Goal: Task Accomplishment & Management: Manage account settings

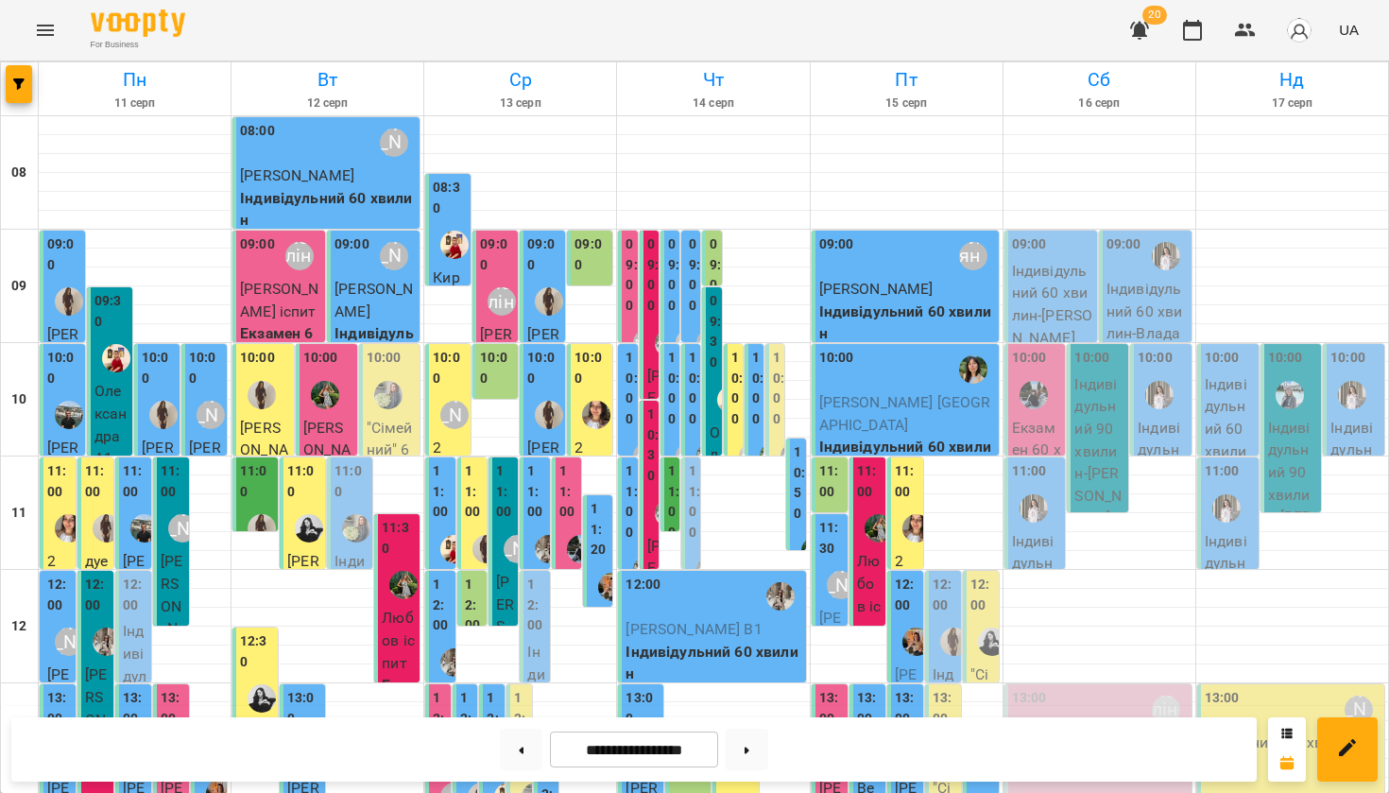
click at [1144, 25] on icon "button" at bounding box center [1139, 31] width 19 height 18
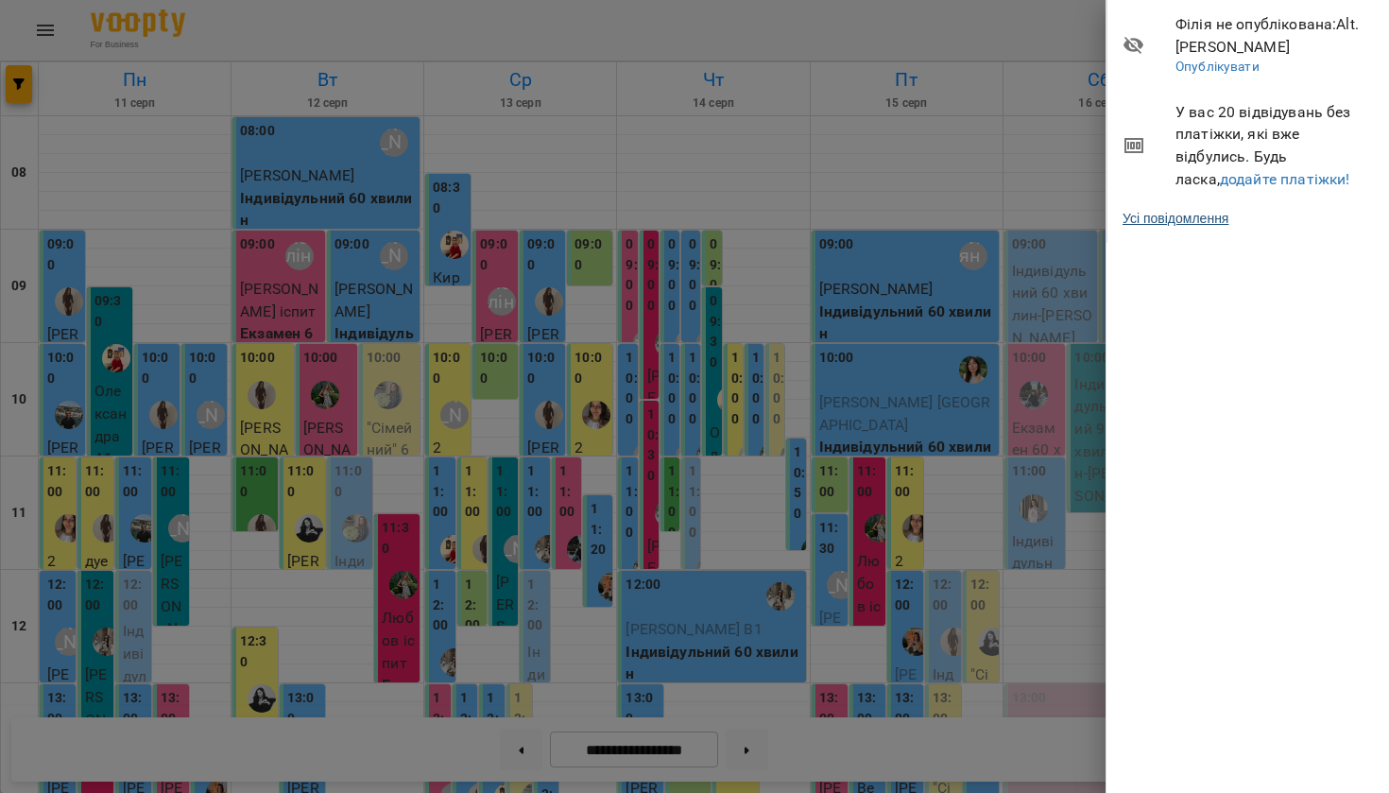
click at [1173, 220] on link "Усі повідомлення" at bounding box center [1175, 218] width 106 height 19
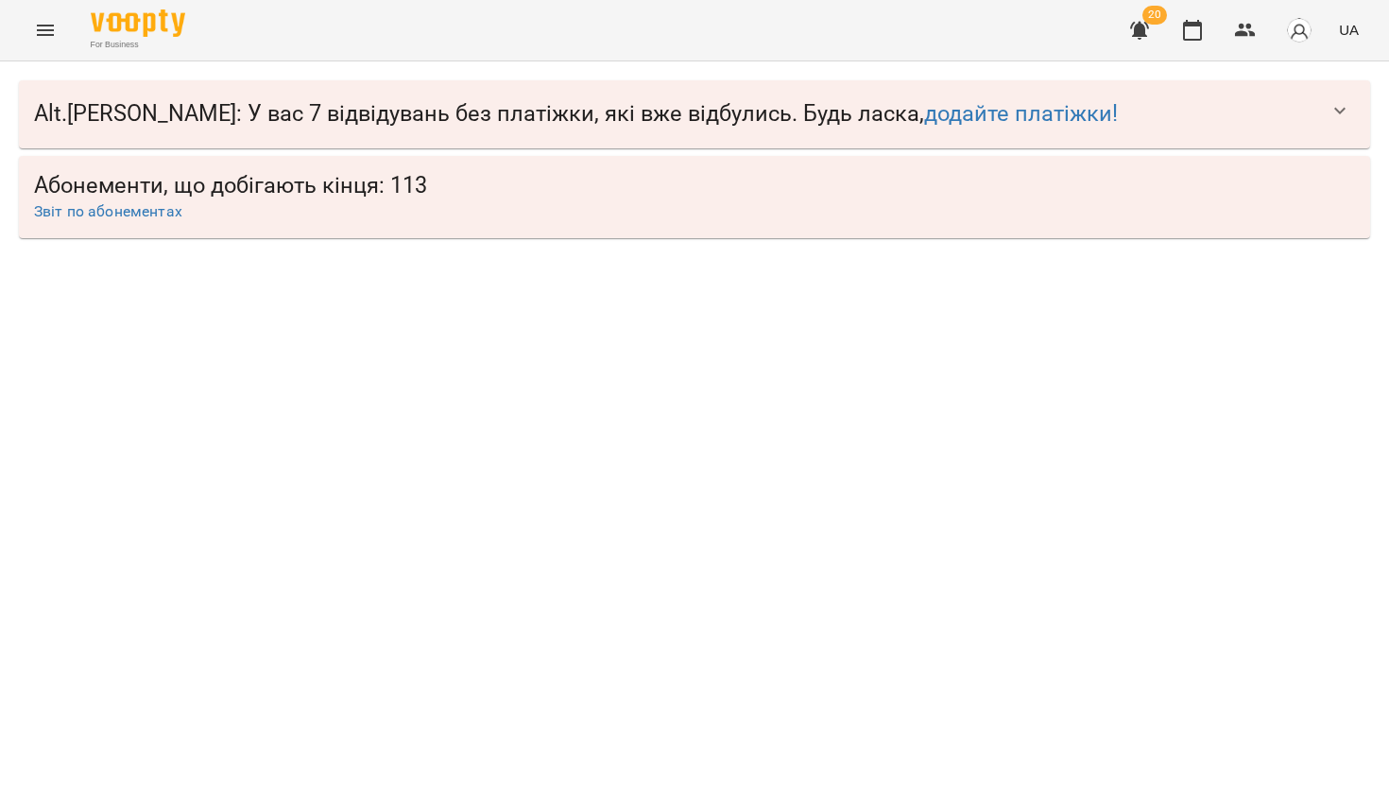
click at [1339, 102] on icon "button" at bounding box center [1339, 110] width 23 height 23
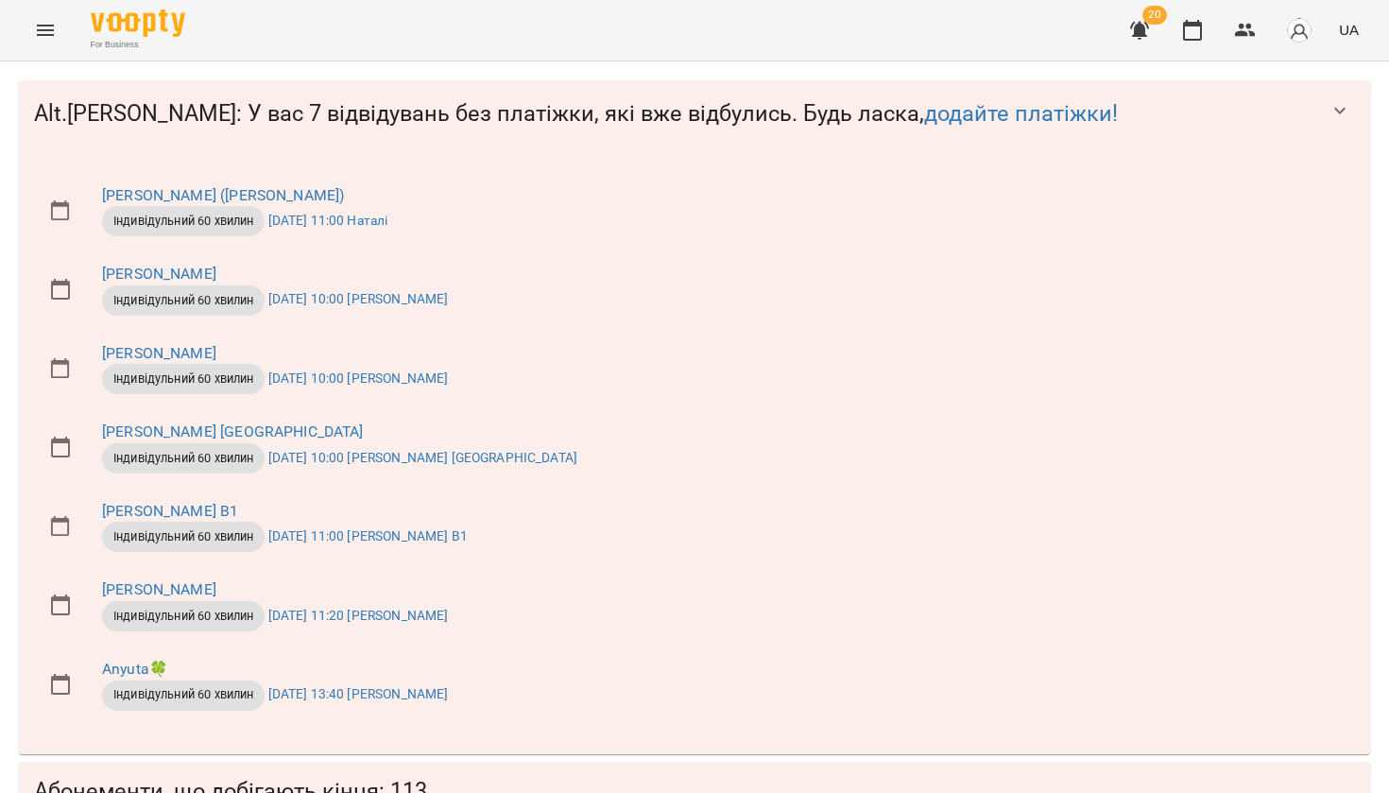
scroll to position [13, 0]
click at [147, 659] on link "Anyuta🍀" at bounding box center [135, 668] width 66 height 18
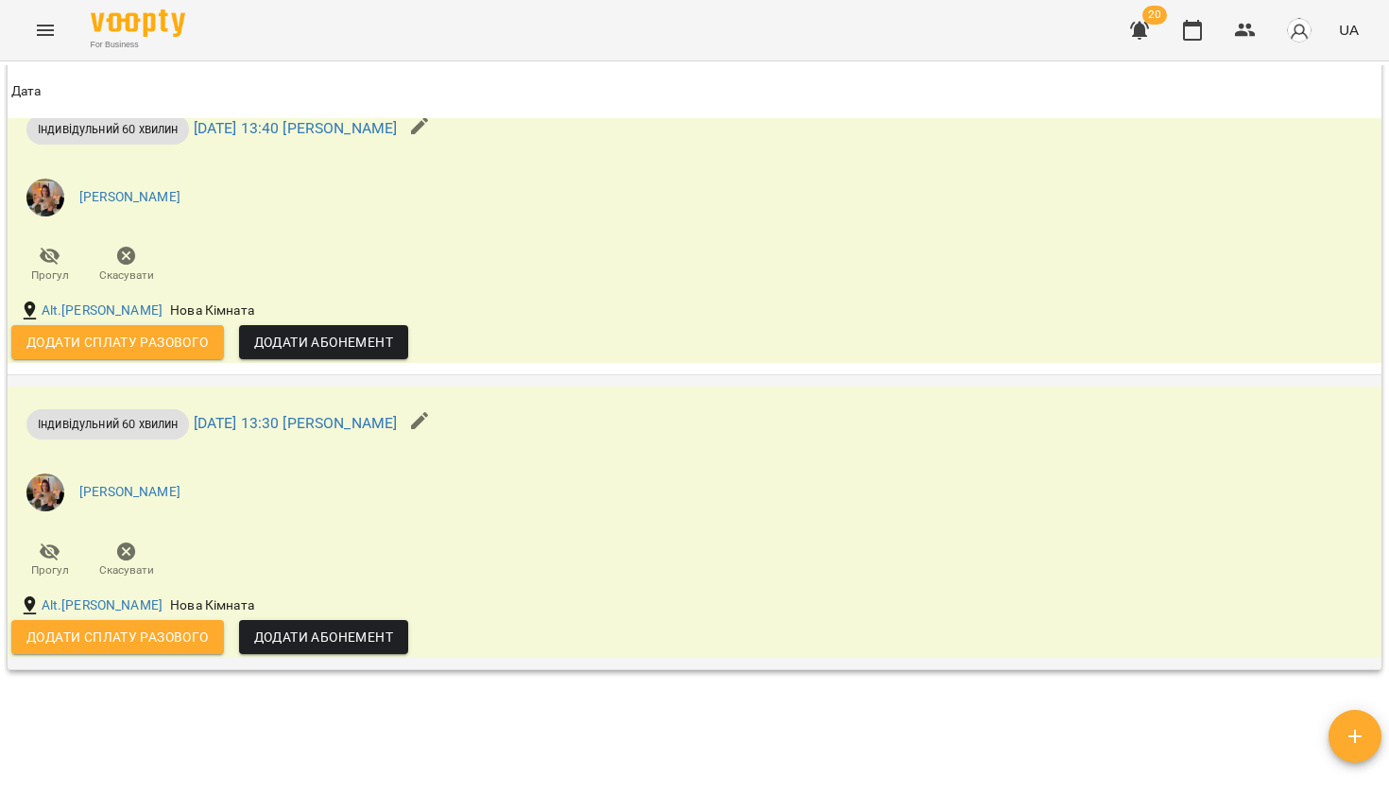
scroll to position [1680, 0]
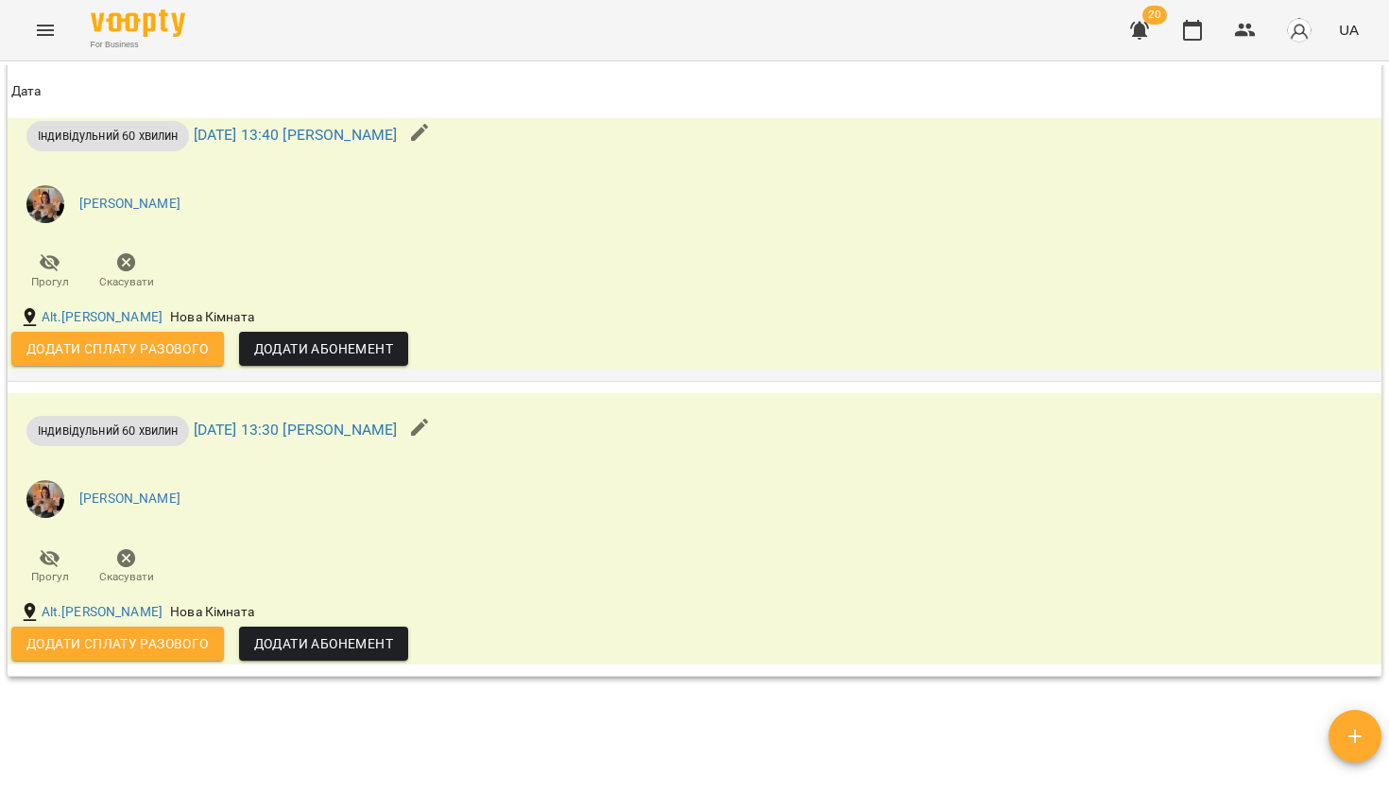
click at [84, 346] on span "Додати сплату разового" at bounding box center [117, 348] width 182 height 23
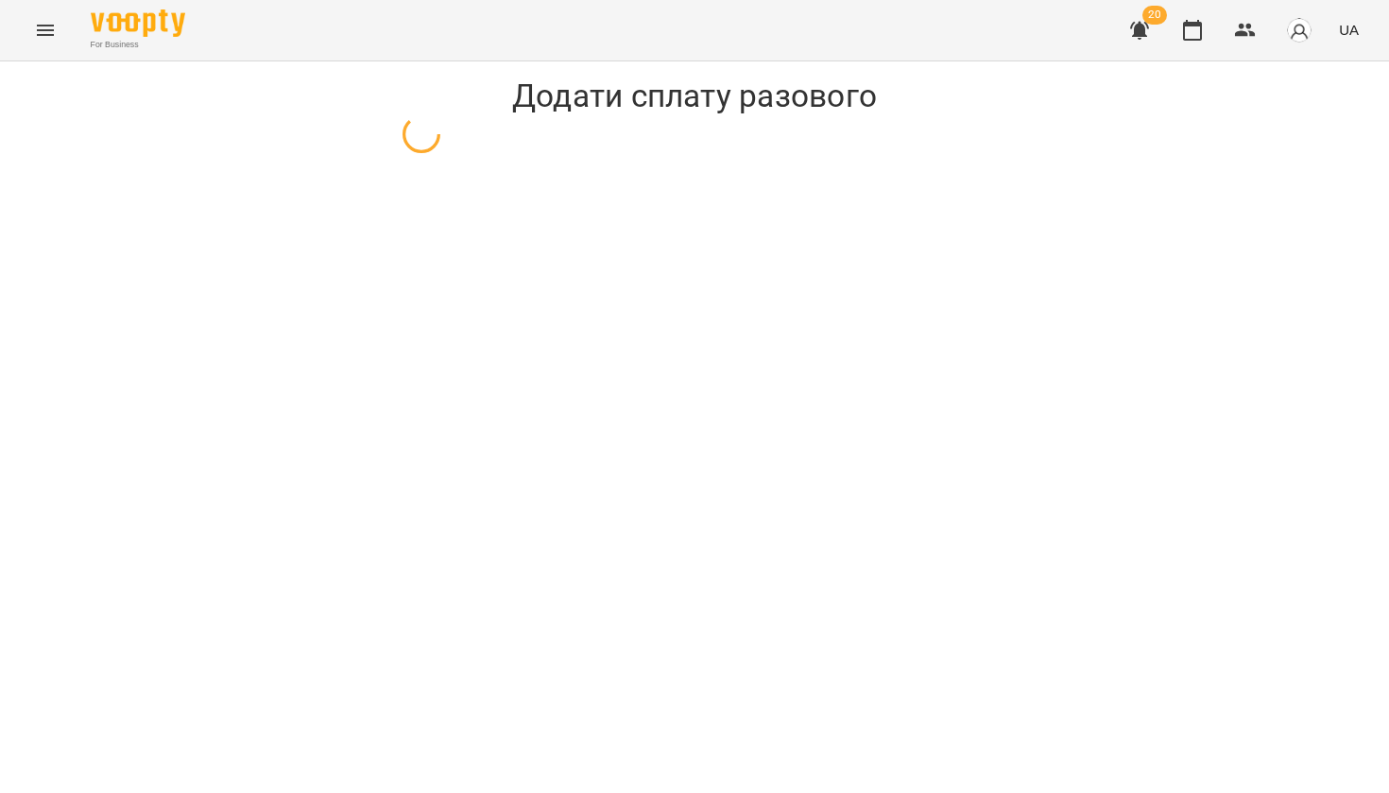
select select "**********"
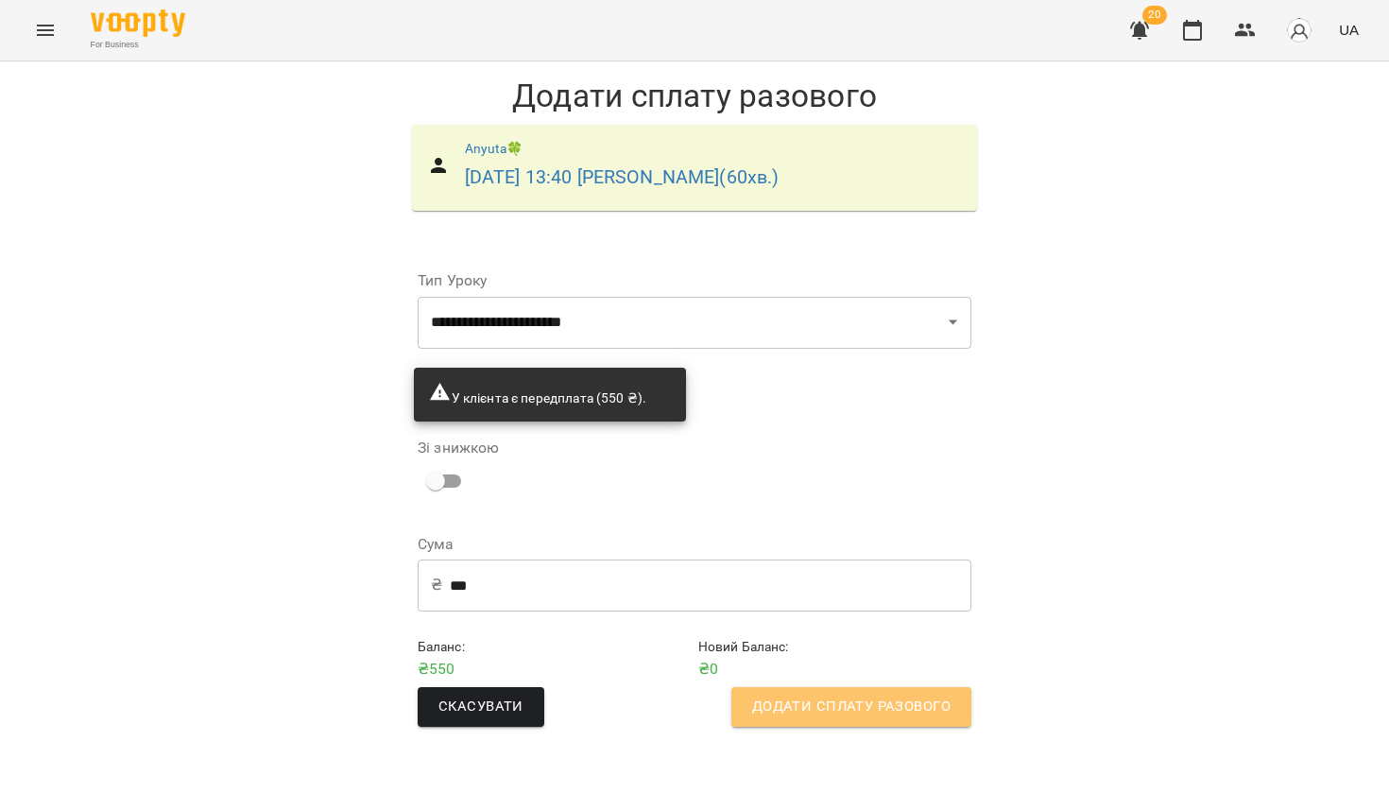
click at [908, 703] on span "Додати сплату разового" at bounding box center [851, 706] width 198 height 25
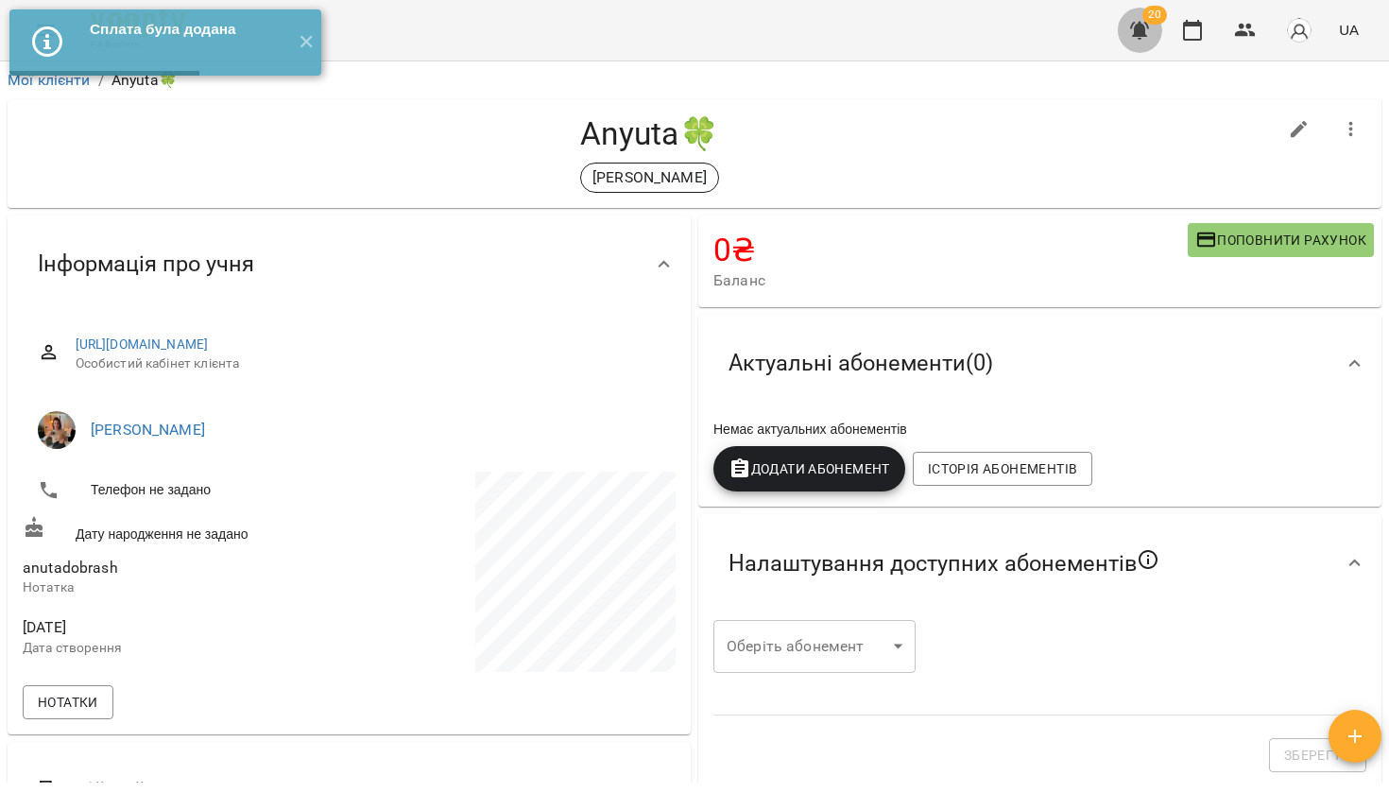
click at [1136, 33] on icon "button" at bounding box center [1139, 31] width 19 height 18
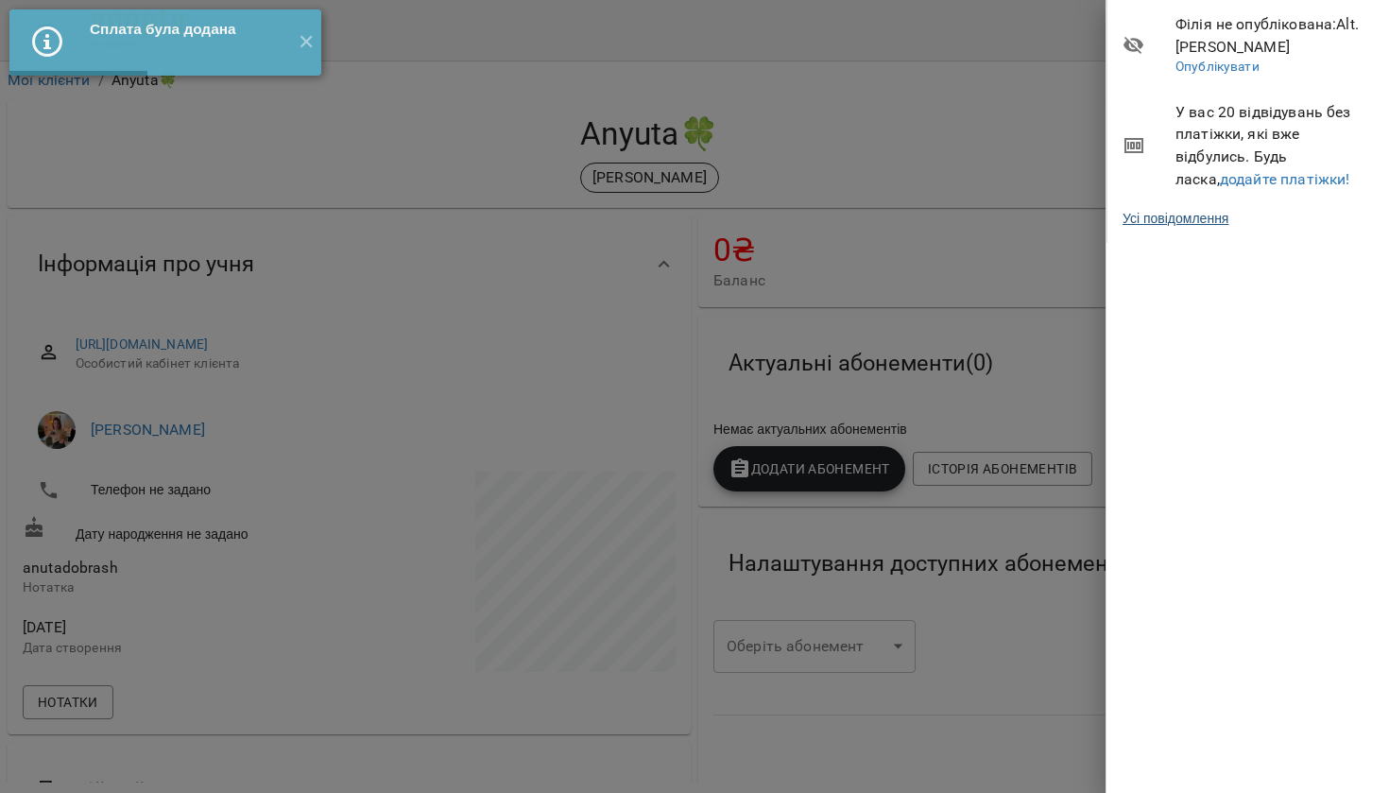
click at [1170, 211] on link "Усі повідомлення" at bounding box center [1175, 218] width 106 height 19
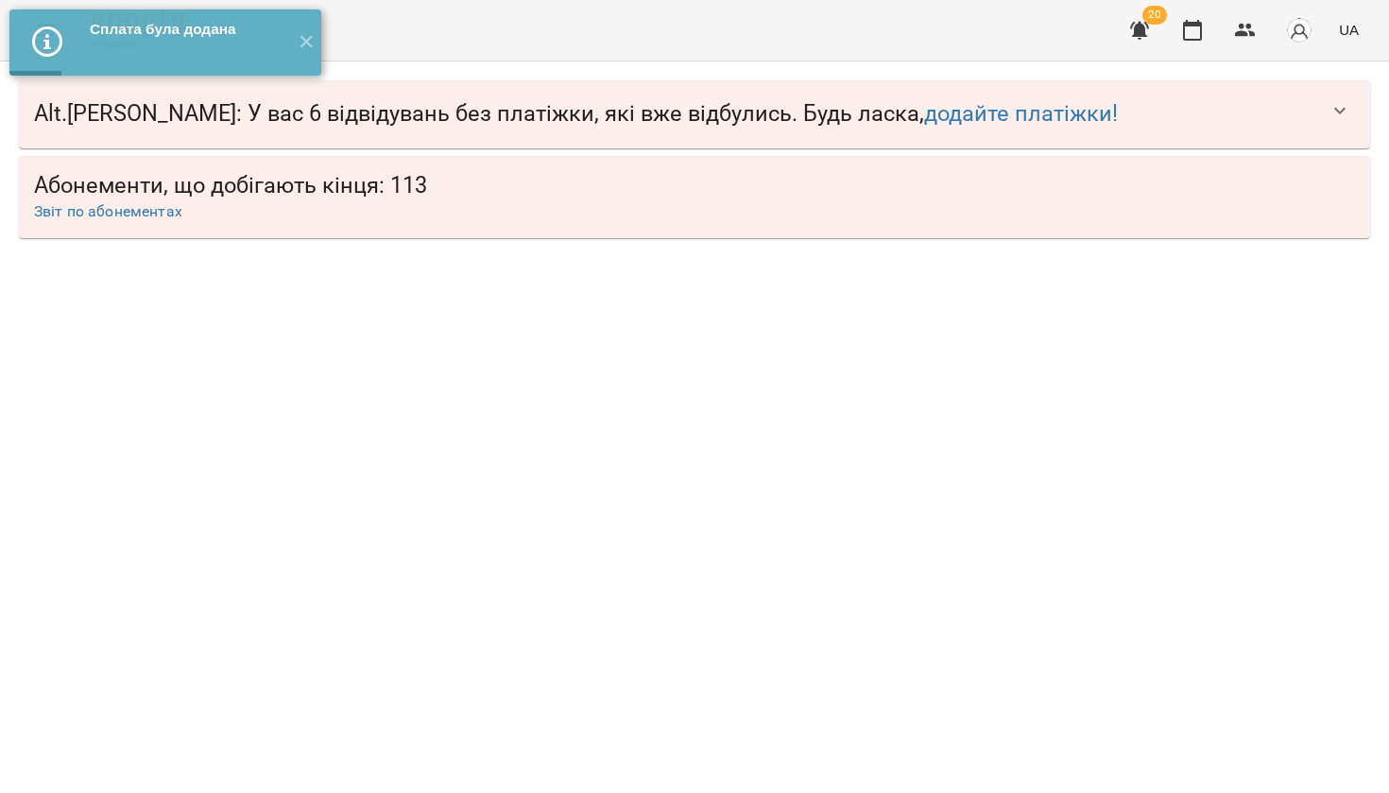
click at [1342, 112] on icon "button" at bounding box center [1339, 110] width 23 height 23
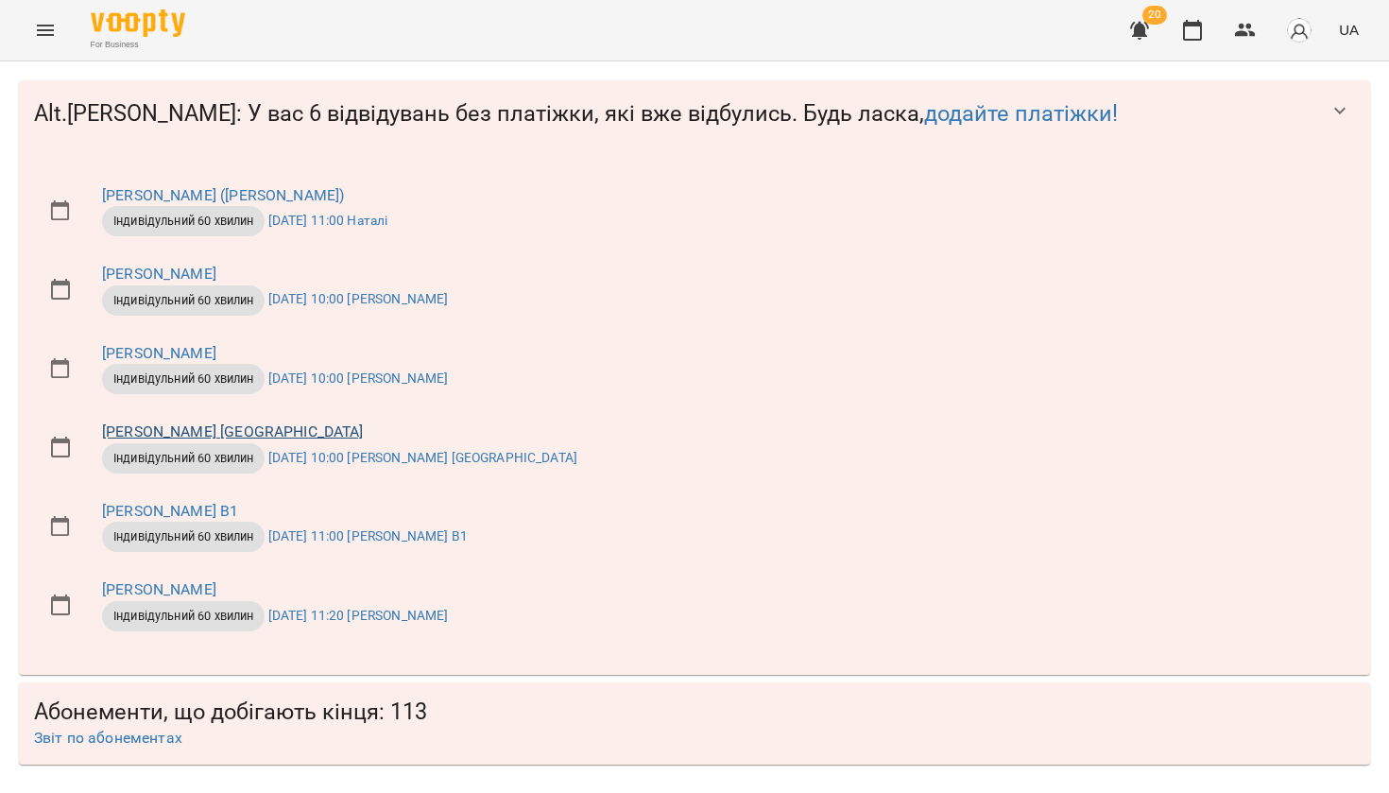
click at [263, 424] on link "[PERSON_NAME] [GEOGRAPHIC_DATA]" at bounding box center [233, 431] width 262 height 18
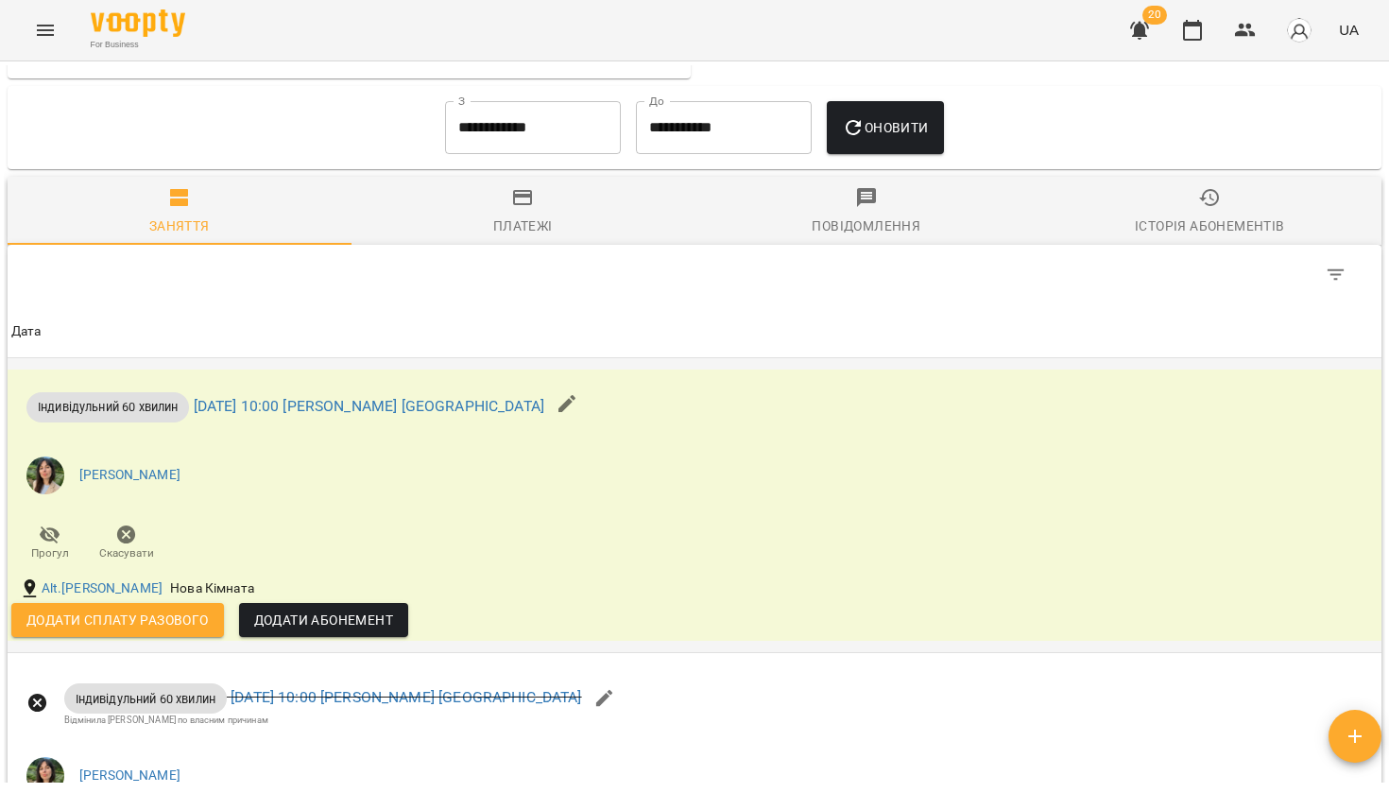
scroll to position [1159, 0]
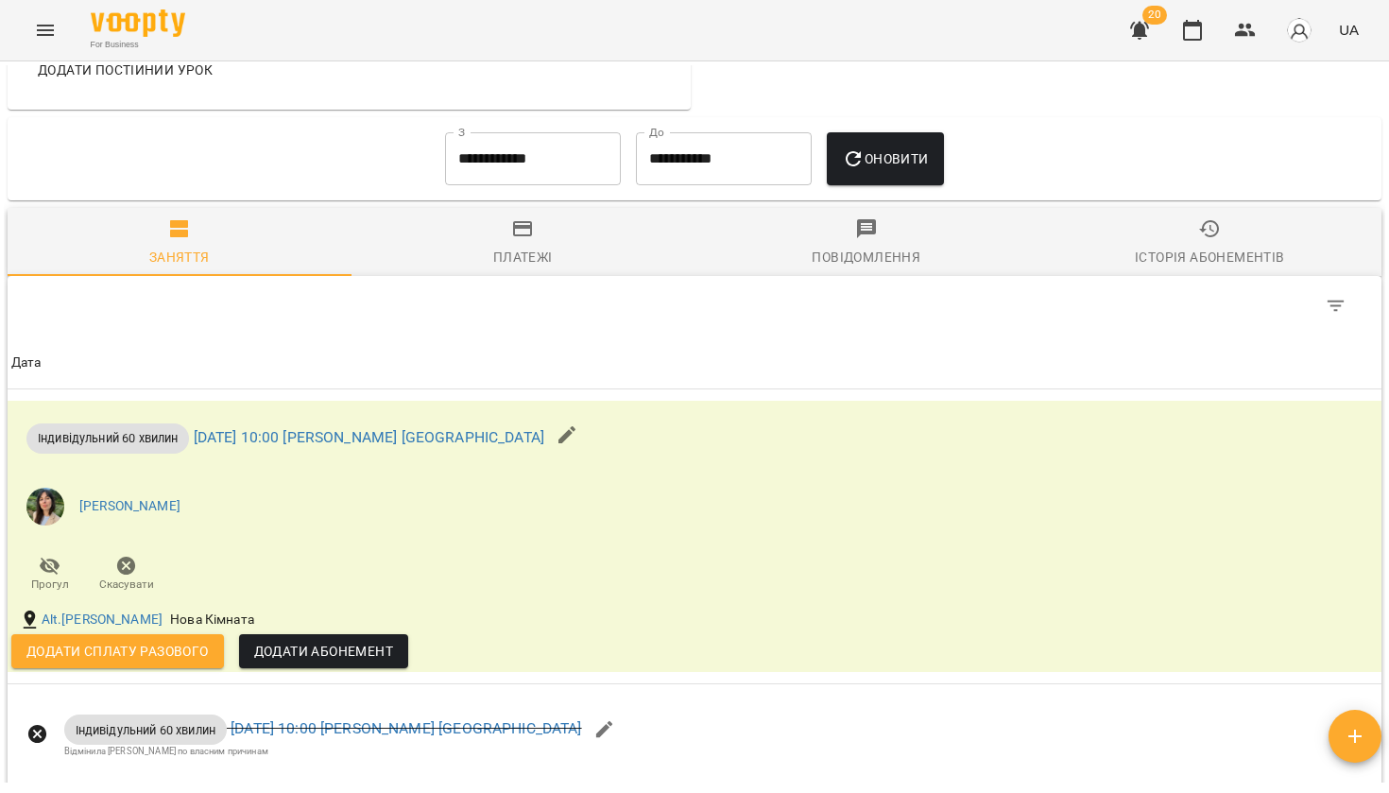
click at [513, 162] on input "**********" at bounding box center [533, 158] width 176 height 53
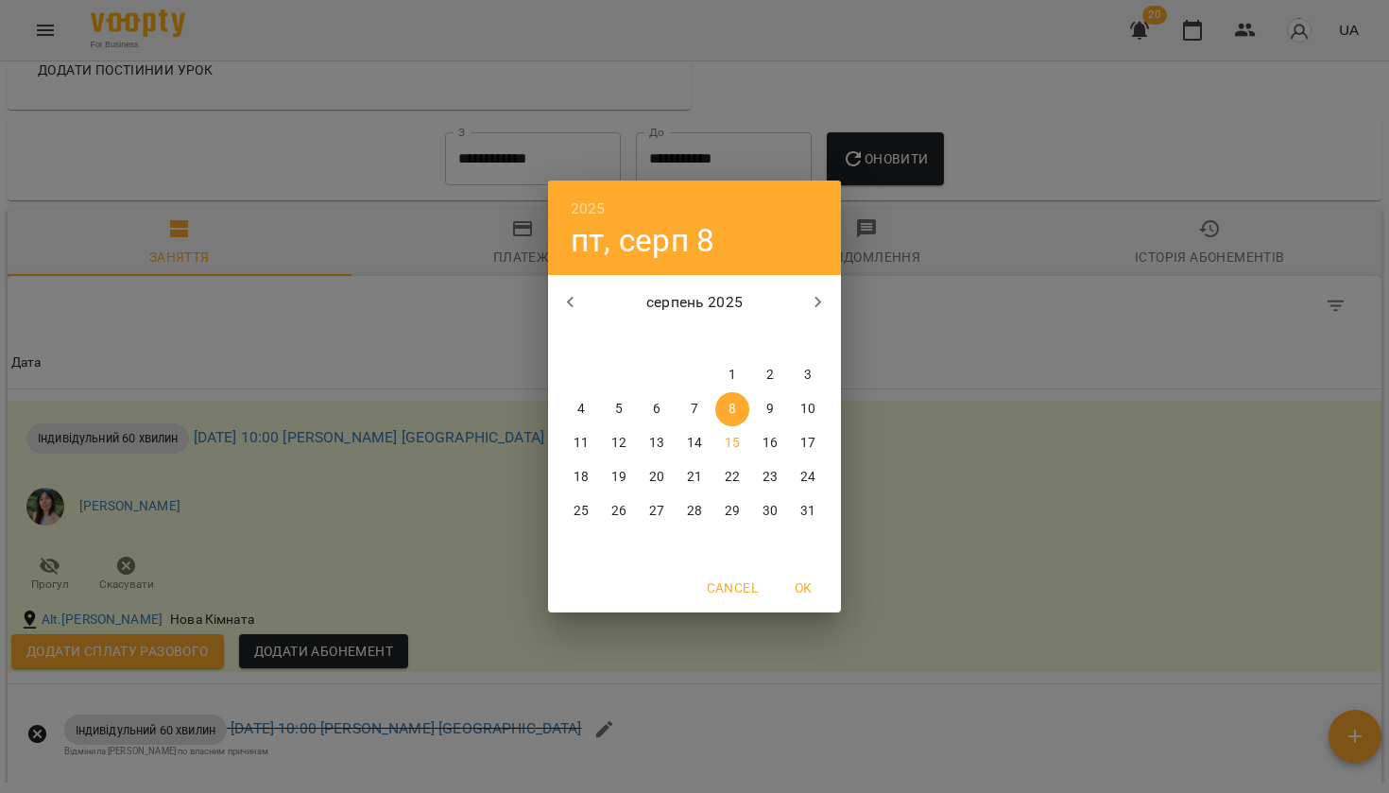
click at [730, 385] on button "1" at bounding box center [732, 375] width 34 height 34
type input "**********"
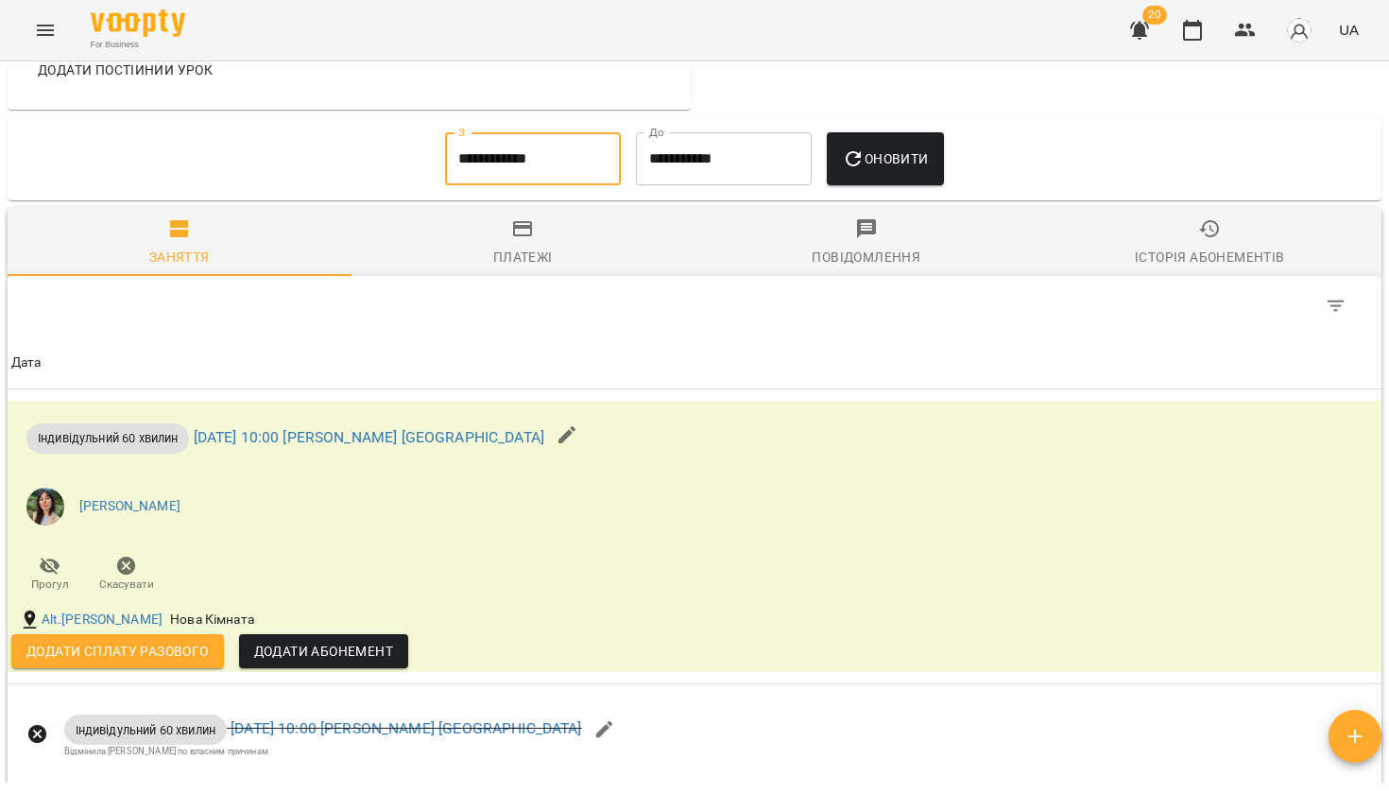
click at [881, 175] on button "Оновити" at bounding box center [885, 158] width 116 height 53
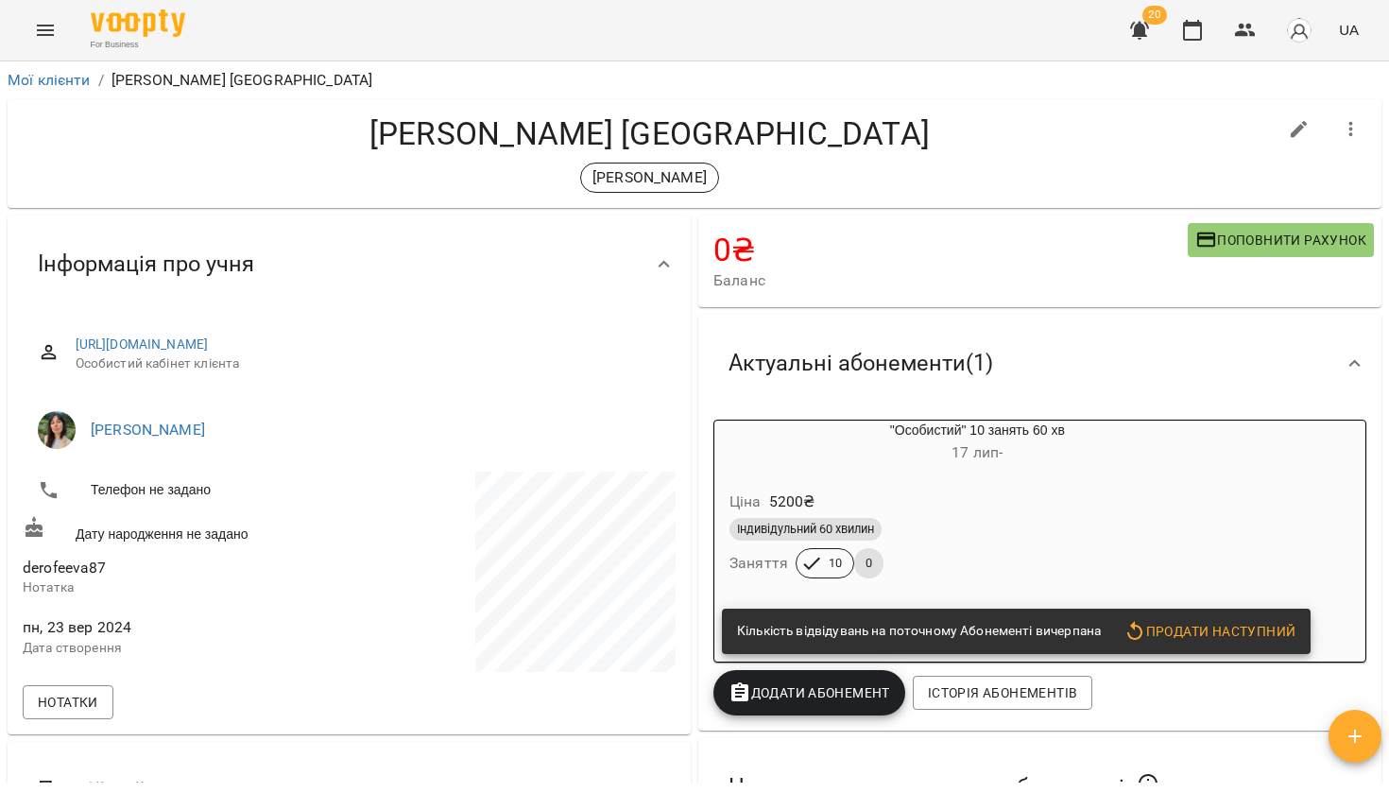
scroll to position [0, 0]
click at [1312, 128] on button "button" at bounding box center [1298, 129] width 45 height 45
select select "**"
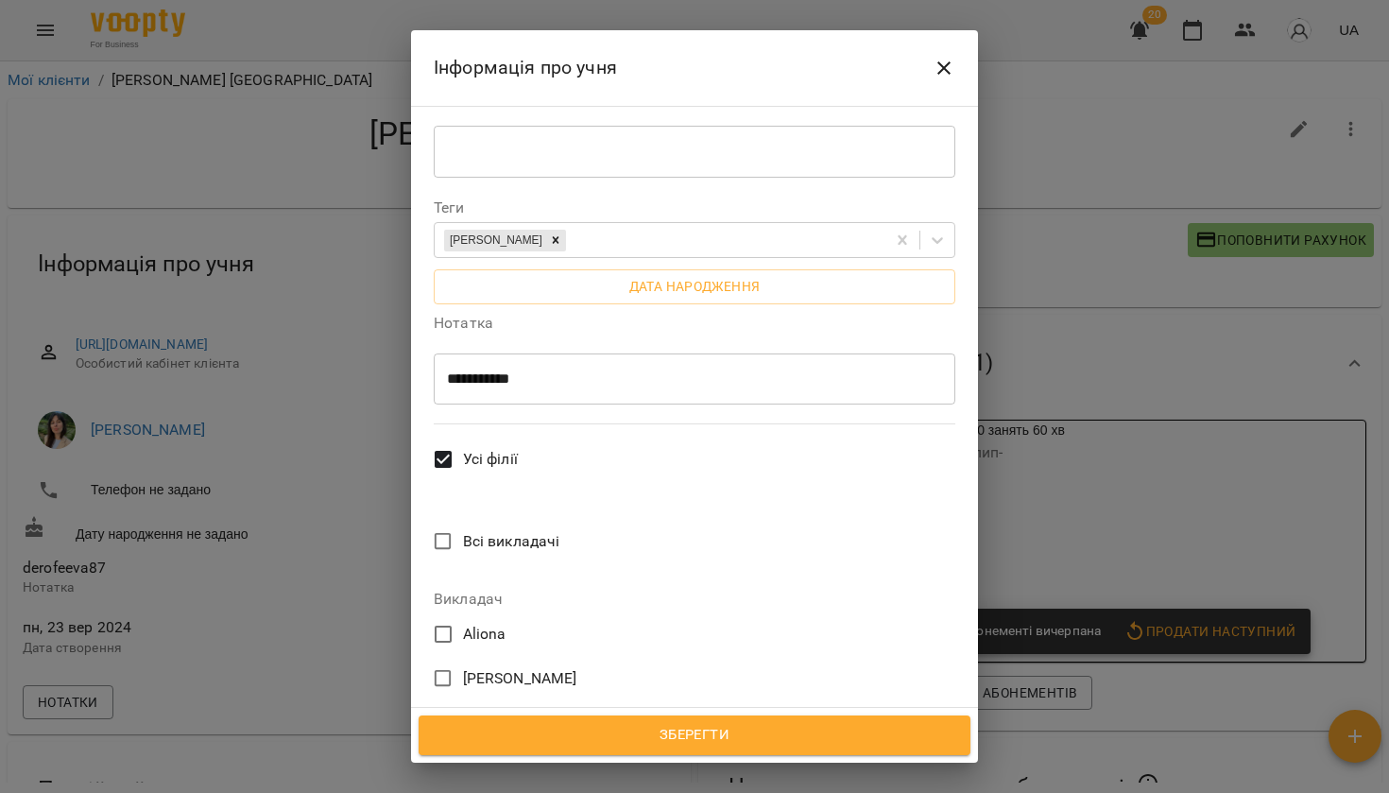
scroll to position [466, 0]
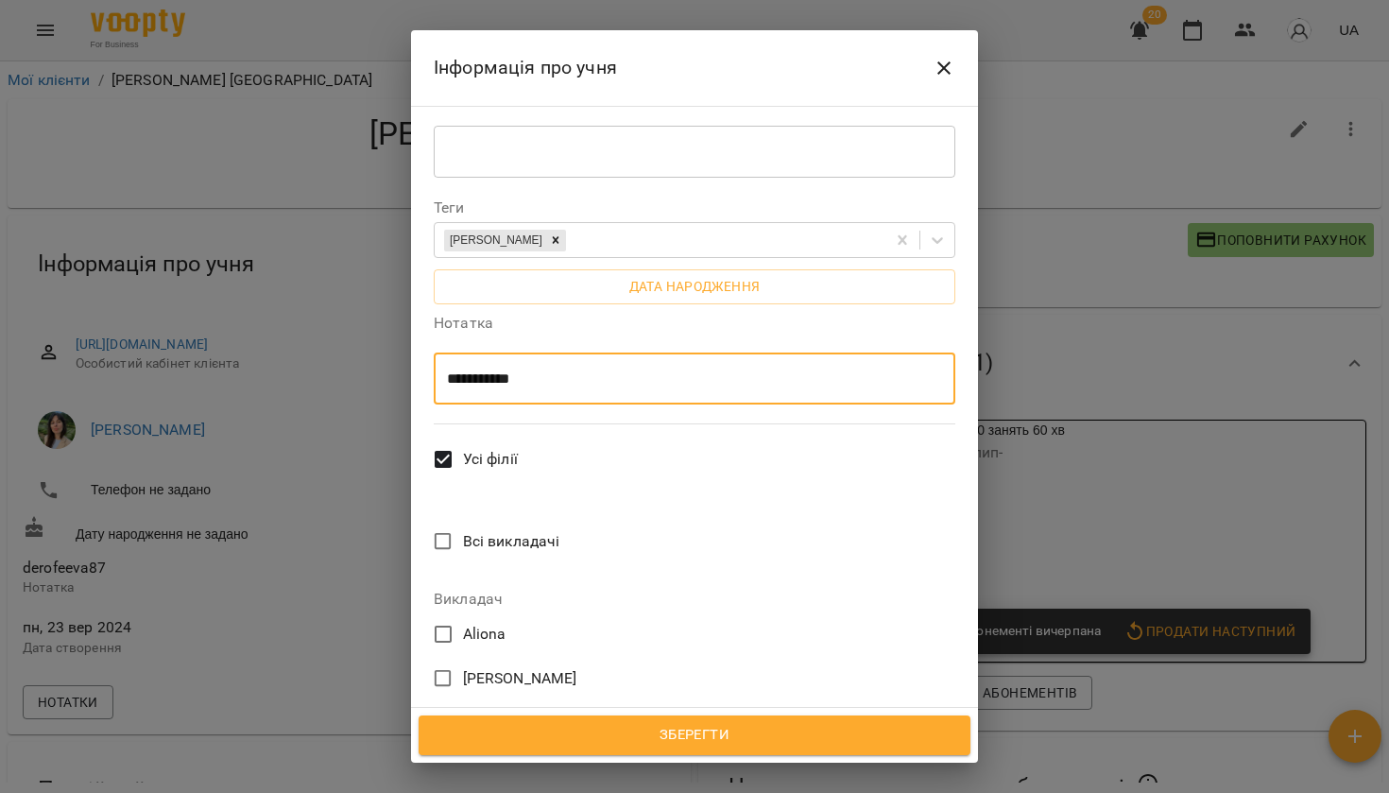
drag, startPoint x: 449, startPoint y: 215, endPoint x: 553, endPoint y: 214, distance: 103.9
click at [554, 370] on textarea "**********" at bounding box center [694, 378] width 495 height 17
click at [490, 370] on textarea "**********" at bounding box center [694, 378] width 495 height 17
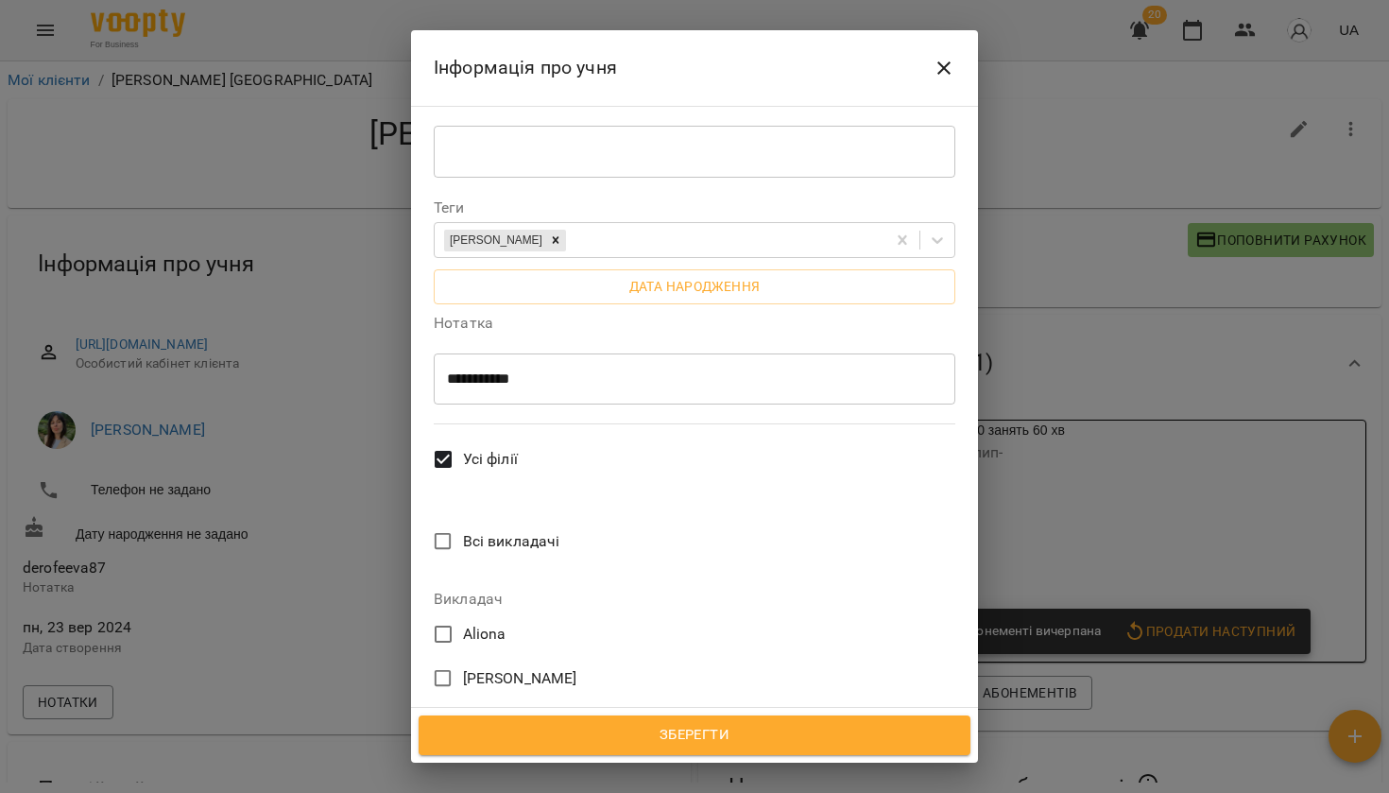
drag, startPoint x: 445, startPoint y: 214, endPoint x: 547, endPoint y: 212, distance: 102.1
click at [548, 352] on div "**********" at bounding box center [695, 378] width 522 height 52
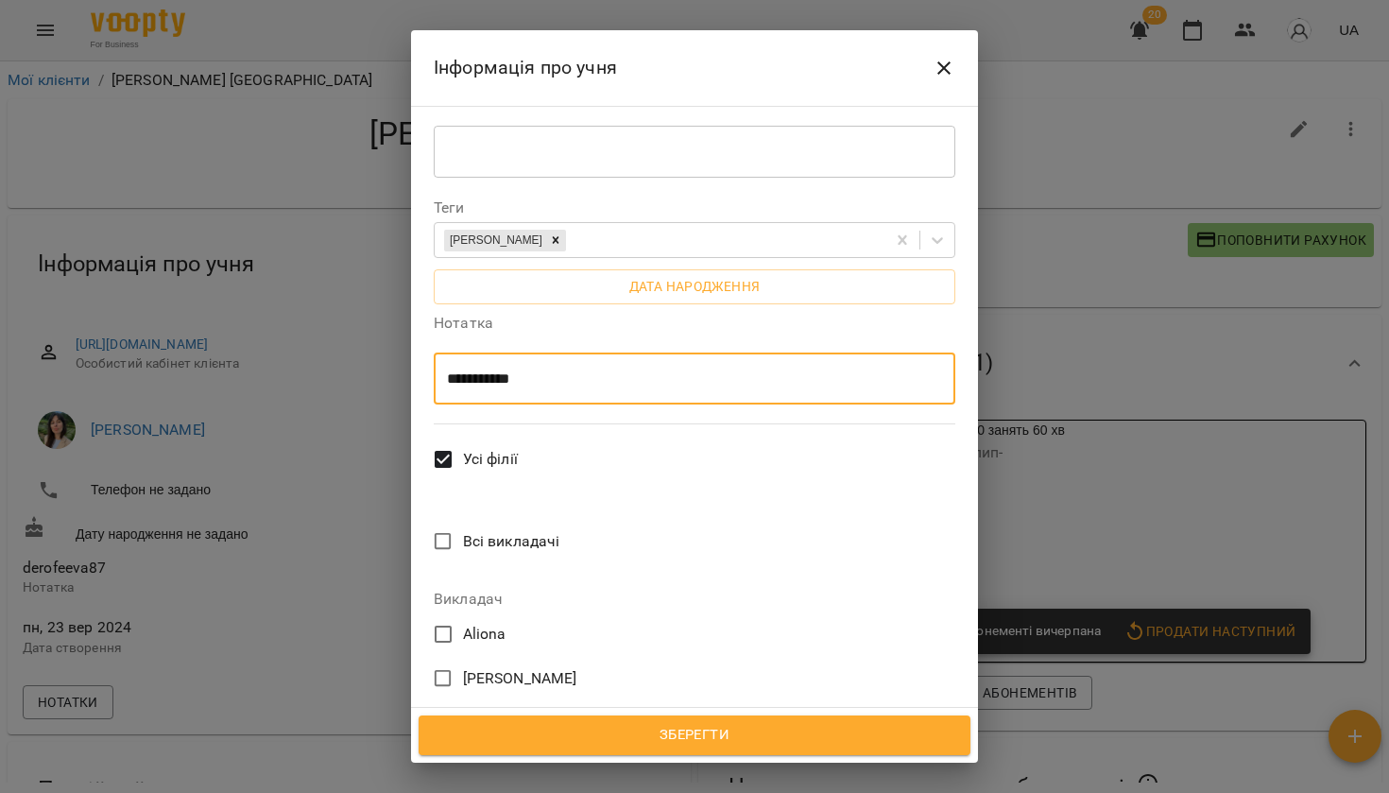
drag, startPoint x: 547, startPoint y: 212, endPoint x: 449, endPoint y: 214, distance: 98.3
click at [450, 370] on textarea "**********" at bounding box center [694, 378] width 495 height 17
click at [943, 76] on icon "Close" at bounding box center [943, 68] width 23 height 23
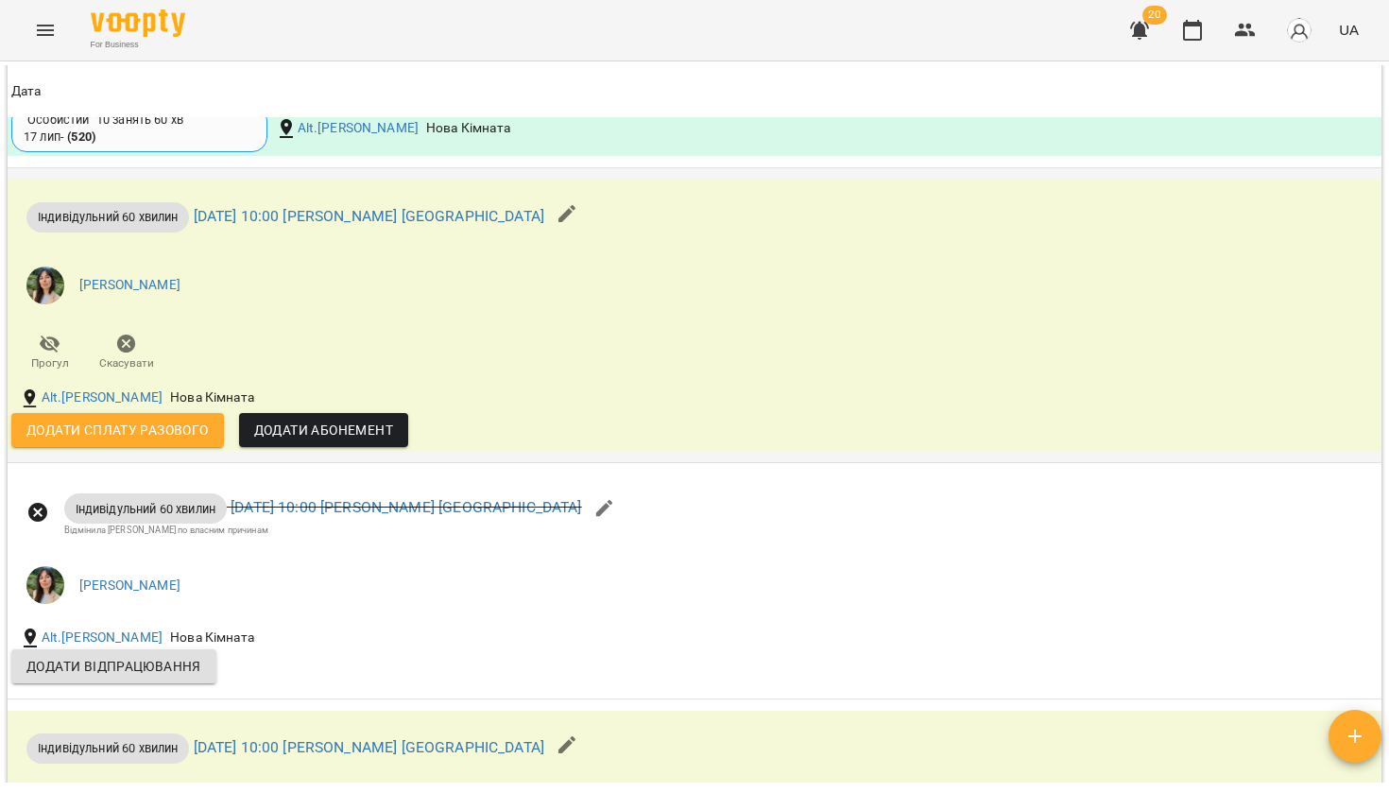
scroll to position [2214, 0]
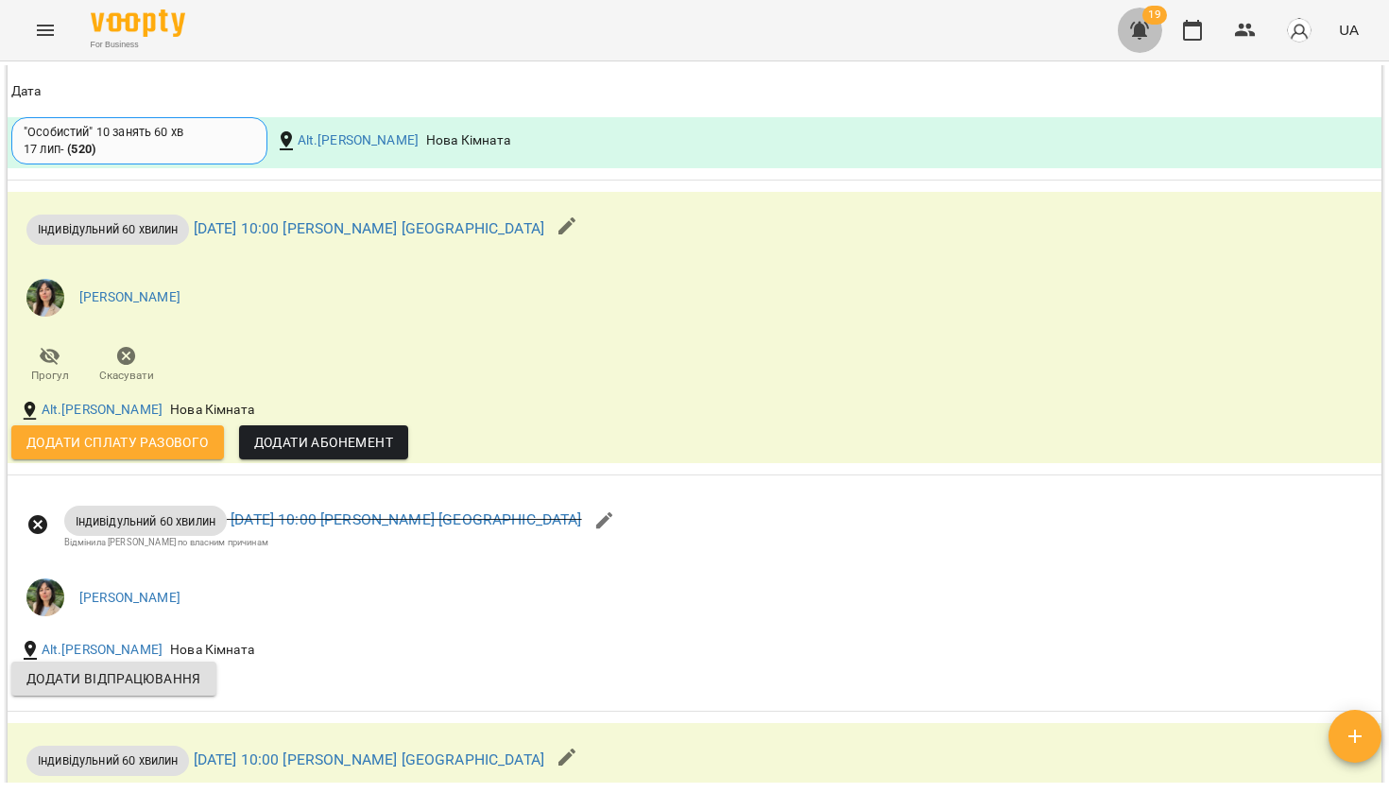
click at [1126, 26] on button "button" at bounding box center [1139, 30] width 45 height 45
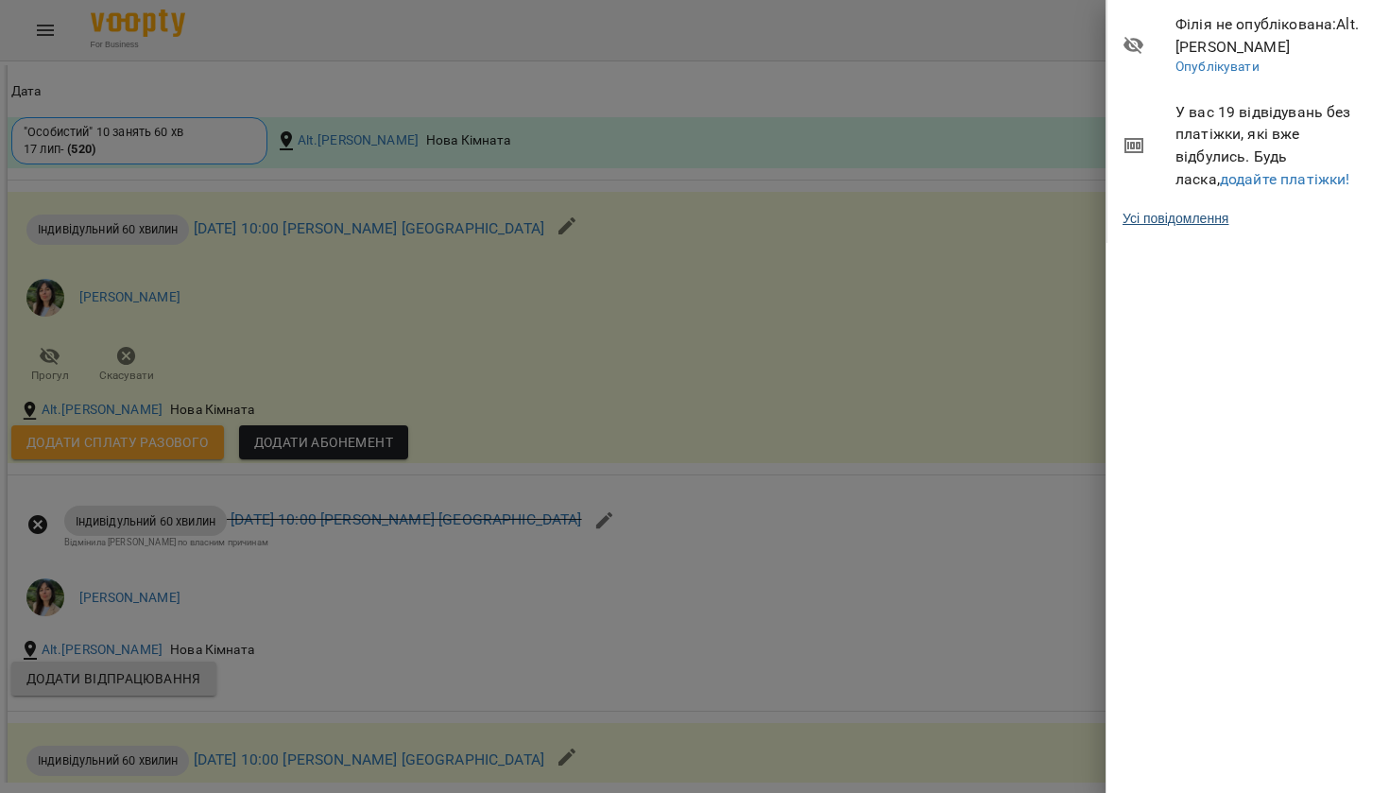
click at [1170, 221] on link "Усі повідомлення" at bounding box center [1175, 218] width 106 height 19
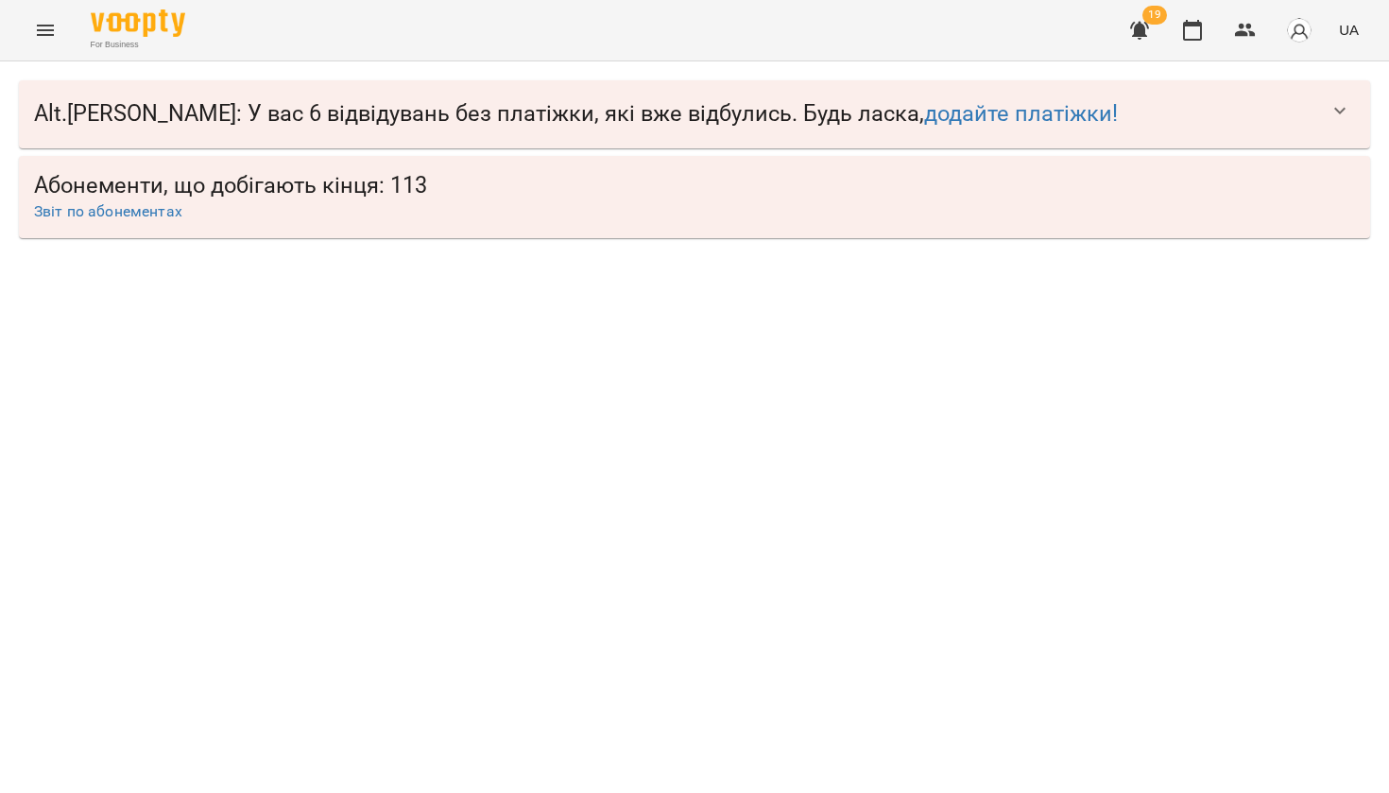
click at [1325, 93] on button "button" at bounding box center [1339, 110] width 45 height 45
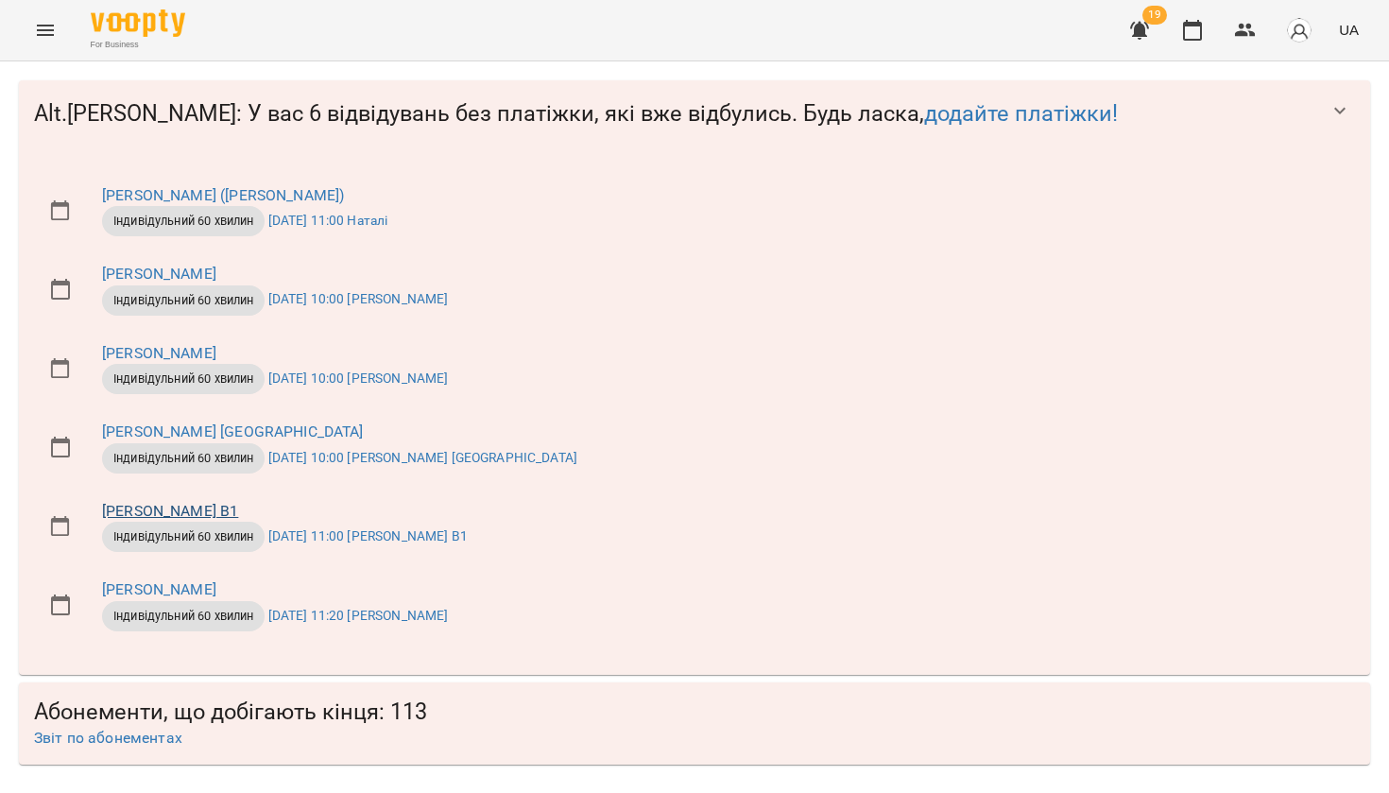
click at [138, 512] on link "[PERSON_NAME] В1" at bounding box center [170, 511] width 136 height 18
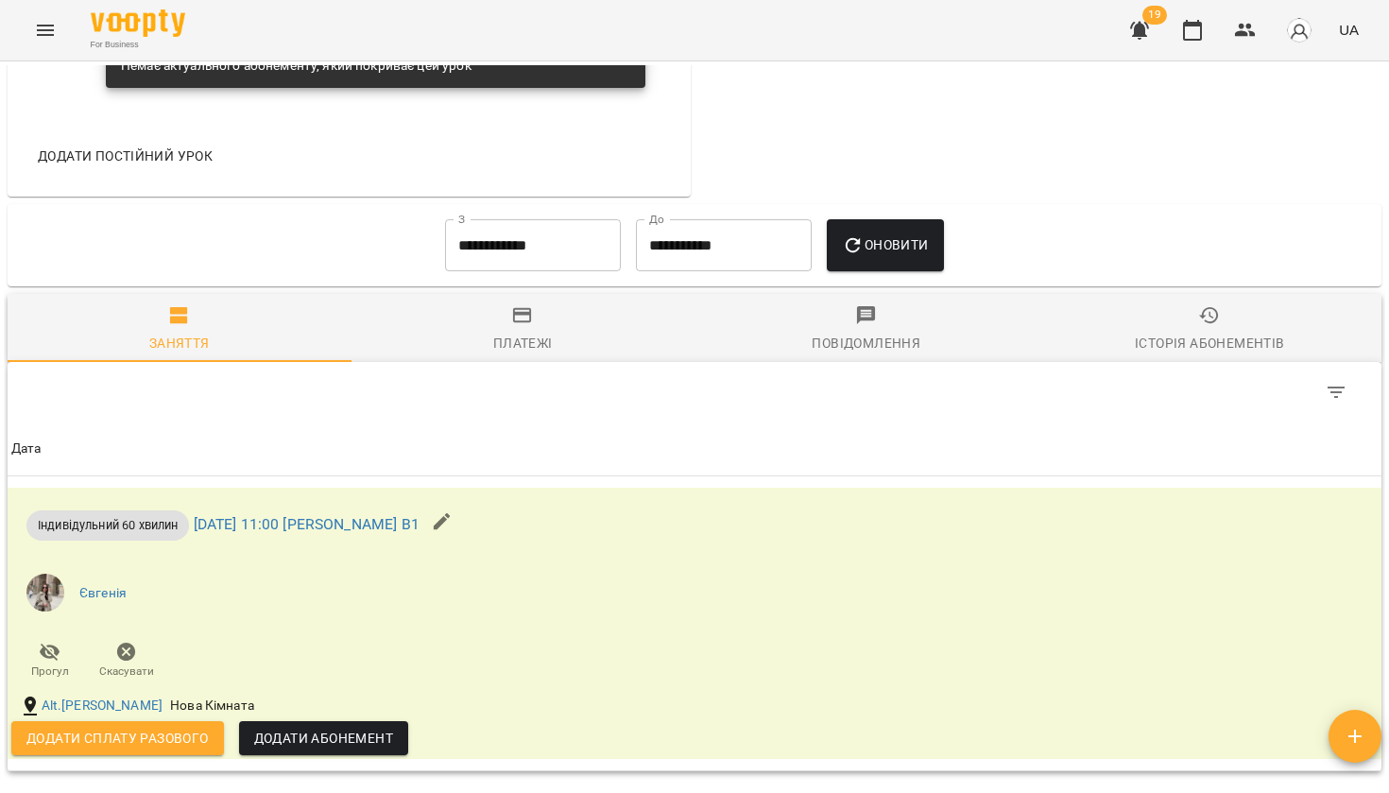
scroll to position [965, 0]
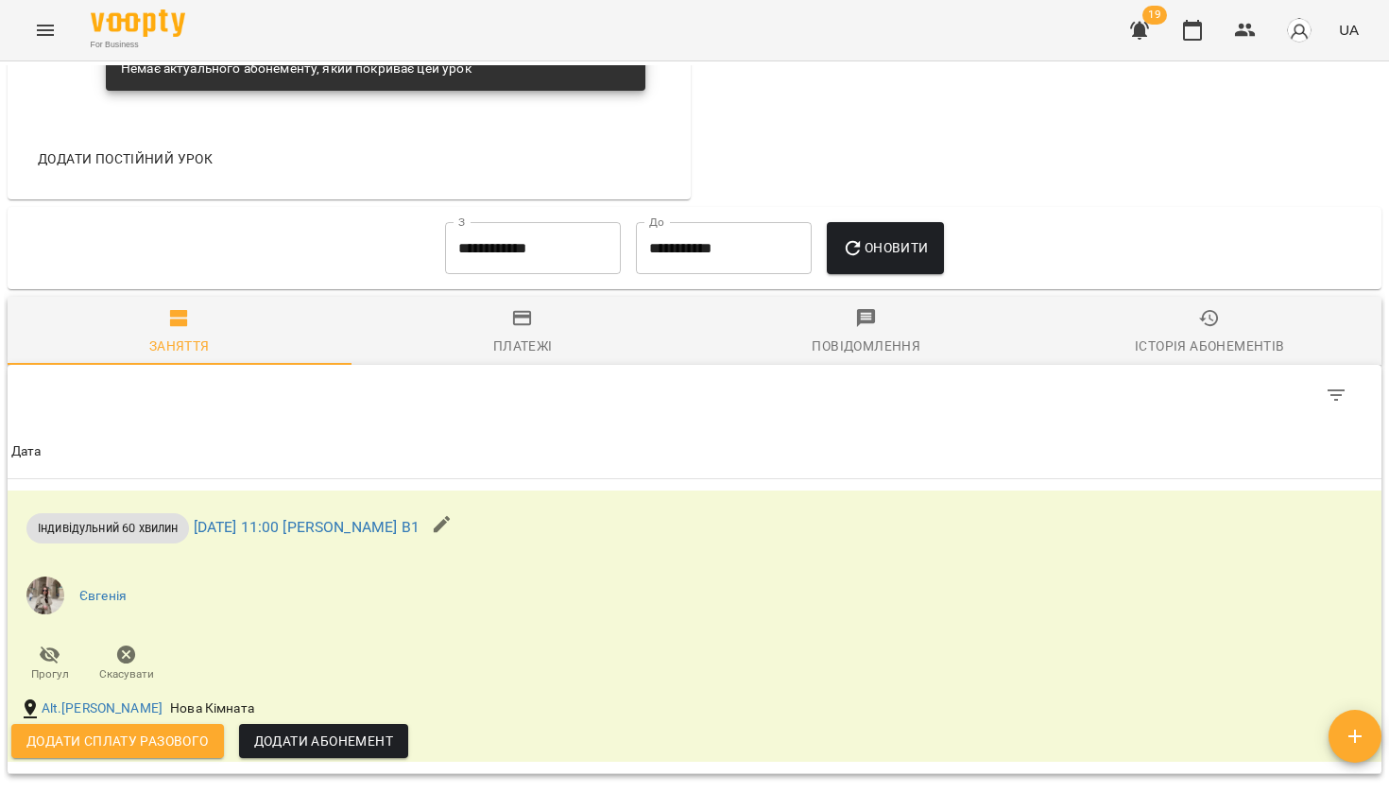
click at [558, 247] on input "**********" at bounding box center [533, 248] width 176 height 53
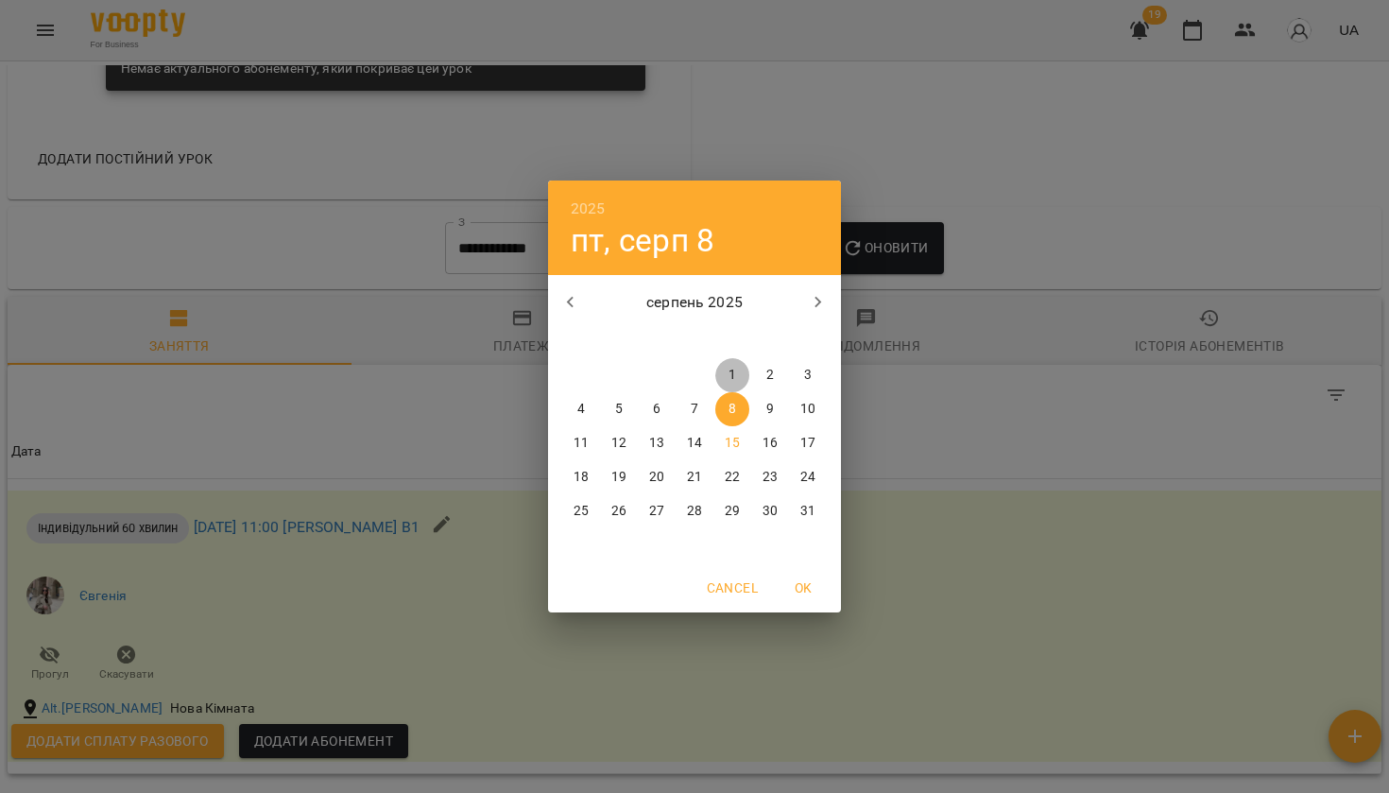
click at [738, 363] on button "1" at bounding box center [732, 375] width 34 height 34
type input "**********"
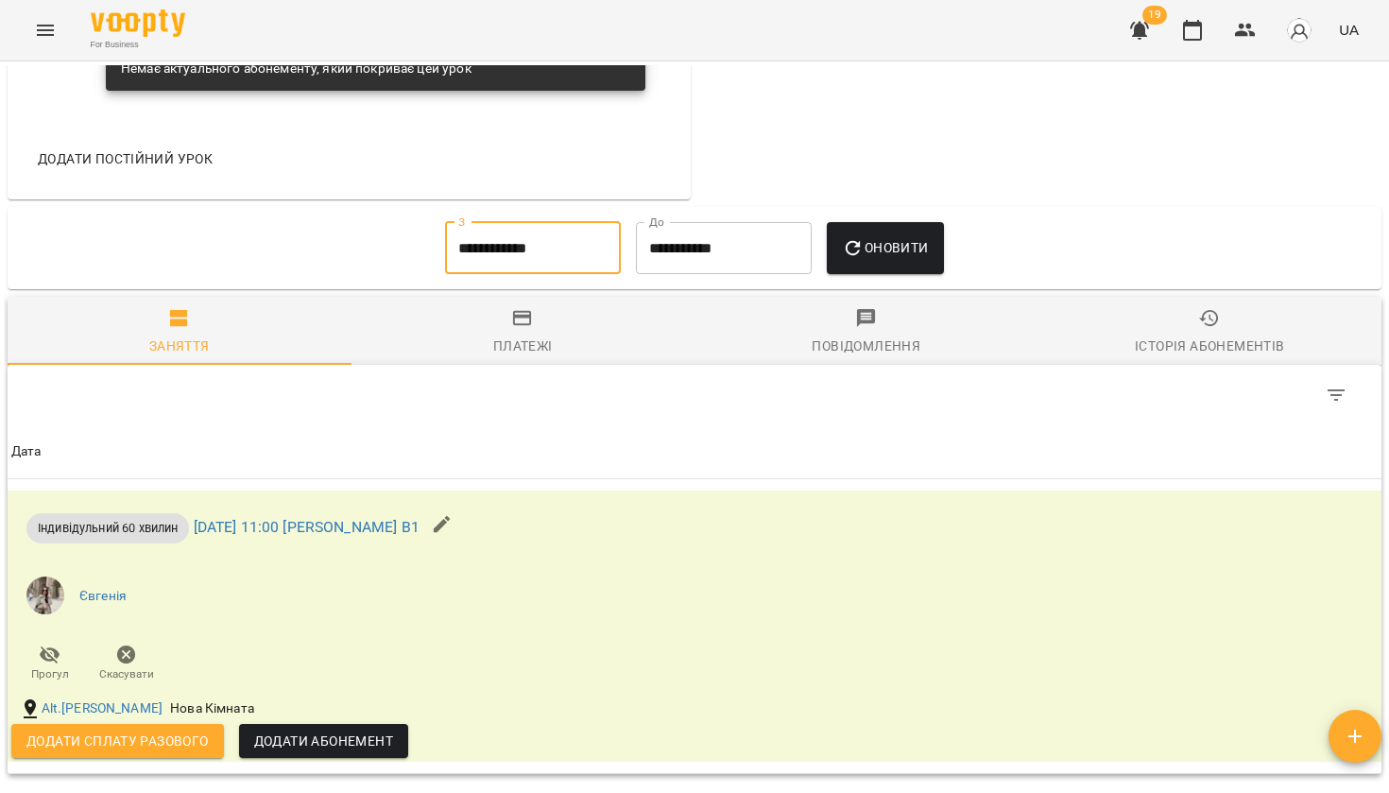
click at [914, 226] on button "Оновити" at bounding box center [885, 248] width 116 height 53
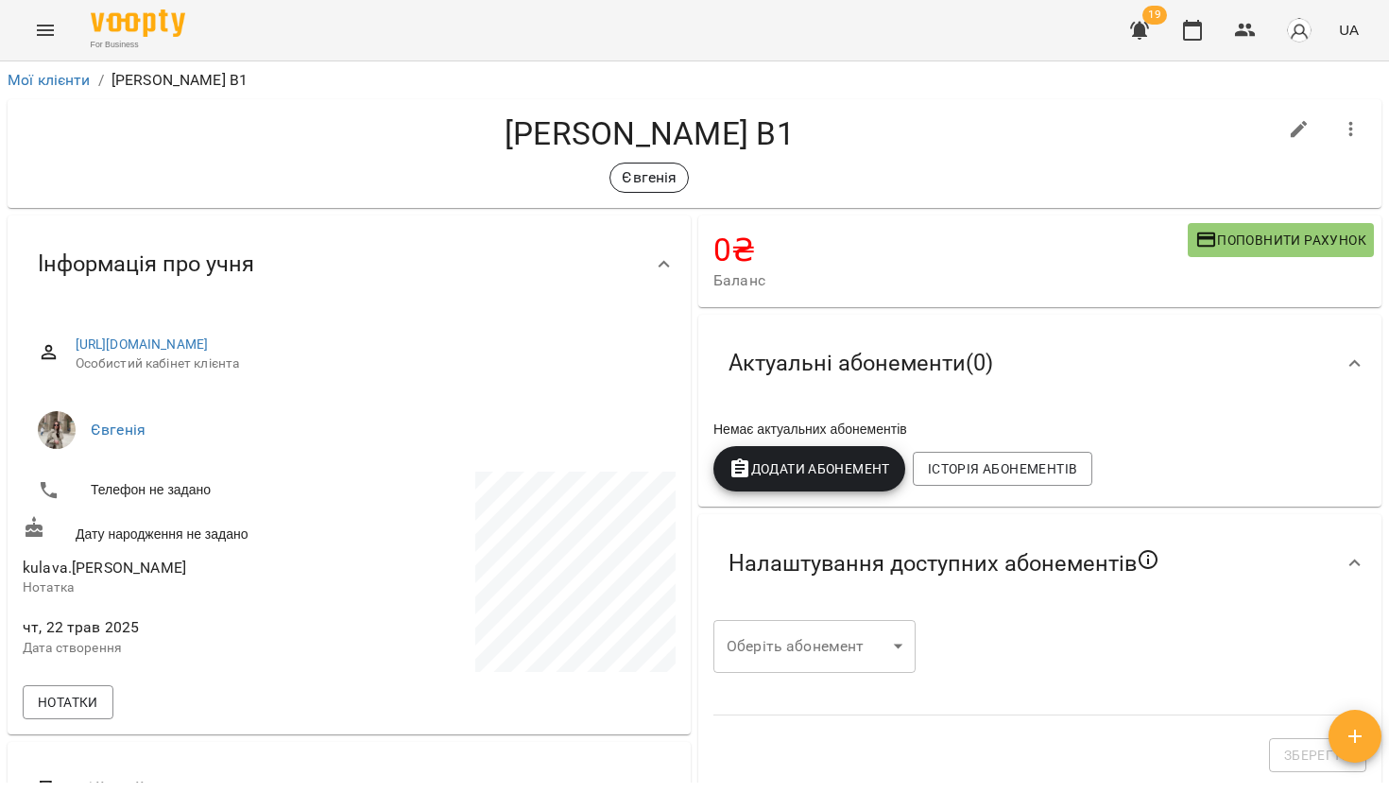
scroll to position [0, 0]
click at [1297, 124] on icon "button" at bounding box center [1299, 129] width 23 height 23
select select "**"
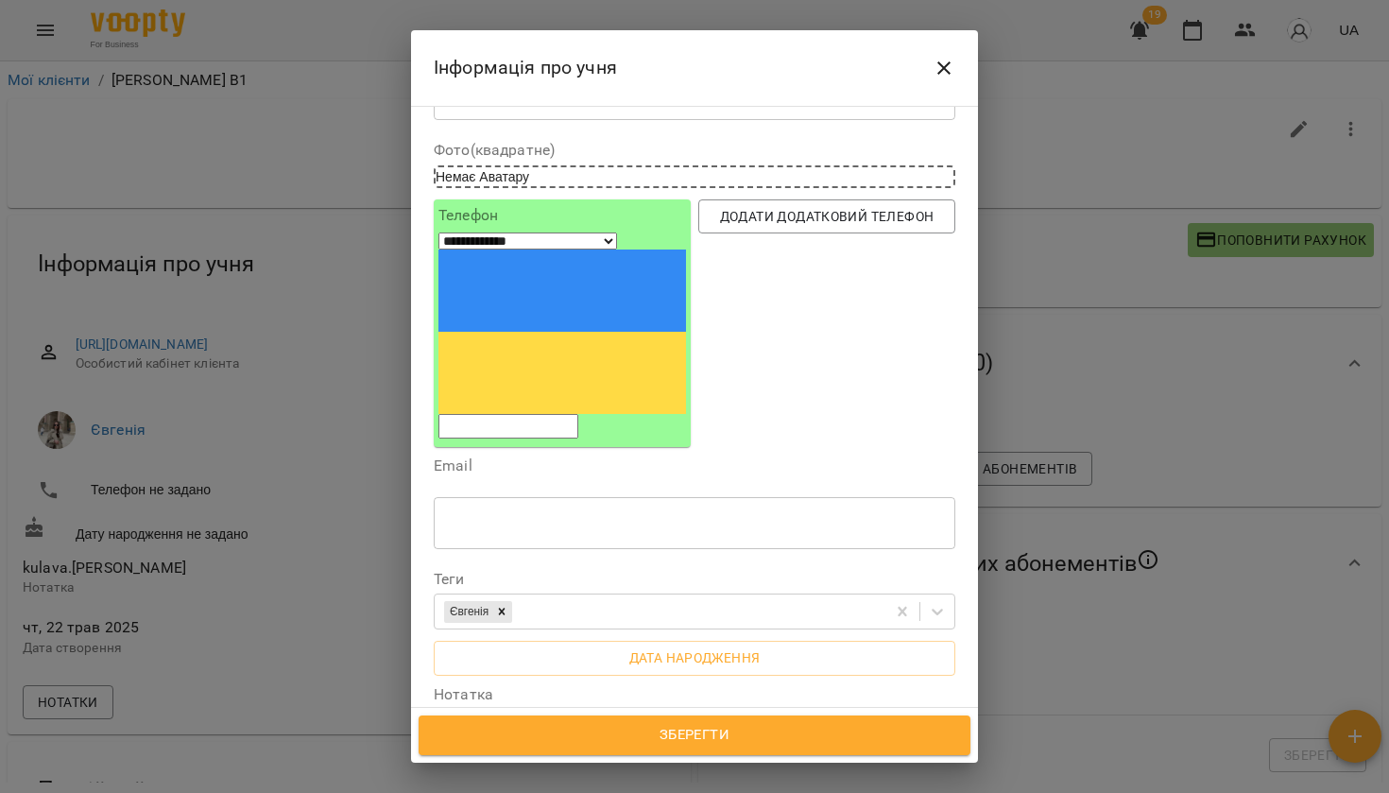
scroll to position [121, 0]
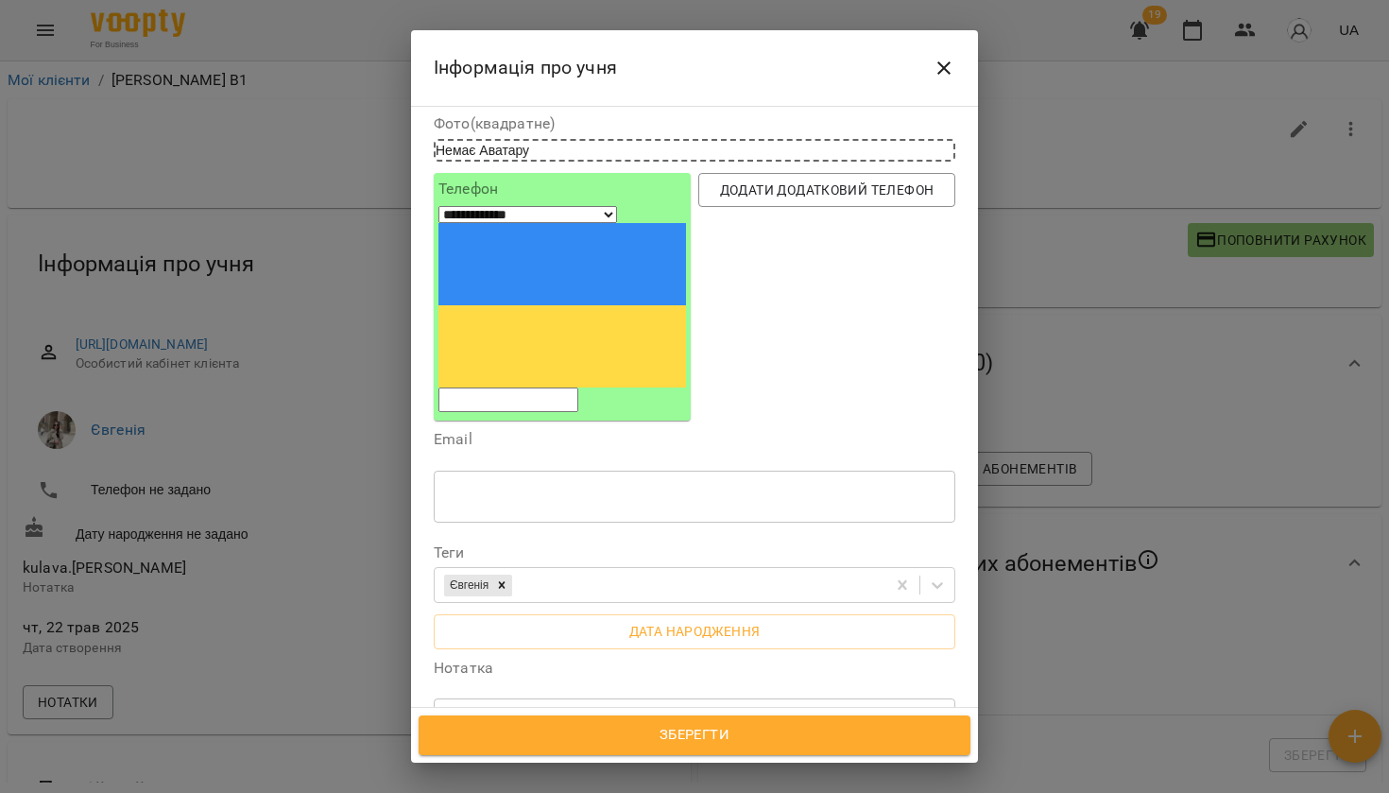
drag, startPoint x: 444, startPoint y: 556, endPoint x: 557, endPoint y: 556, distance: 113.4
click at [557, 697] on div "**********" at bounding box center [695, 723] width 522 height 52
drag, startPoint x: 549, startPoint y: 563, endPoint x: 423, endPoint y: 558, distance: 125.7
click at [423, 558] on div "**********" at bounding box center [694, 407] width 567 height 603
click at [952, 63] on icon "Close" at bounding box center [943, 68] width 23 height 23
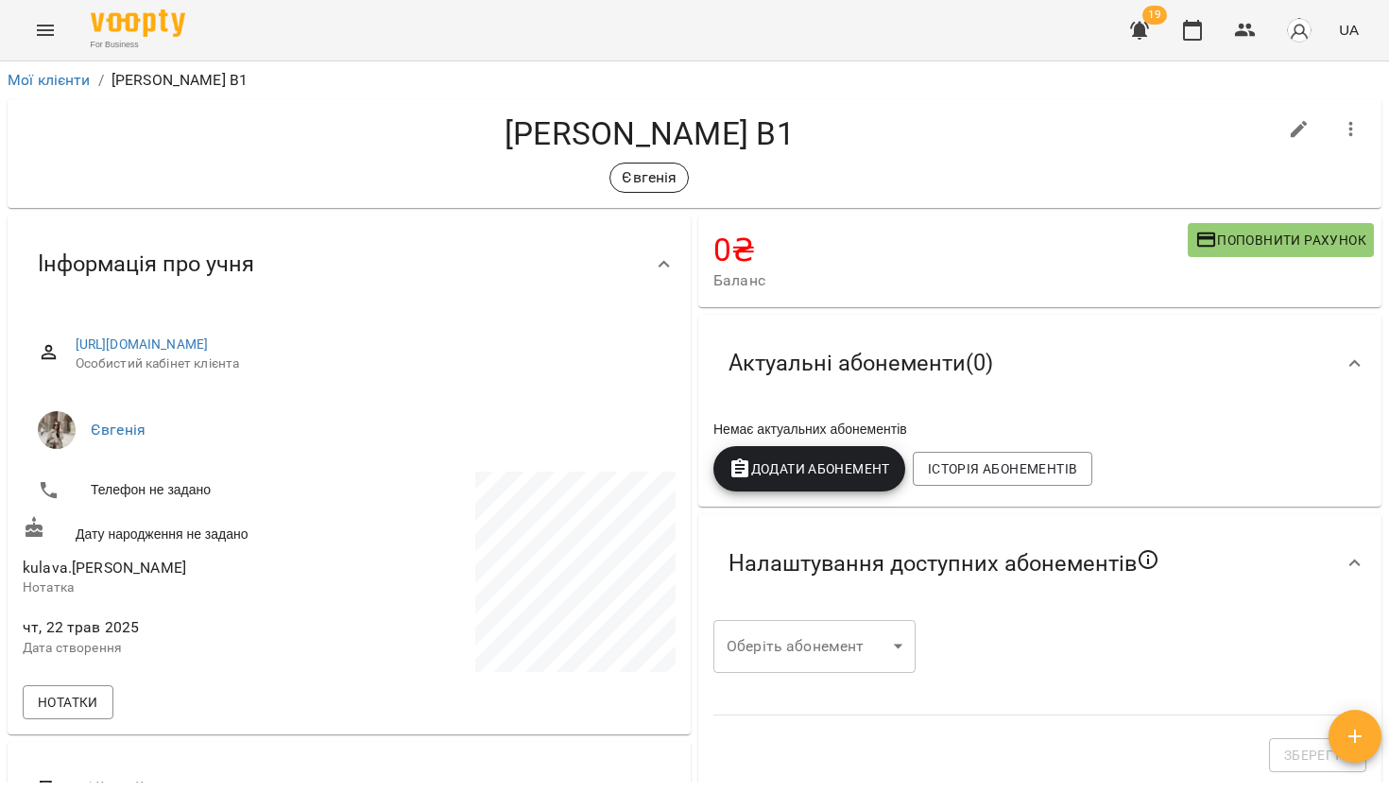
click at [1144, 26] on icon "button" at bounding box center [1139, 31] width 19 height 18
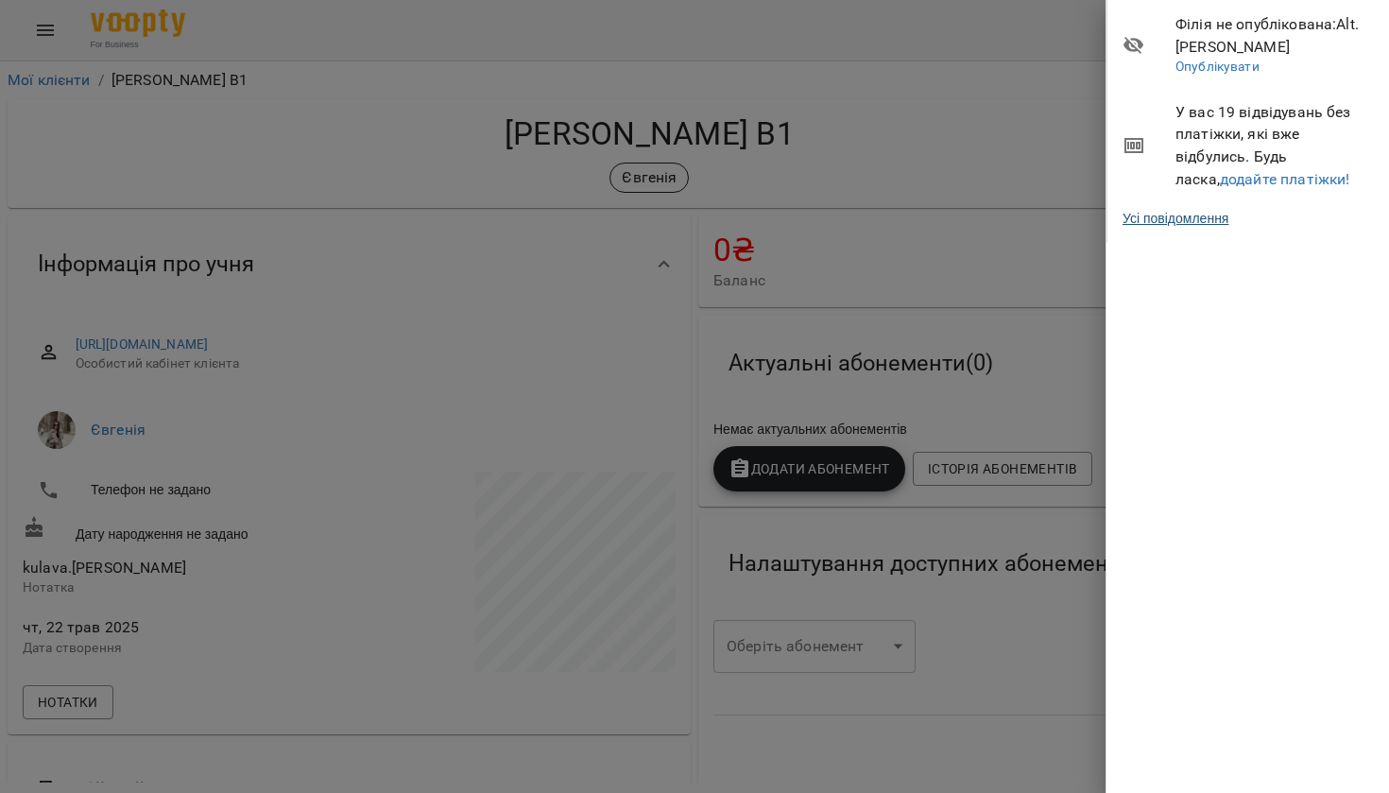
click at [1195, 209] on link "Усі повідомлення" at bounding box center [1175, 218] width 106 height 19
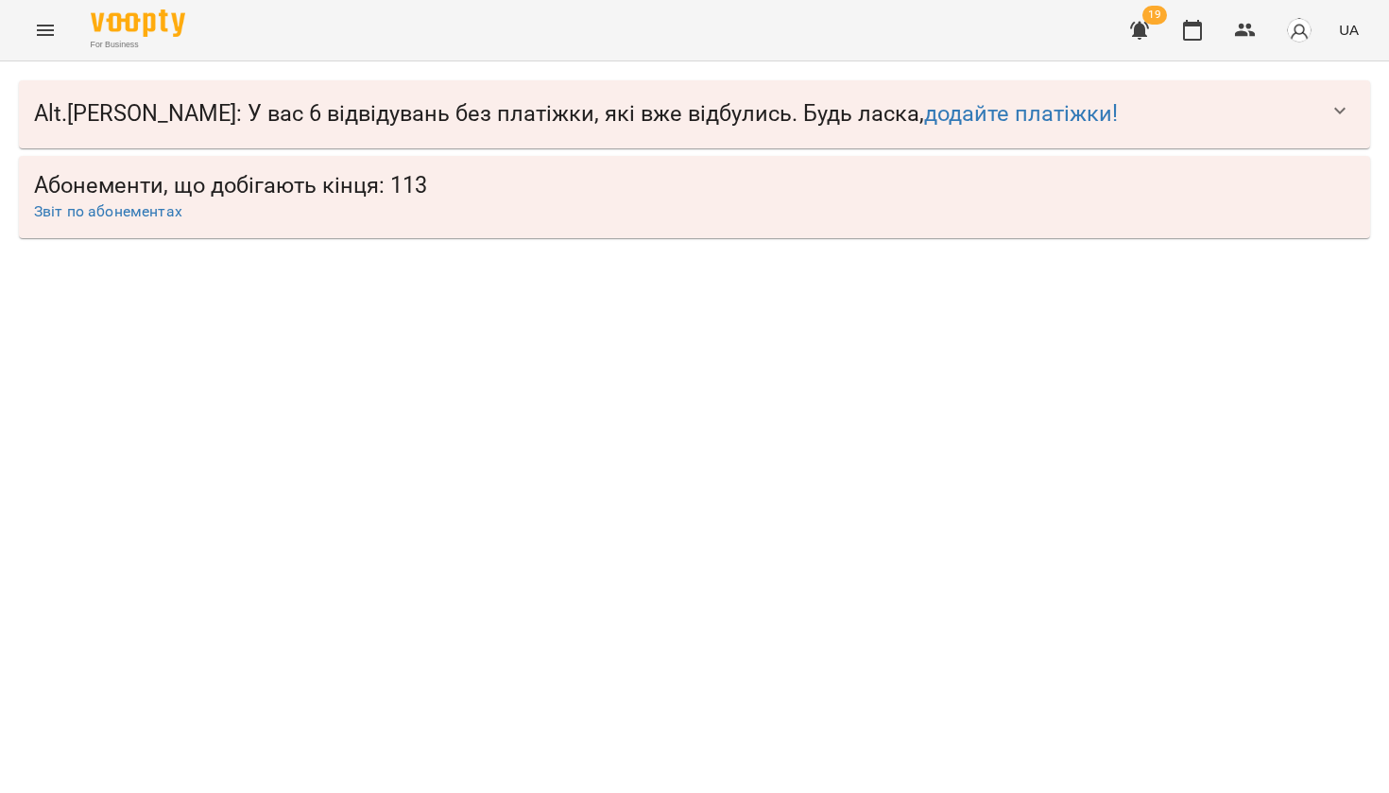
click at [1321, 113] on button "button" at bounding box center [1339, 110] width 45 height 45
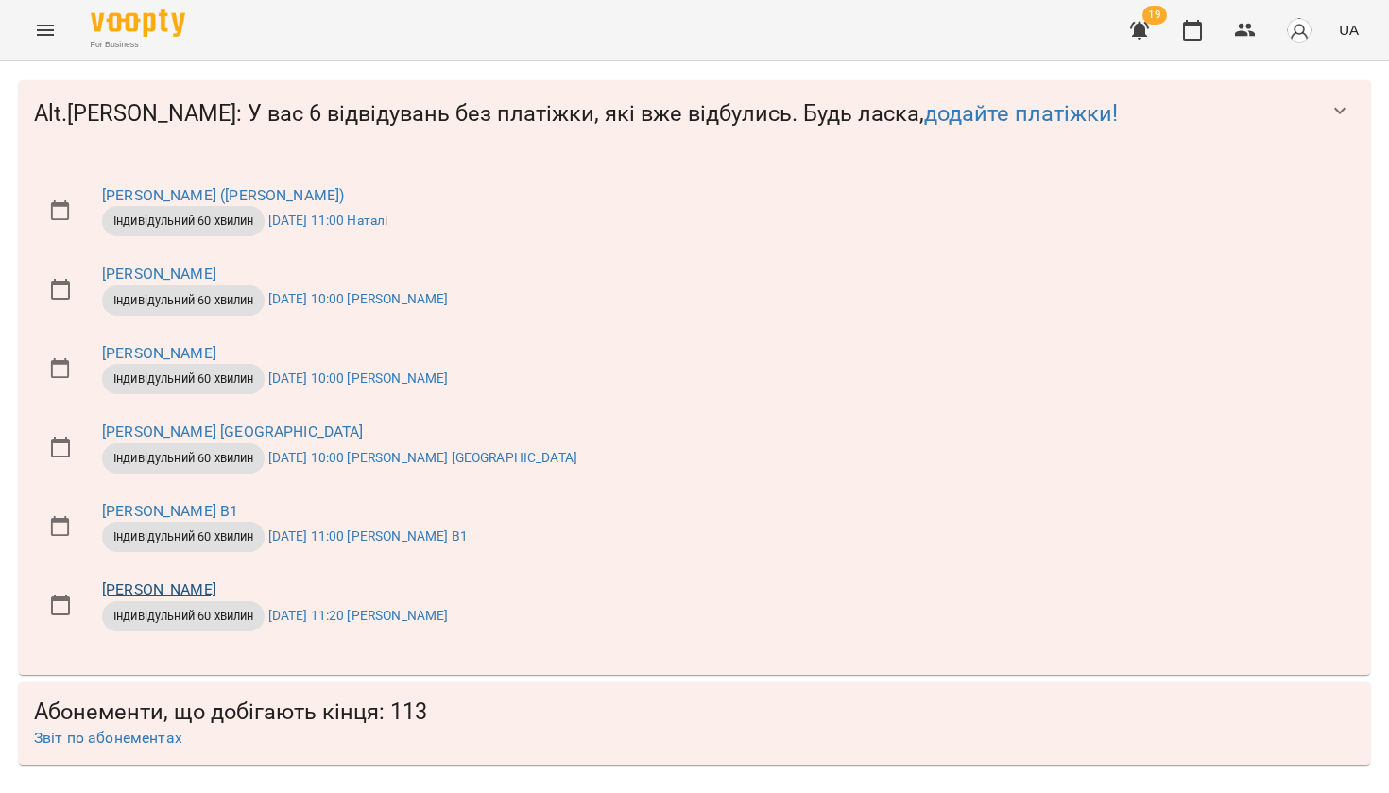
click at [133, 588] on link "[PERSON_NAME]" at bounding box center [159, 589] width 114 height 18
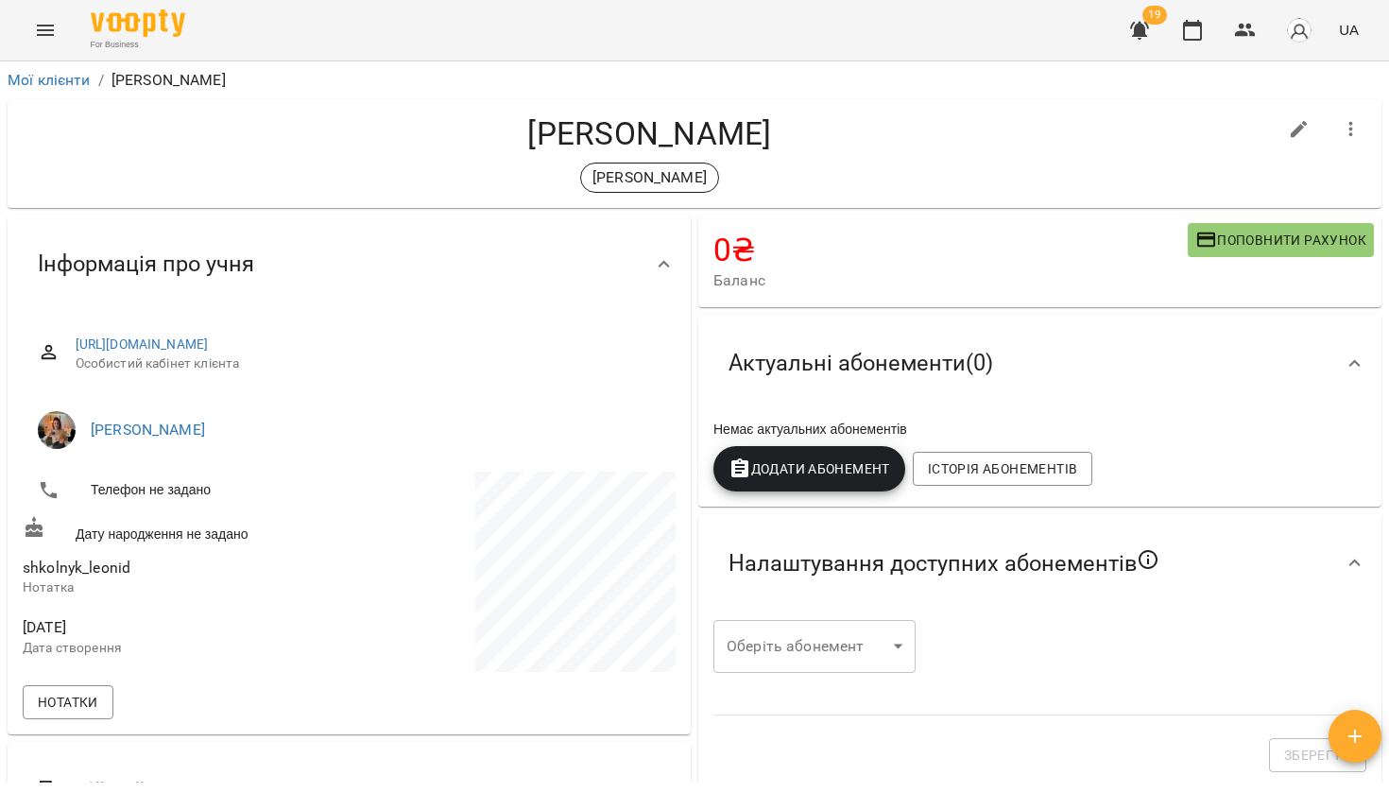
click at [1153, 35] on button "button" at bounding box center [1139, 30] width 45 height 45
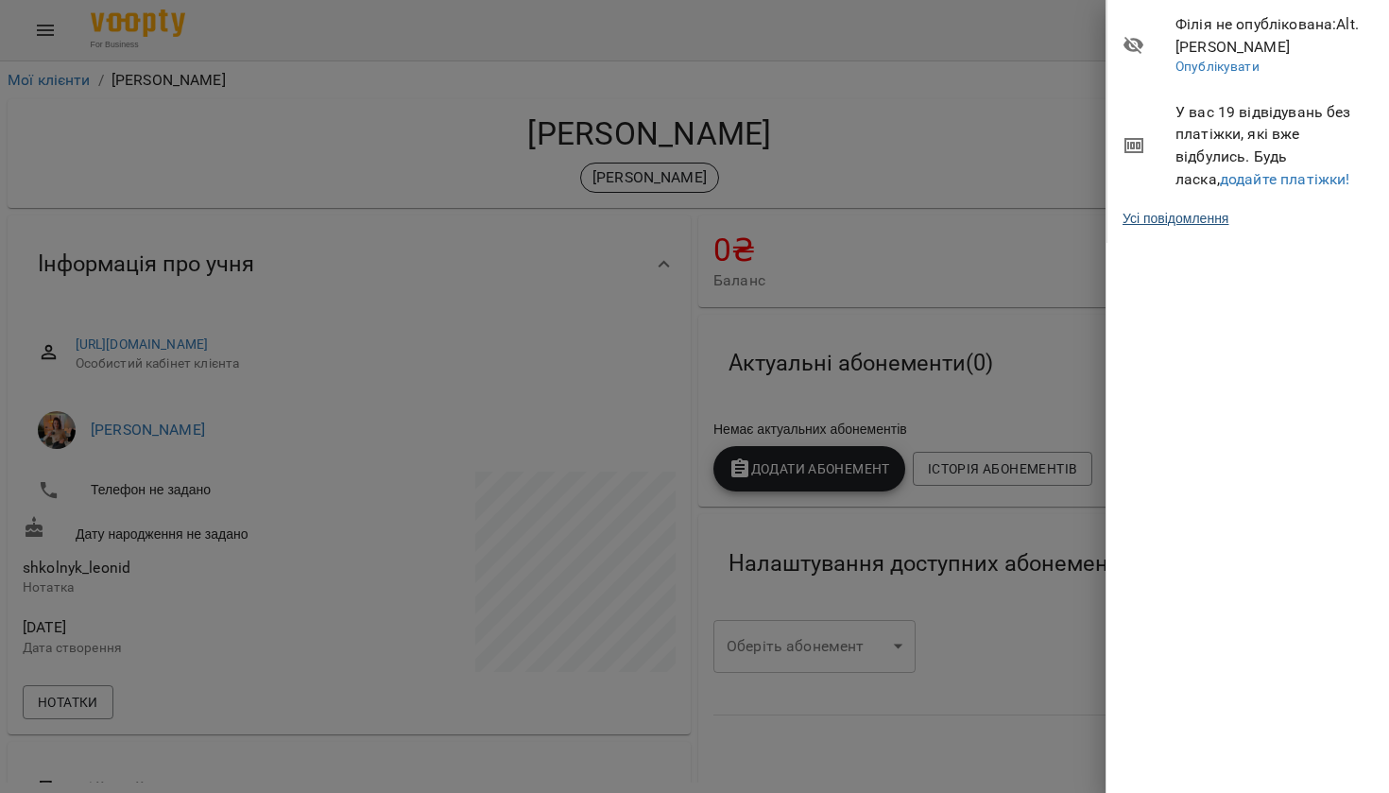
click at [1178, 214] on link "Усі повідомлення" at bounding box center [1175, 218] width 106 height 19
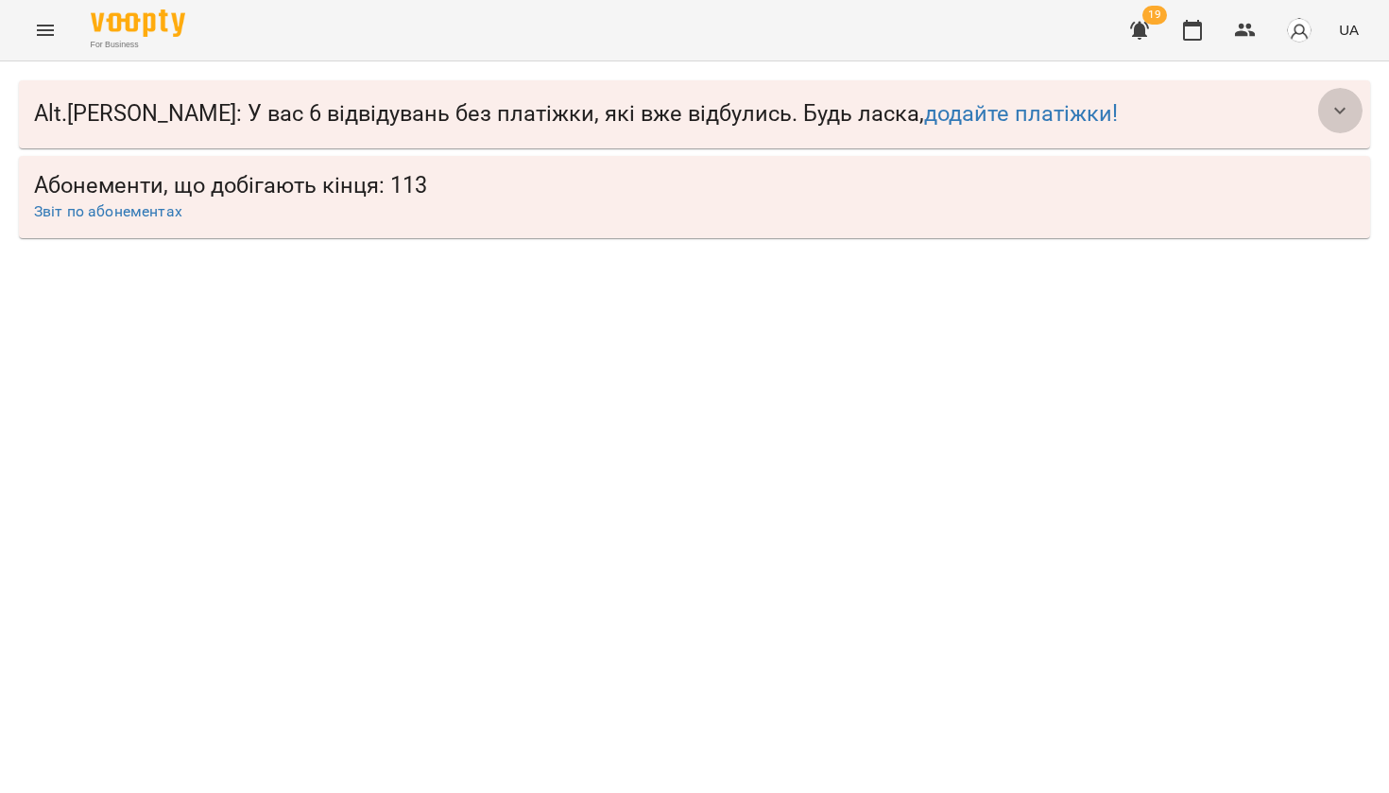
click at [1332, 103] on icon "button" at bounding box center [1339, 110] width 23 height 23
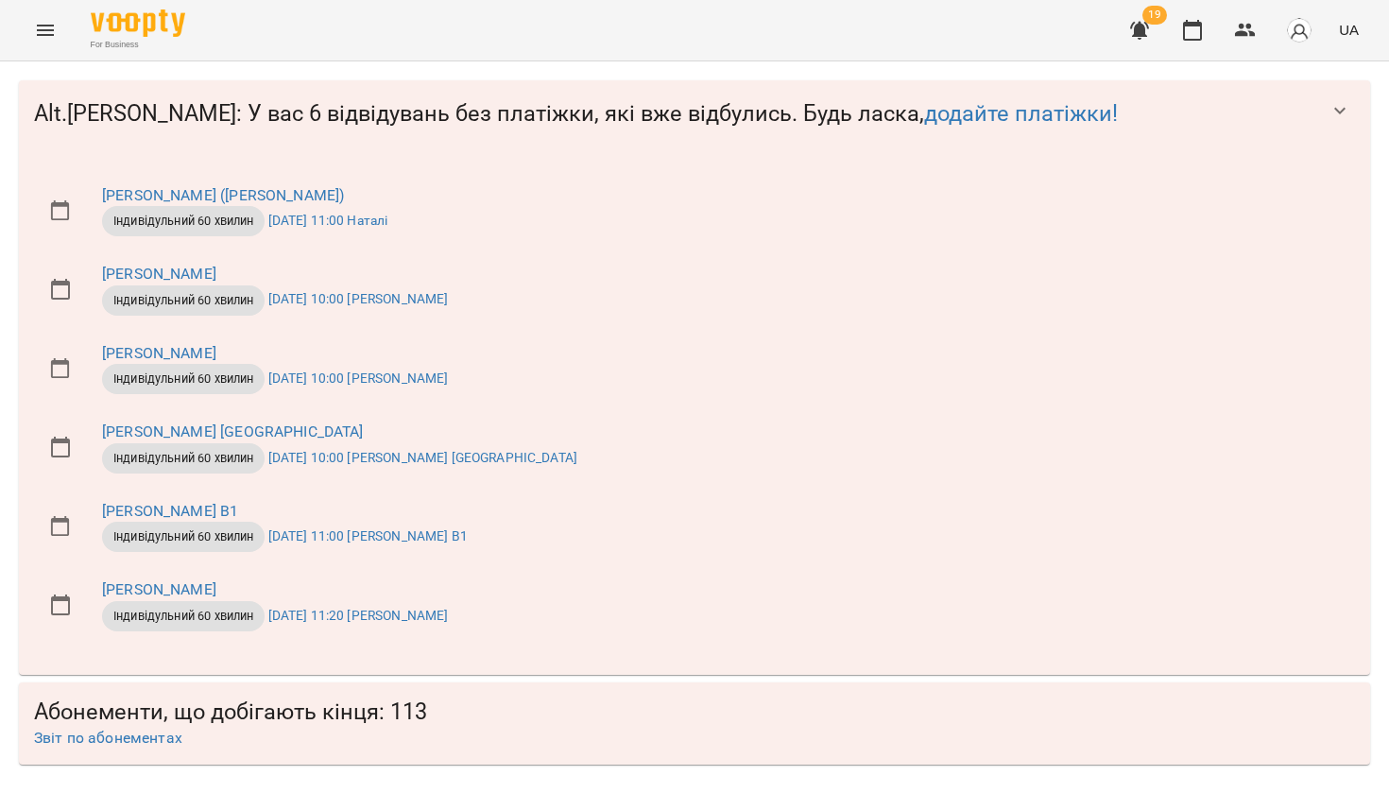
click at [1332, 103] on icon "button" at bounding box center [1339, 110] width 23 height 23
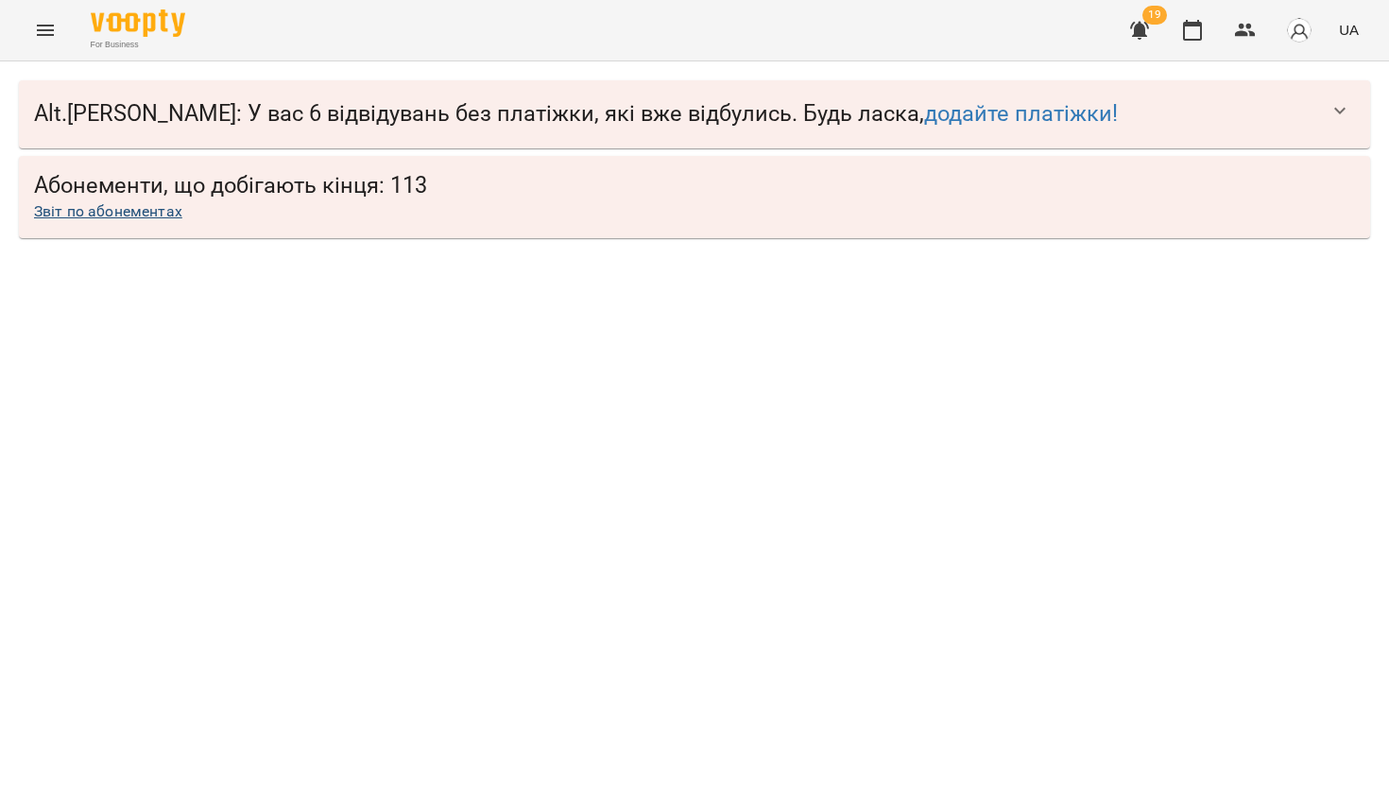
click at [137, 214] on link "Звіт по абонементах" at bounding box center [108, 211] width 148 height 18
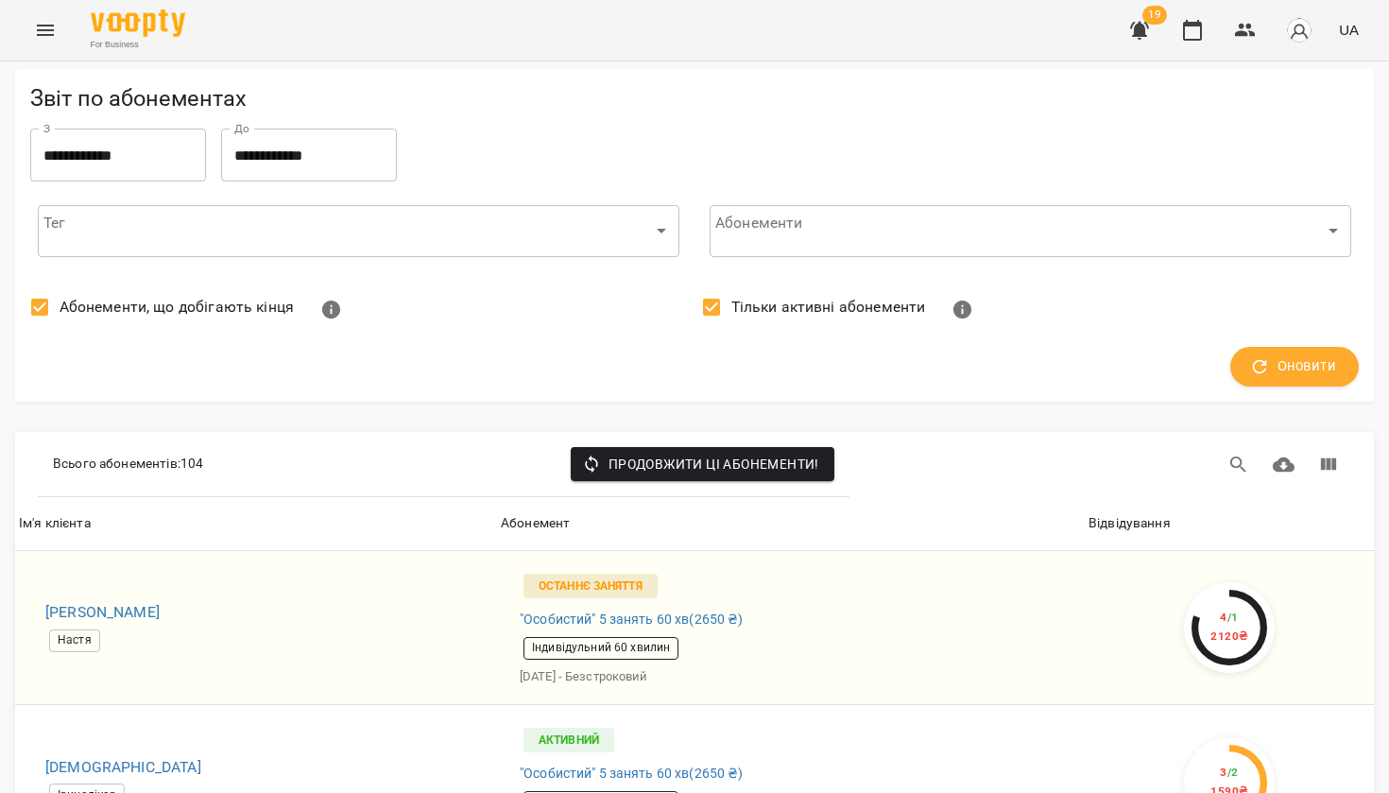
scroll to position [5076, 0]
click at [44, 28] on icon "Menu" at bounding box center [45, 30] width 23 height 23
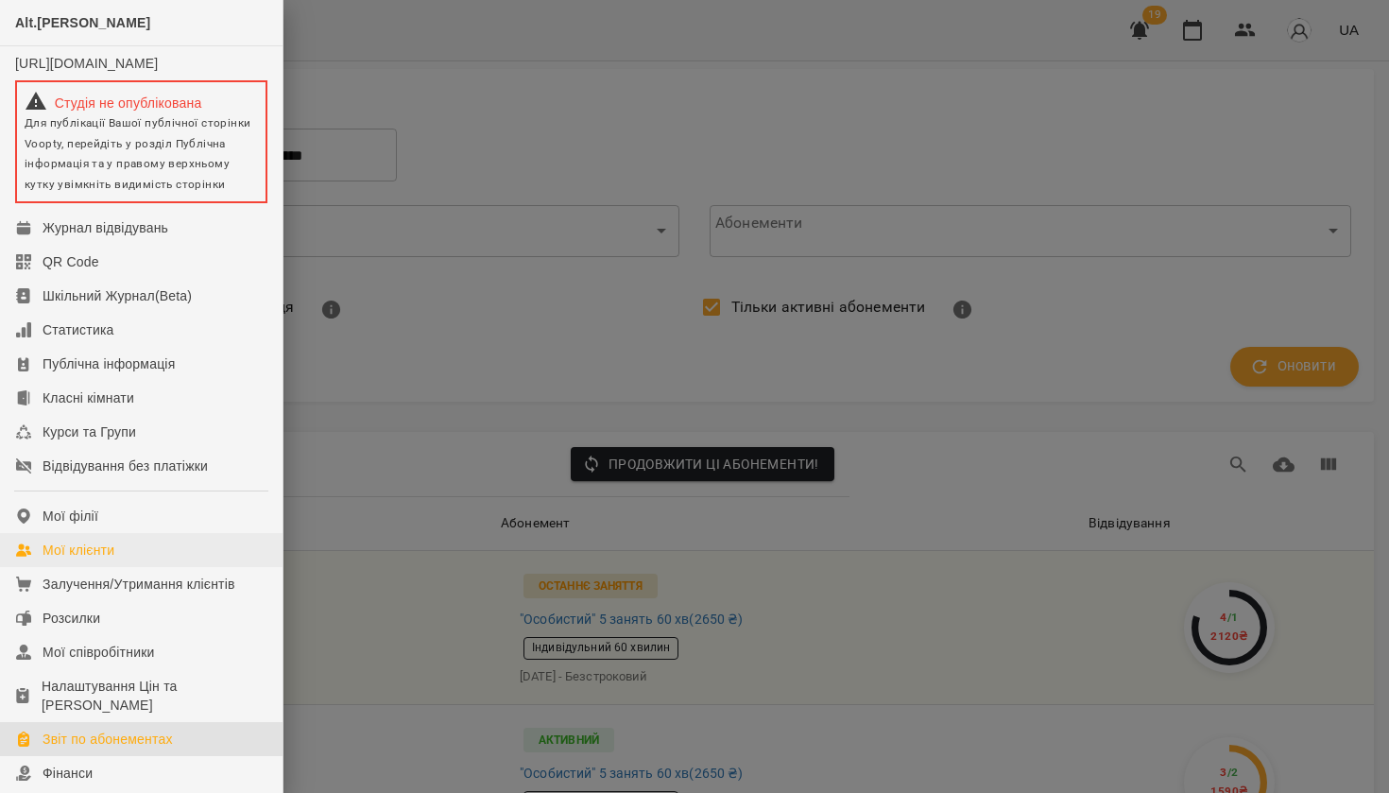
click at [79, 559] on div "Мої клієнти" at bounding box center [79, 549] width 72 height 19
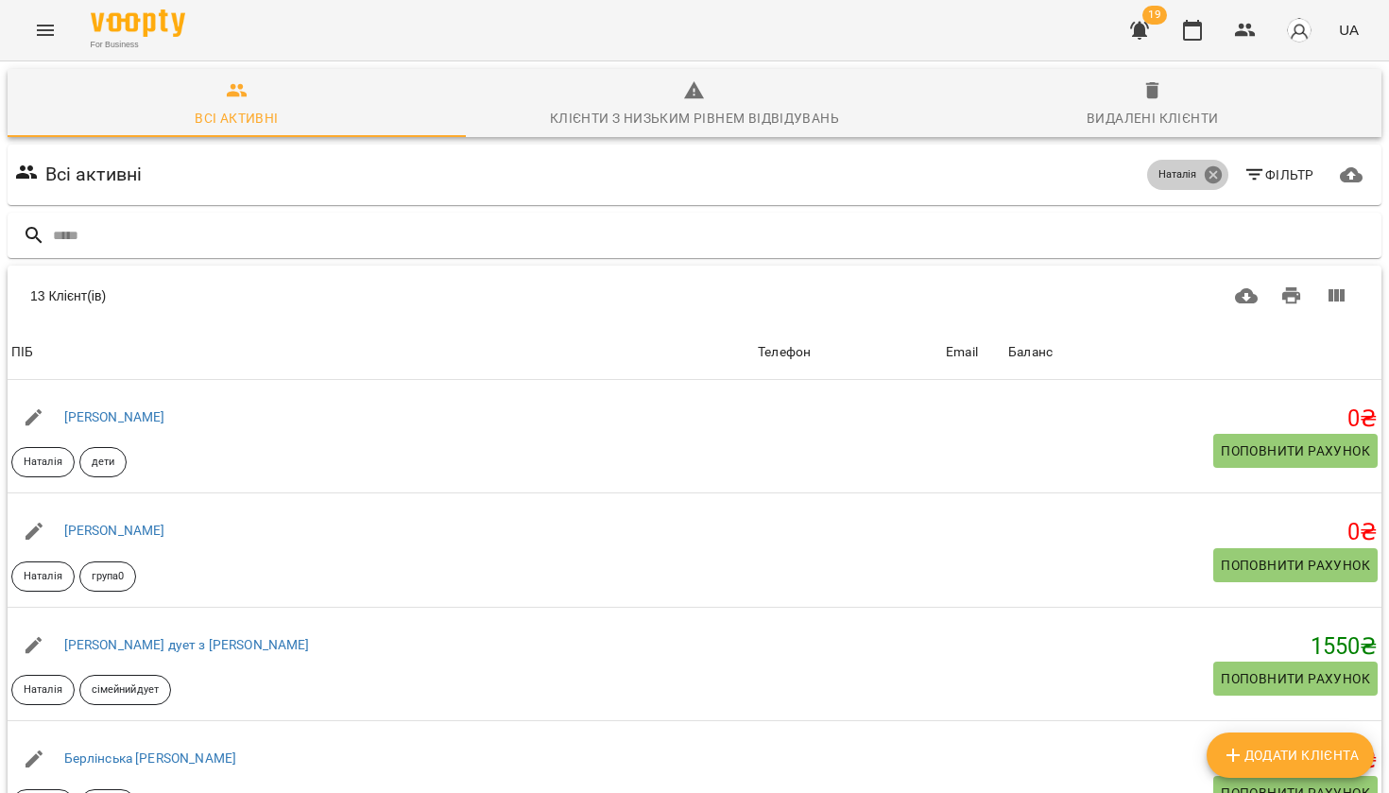
click at [1205, 180] on icon at bounding box center [1213, 174] width 21 height 21
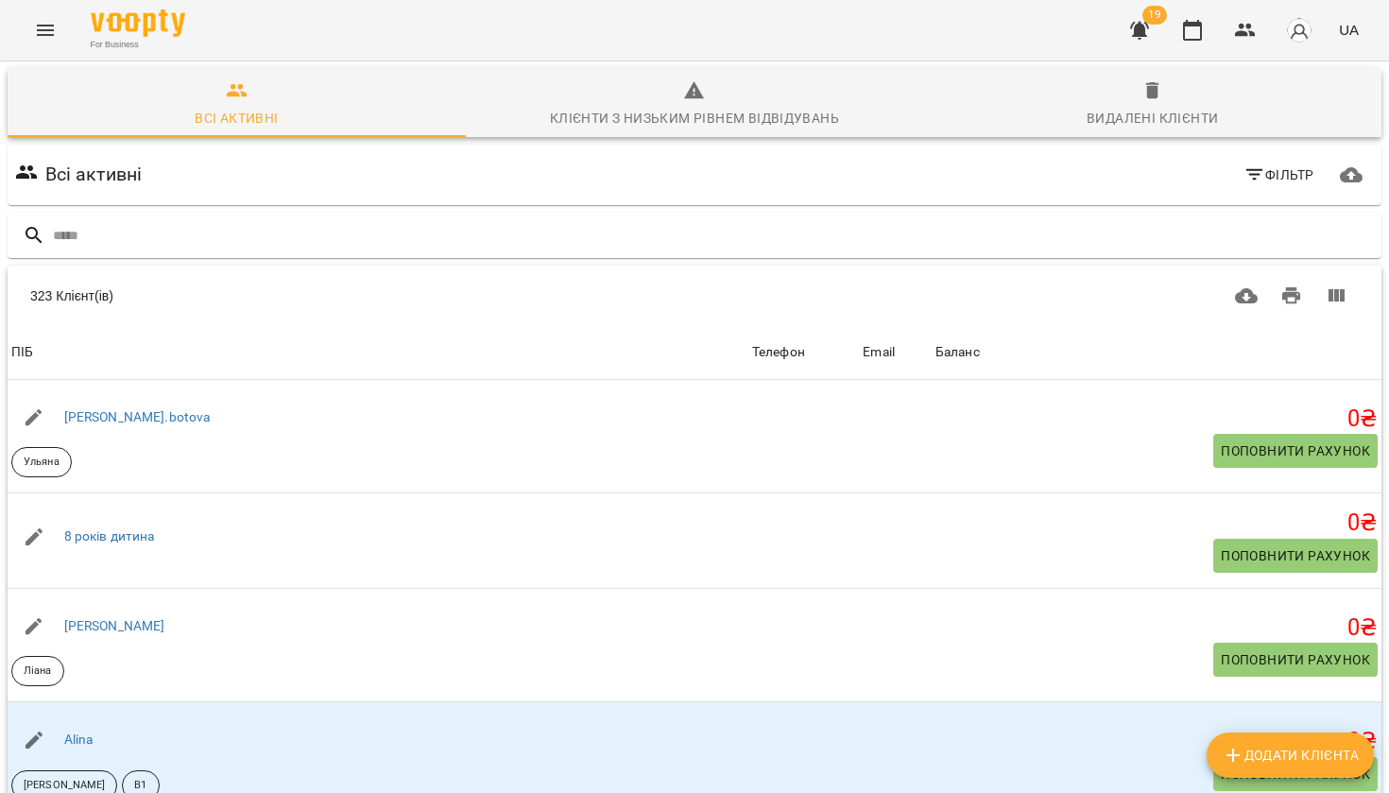
click at [1247, 174] on icon "button" at bounding box center [1254, 174] width 23 height 23
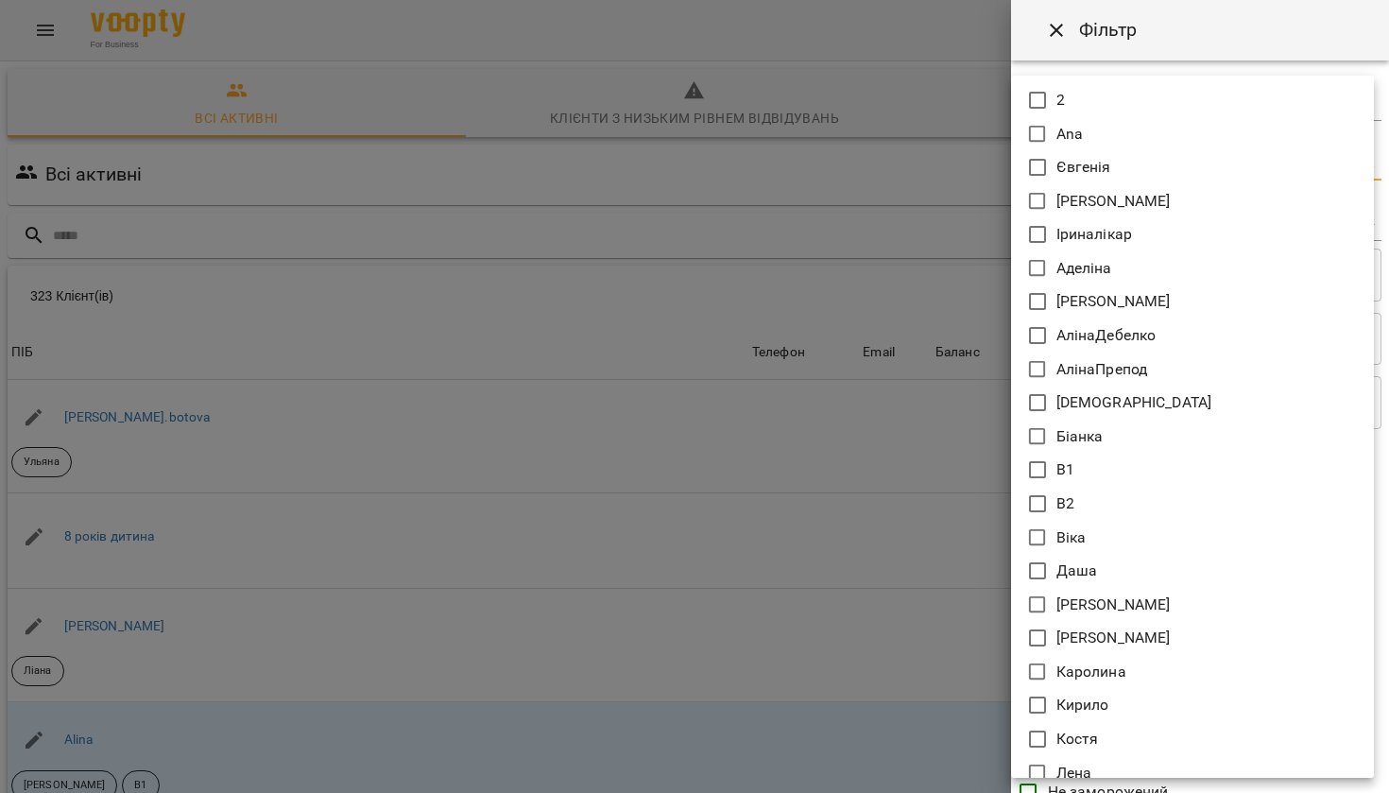
click at [1213, 165] on body "For Business 19 UA Всі активні Клієнти з низьким рівнем відвідувань Видалені кл…" at bounding box center [694, 493] width 1389 height 987
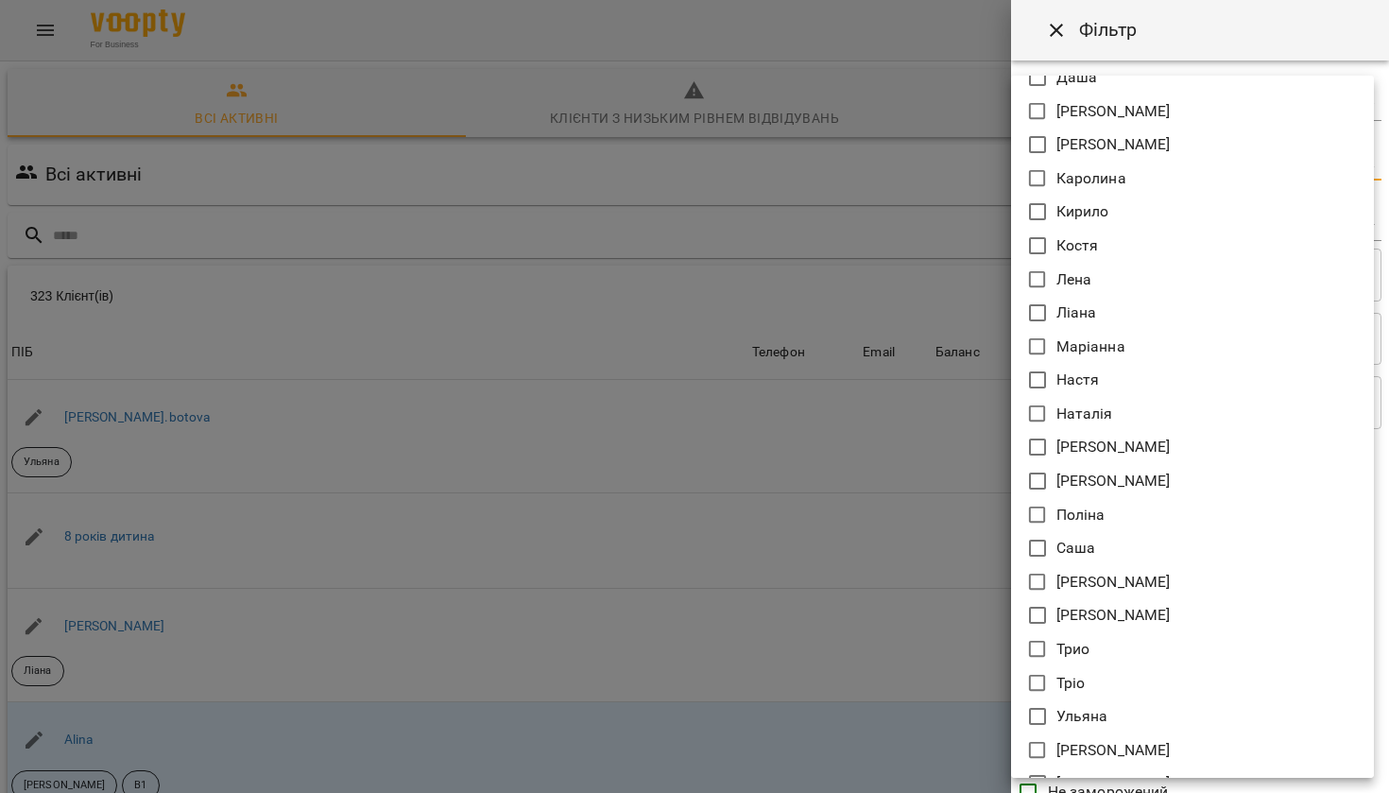
scroll to position [438, 0]
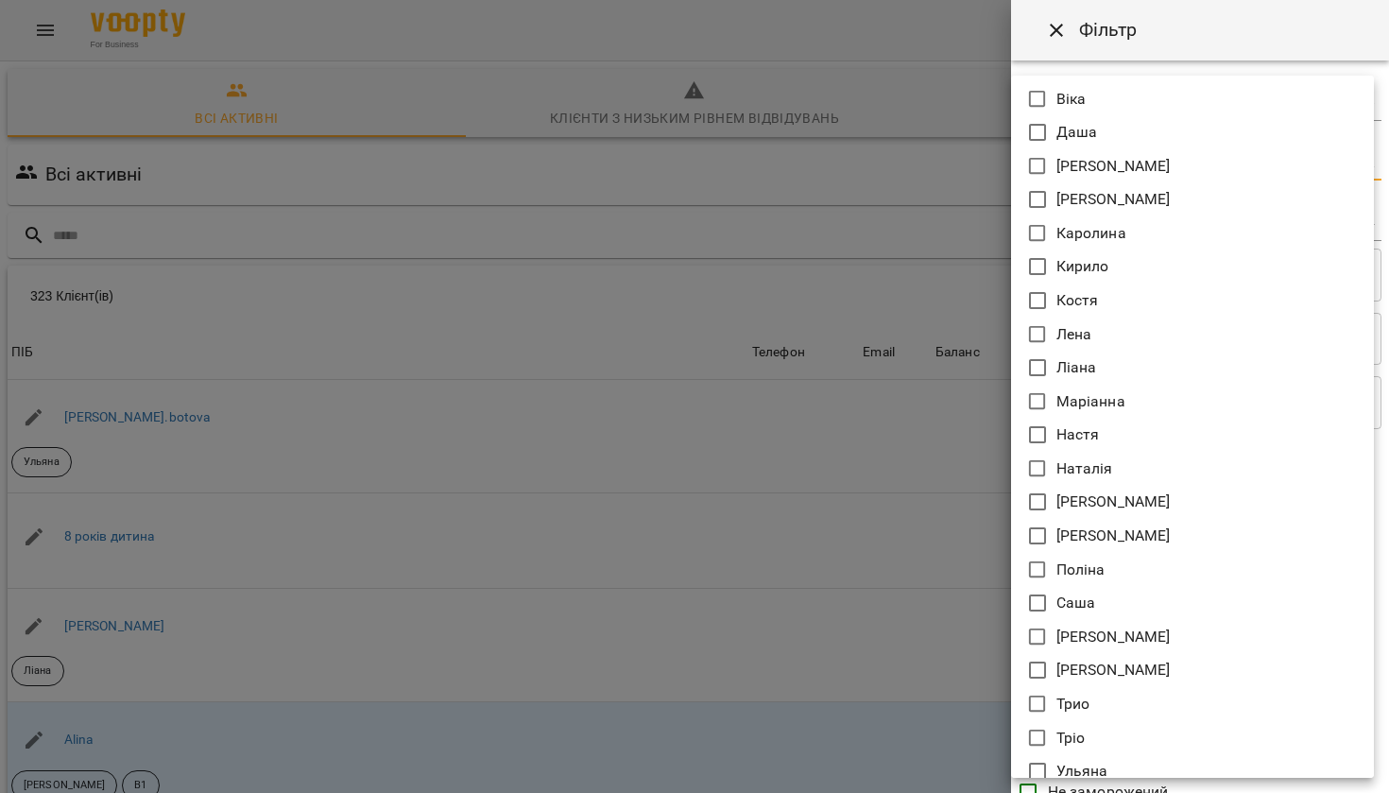
click at [1076, 262] on p "Кирило" at bounding box center [1082, 266] width 53 height 23
type input "******"
click at [1109, 778] on div at bounding box center [694, 396] width 1389 height 793
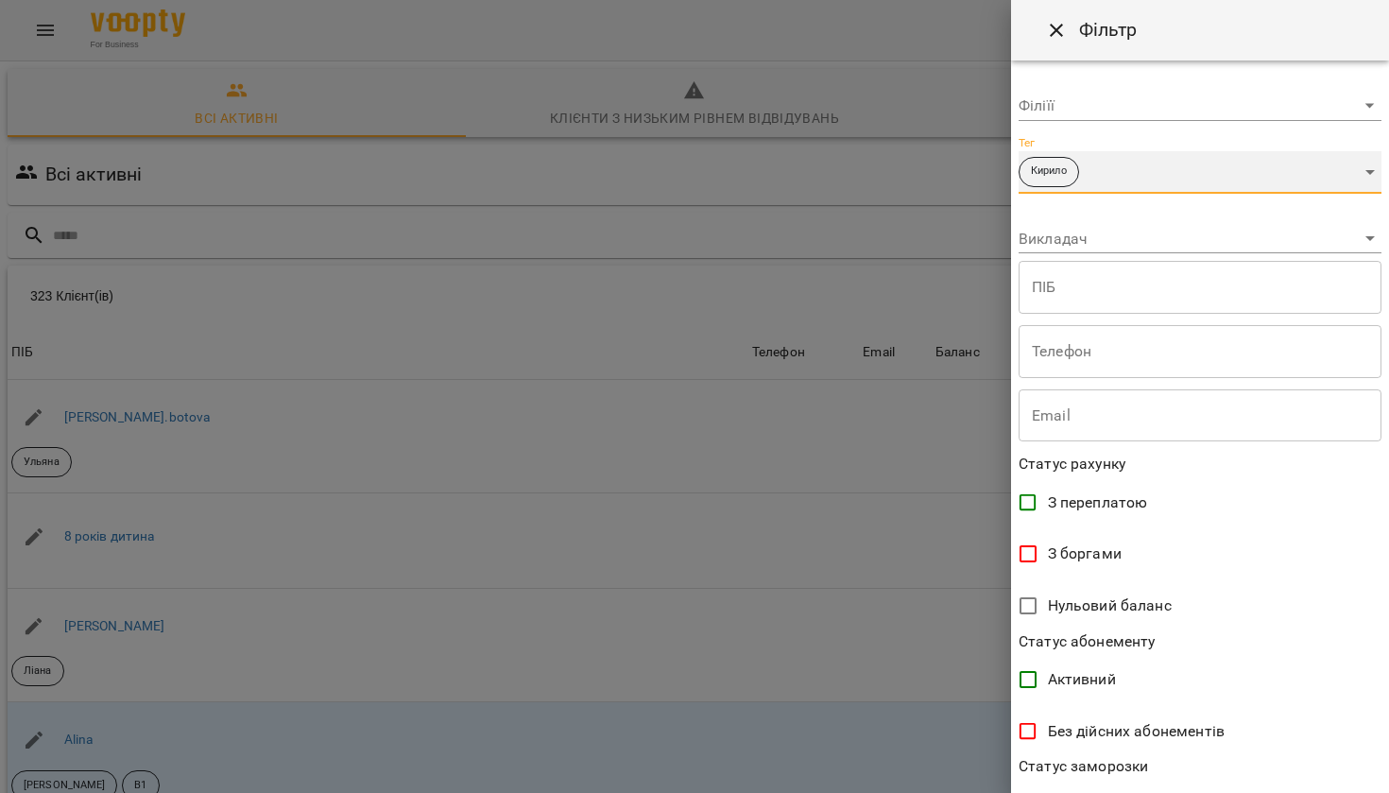
scroll to position [270, 0]
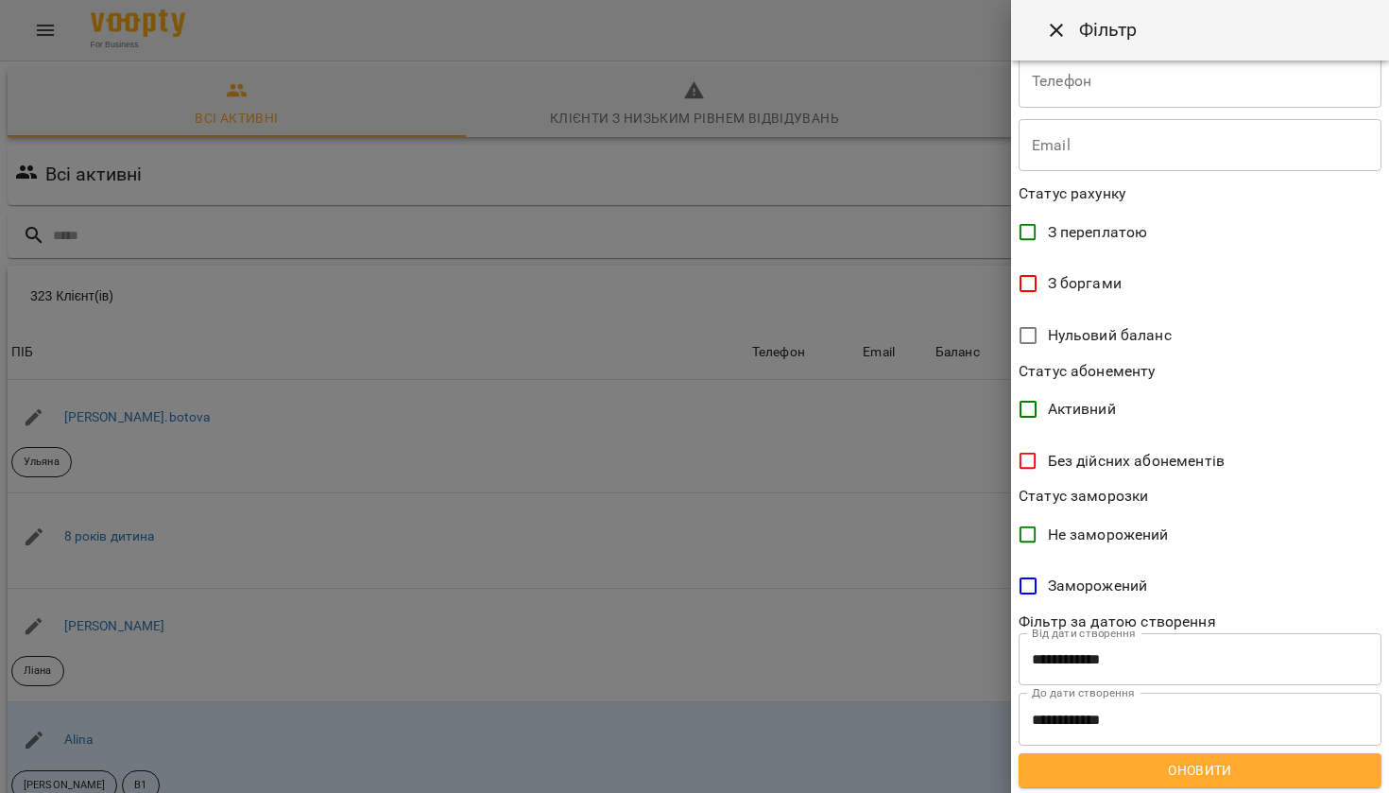
click at [1119, 774] on span "Оновити" at bounding box center [1200, 770] width 333 height 23
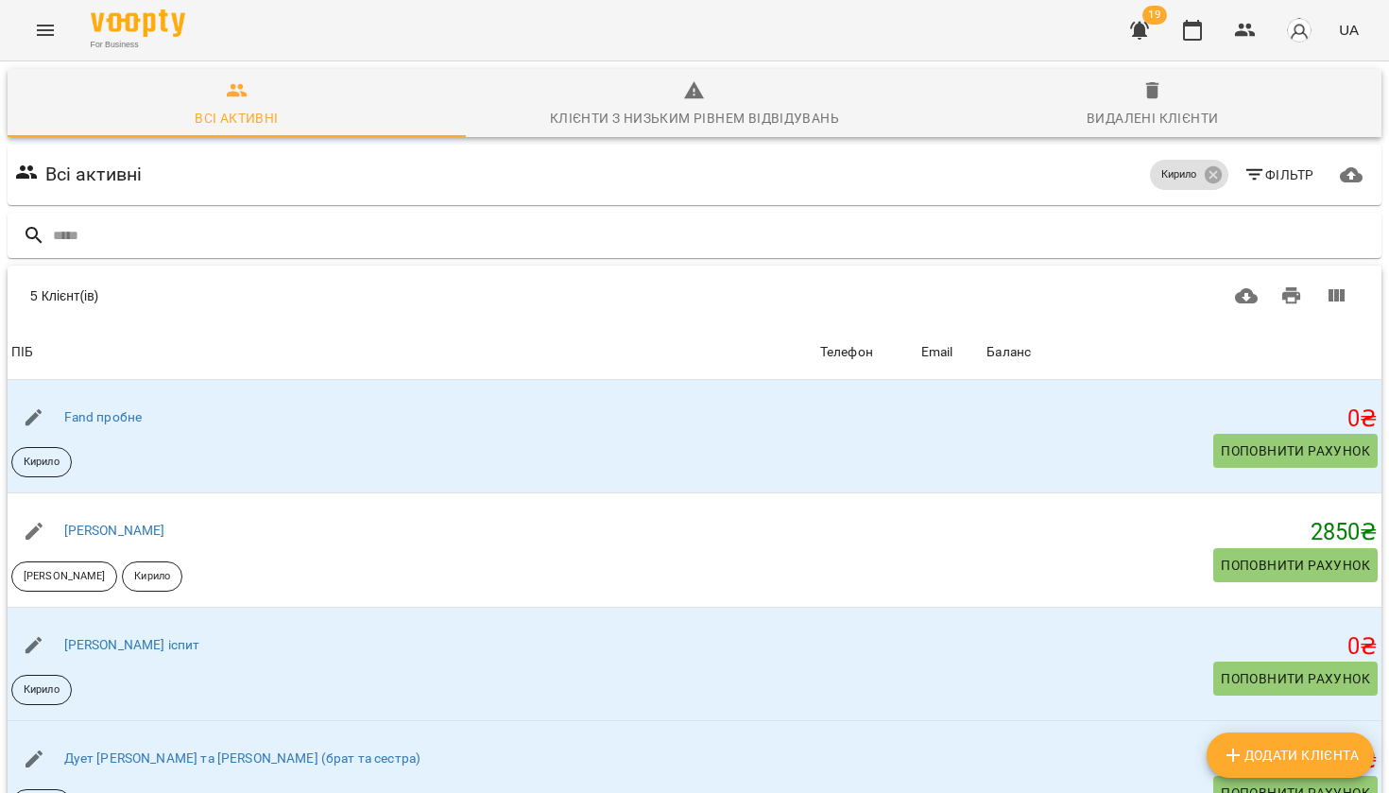
scroll to position [0, 0]
click at [1201, 27] on icon "button" at bounding box center [1192, 30] width 23 height 23
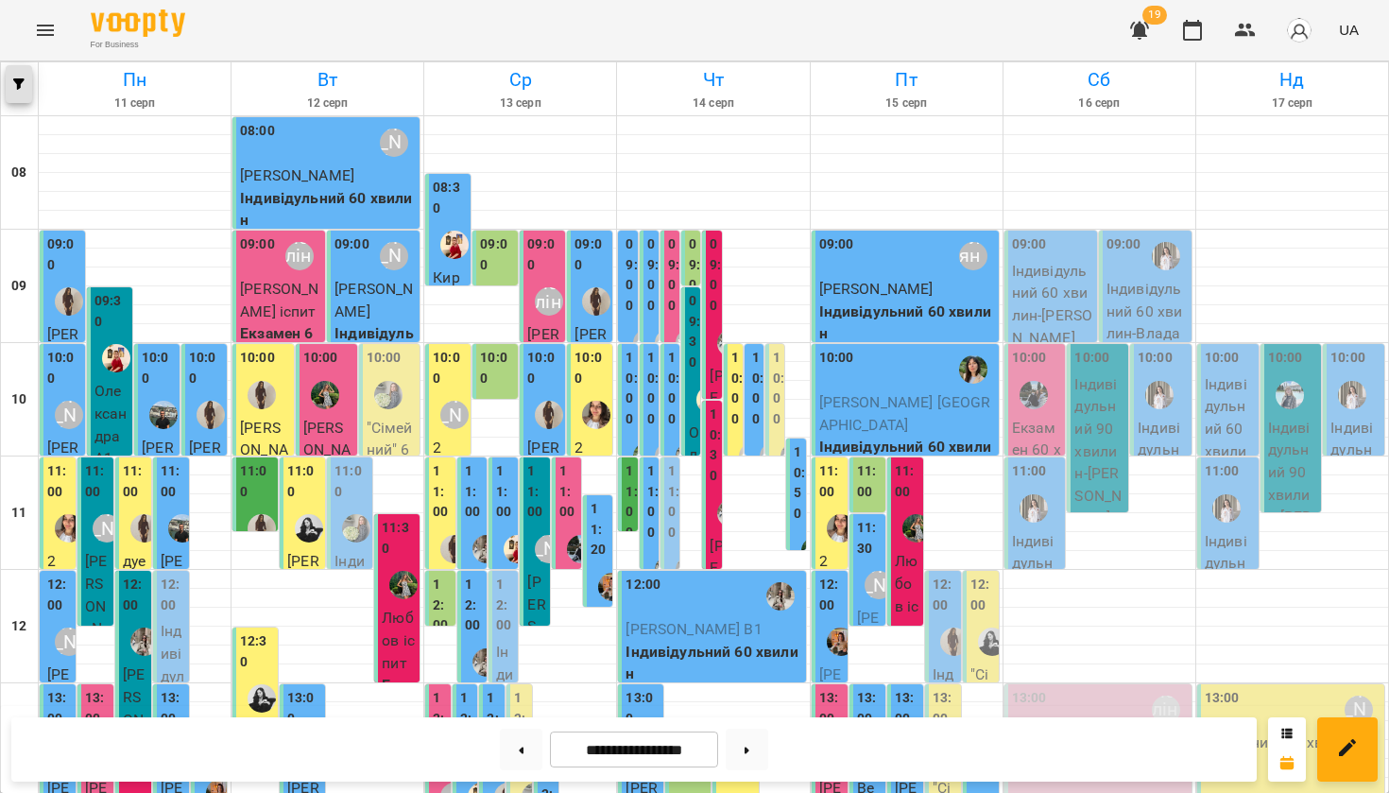
click at [13, 82] on span "button" at bounding box center [19, 83] width 26 height 11
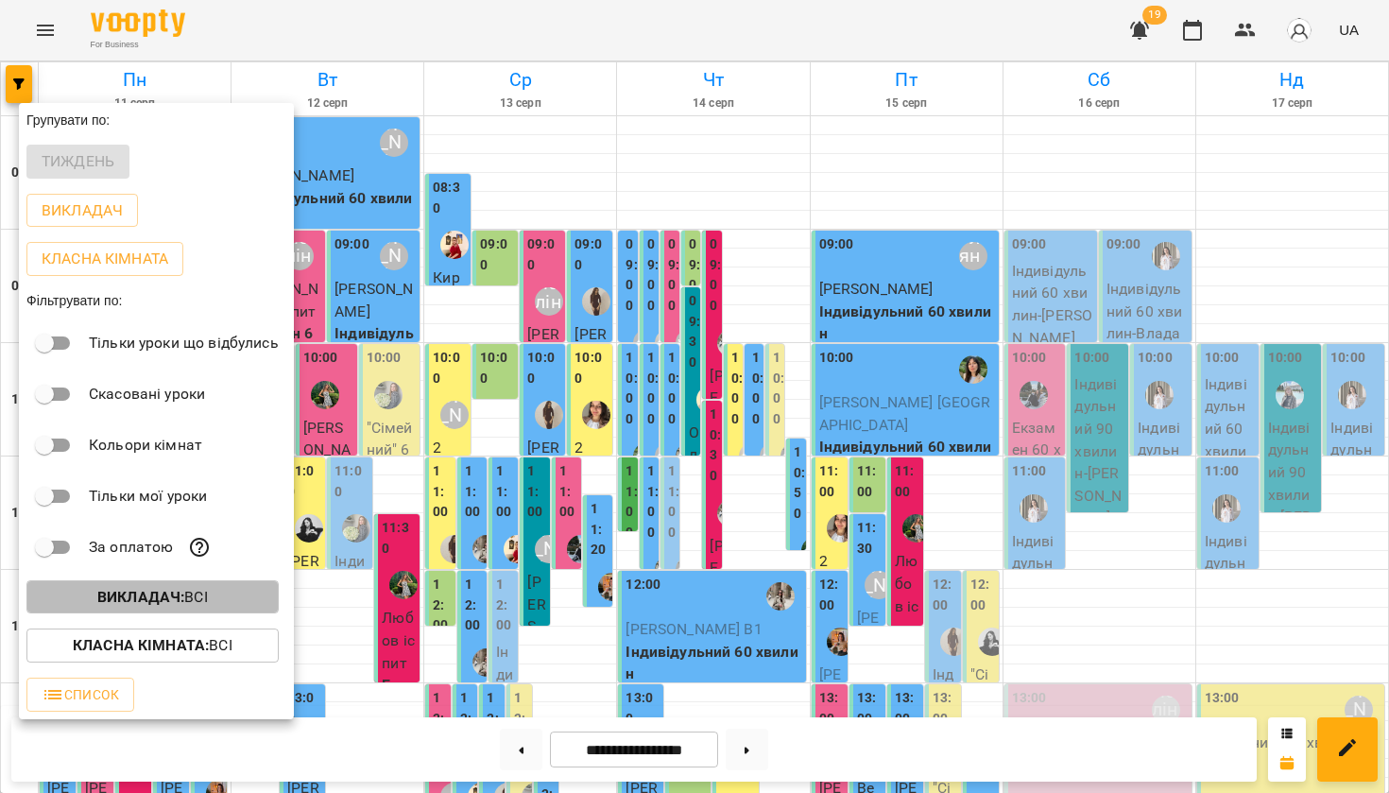
click at [159, 607] on p "Викладач : Всі" at bounding box center [152, 597] width 111 height 23
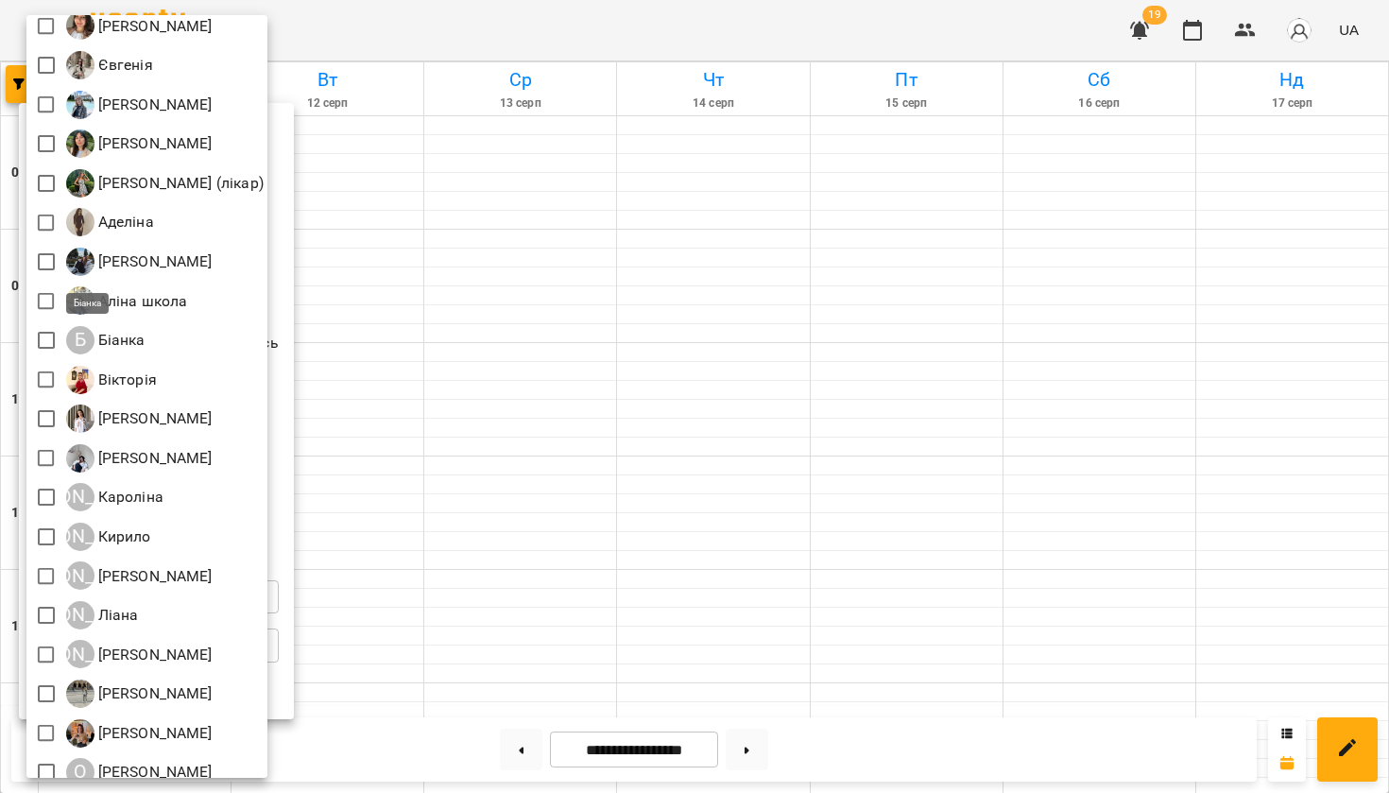
scroll to position [144, 0]
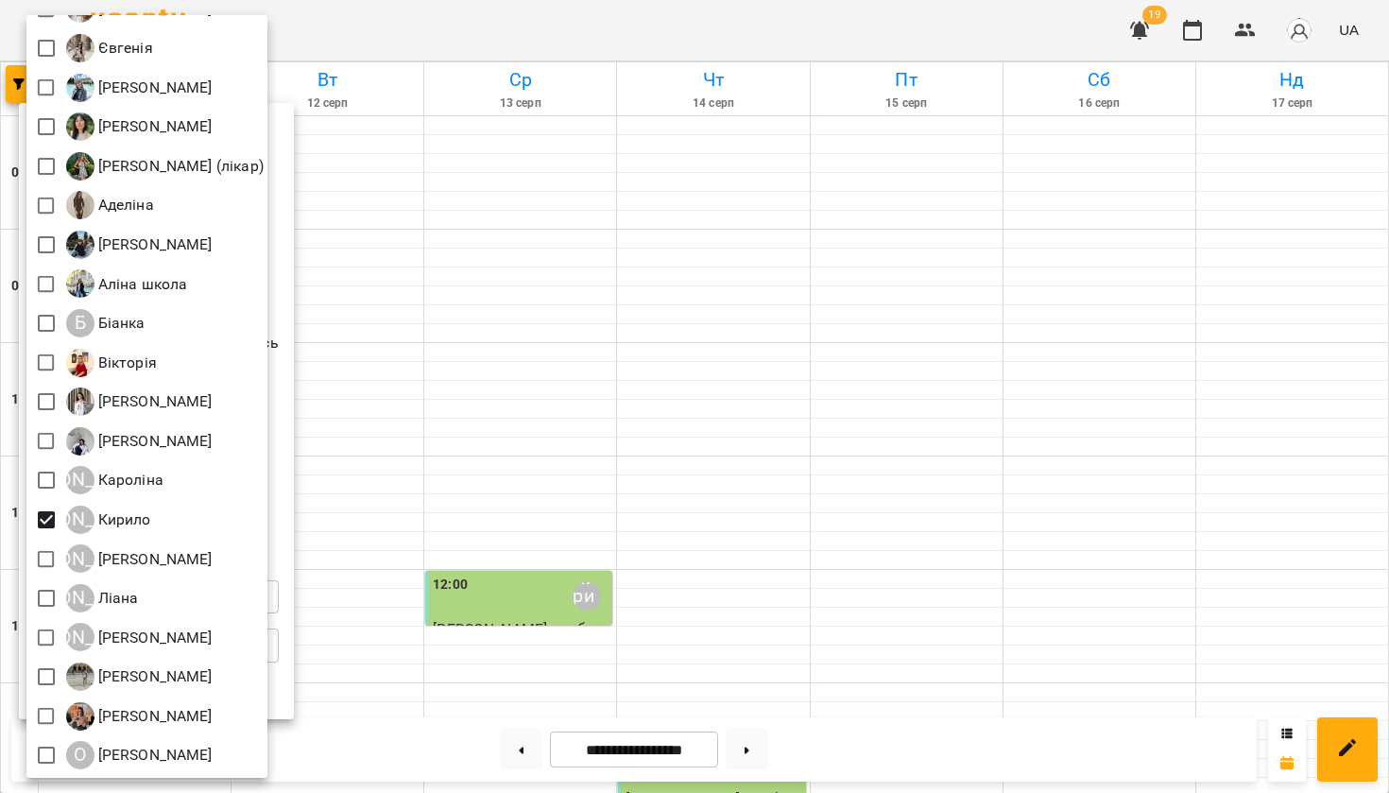
click at [668, 496] on div at bounding box center [694, 396] width 1389 height 793
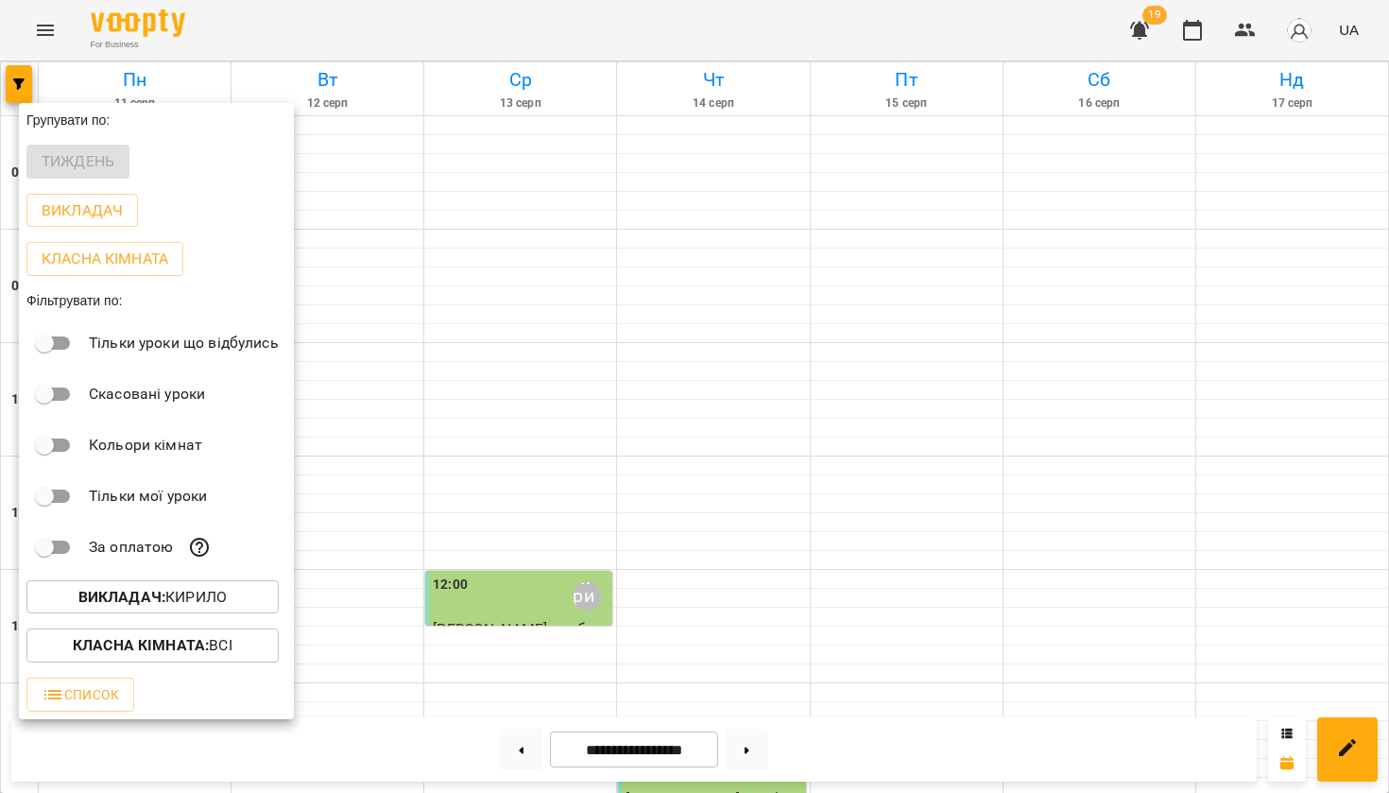
click at [668, 496] on div "Всі A [PERSON_NAME] Mitrik [PERSON_NAME] [PERSON_NAME] [PERSON_NAME] (лікар) [P…" at bounding box center [694, 396] width 1389 height 793
click at [668, 496] on div at bounding box center [694, 396] width 1389 height 793
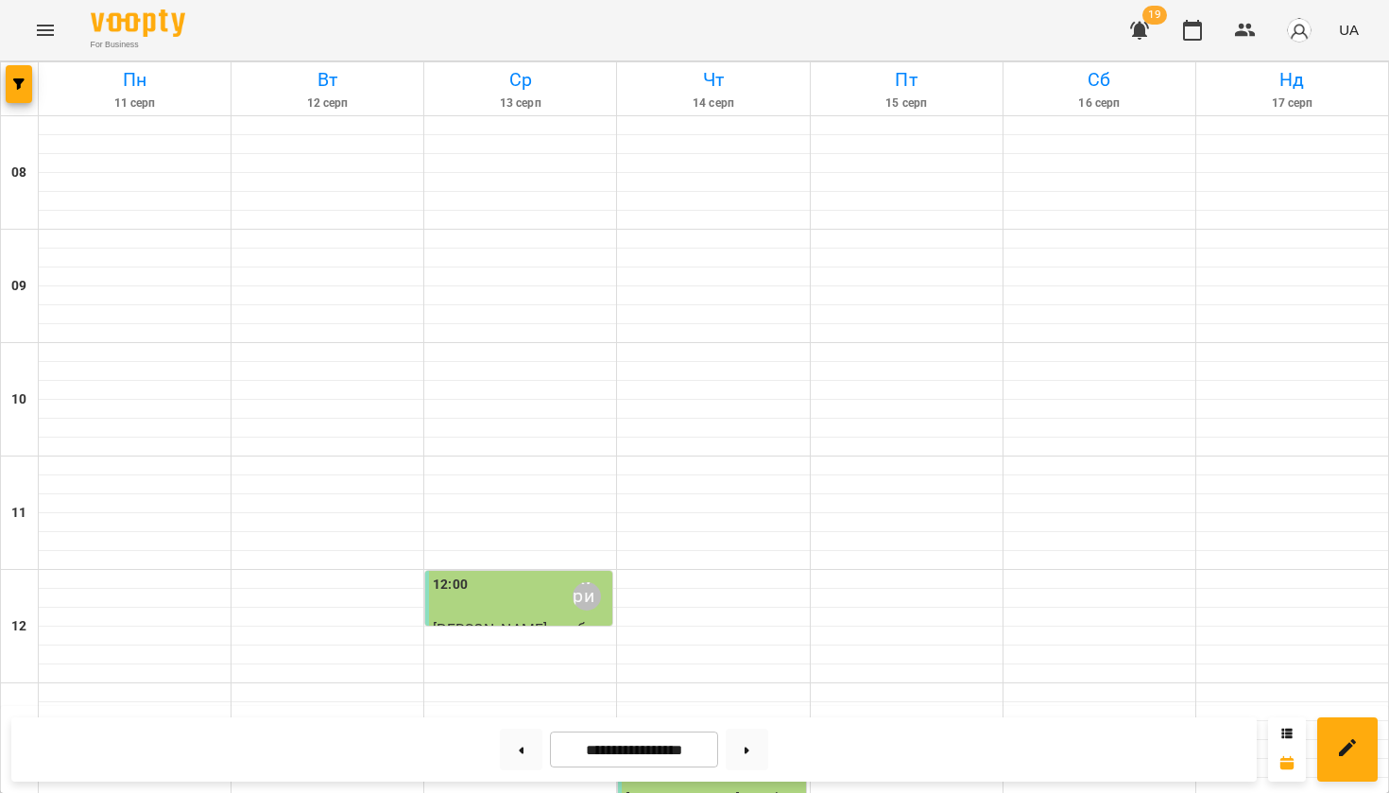
scroll to position [0, 0]
click at [509, 740] on button at bounding box center [521, 749] width 43 height 42
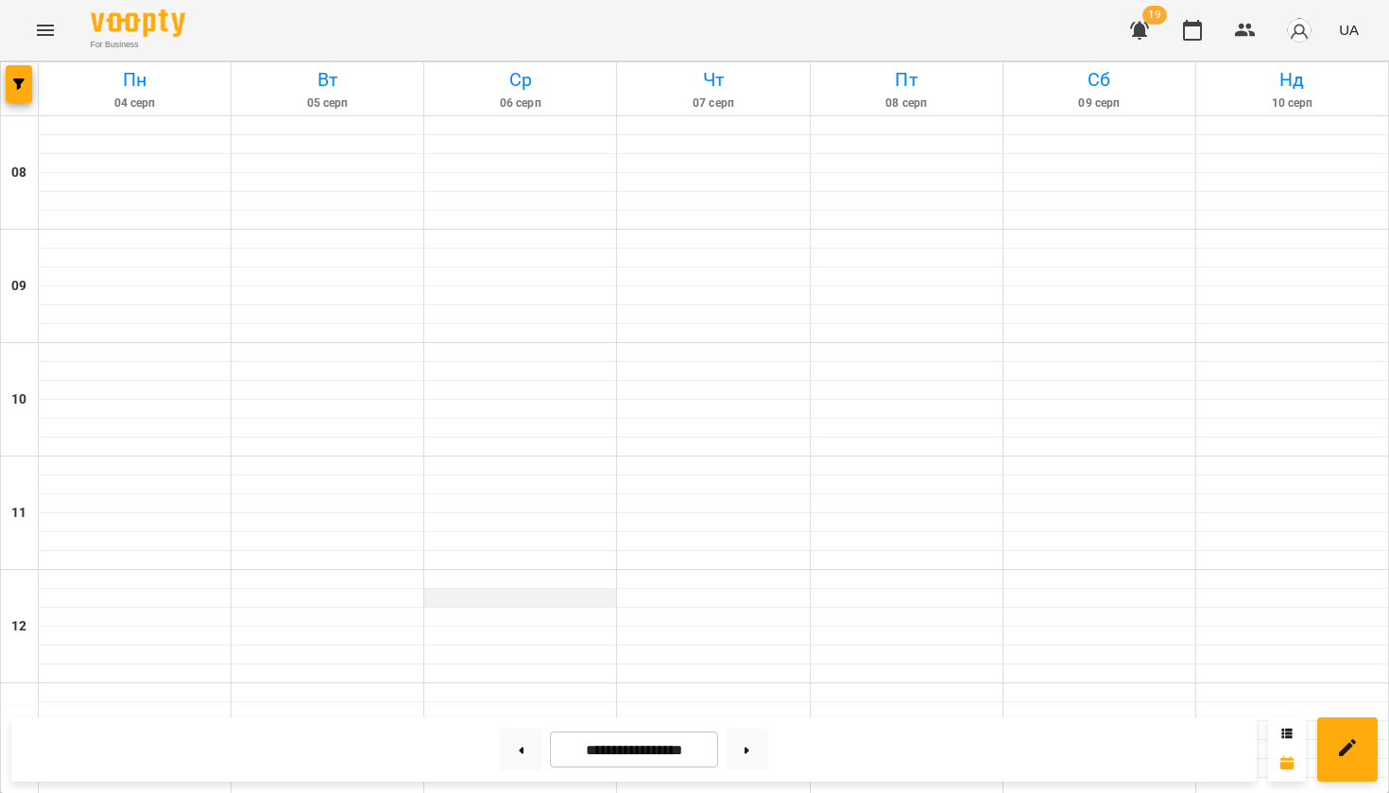
scroll to position [1108, 0]
click at [509, 749] on button at bounding box center [521, 749] width 43 height 42
click at [758, 745] on button at bounding box center [747, 749] width 43 height 42
click at [761, 748] on button at bounding box center [747, 749] width 43 height 42
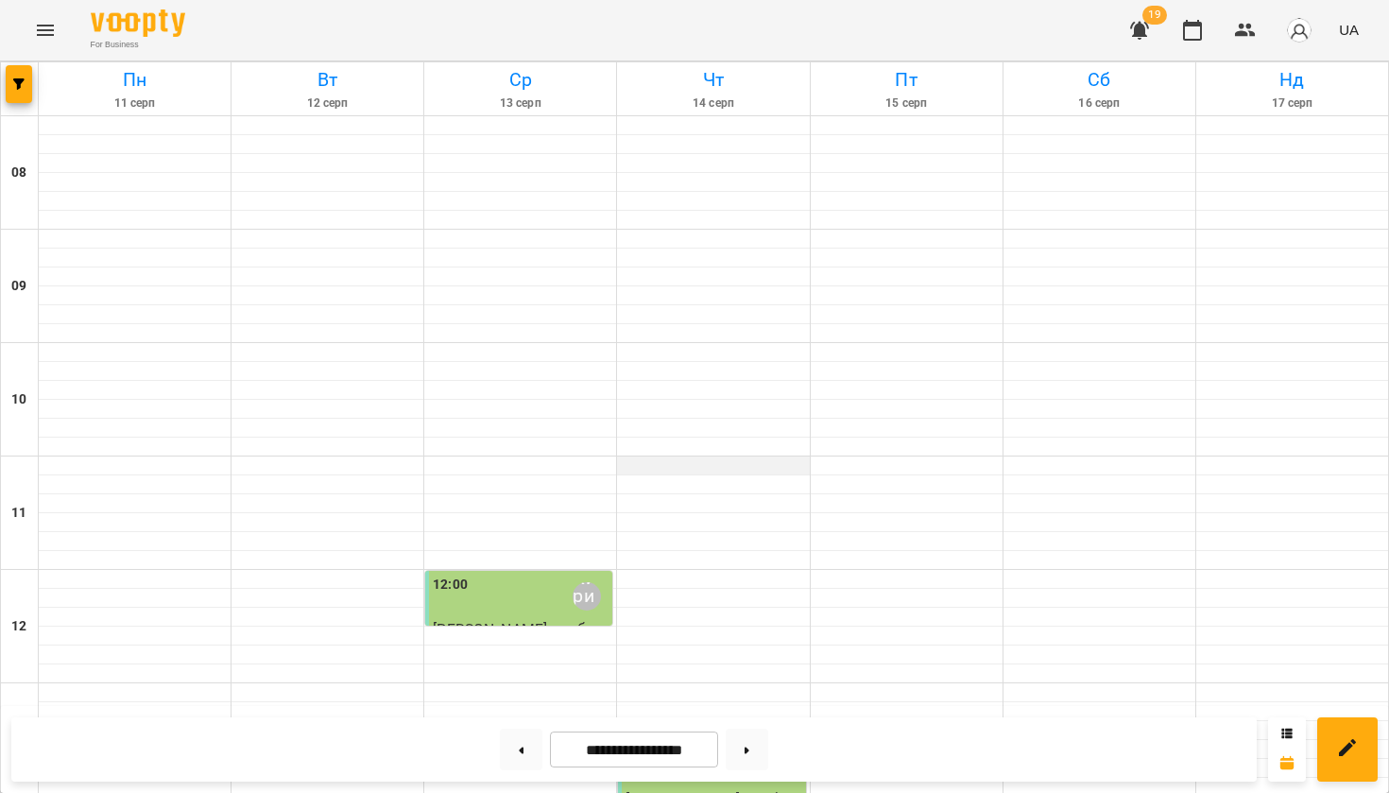
scroll to position [1108, 0]
click at [13, 75] on button "button" at bounding box center [19, 84] width 26 height 38
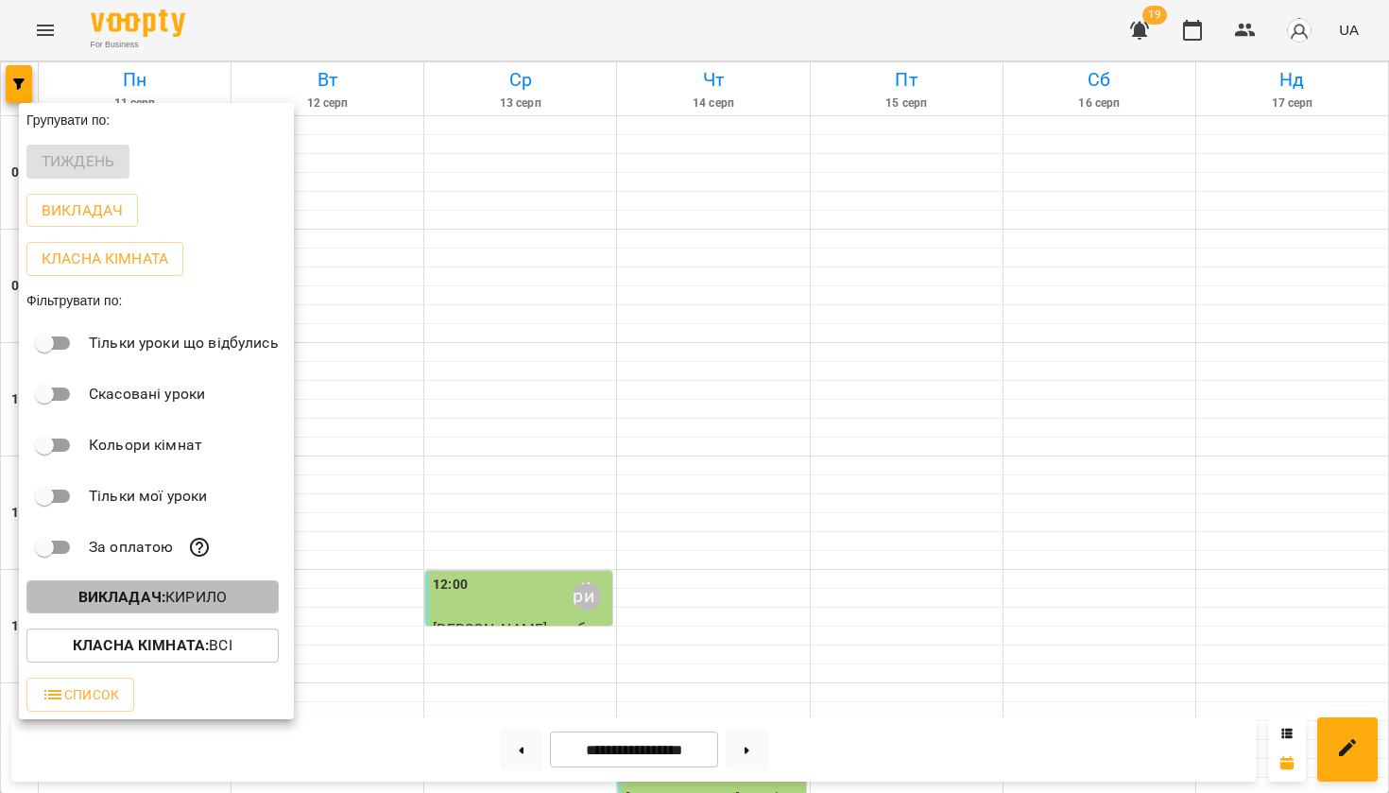
click at [131, 599] on b "Викладач :" at bounding box center [121, 597] width 87 height 18
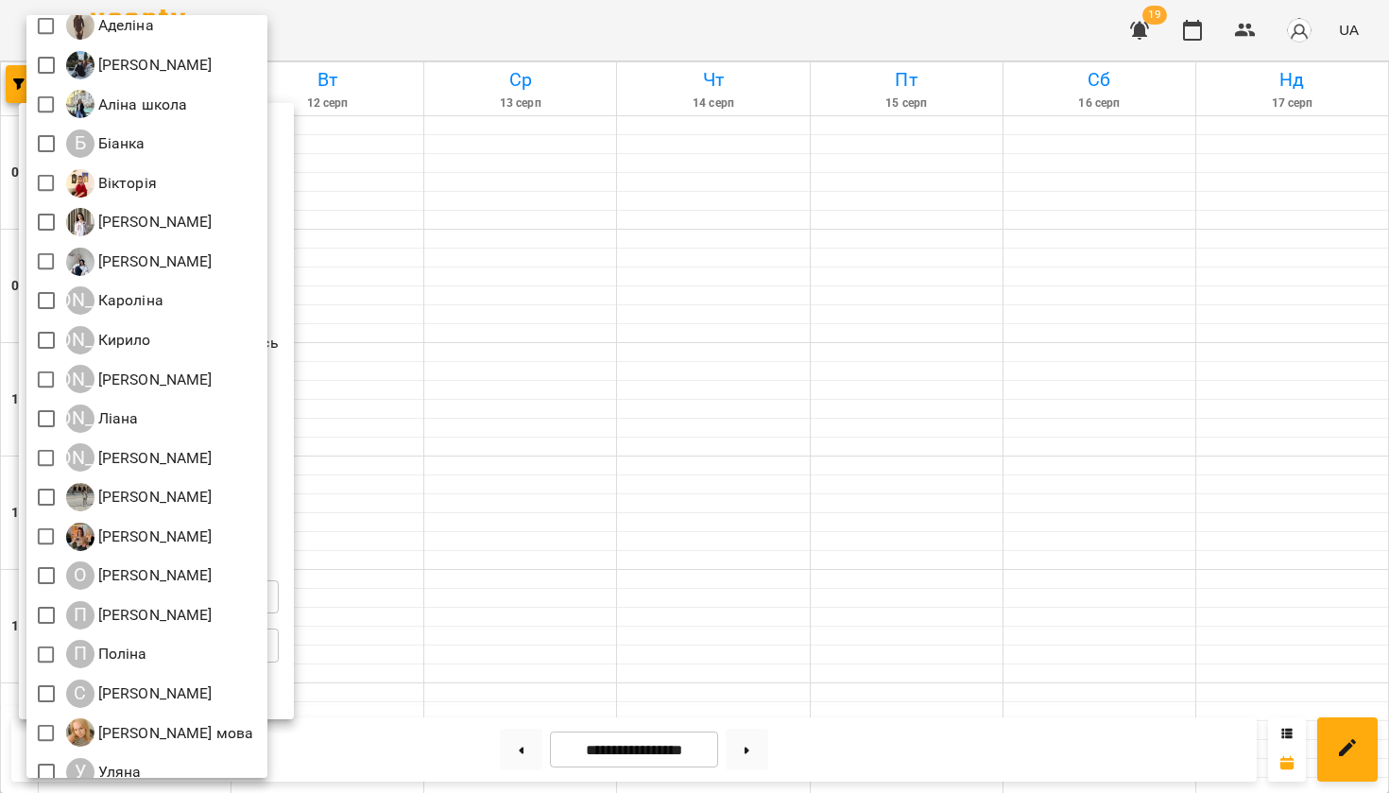
scroll to position [332, 0]
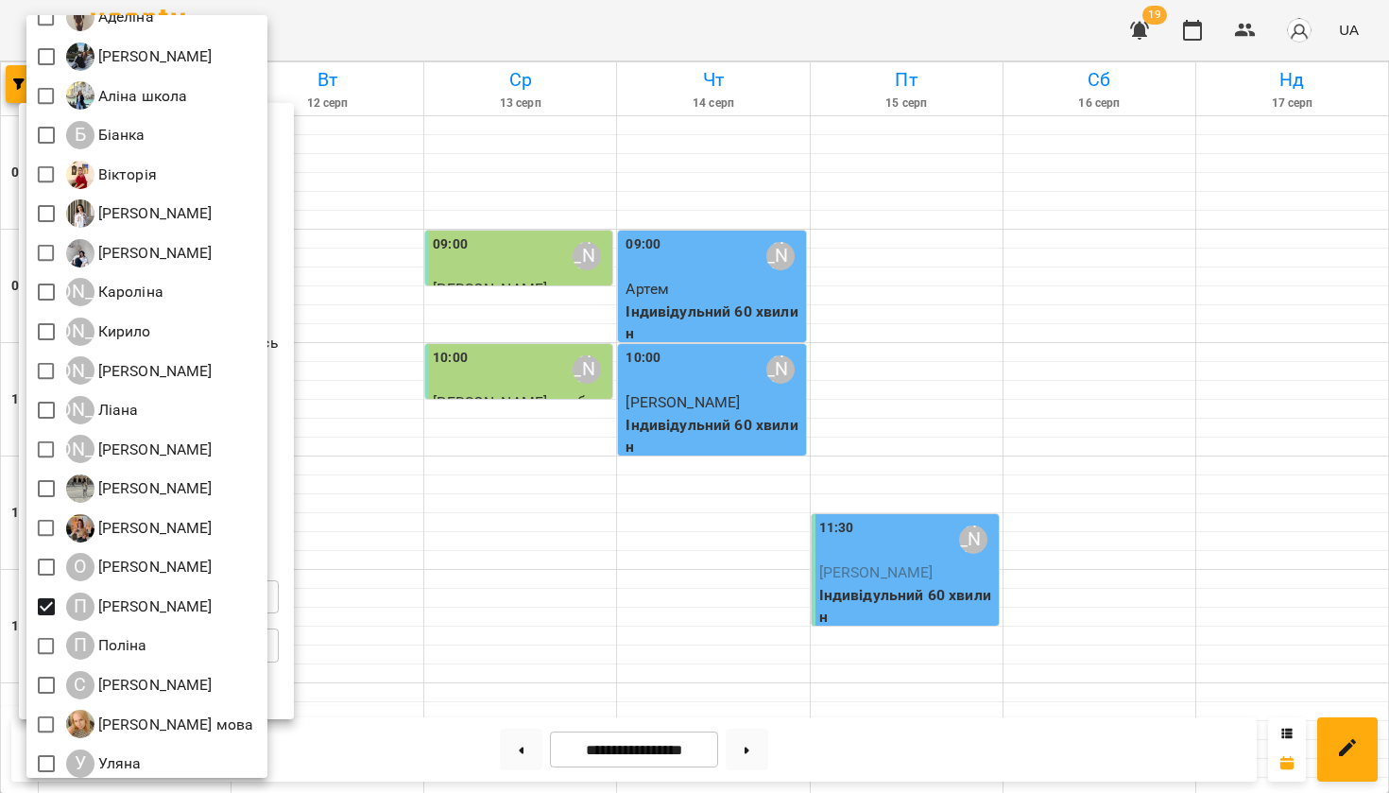
click at [444, 586] on div at bounding box center [694, 396] width 1389 height 793
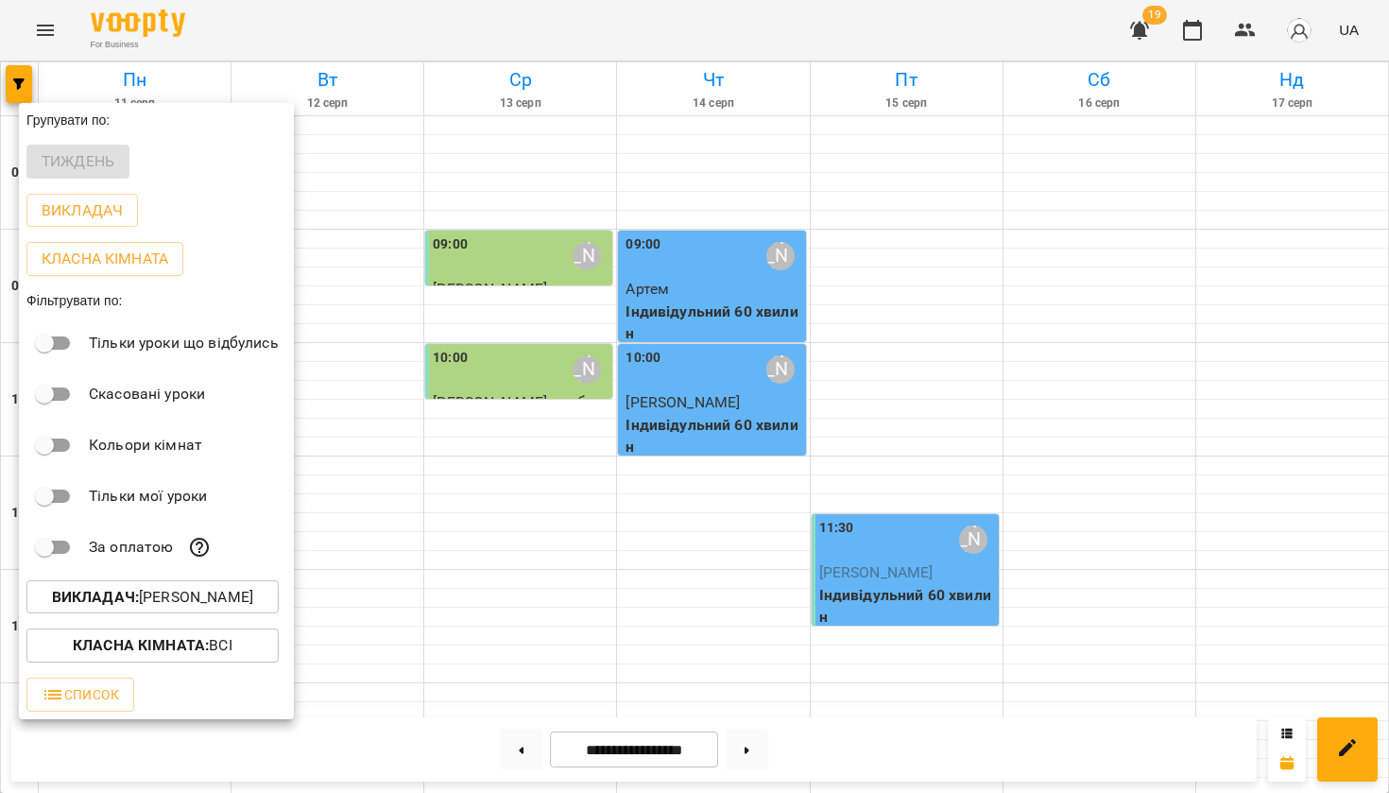
click at [444, 587] on div at bounding box center [694, 396] width 1389 height 793
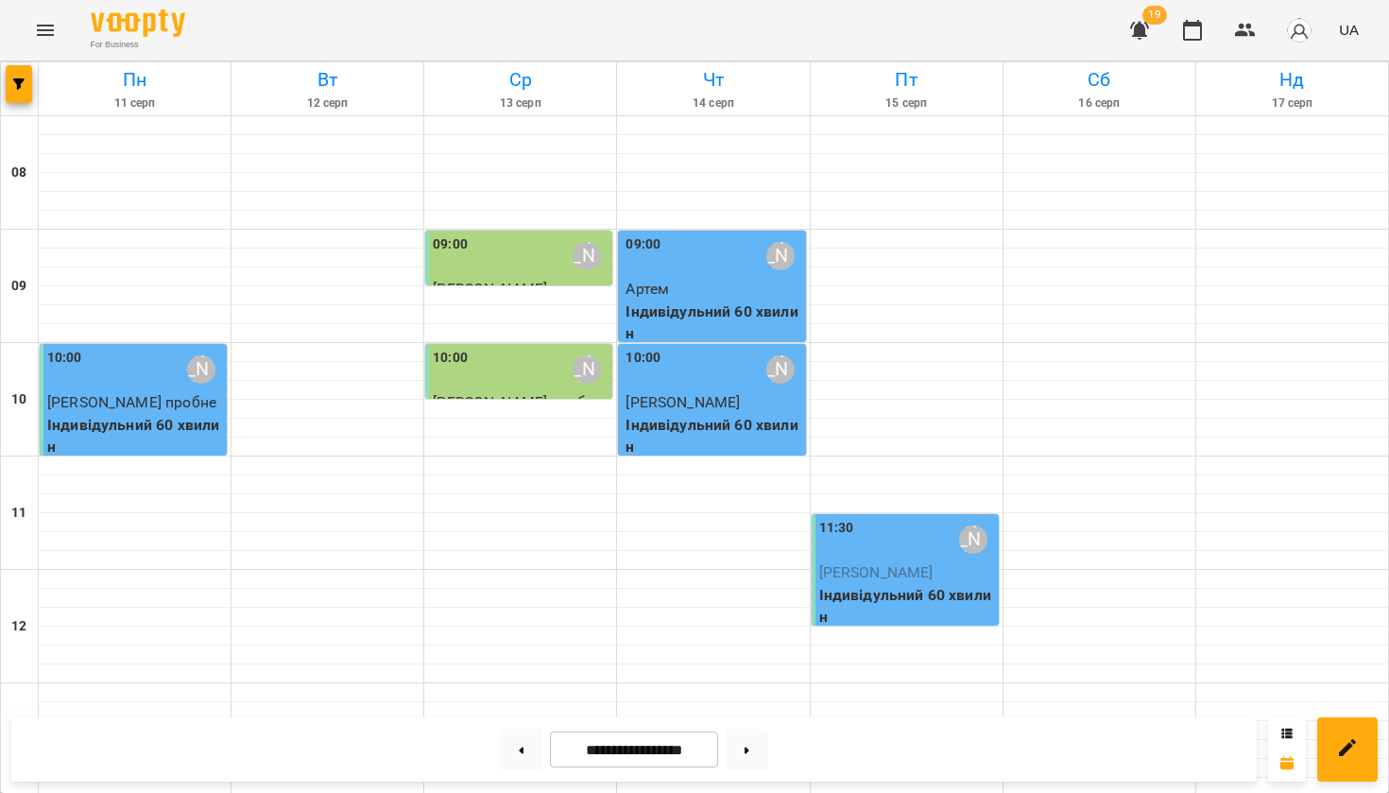
scroll to position [0, 0]
click at [522, 756] on button at bounding box center [521, 749] width 43 height 42
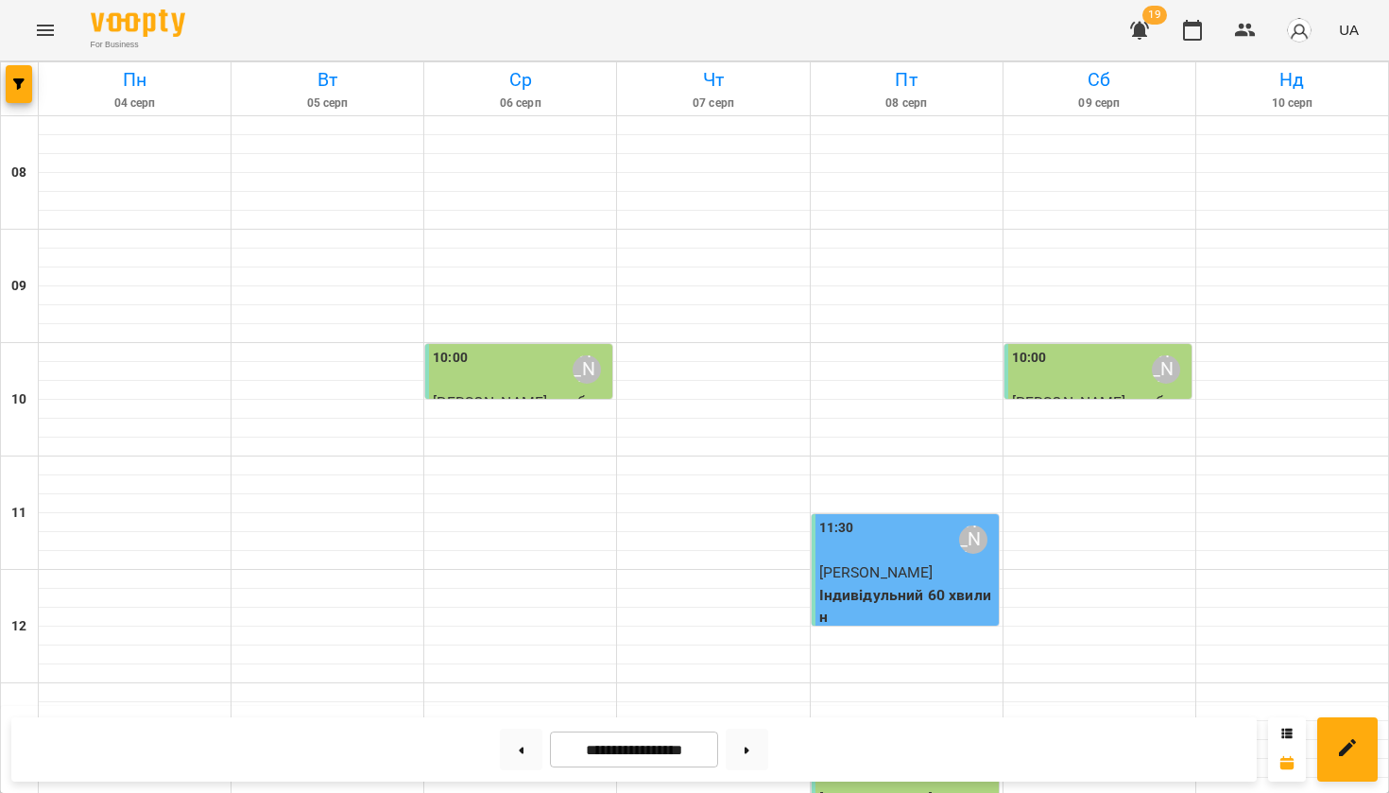
scroll to position [35, 0]
click at [899, 522] on div "11:30 [PERSON_NAME]" at bounding box center [907, 539] width 176 height 43
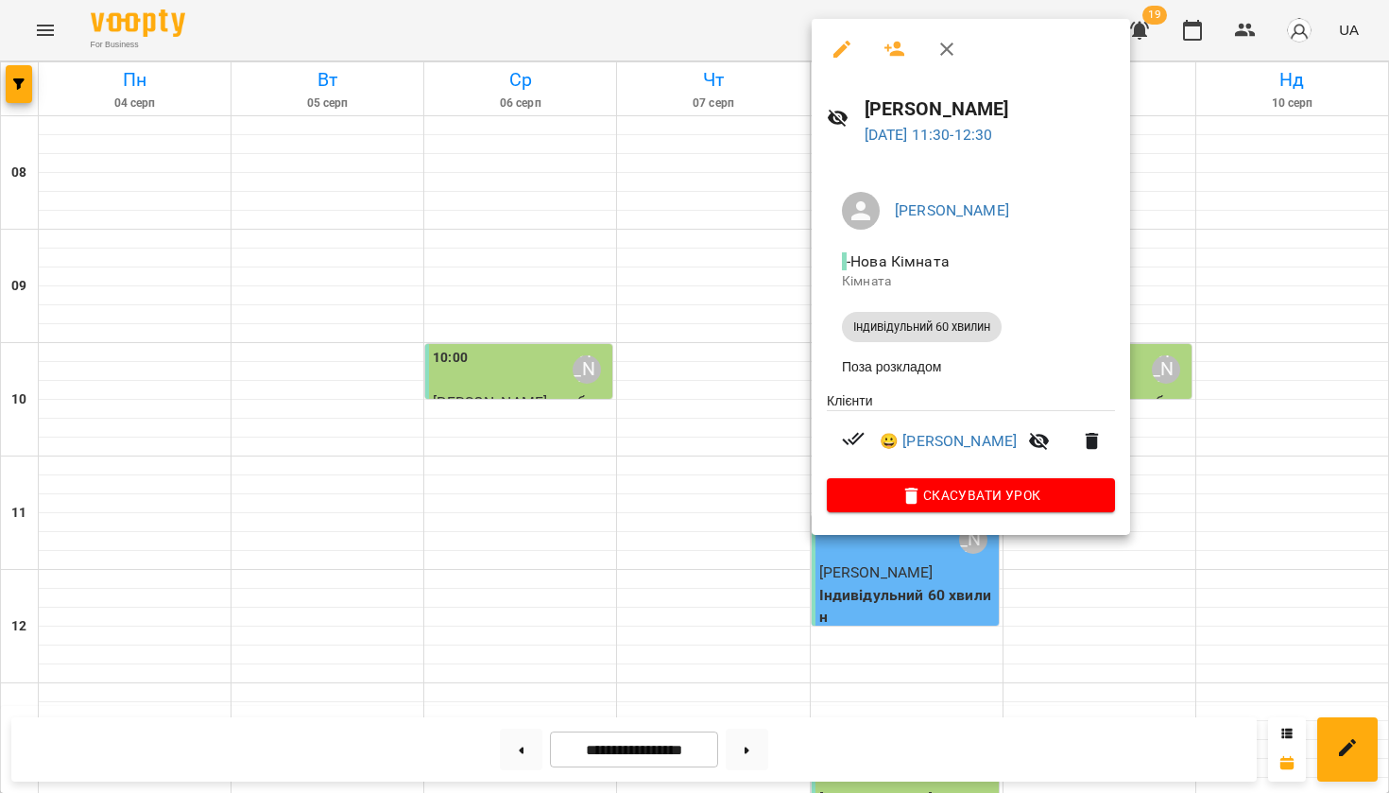
click at [600, 510] on div at bounding box center [694, 396] width 1389 height 793
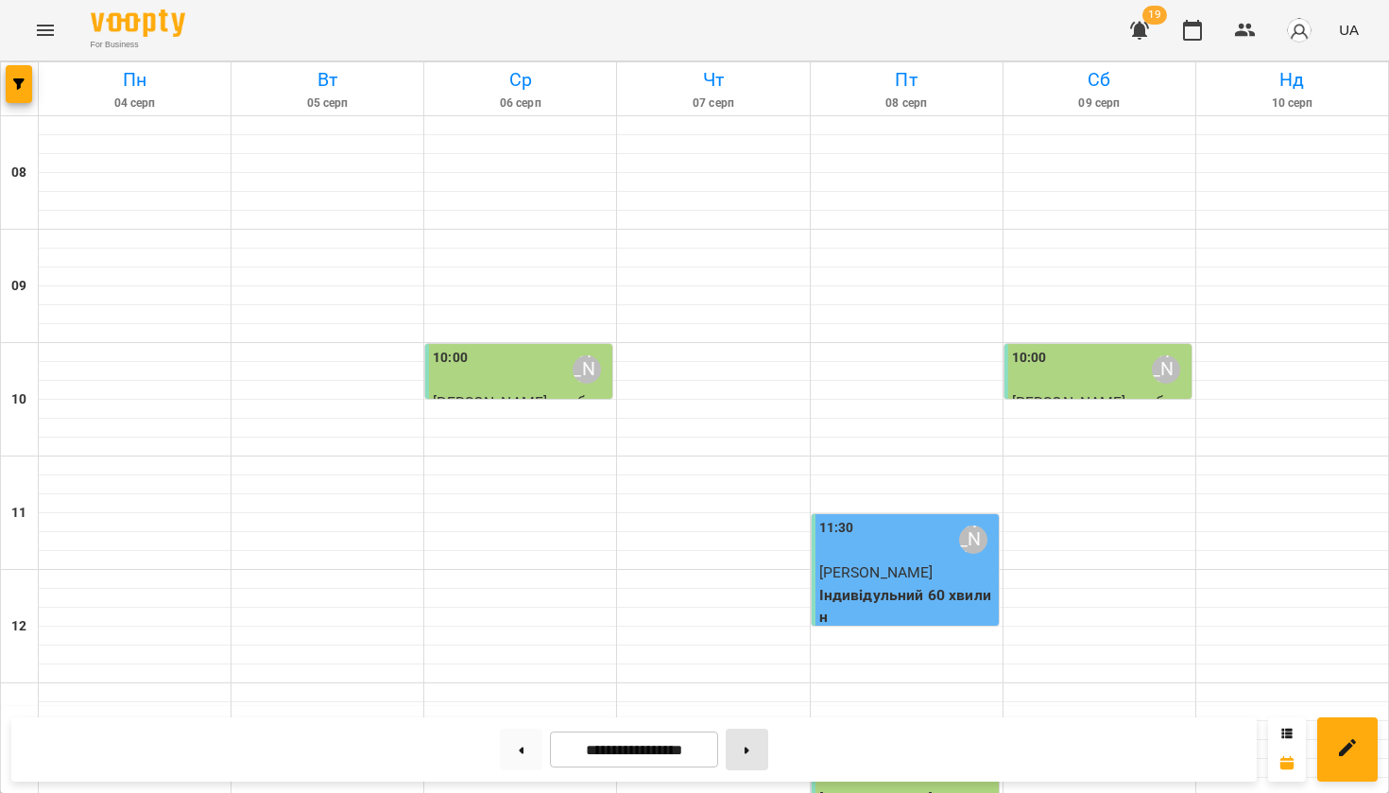
click at [761, 751] on button at bounding box center [747, 749] width 43 height 42
type input "**********"
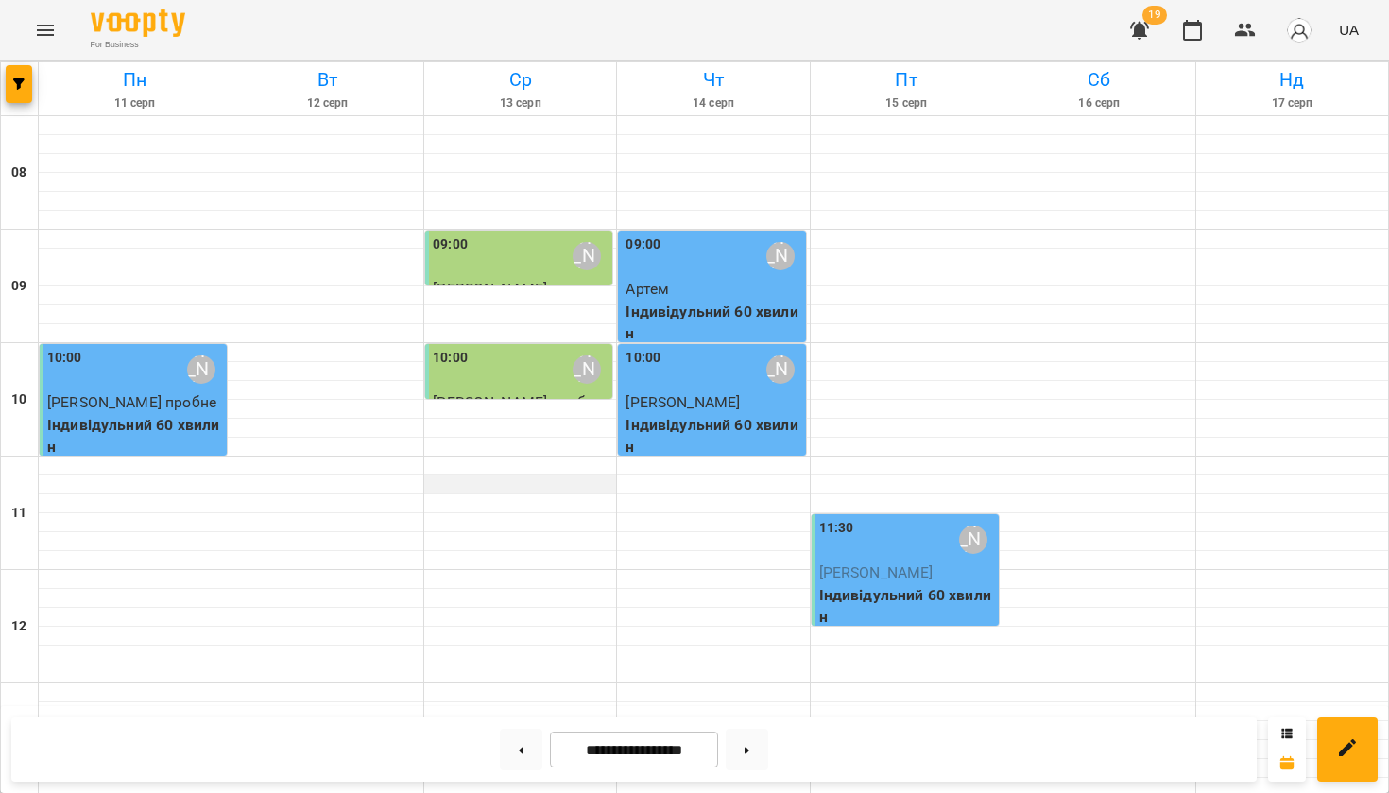
scroll to position [1108, 0]
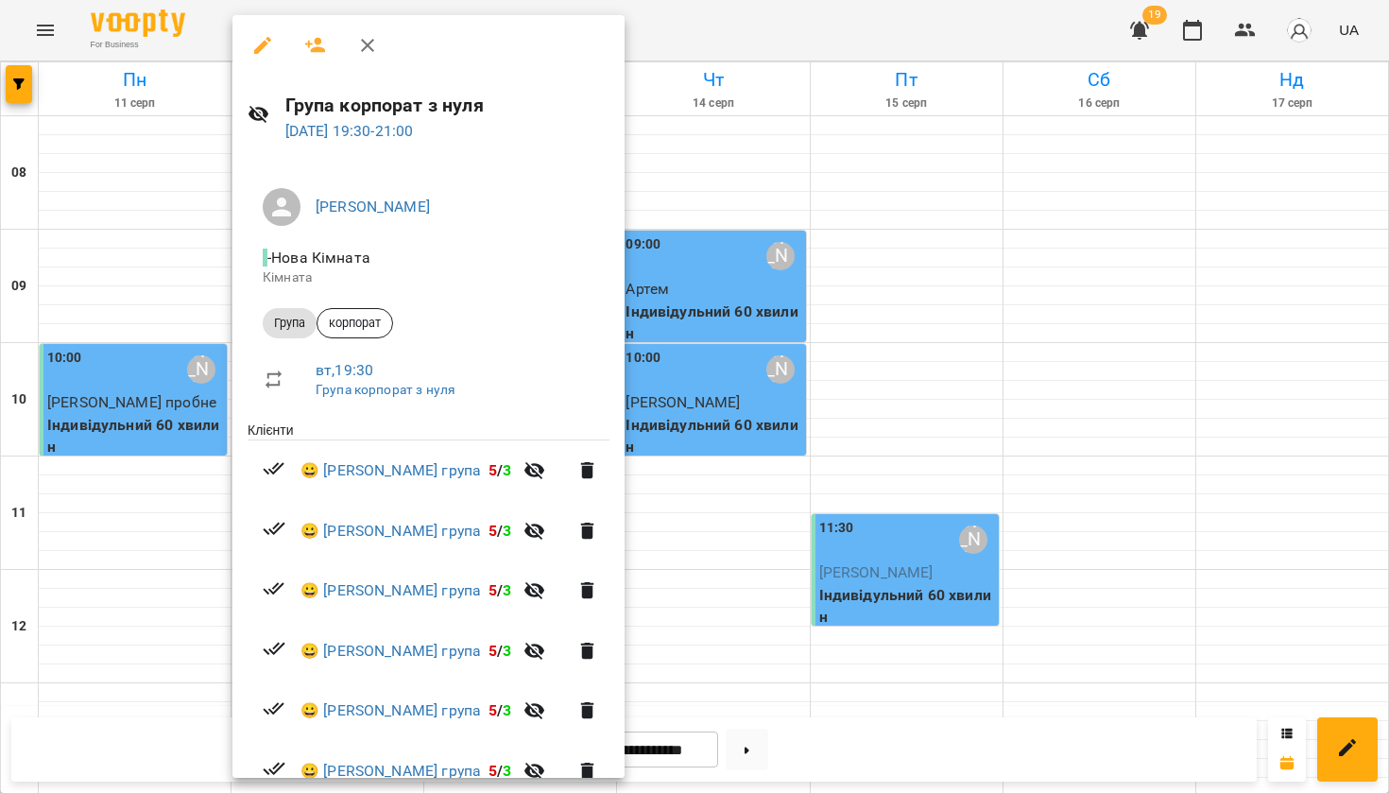
scroll to position [0, 0]
click at [364, 42] on icon "button" at bounding box center [367, 45] width 13 height 13
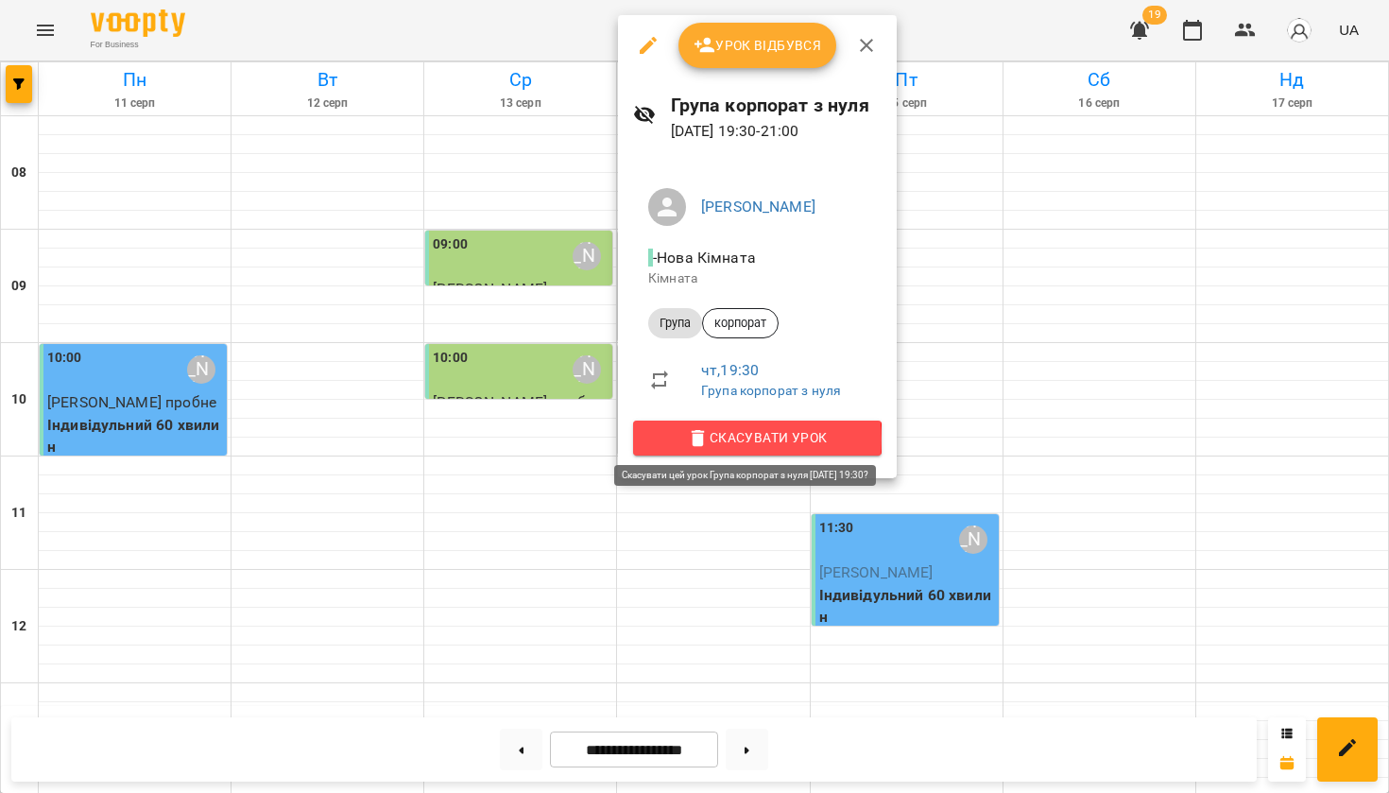
click at [705, 436] on icon "button" at bounding box center [698, 438] width 23 height 23
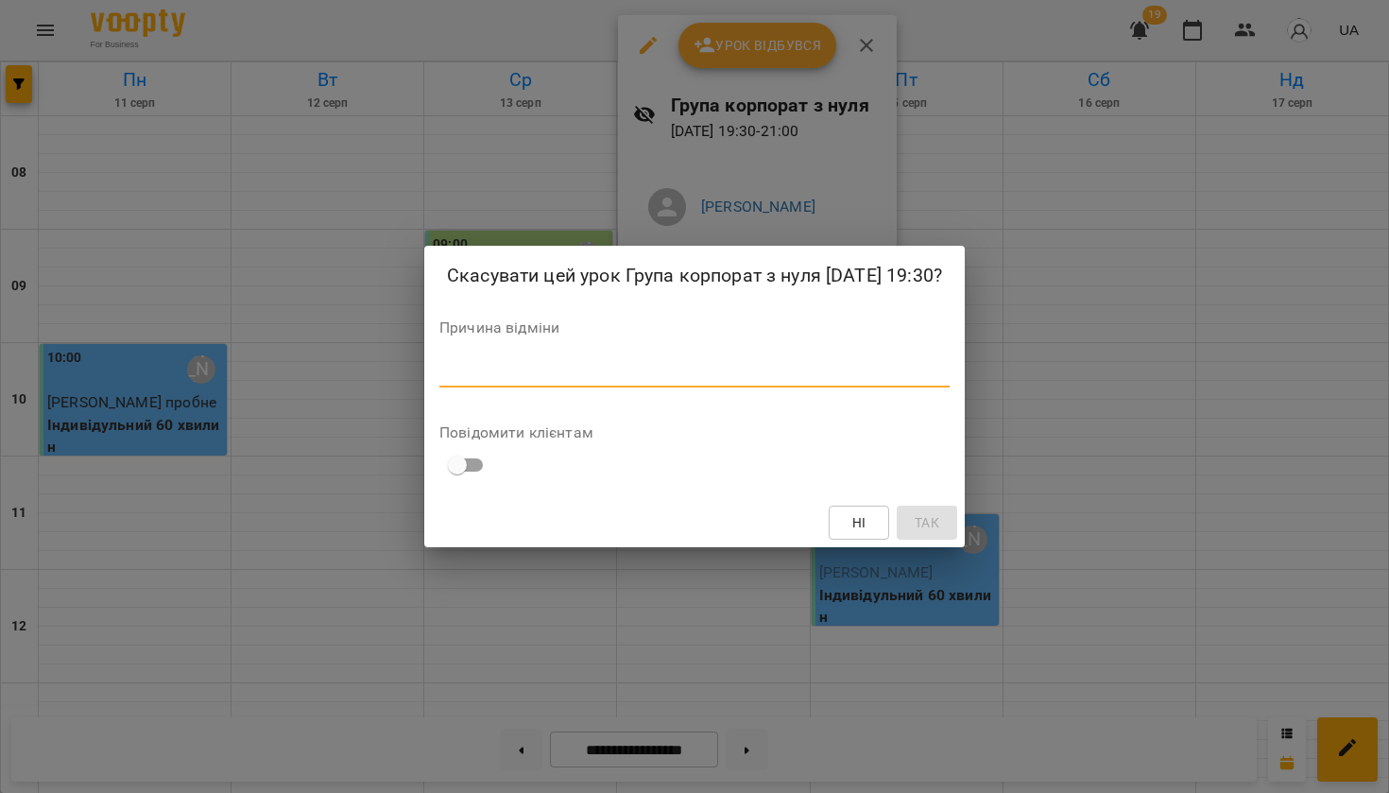
click at [556, 381] on textarea at bounding box center [694, 372] width 510 height 17
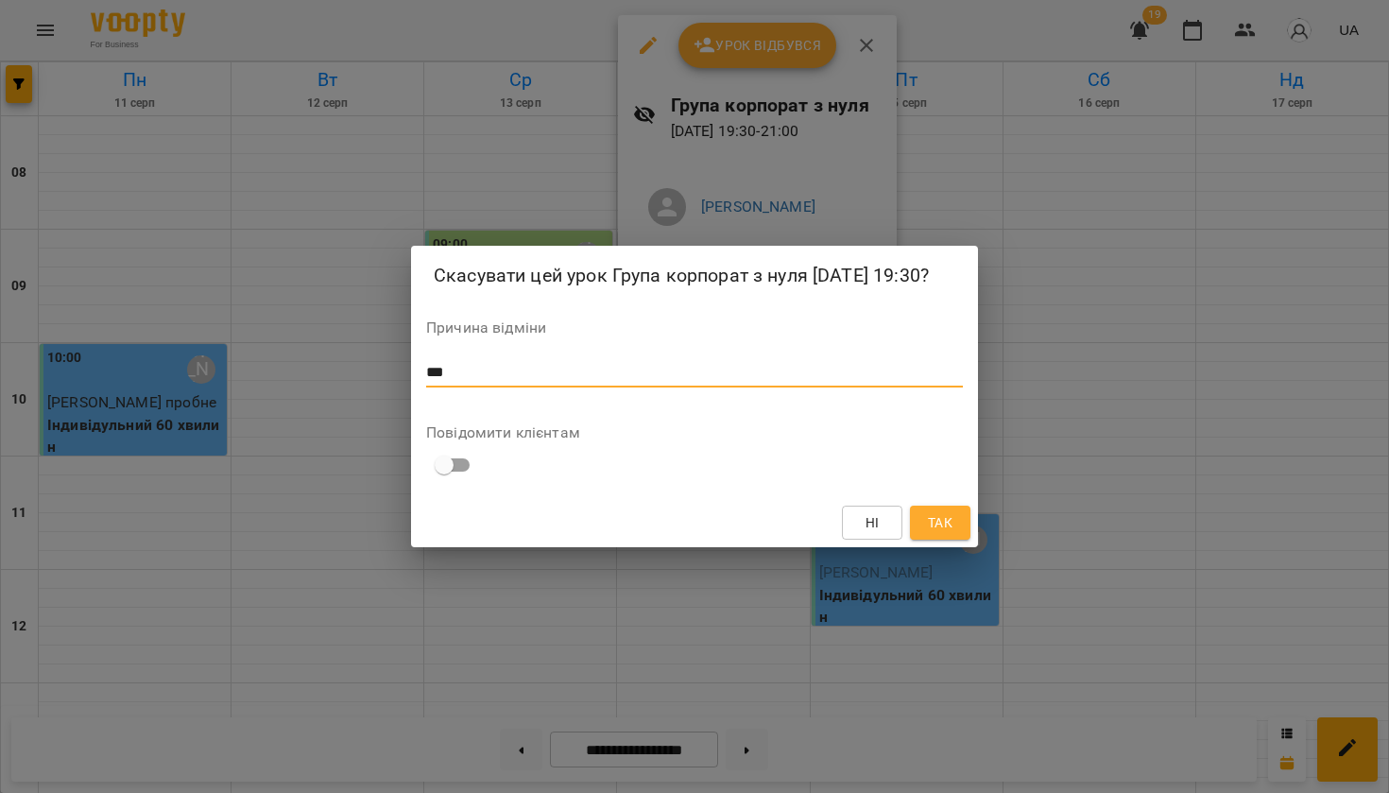
type textarea "***"
click at [960, 528] on button "Так" at bounding box center [940, 522] width 60 height 34
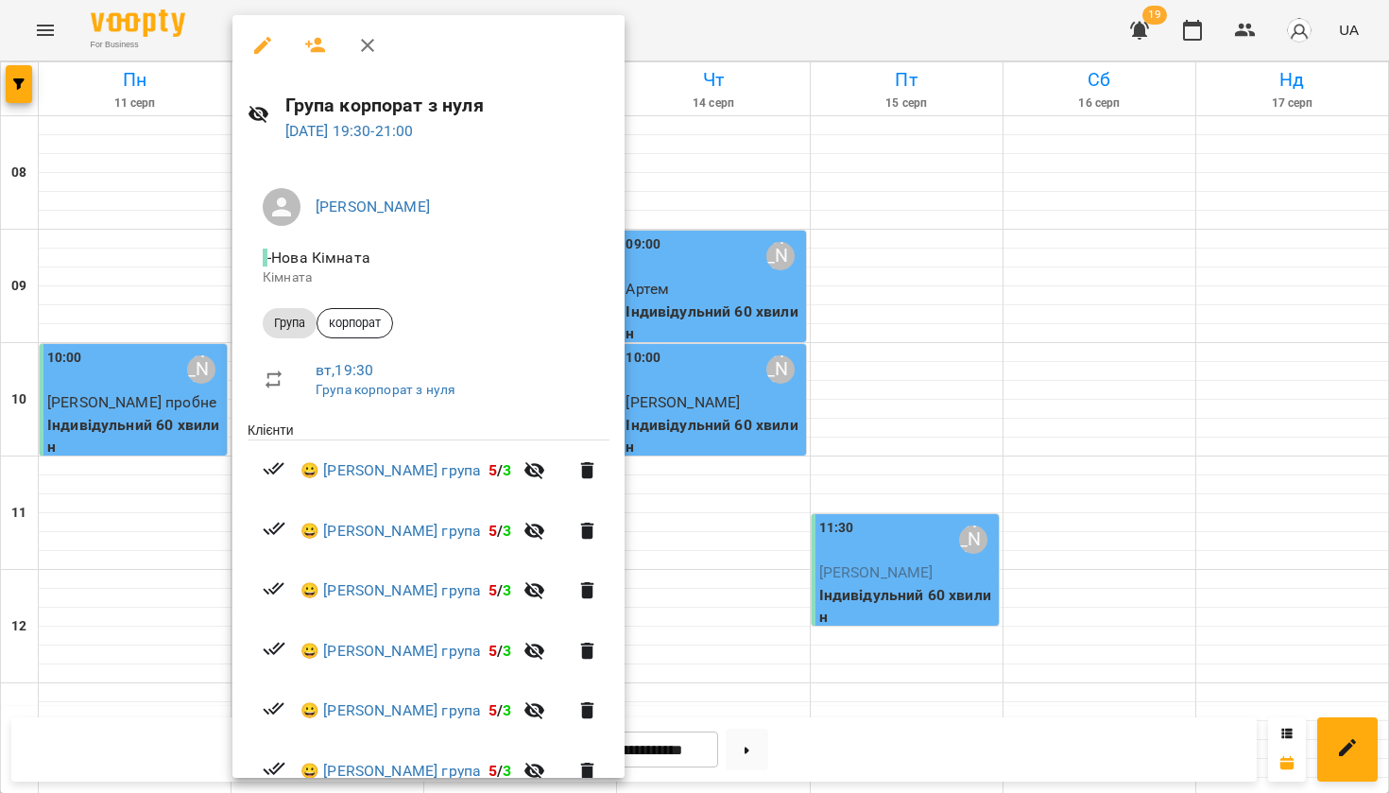
click at [893, 394] on div at bounding box center [694, 396] width 1389 height 793
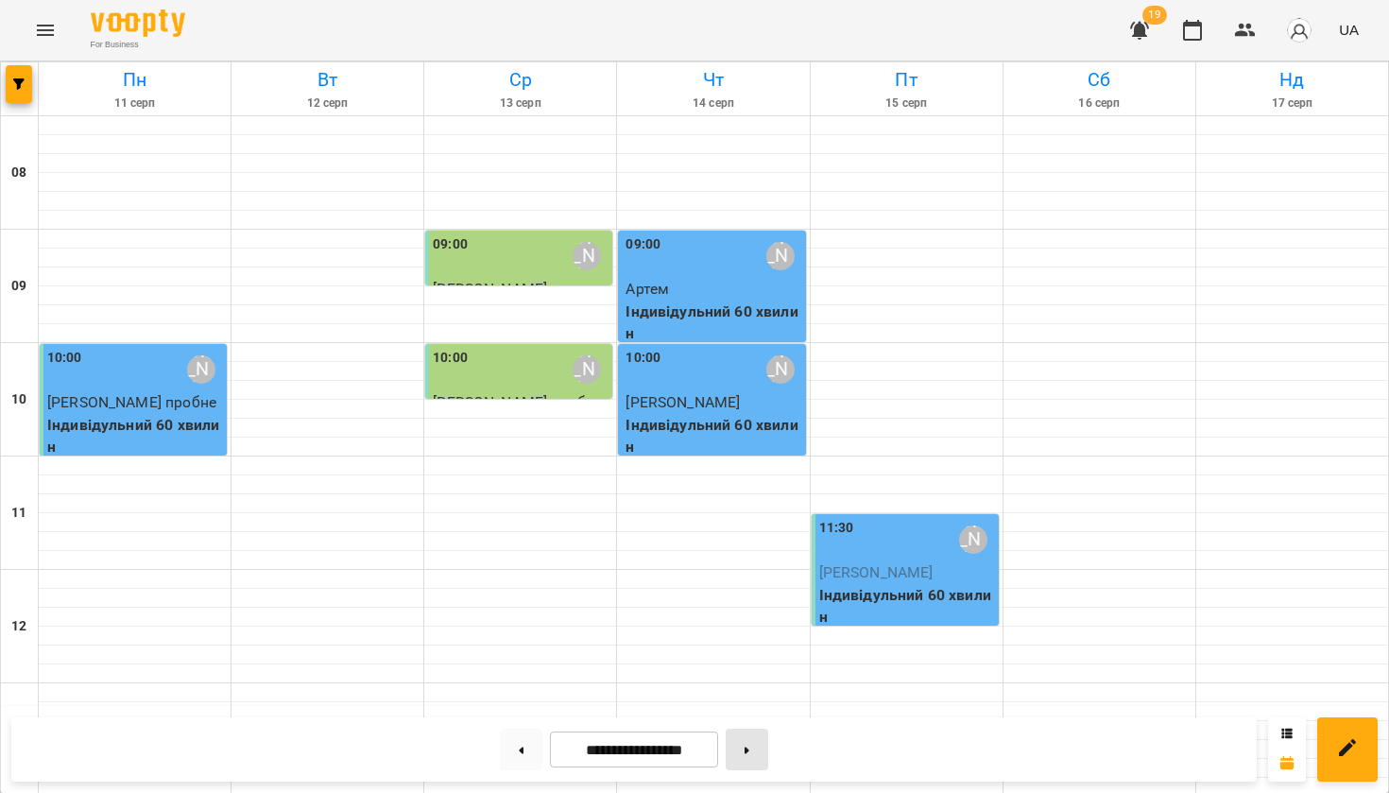
click at [755, 756] on button at bounding box center [747, 749] width 43 height 42
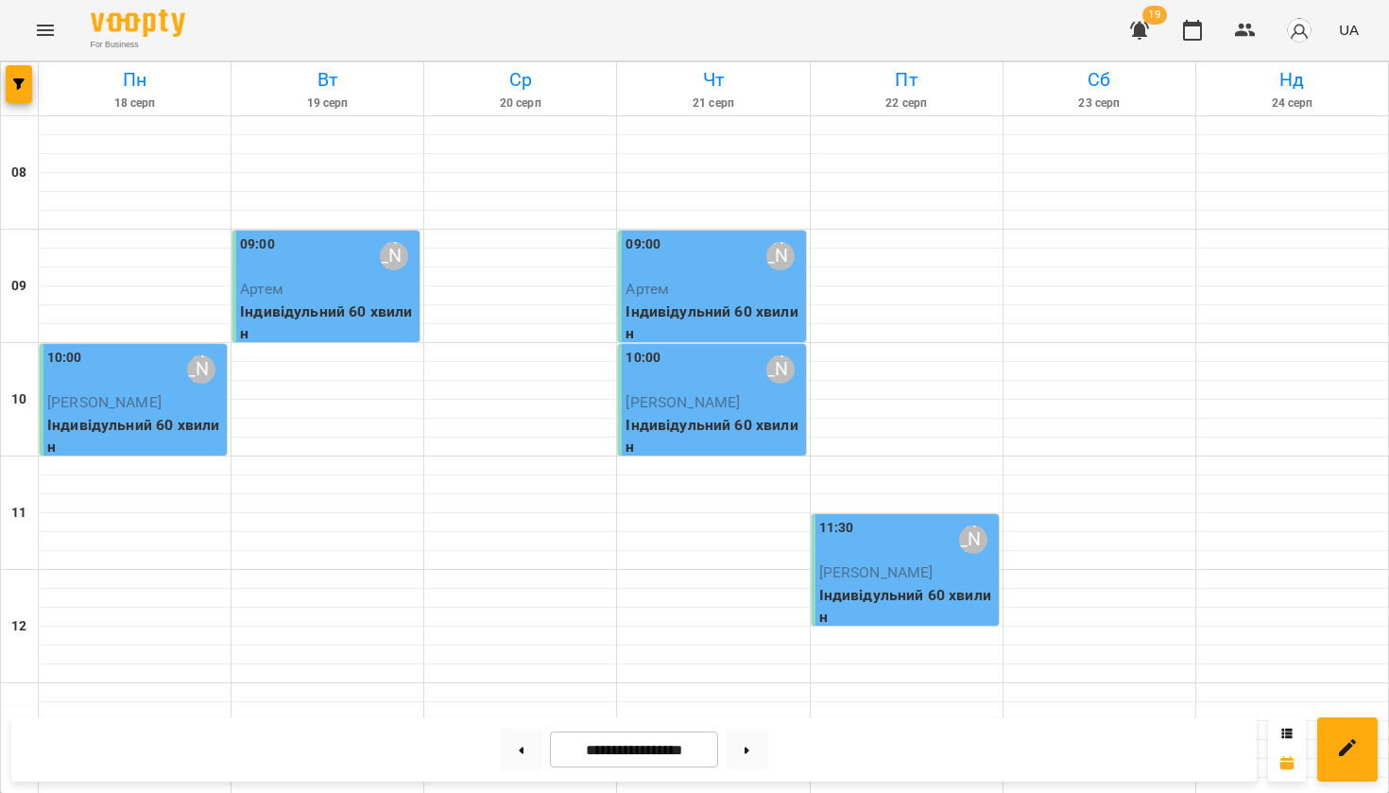
scroll to position [1098, 0]
click at [519, 749] on button at bounding box center [521, 749] width 43 height 42
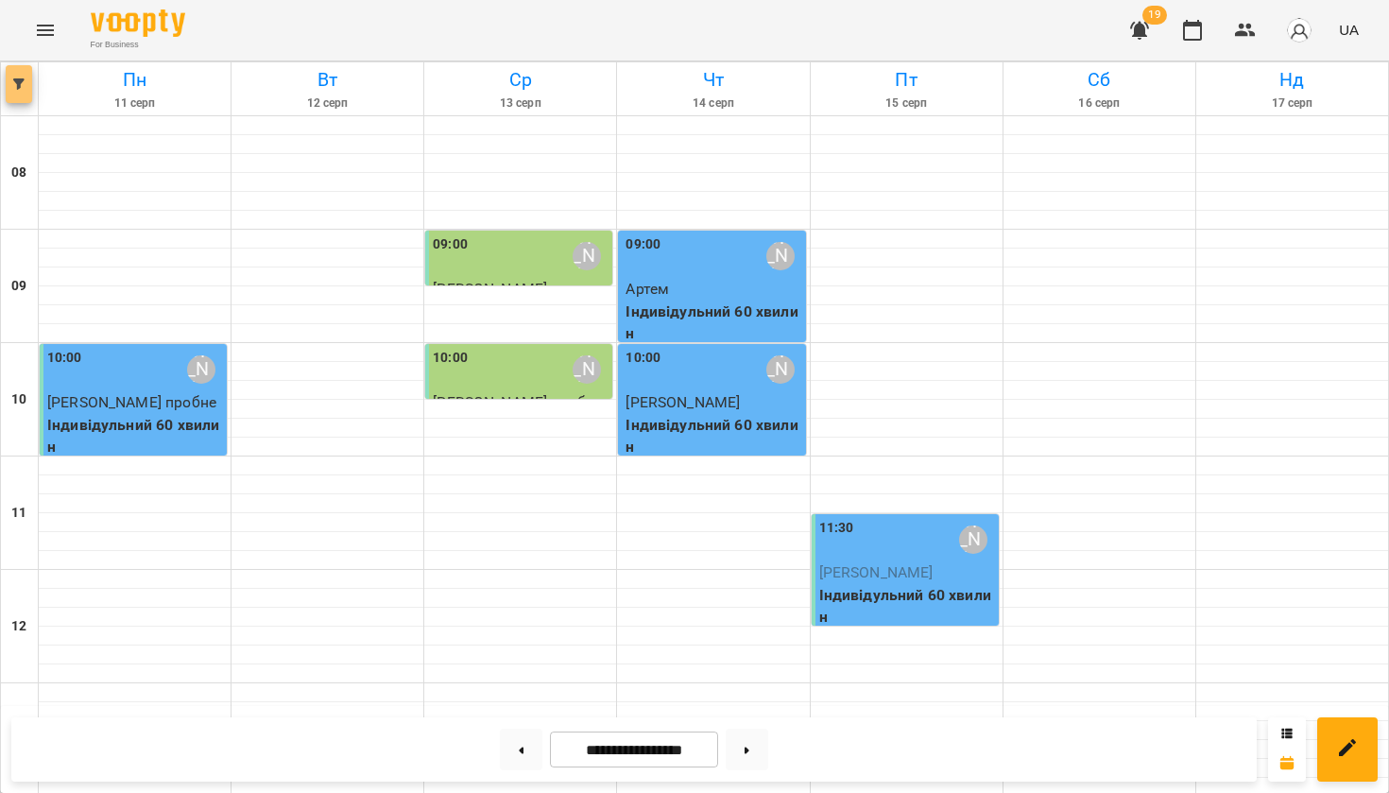
click at [18, 83] on icon "button" at bounding box center [18, 83] width 11 height 11
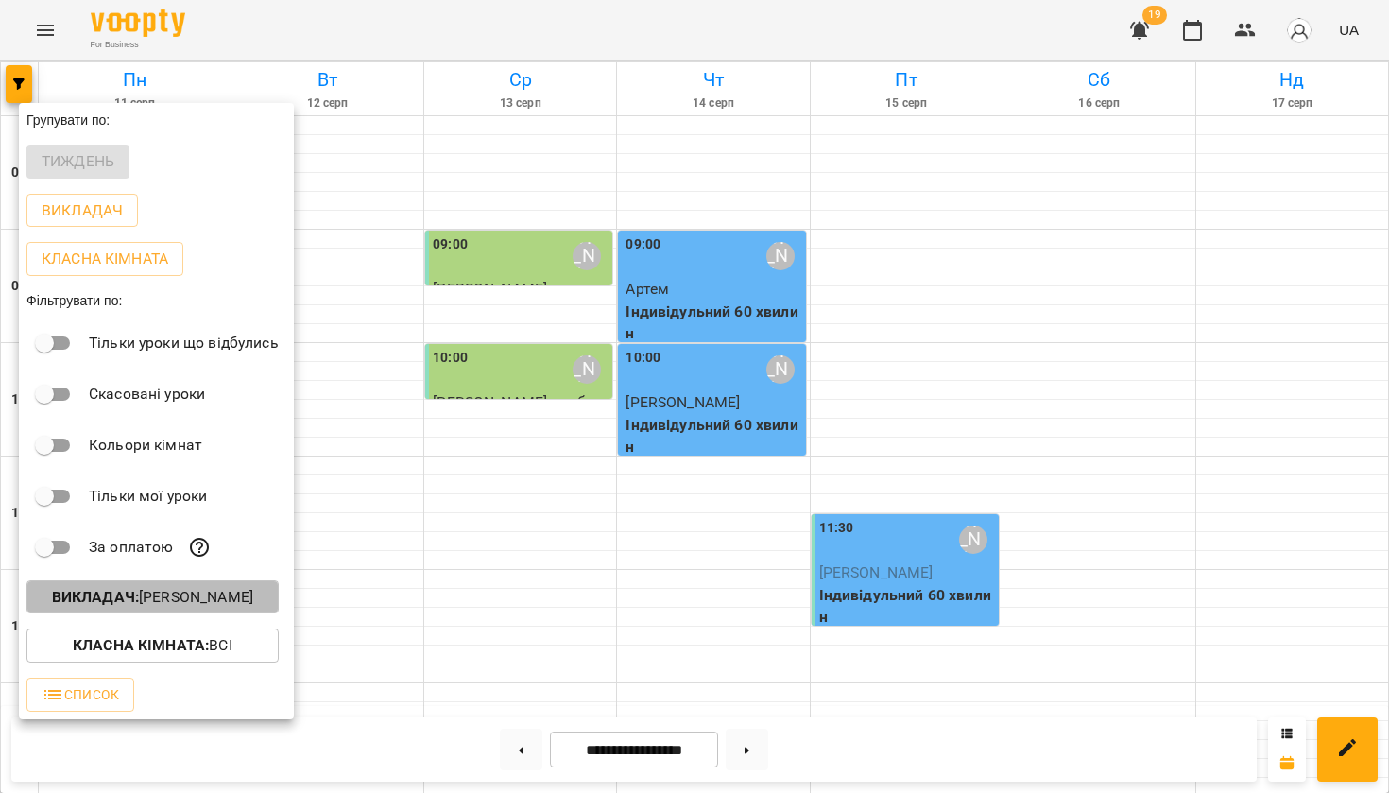
click at [180, 599] on p "Викладач : [PERSON_NAME]" at bounding box center [152, 597] width 201 height 23
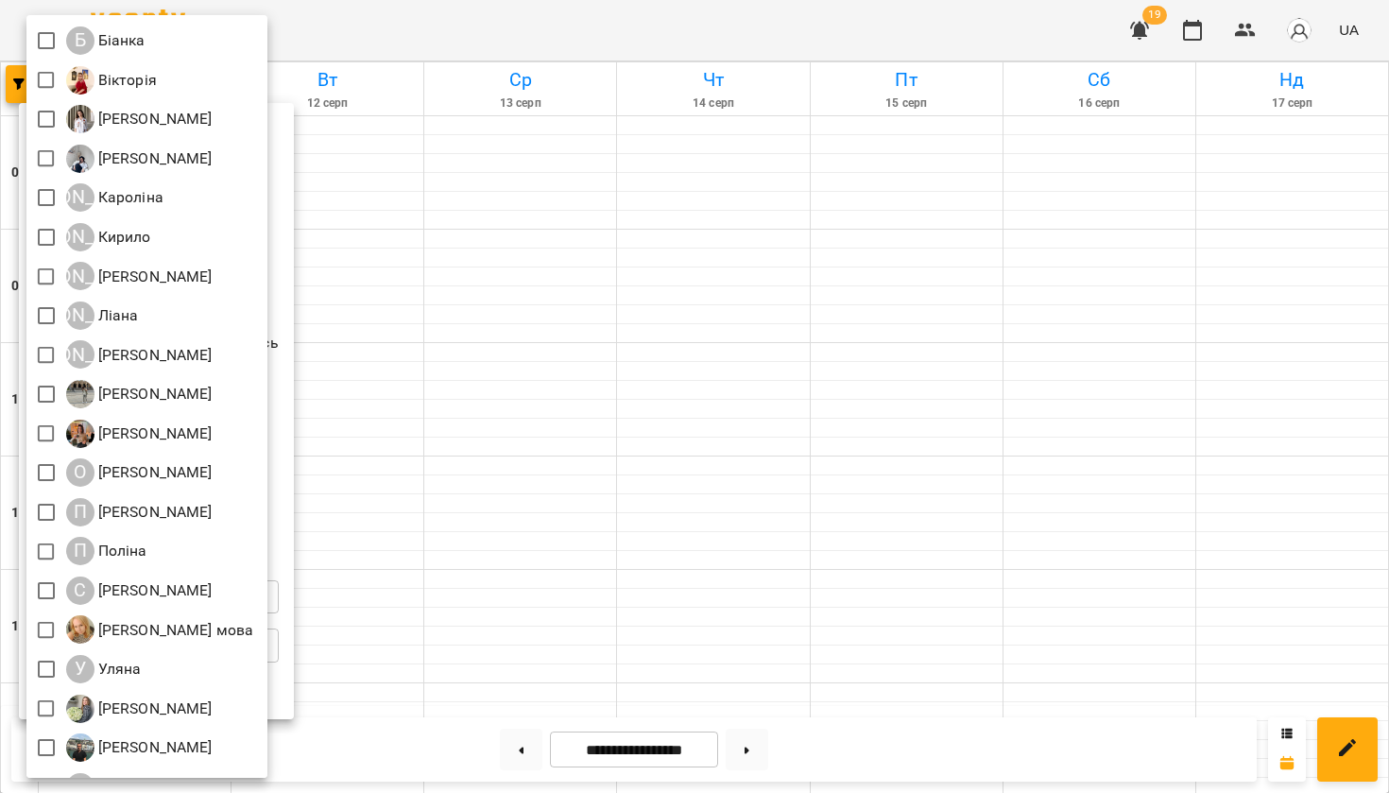
scroll to position [414, 0]
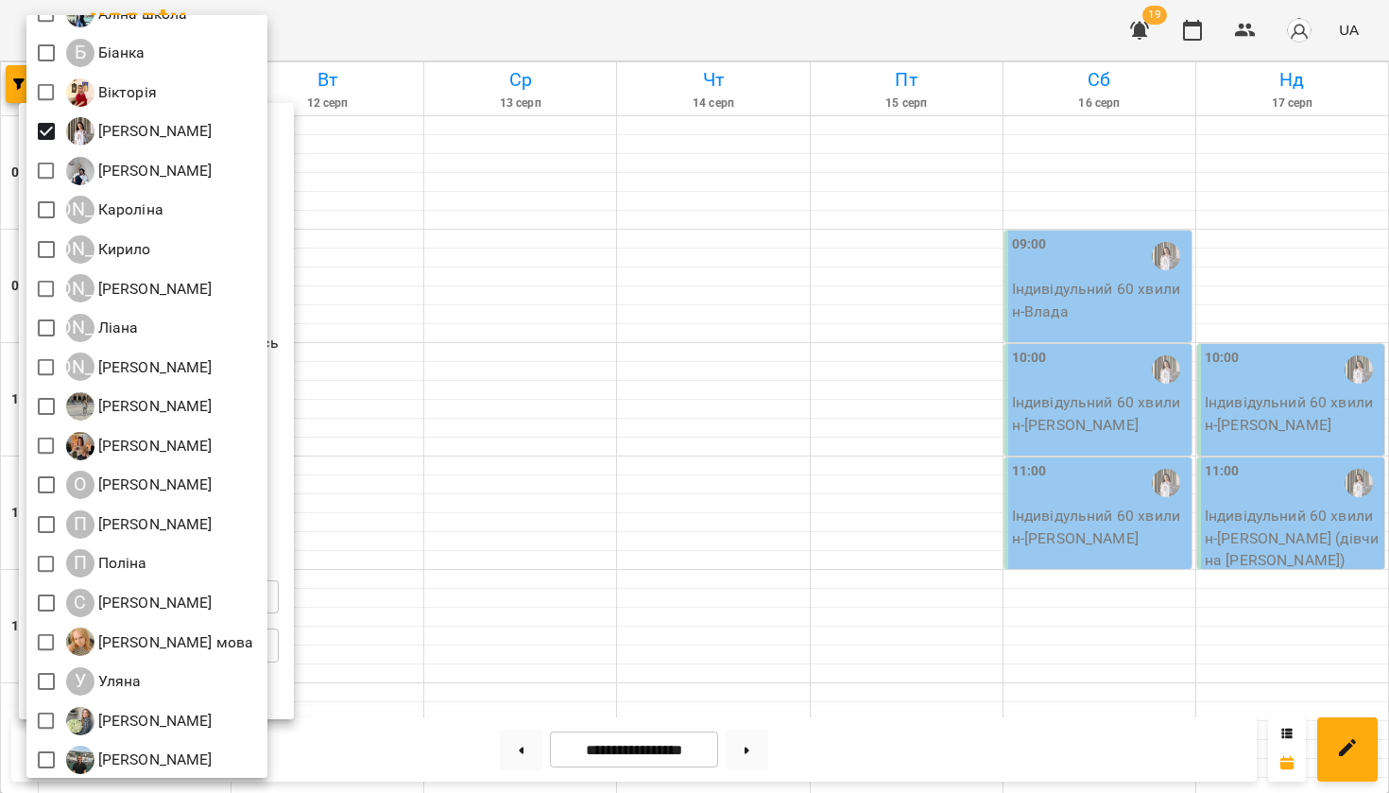
click at [472, 453] on div at bounding box center [694, 396] width 1389 height 793
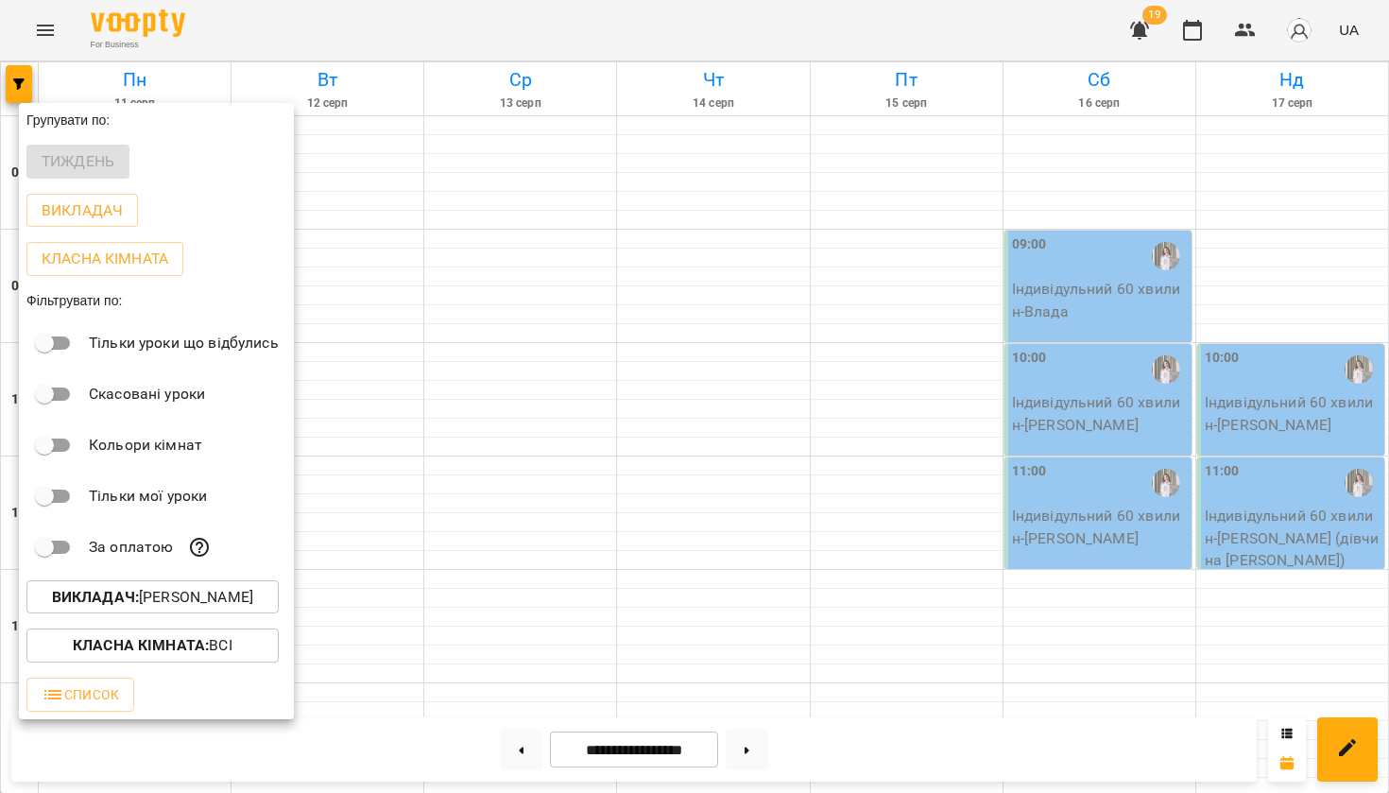
click at [473, 455] on div at bounding box center [694, 396] width 1389 height 793
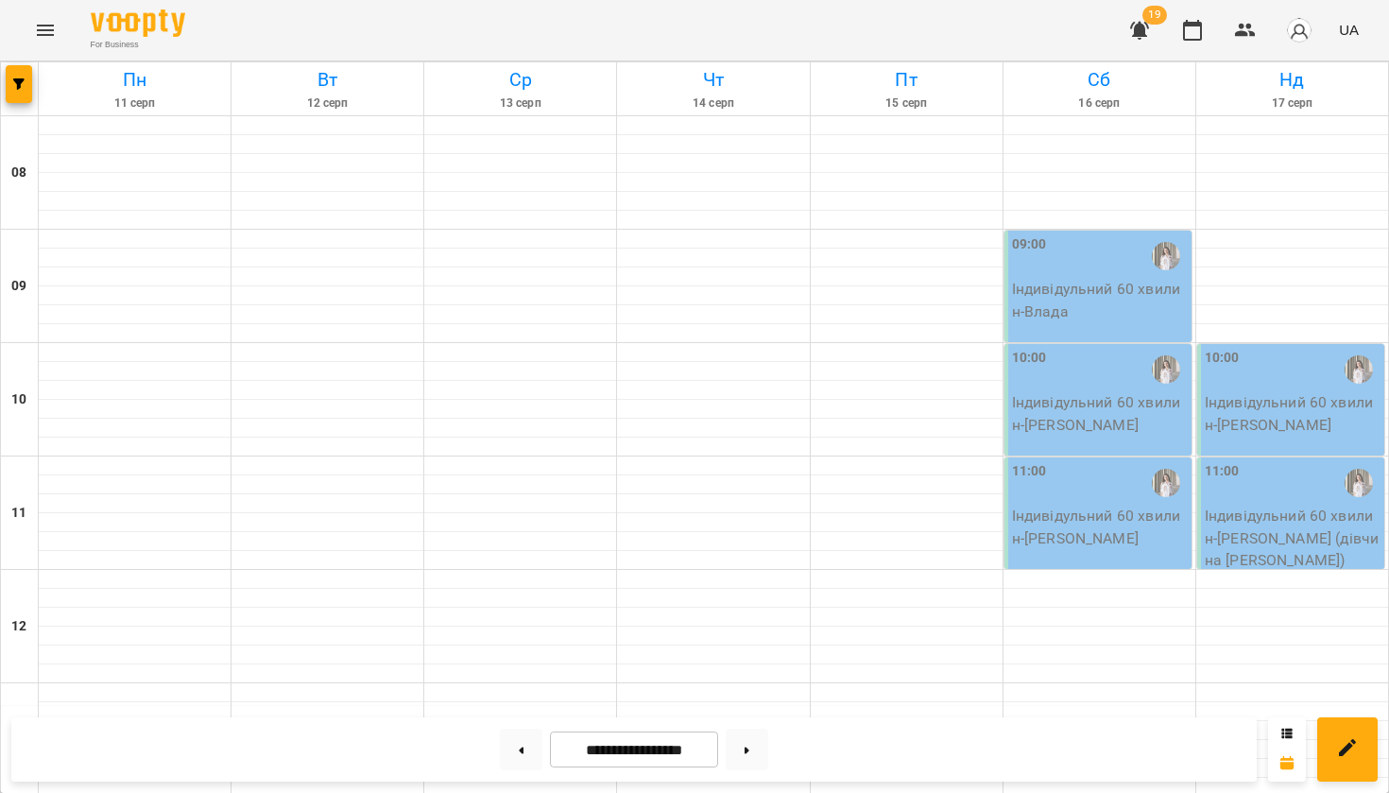
scroll to position [1108, 0]
click at [518, 758] on button at bounding box center [521, 749] width 43 height 42
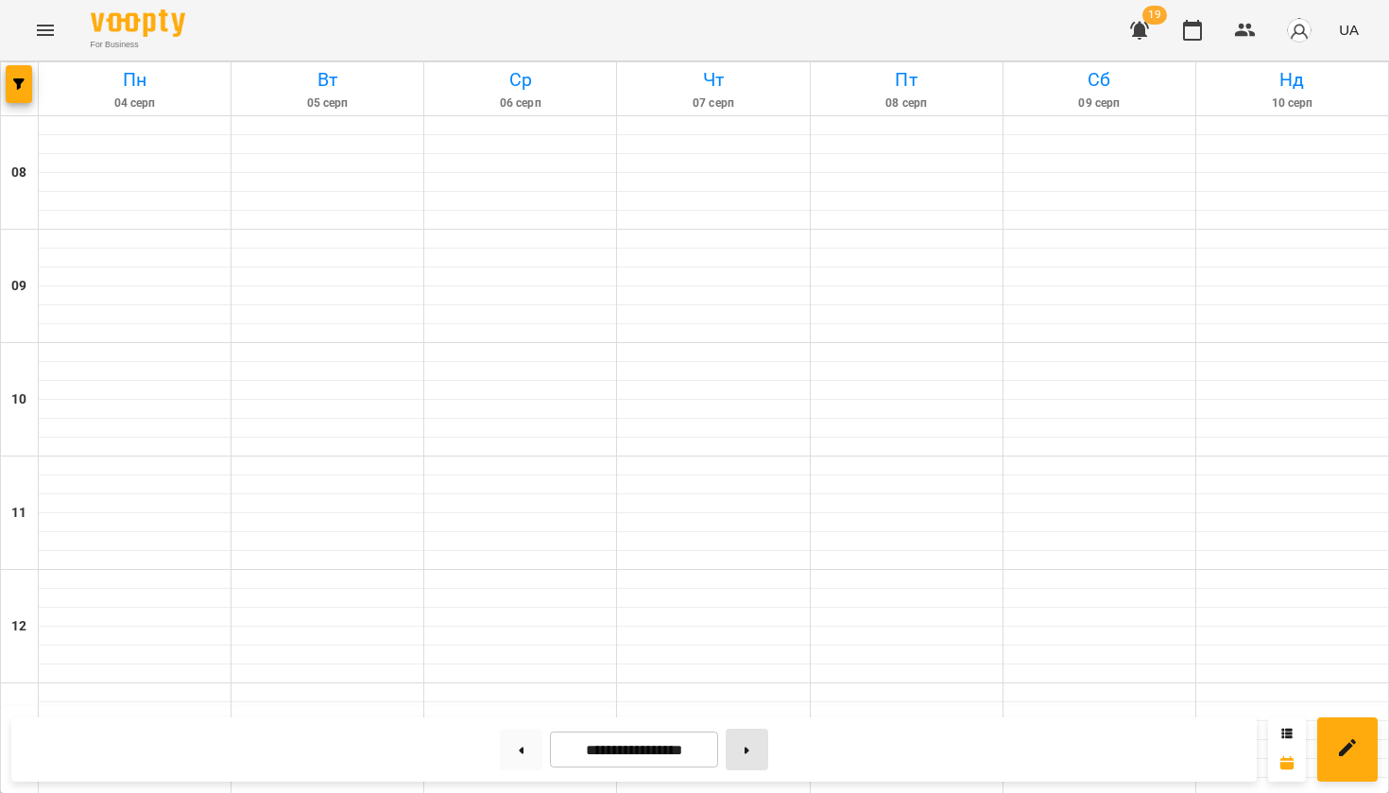
click at [753, 761] on button at bounding box center [747, 749] width 43 height 42
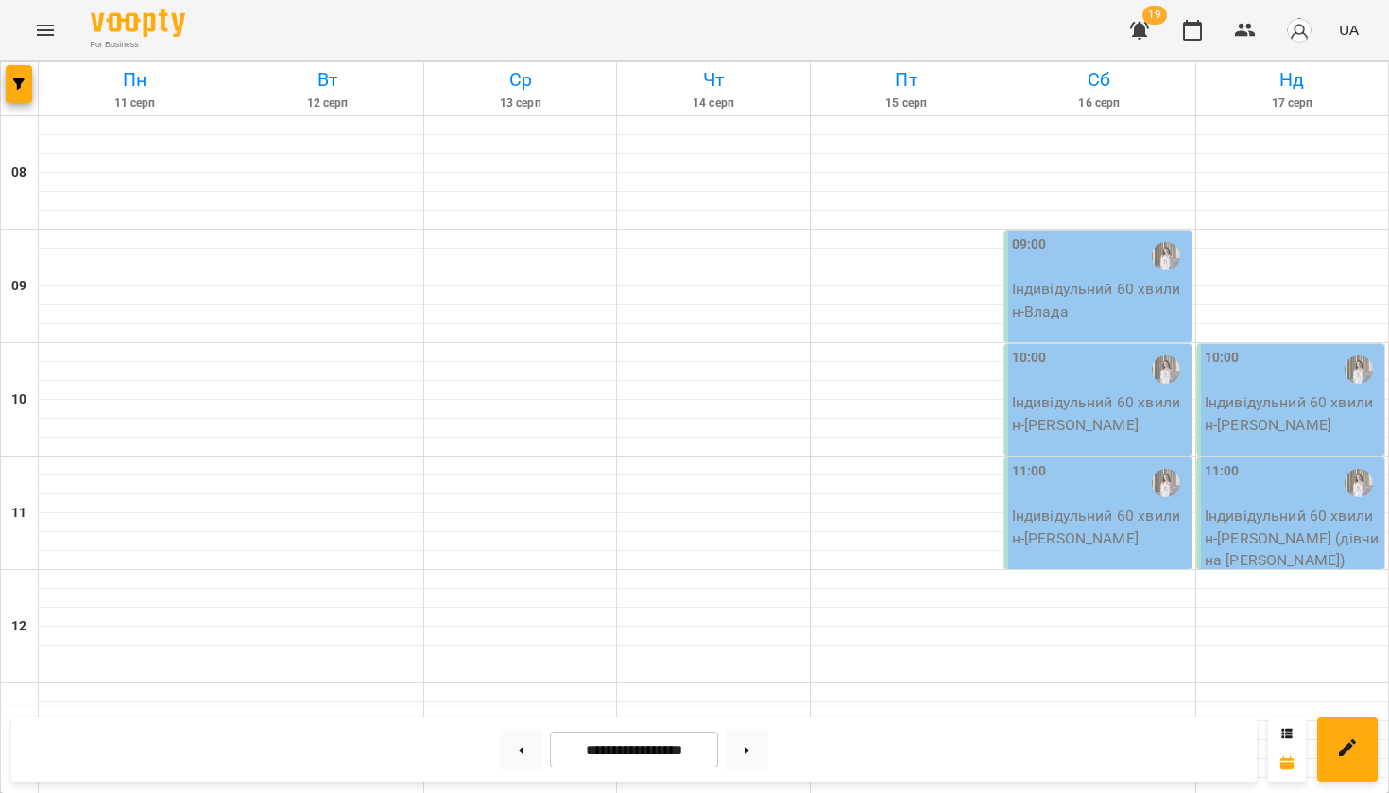
scroll to position [1038, 0]
click at [749, 741] on button at bounding box center [747, 749] width 43 height 42
click at [517, 748] on button at bounding box center [521, 749] width 43 height 42
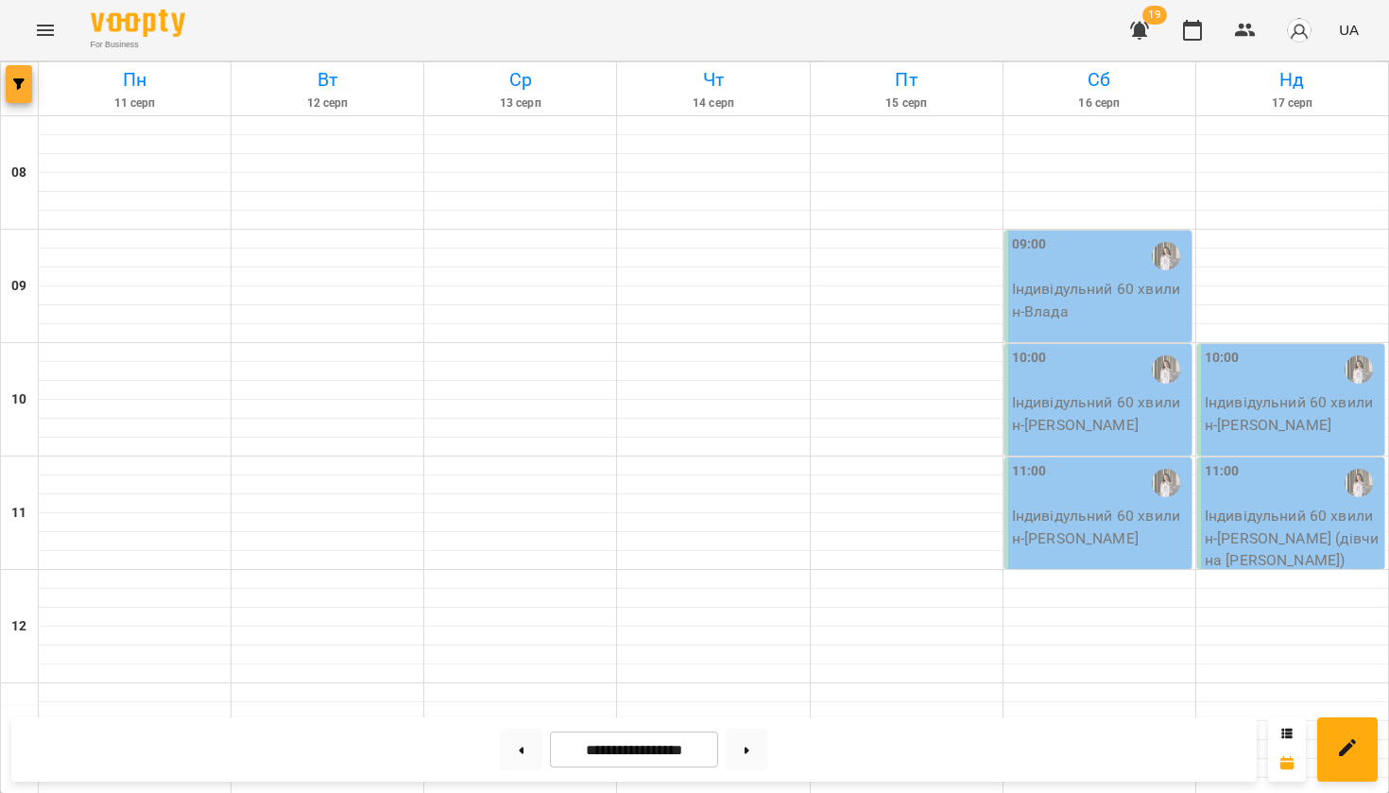
click at [14, 93] on button "button" at bounding box center [19, 84] width 26 height 38
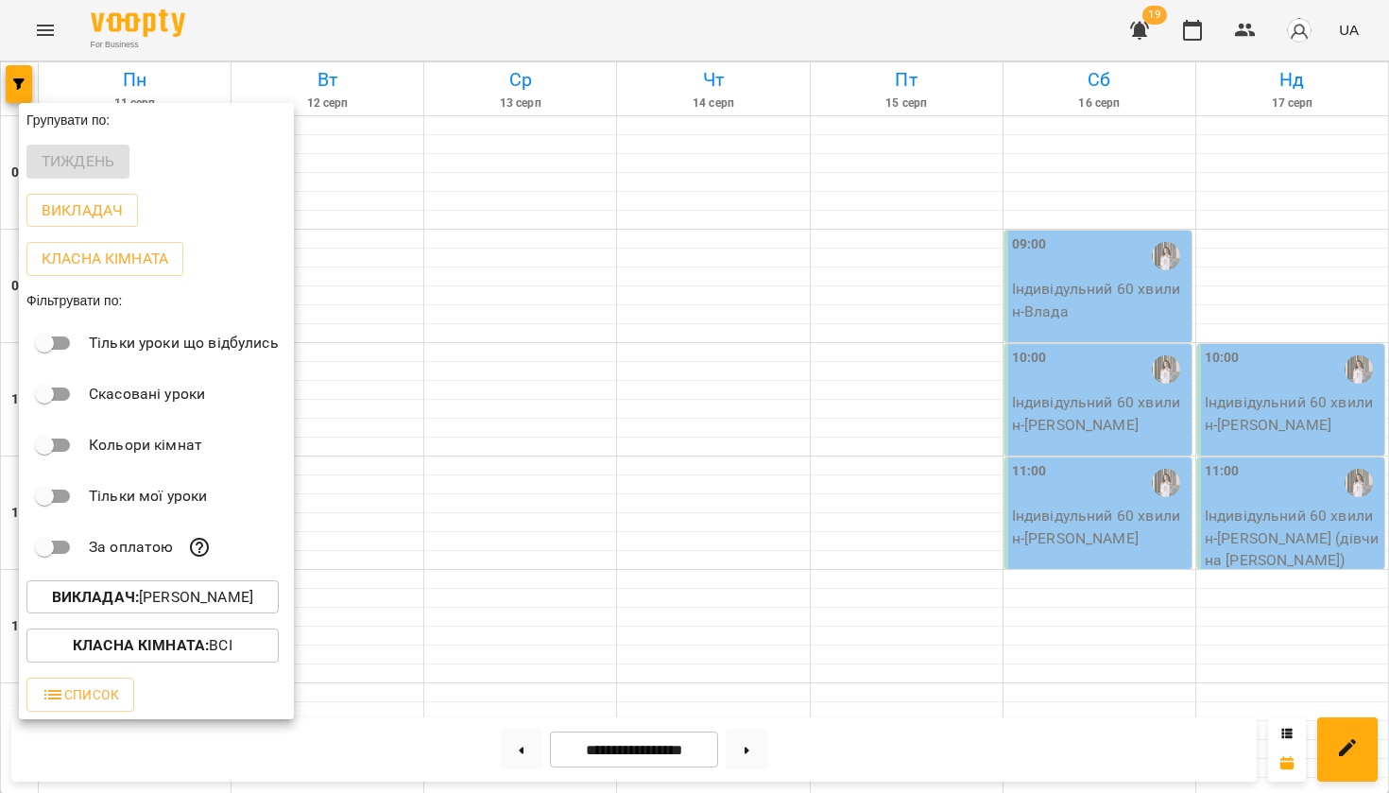
click at [119, 606] on b "Викладач :" at bounding box center [95, 597] width 87 height 18
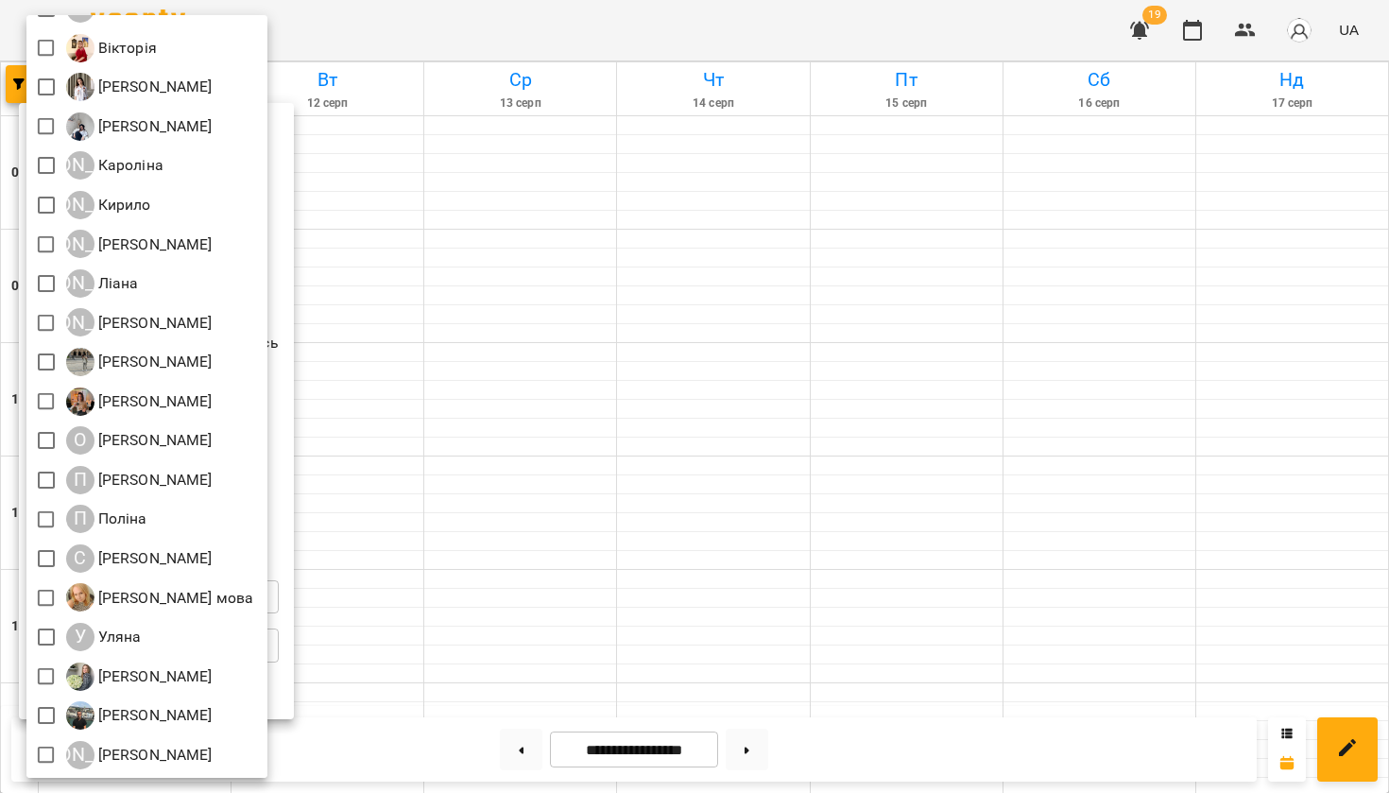
scroll to position [458, 0]
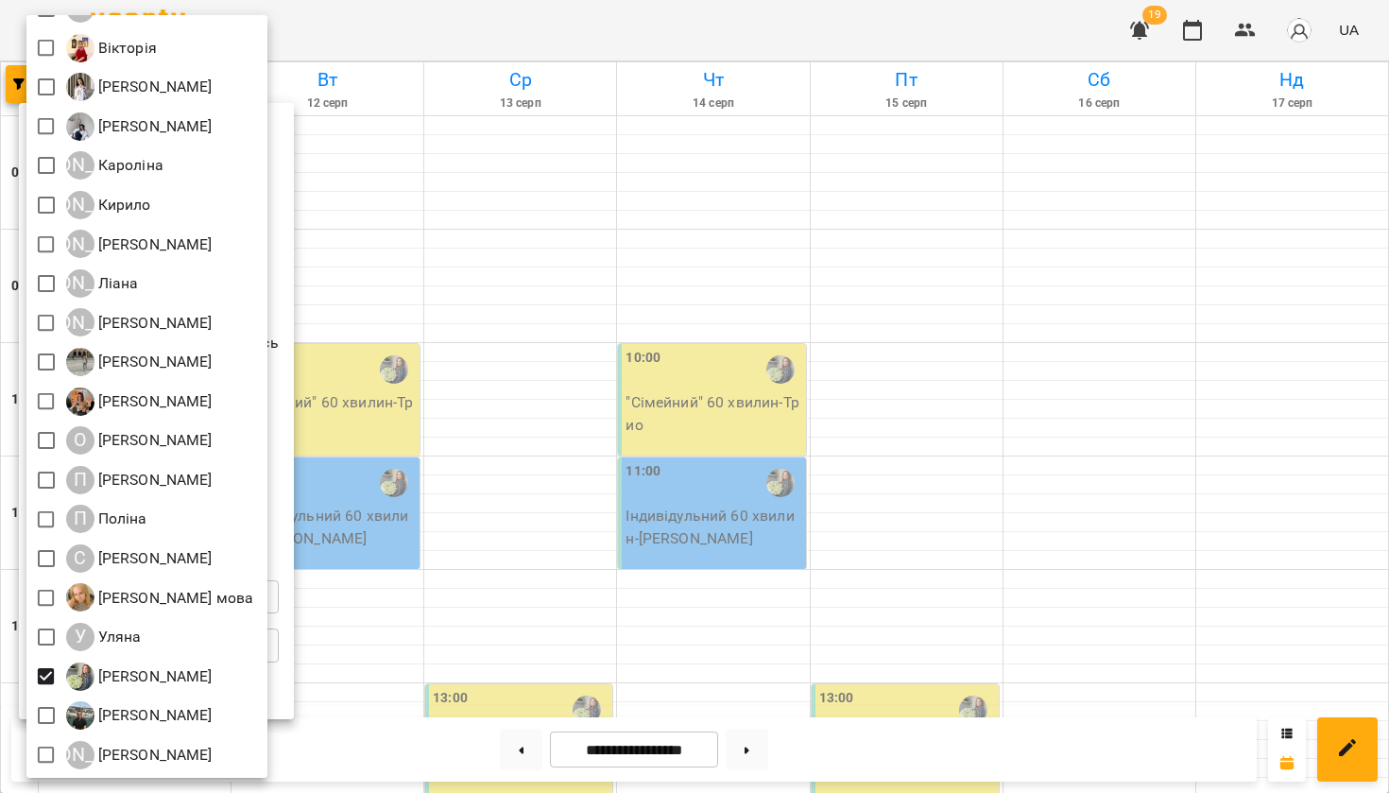
click at [523, 558] on div at bounding box center [694, 396] width 1389 height 793
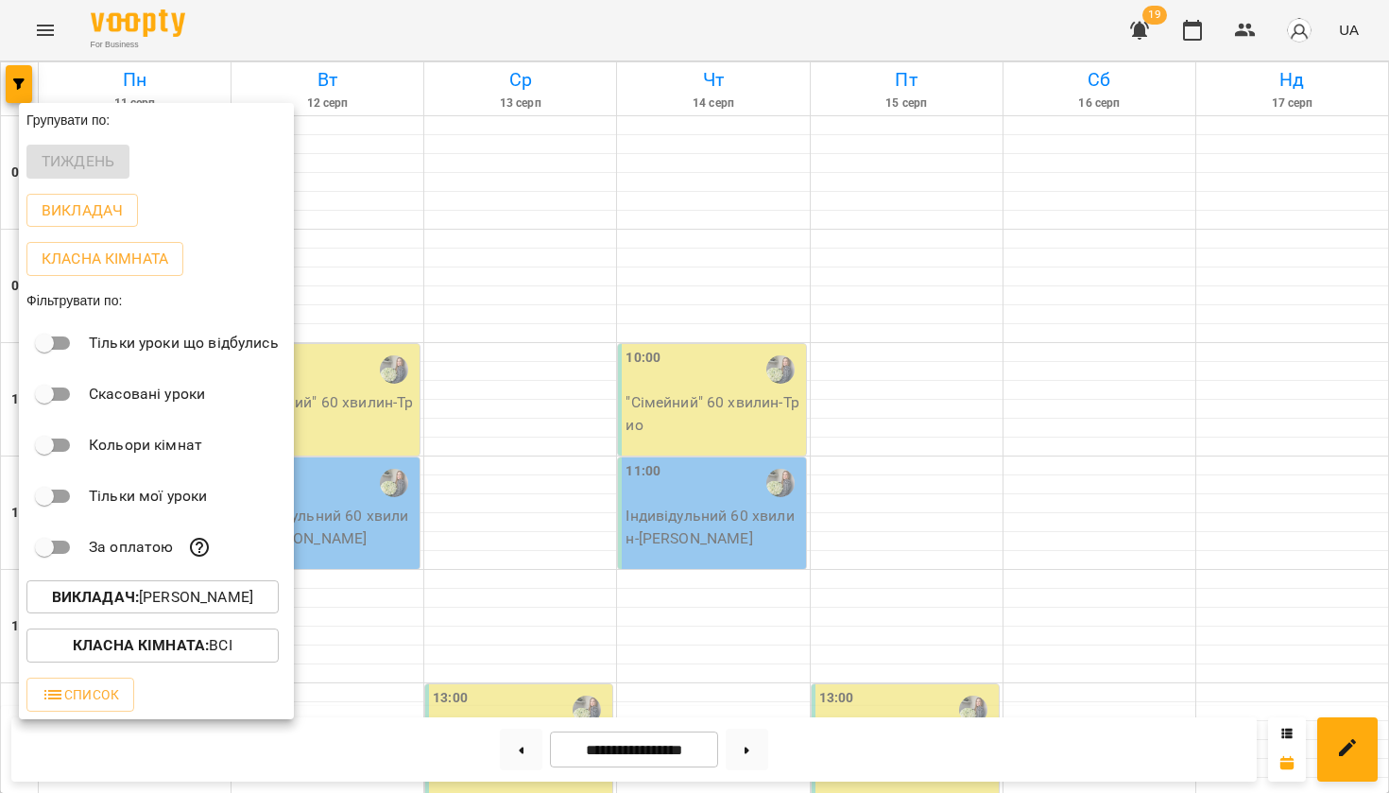
click at [523, 558] on div at bounding box center [694, 396] width 1389 height 793
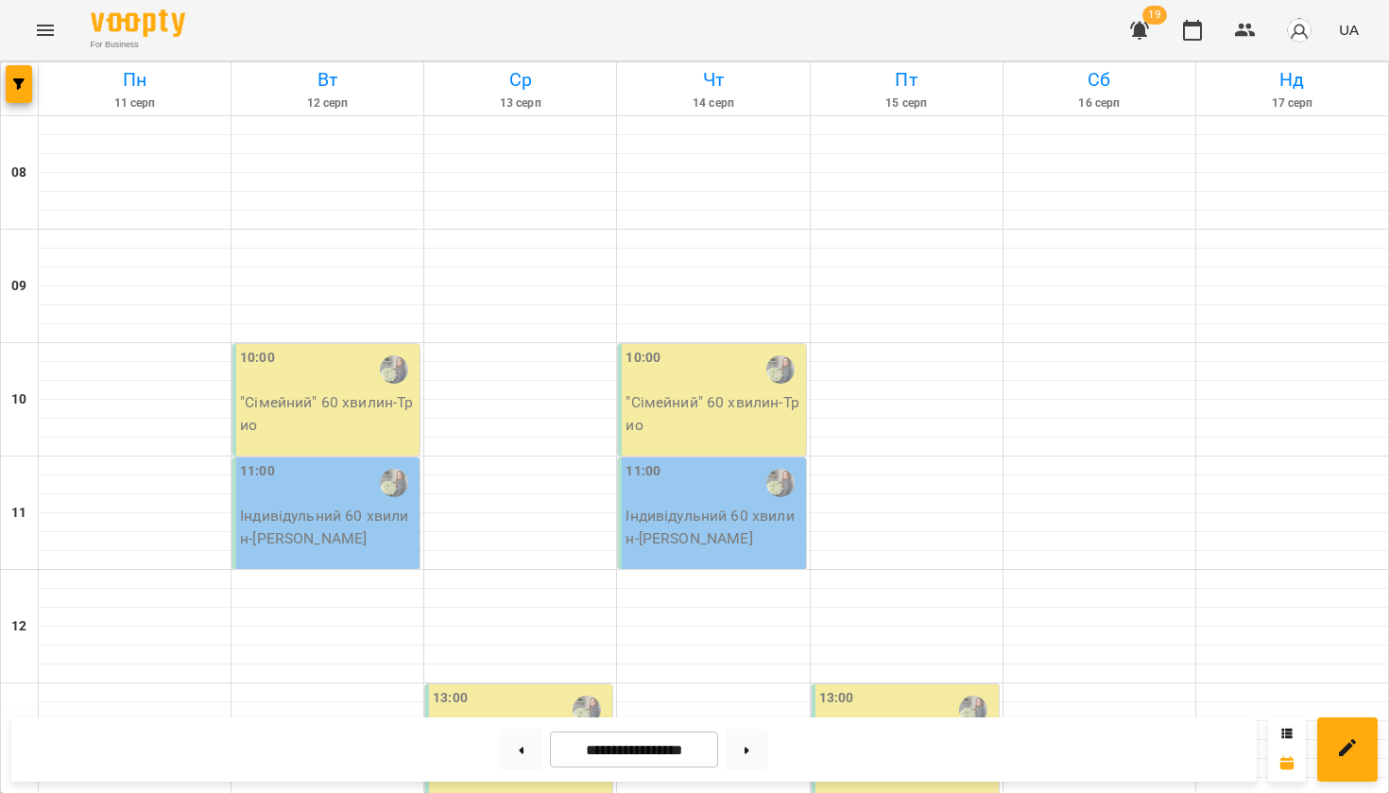
scroll to position [587, 0]
click at [751, 748] on button at bounding box center [747, 749] width 43 height 42
click at [22, 85] on icon "button" at bounding box center [18, 83] width 11 height 11
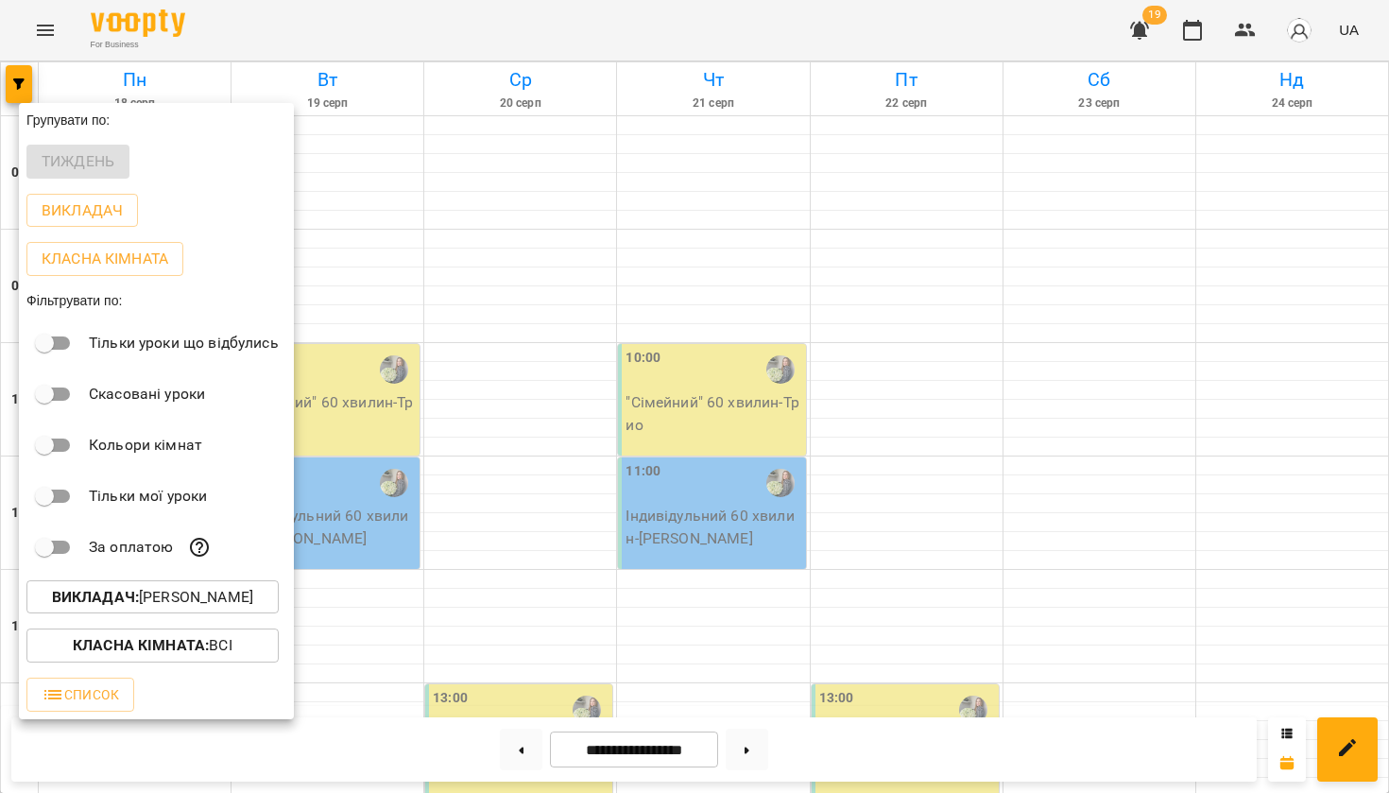
click at [139, 603] on b "Викладач :" at bounding box center [95, 597] width 87 height 18
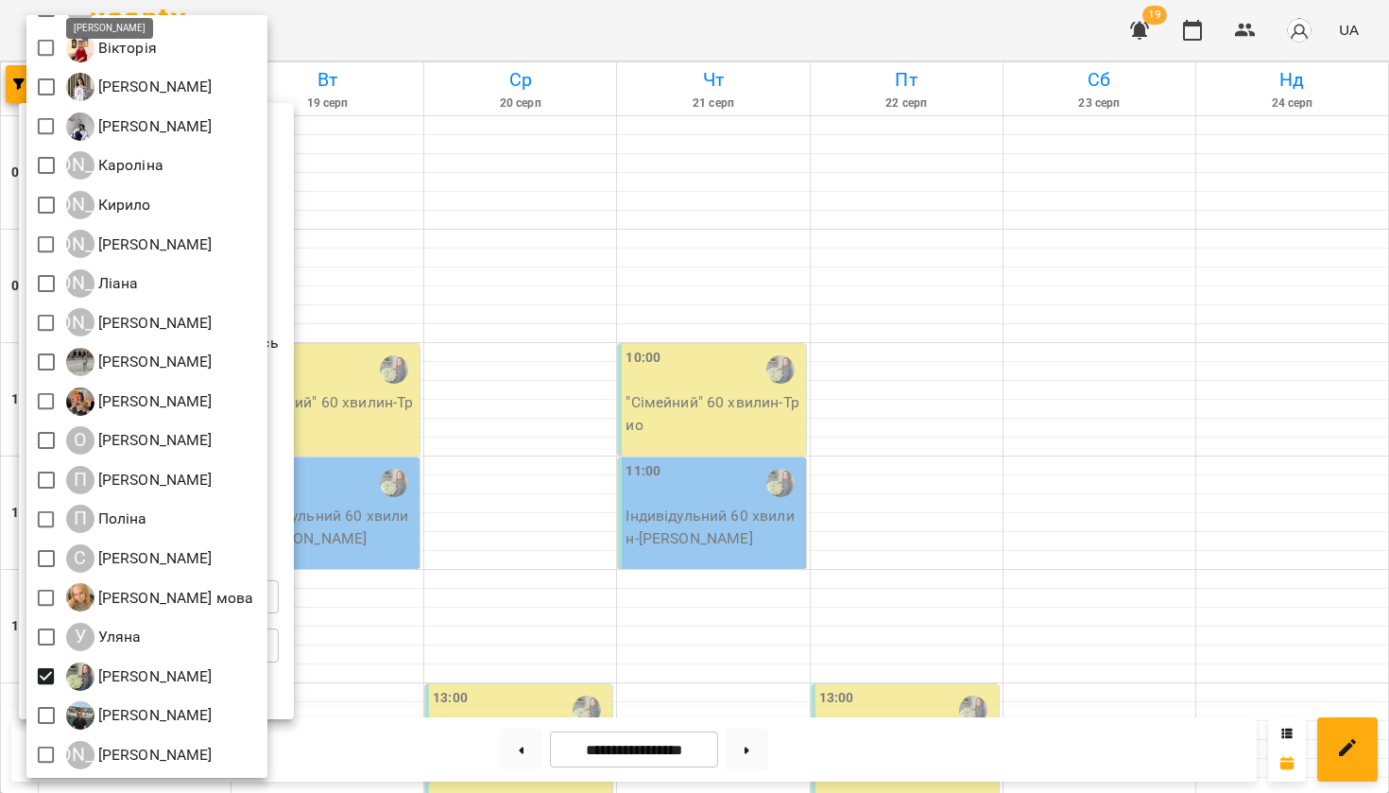
scroll to position [458, 0]
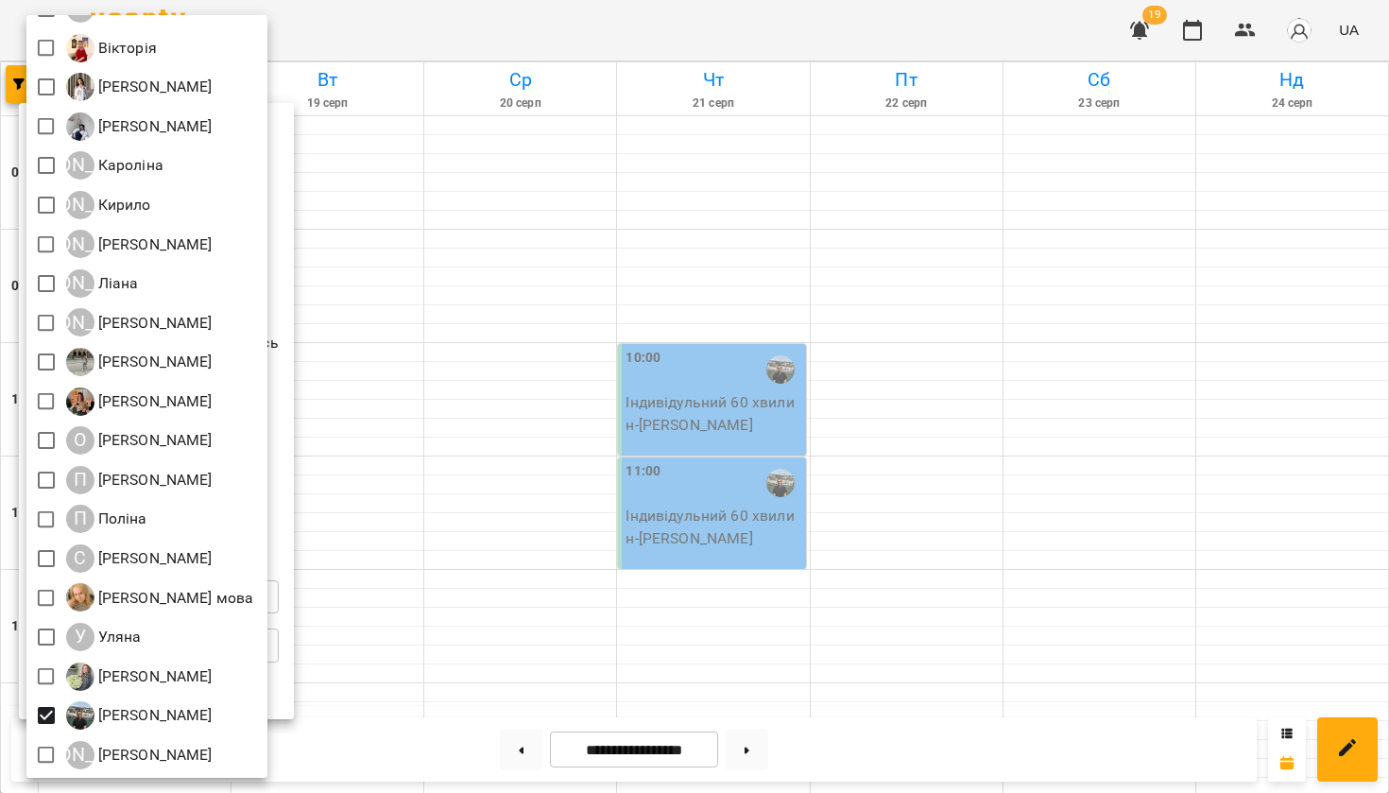
click at [423, 648] on div at bounding box center [694, 396] width 1389 height 793
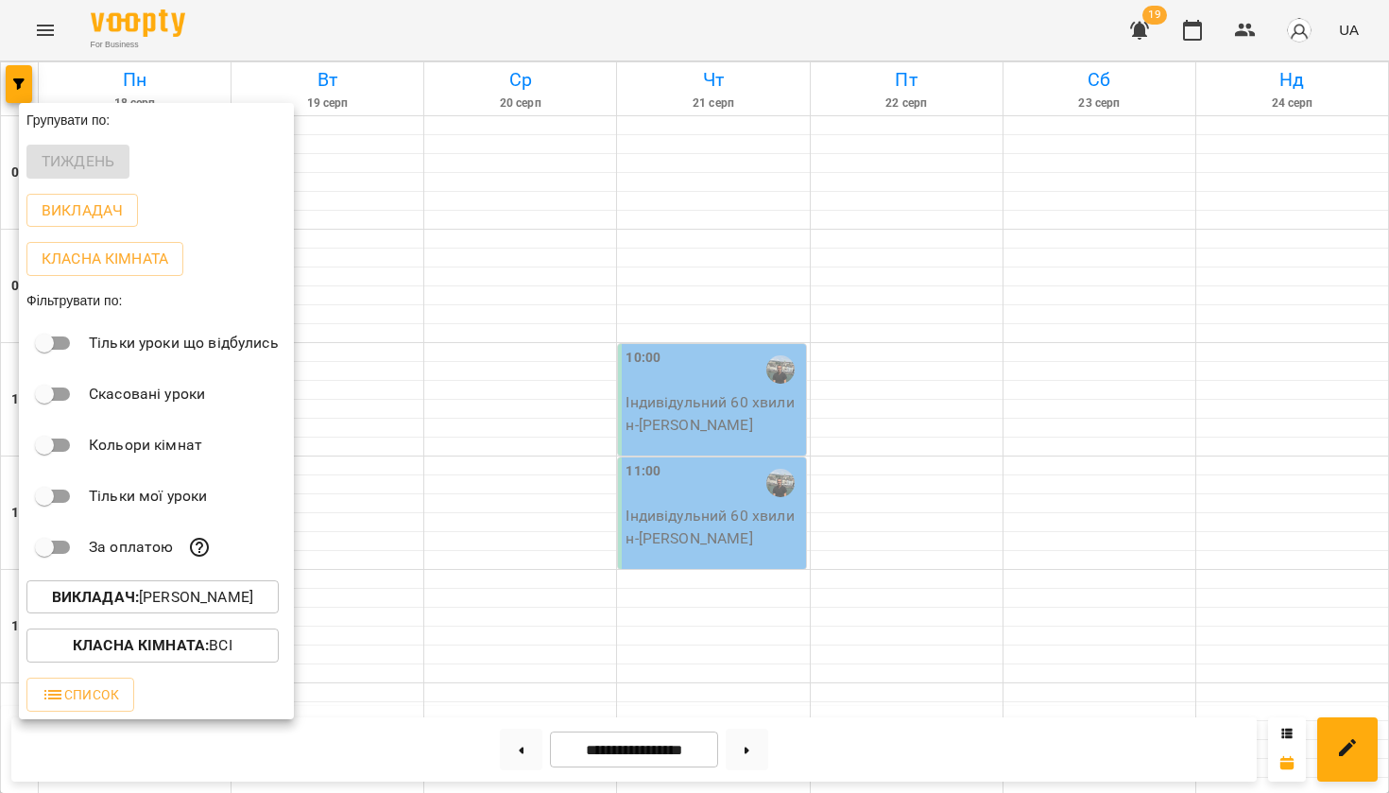
click at [423, 649] on div at bounding box center [694, 396] width 1389 height 793
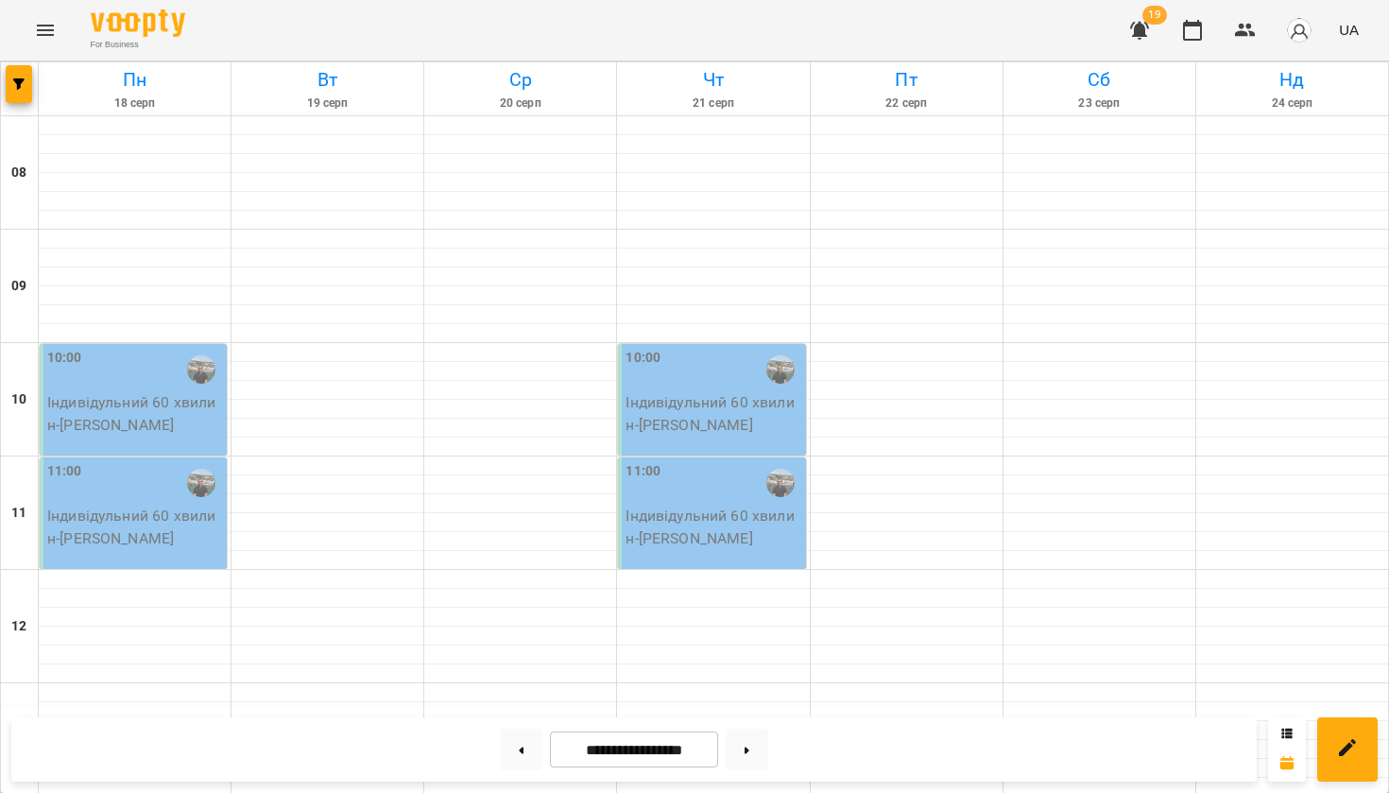
scroll to position [618, 0]
click at [522, 730] on button at bounding box center [521, 749] width 43 height 42
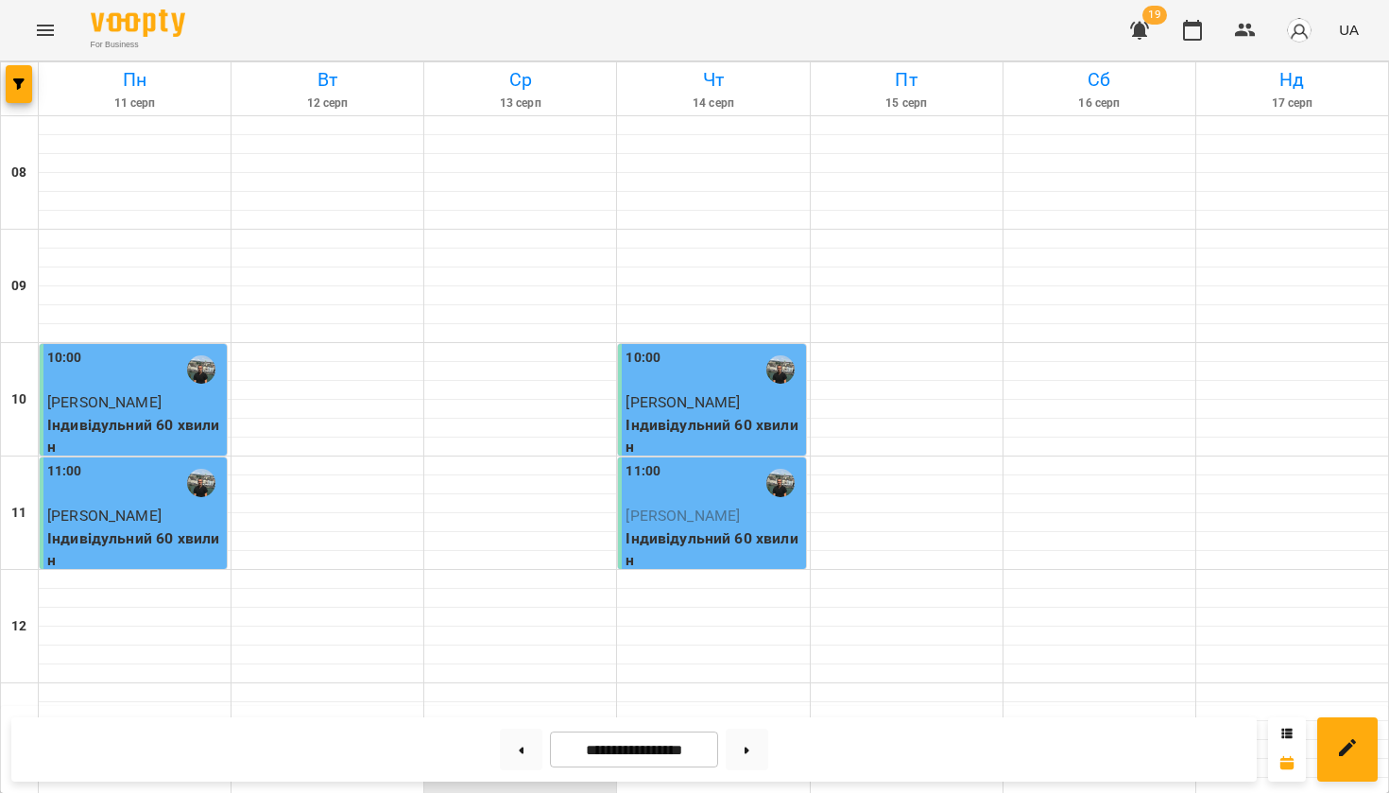
scroll to position [0, 0]
click at [23, 82] on icon "button" at bounding box center [18, 83] width 11 height 11
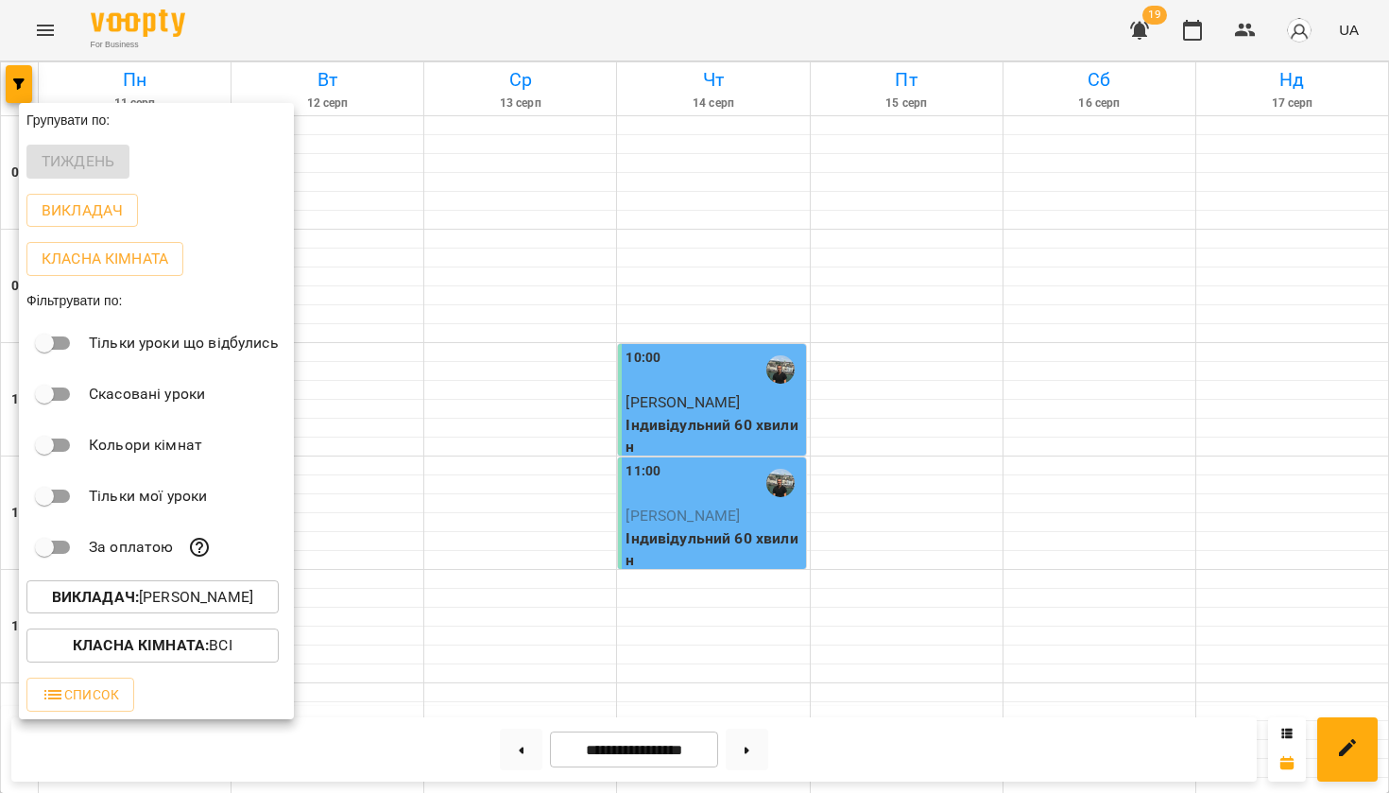
click at [117, 598] on b "Викладач :" at bounding box center [95, 597] width 87 height 18
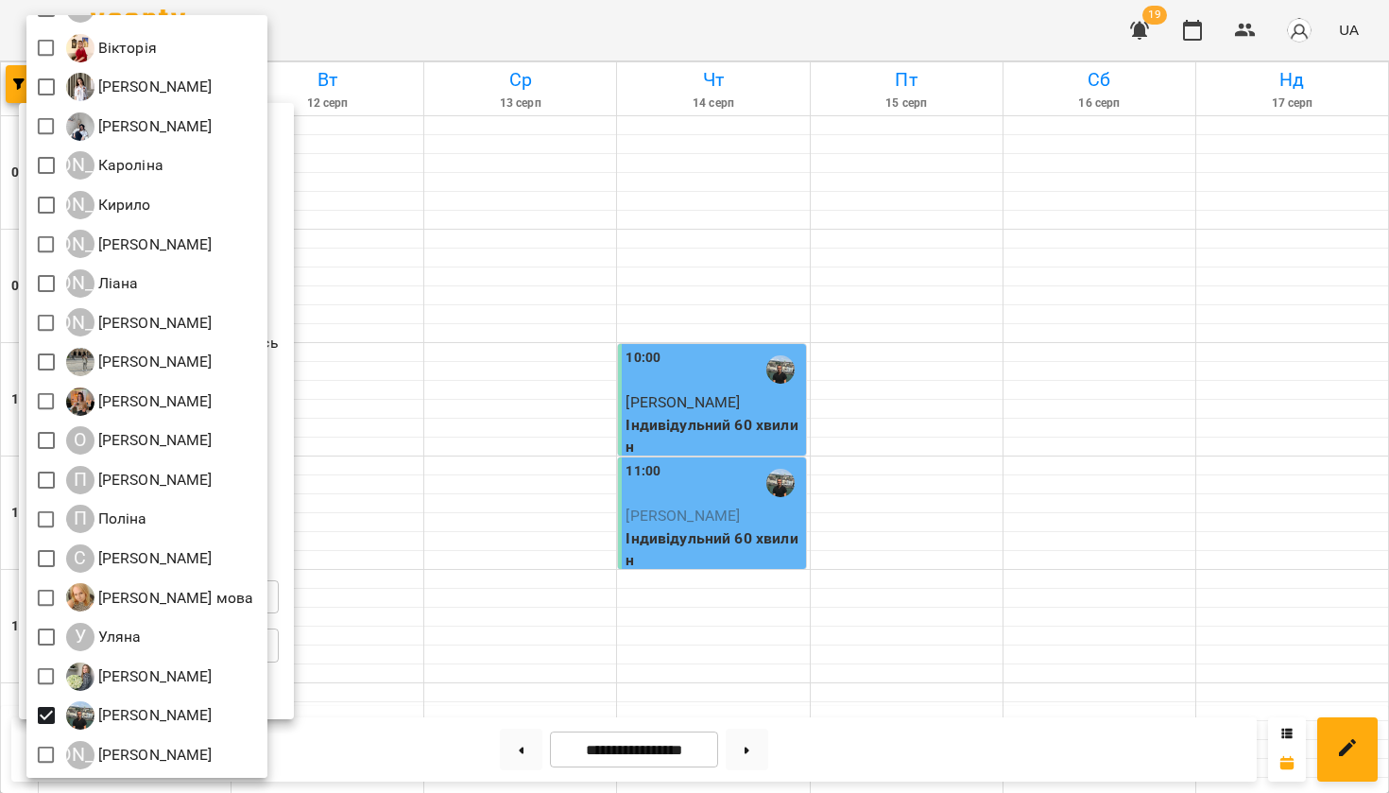
scroll to position [458, 0]
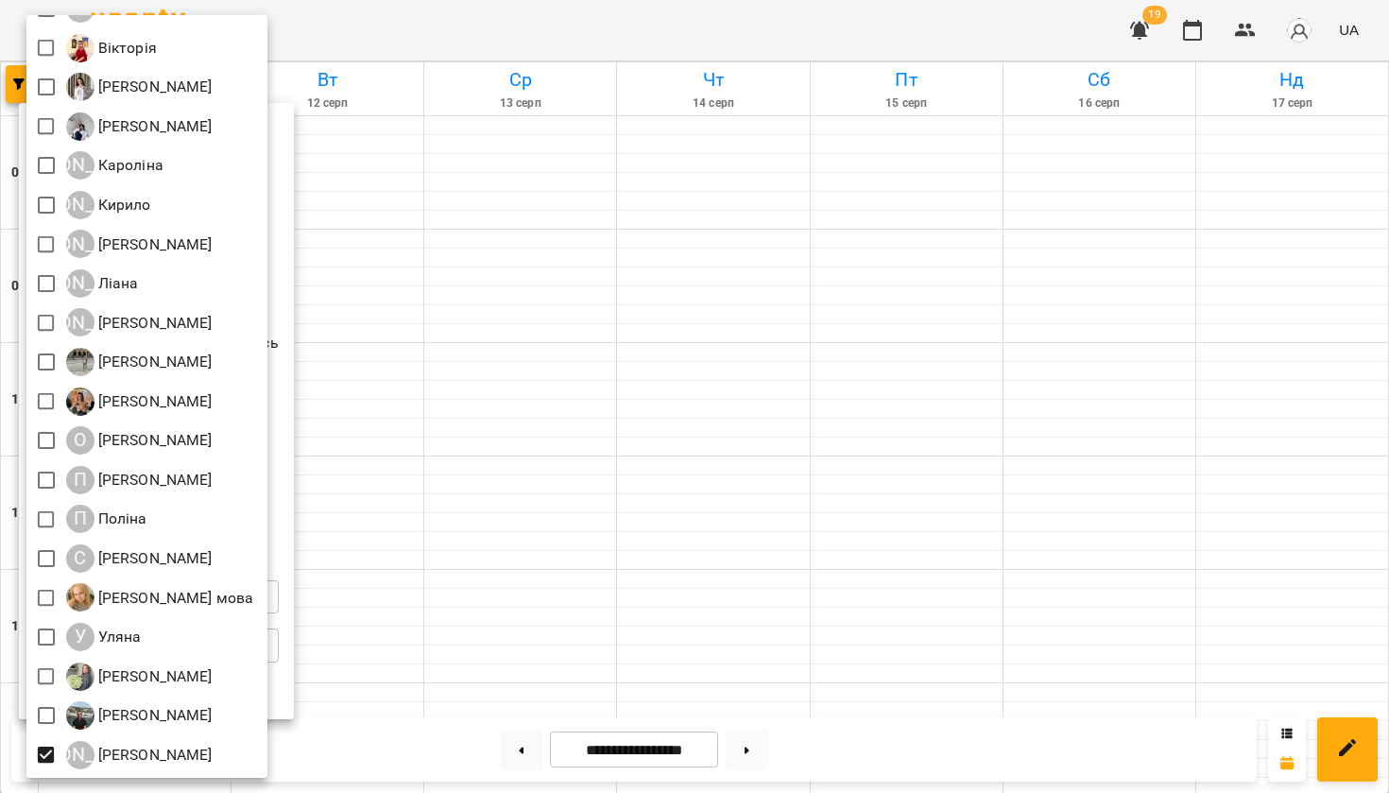
click at [453, 605] on div at bounding box center [694, 396] width 1389 height 793
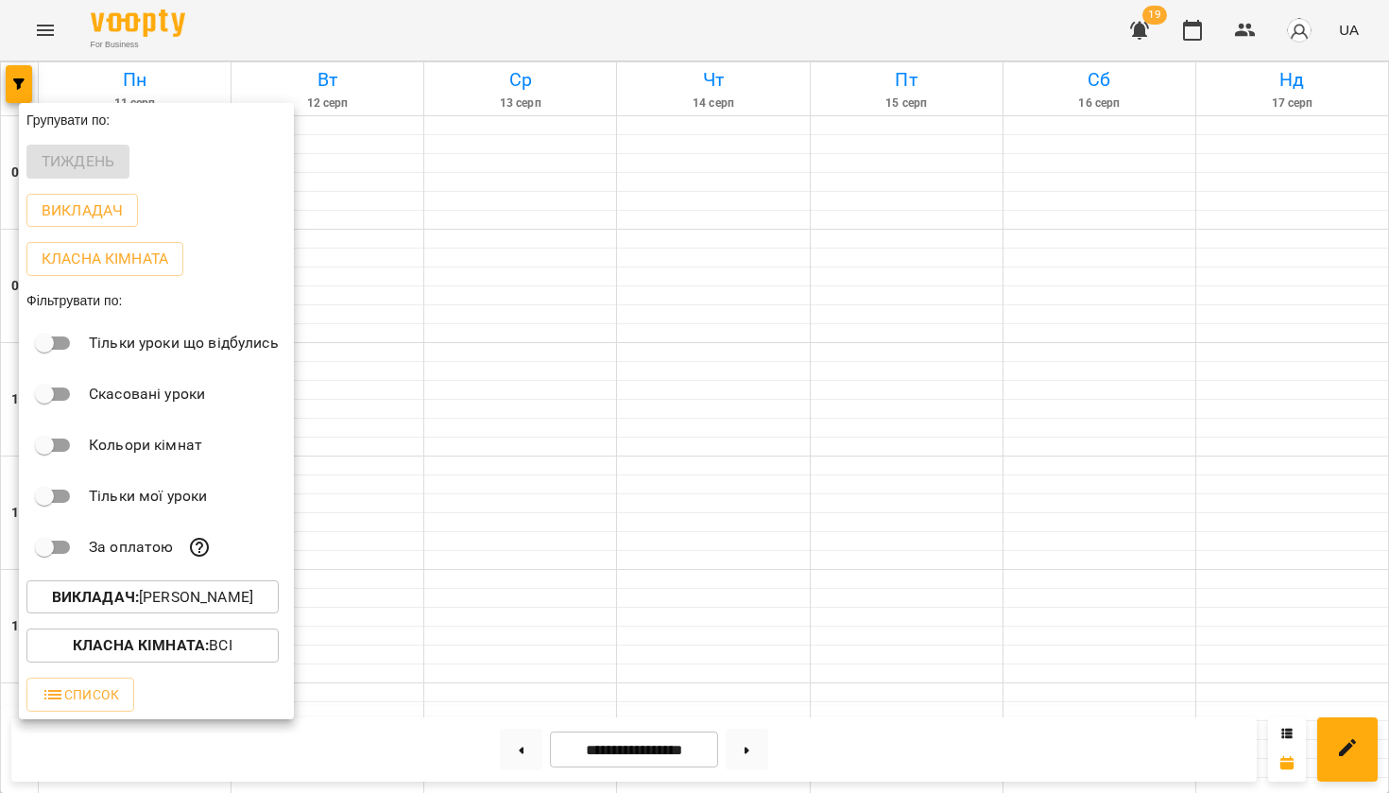
click at [453, 606] on div at bounding box center [694, 396] width 1389 height 793
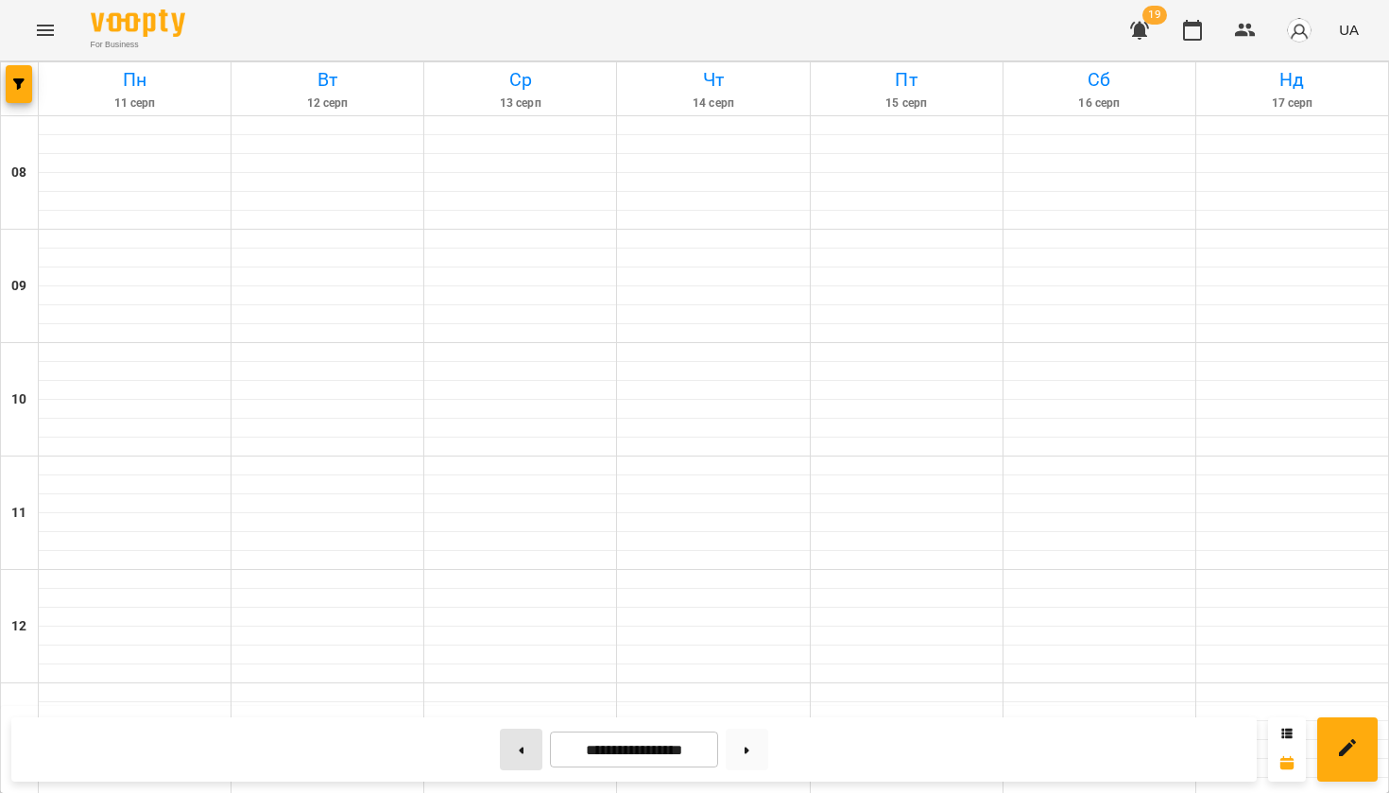
scroll to position [0, 0]
click at [511, 747] on button at bounding box center [521, 749] width 43 height 42
click at [513, 744] on button at bounding box center [521, 749] width 43 height 42
click at [513, 745] on button at bounding box center [521, 749] width 43 height 42
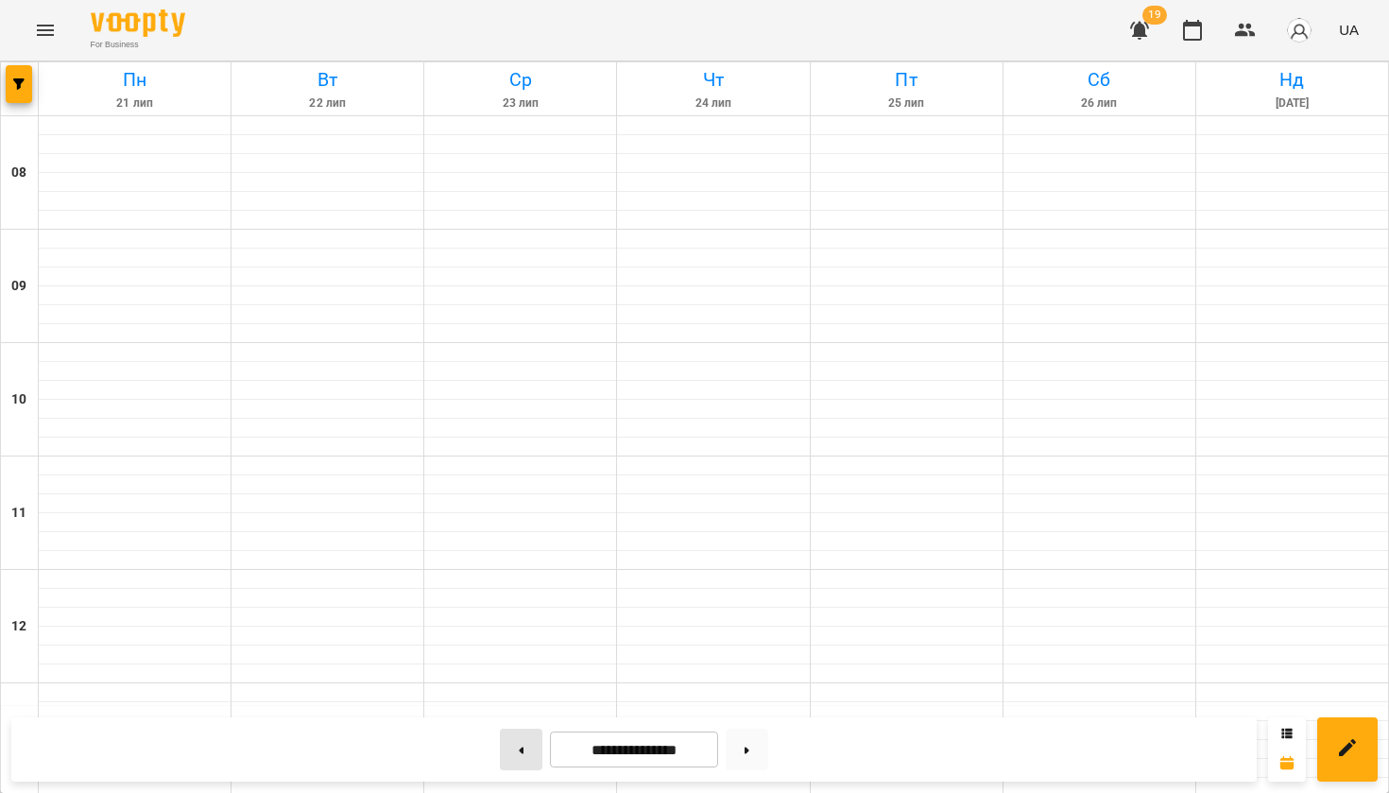
type input "**********"
click at [17, 84] on icon "button" at bounding box center [18, 83] width 11 height 11
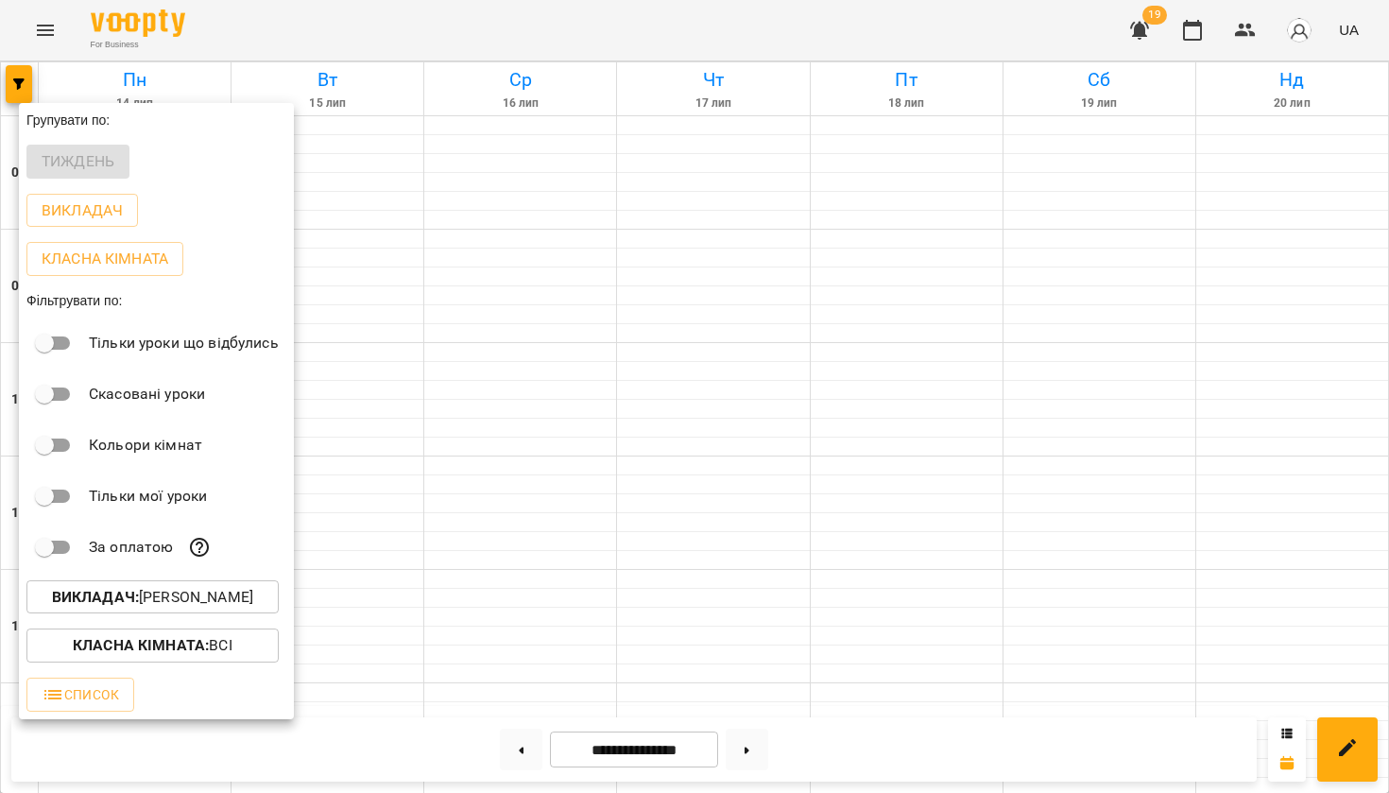
click at [118, 598] on b "Викладач :" at bounding box center [95, 597] width 87 height 18
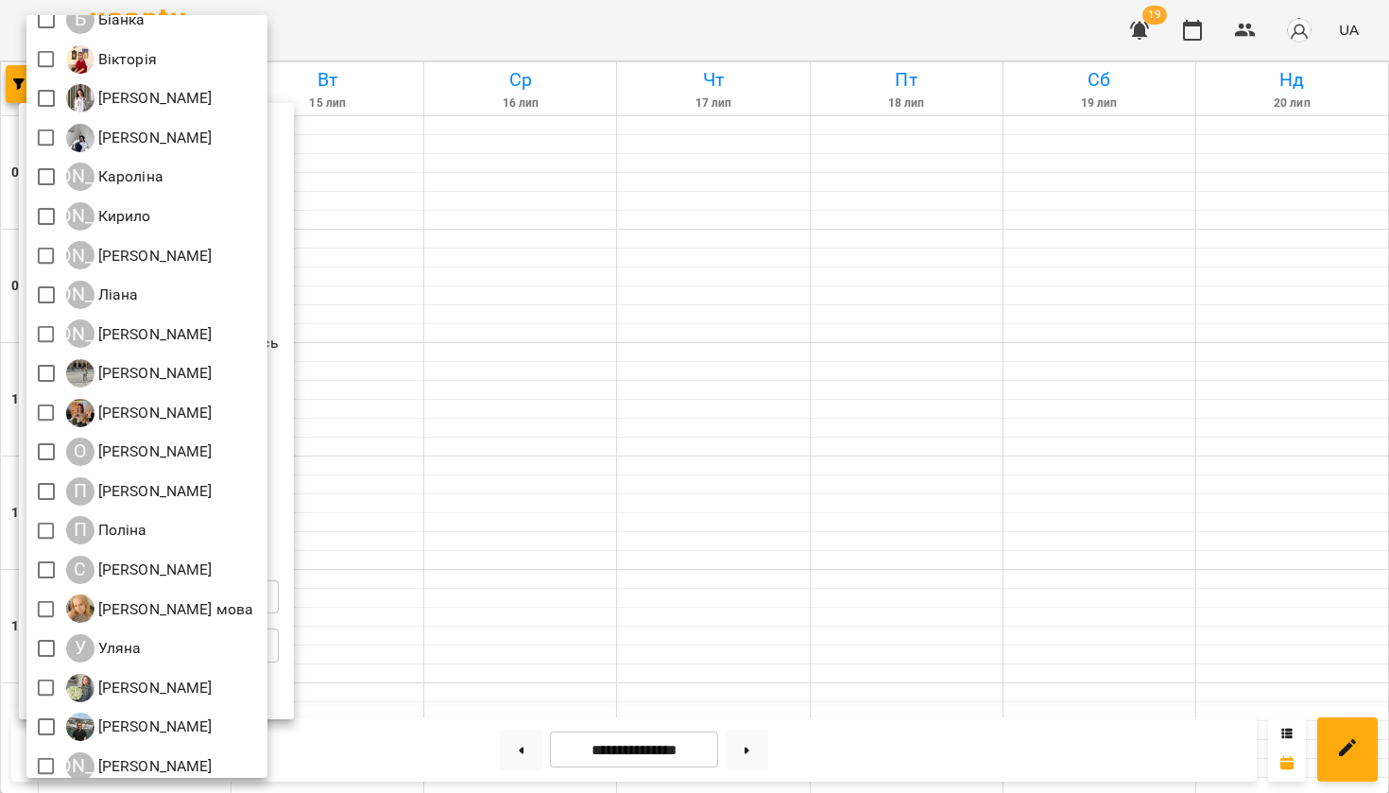
scroll to position [449, 0]
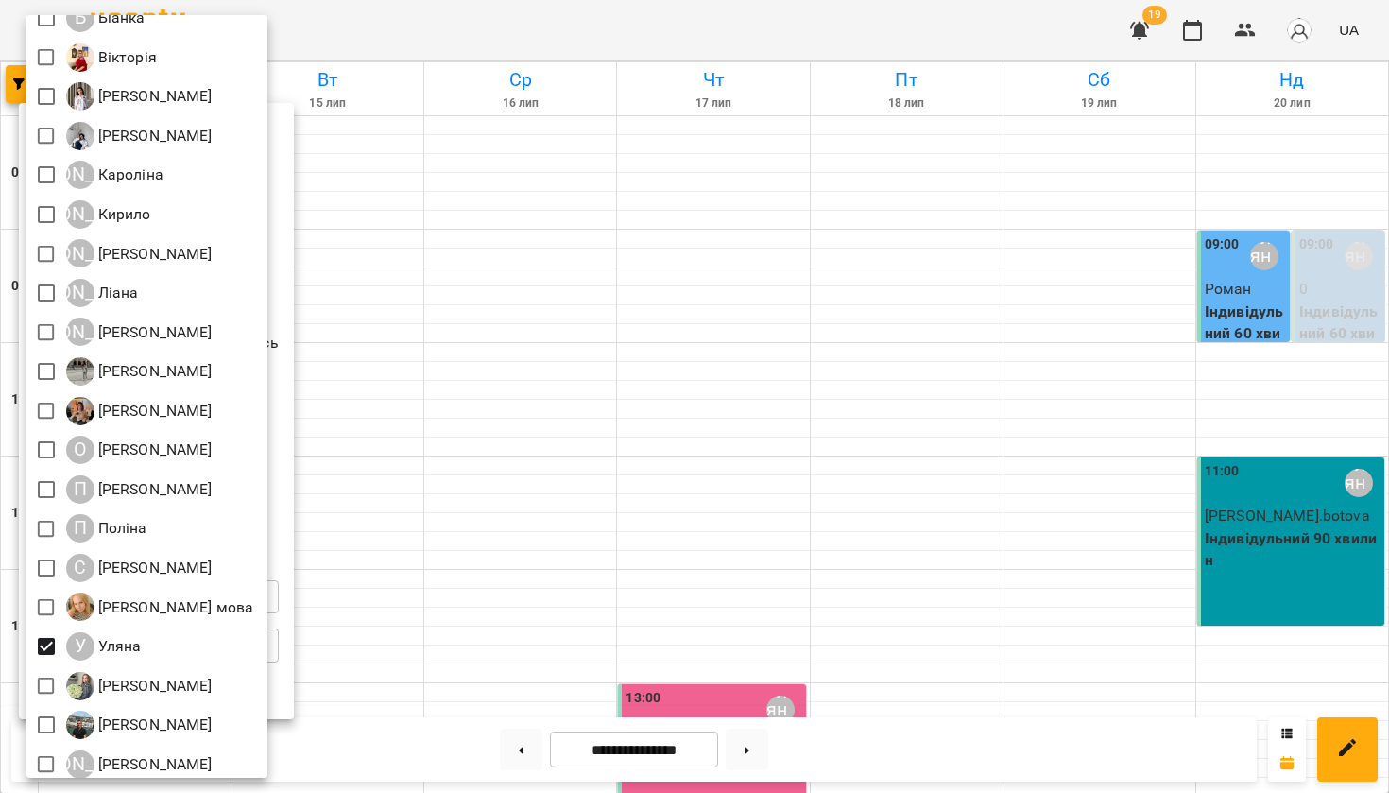
click at [500, 598] on div at bounding box center [694, 396] width 1389 height 793
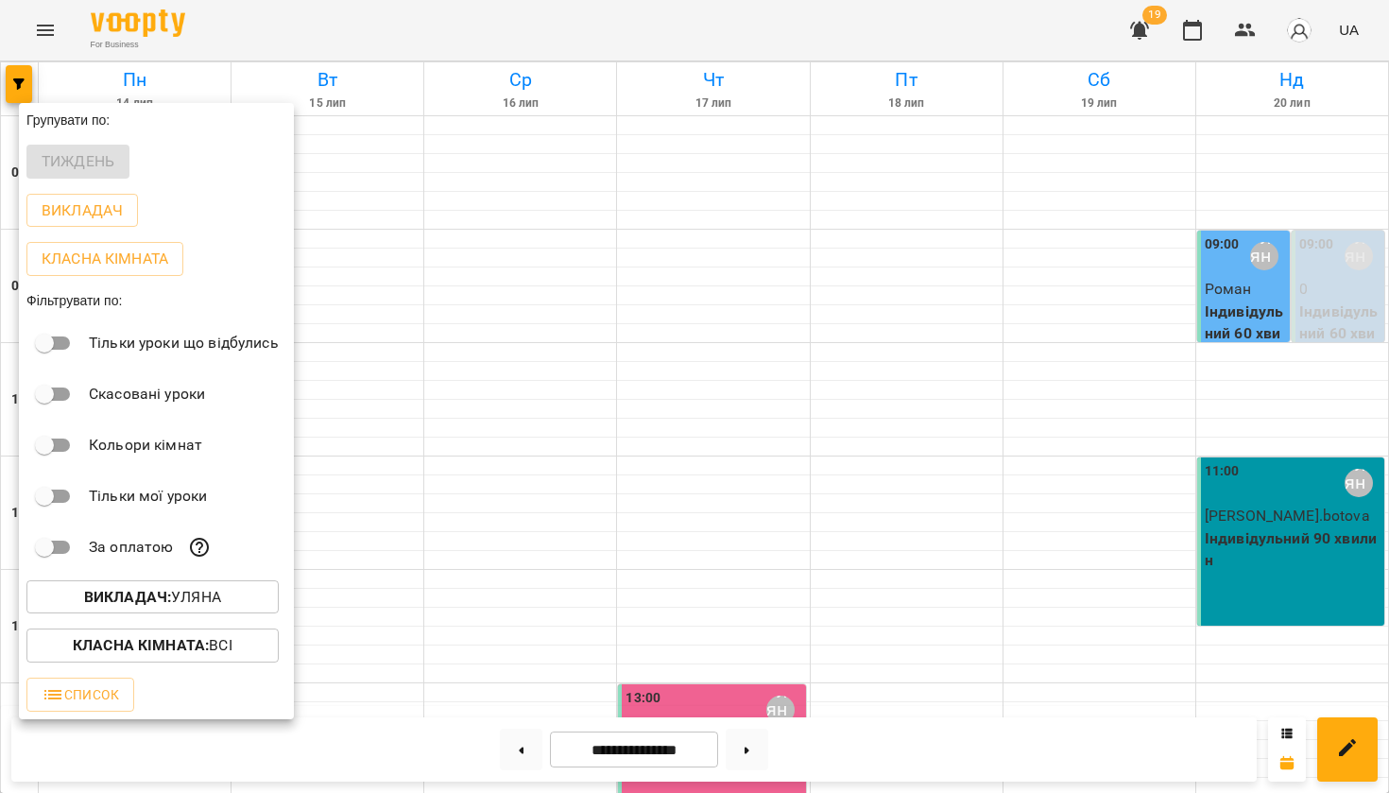
click at [500, 599] on div at bounding box center [694, 396] width 1389 height 793
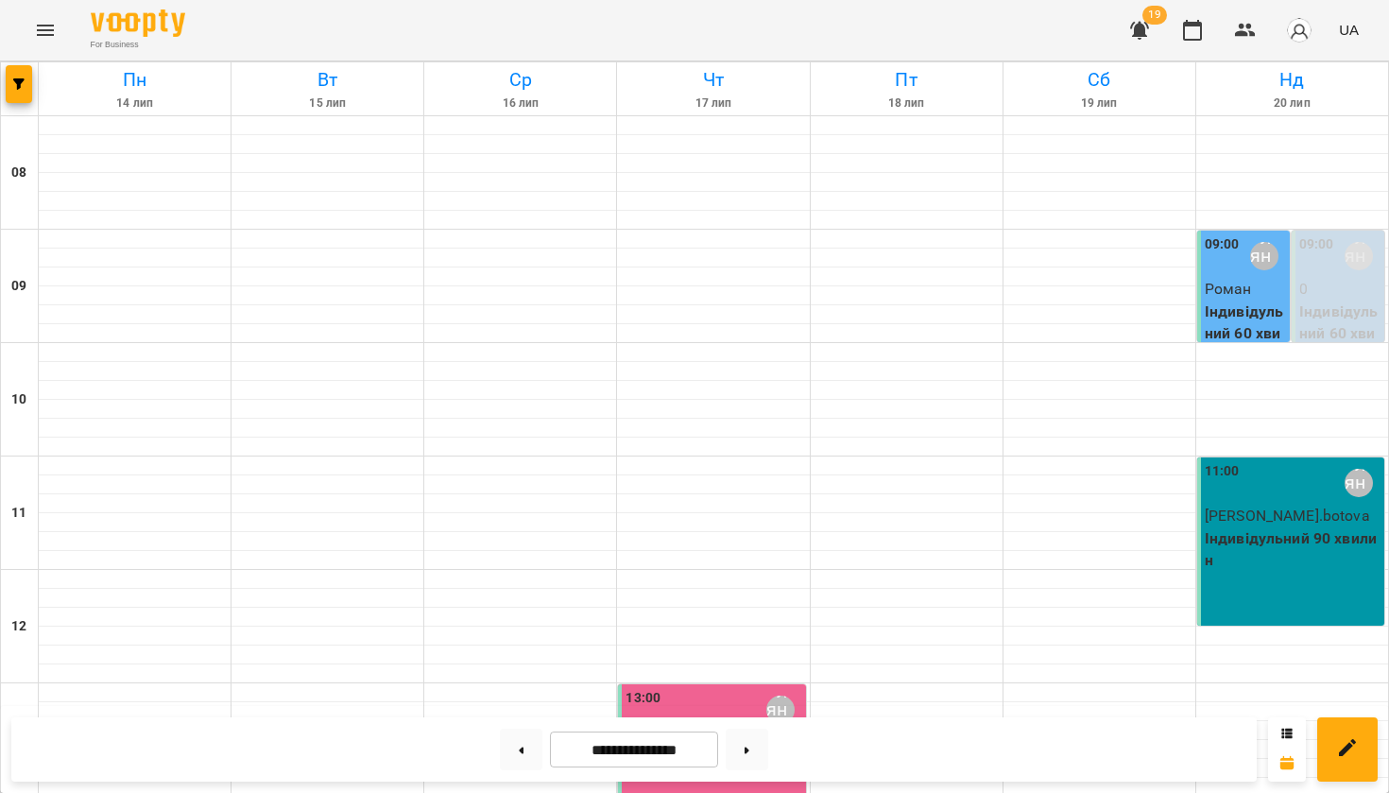
scroll to position [0, 0]
click at [1352, 285] on p "0" at bounding box center [1339, 289] width 81 height 23
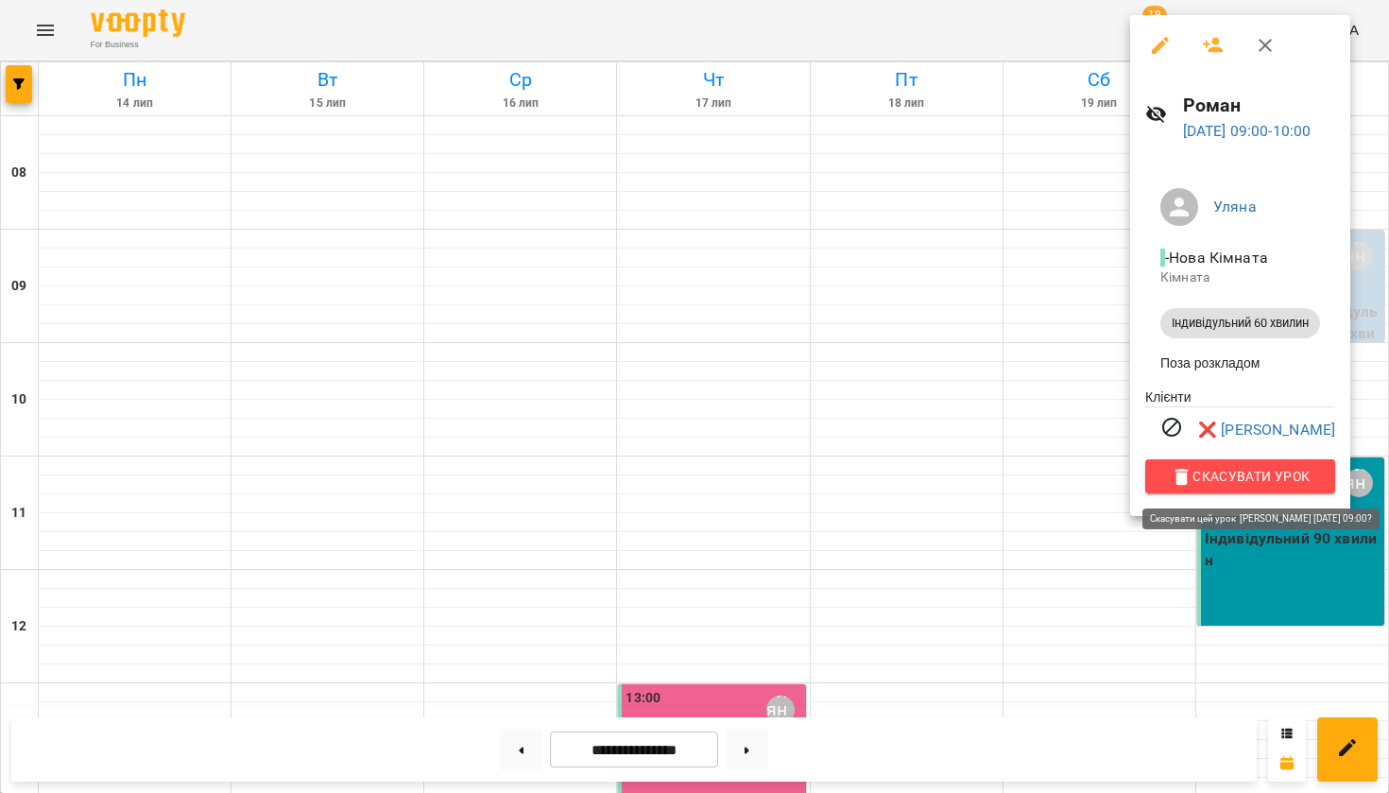
click at [1280, 470] on span "Скасувати Урок" at bounding box center [1240, 476] width 160 height 23
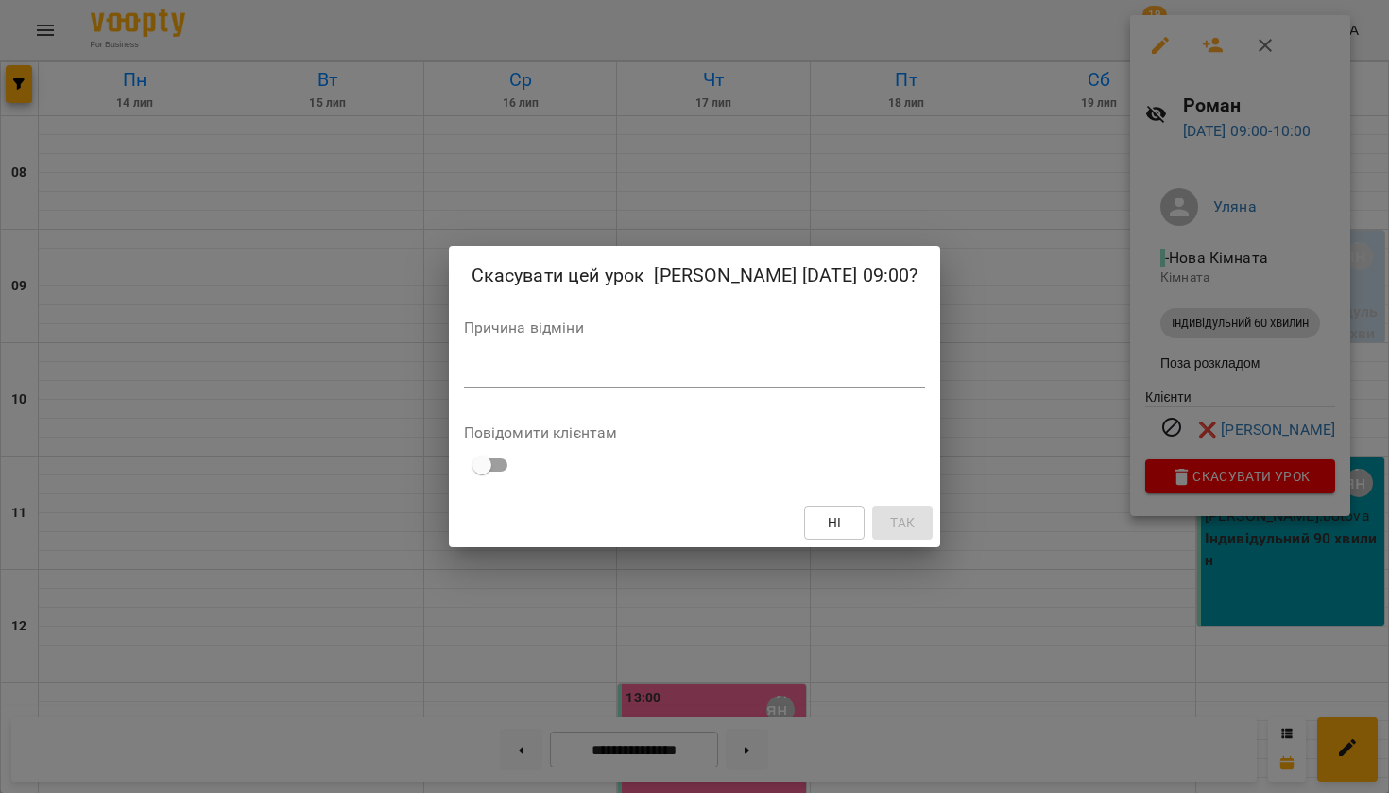
click at [716, 368] on textarea at bounding box center [695, 372] width 462 height 17
type textarea "***"
click at [890, 520] on span "Так" at bounding box center [902, 522] width 25 height 23
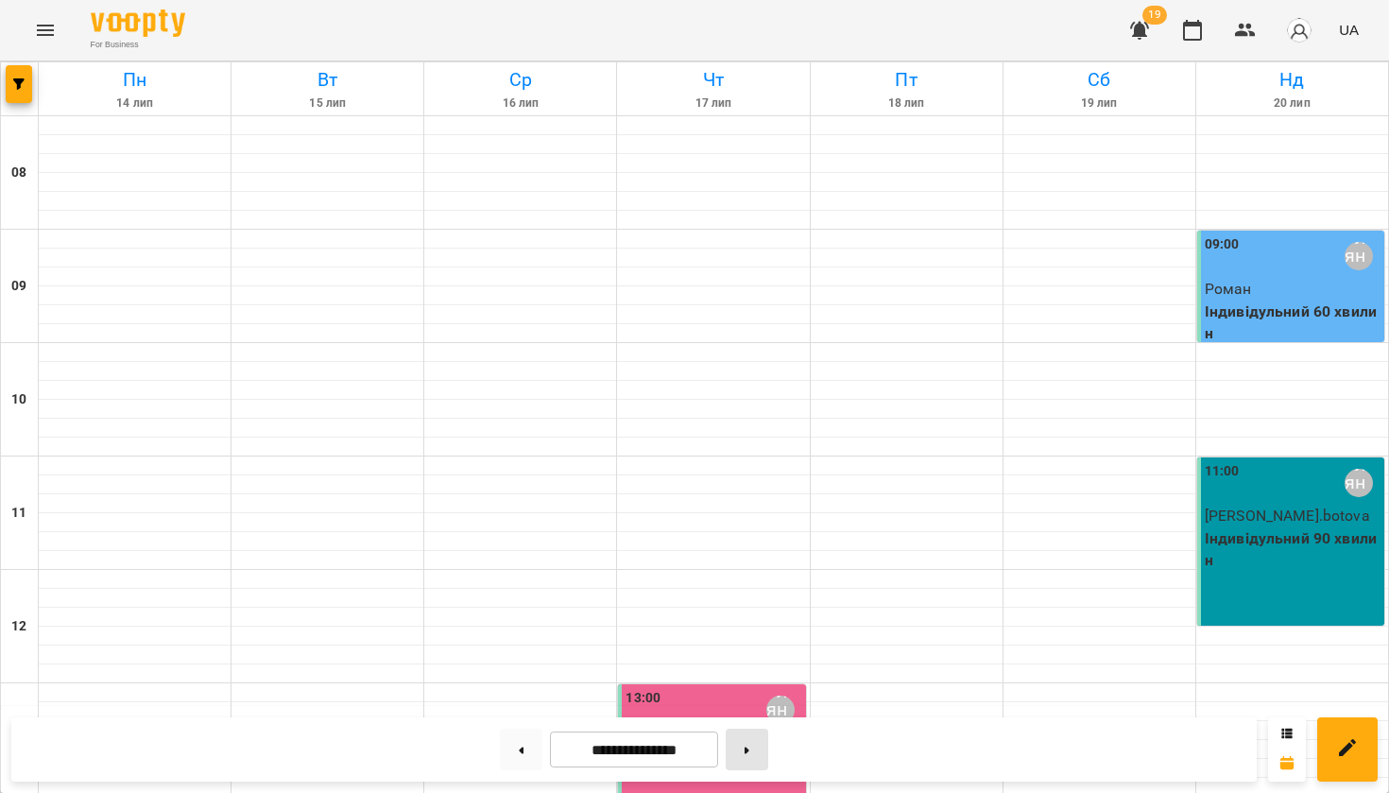
click at [743, 750] on button at bounding box center [747, 749] width 43 height 42
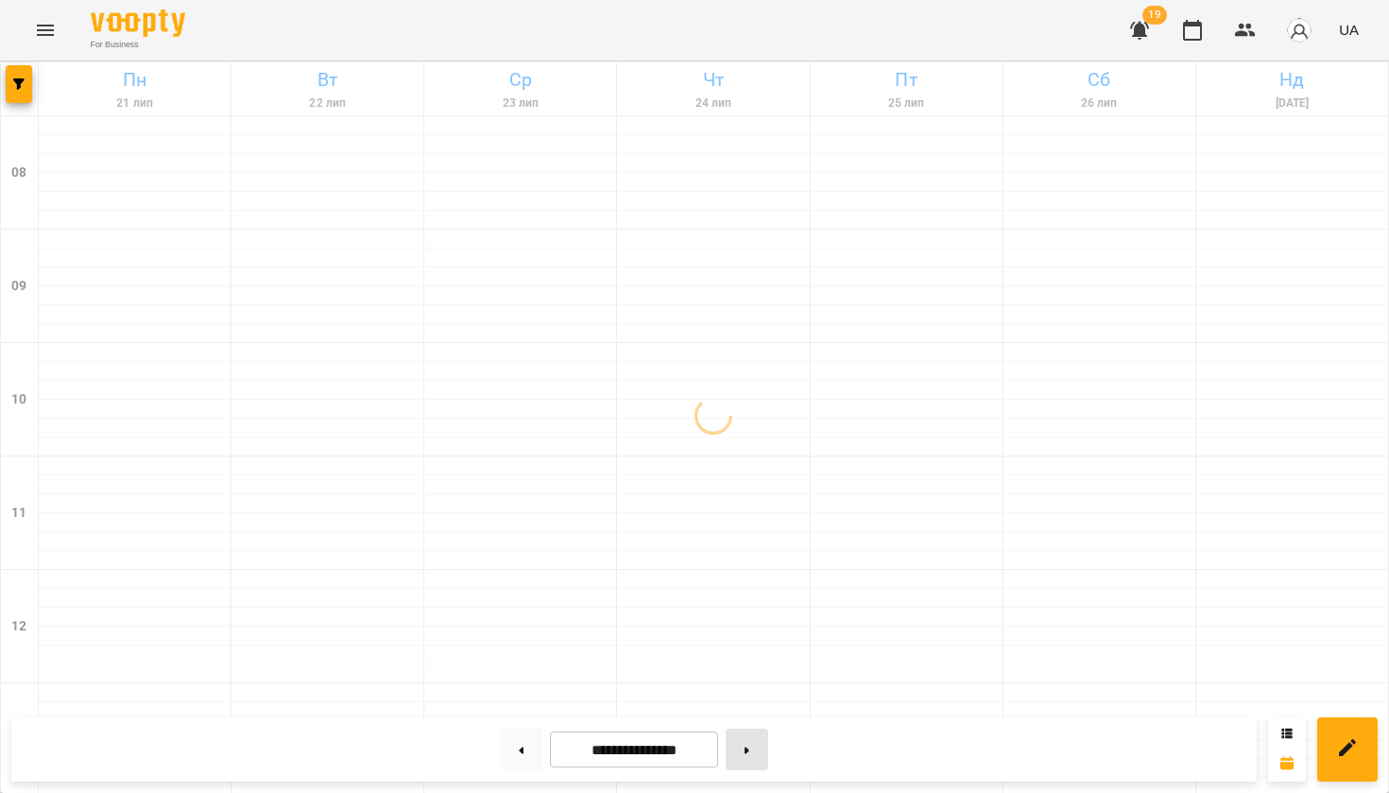
click at [743, 750] on button at bounding box center [747, 749] width 43 height 42
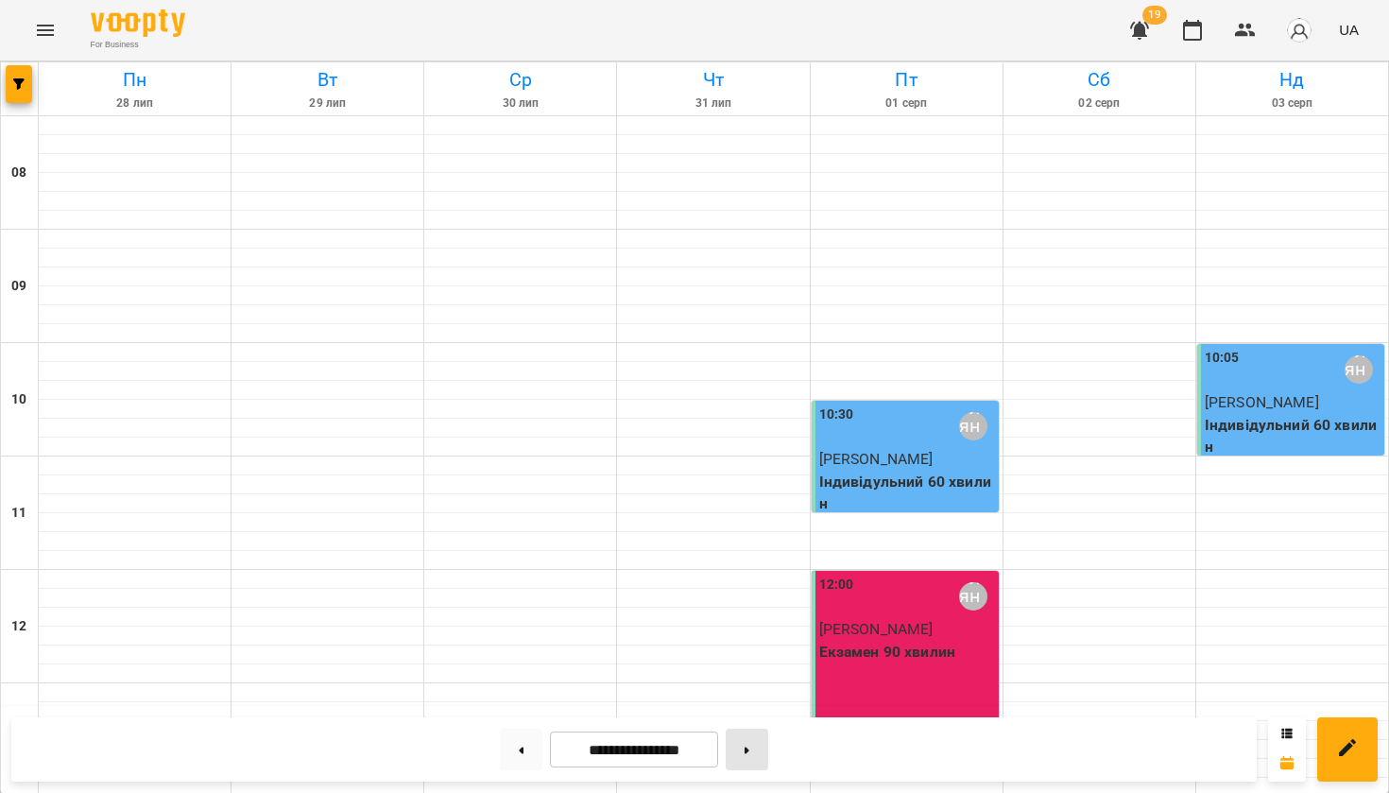
click at [744, 753] on button at bounding box center [747, 749] width 43 height 42
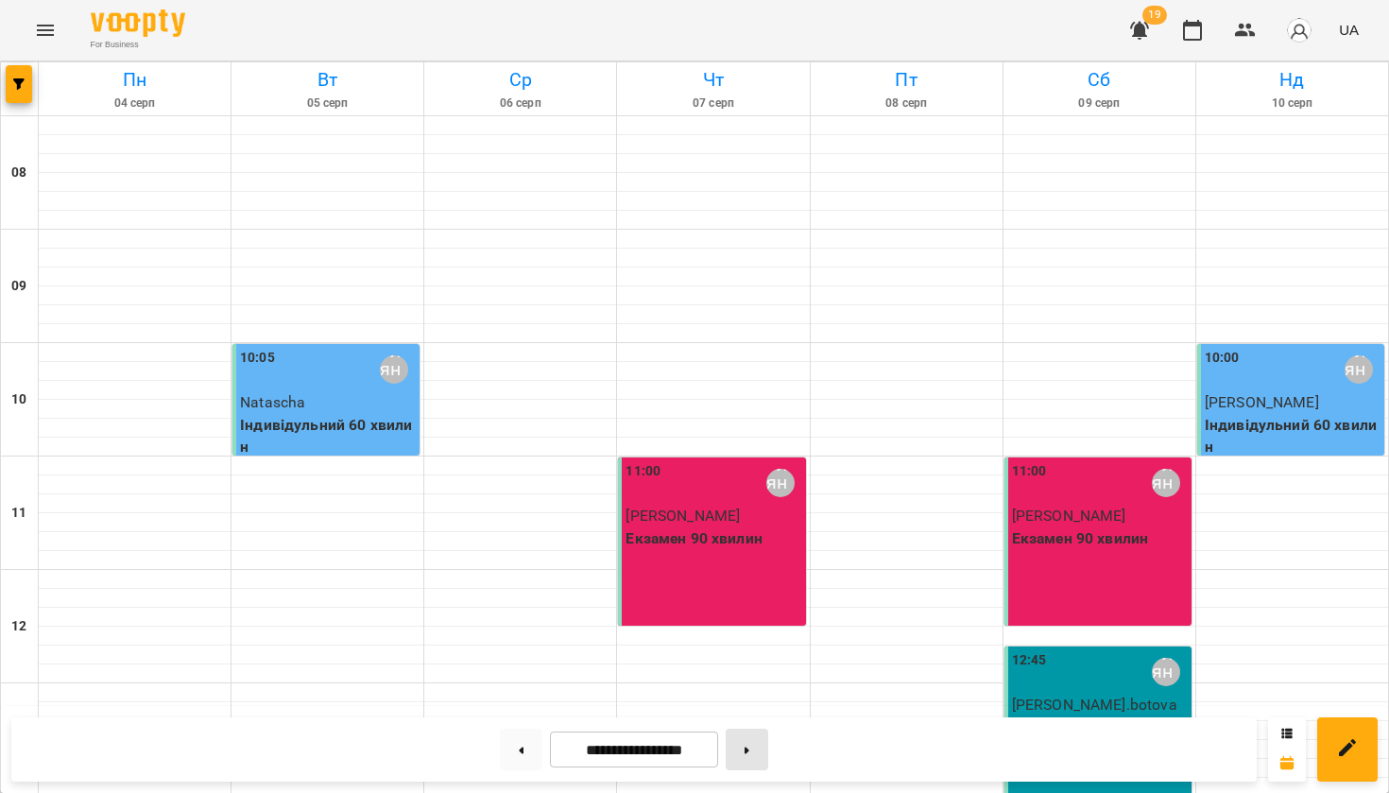
click at [754, 735] on button at bounding box center [747, 749] width 43 height 42
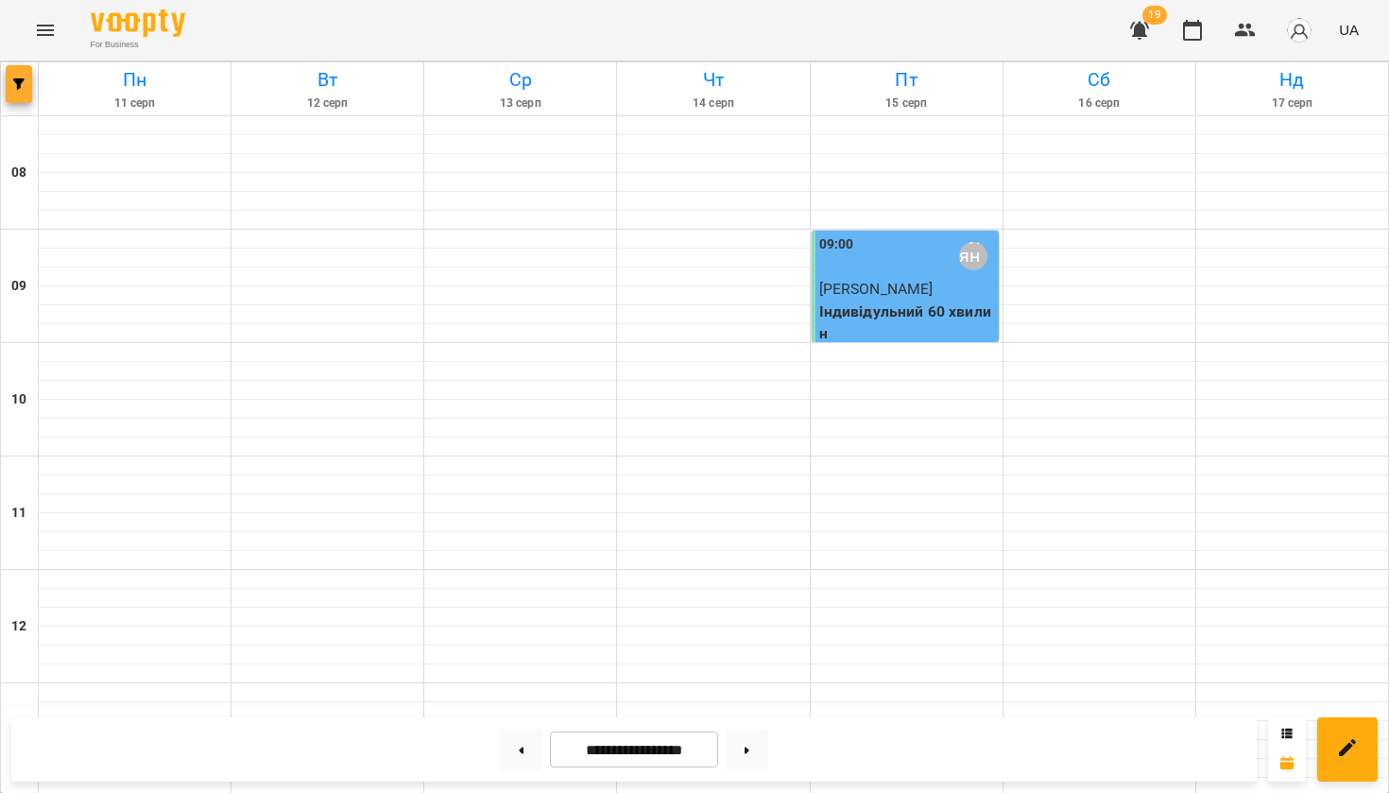
click at [14, 77] on button "button" at bounding box center [19, 84] width 26 height 38
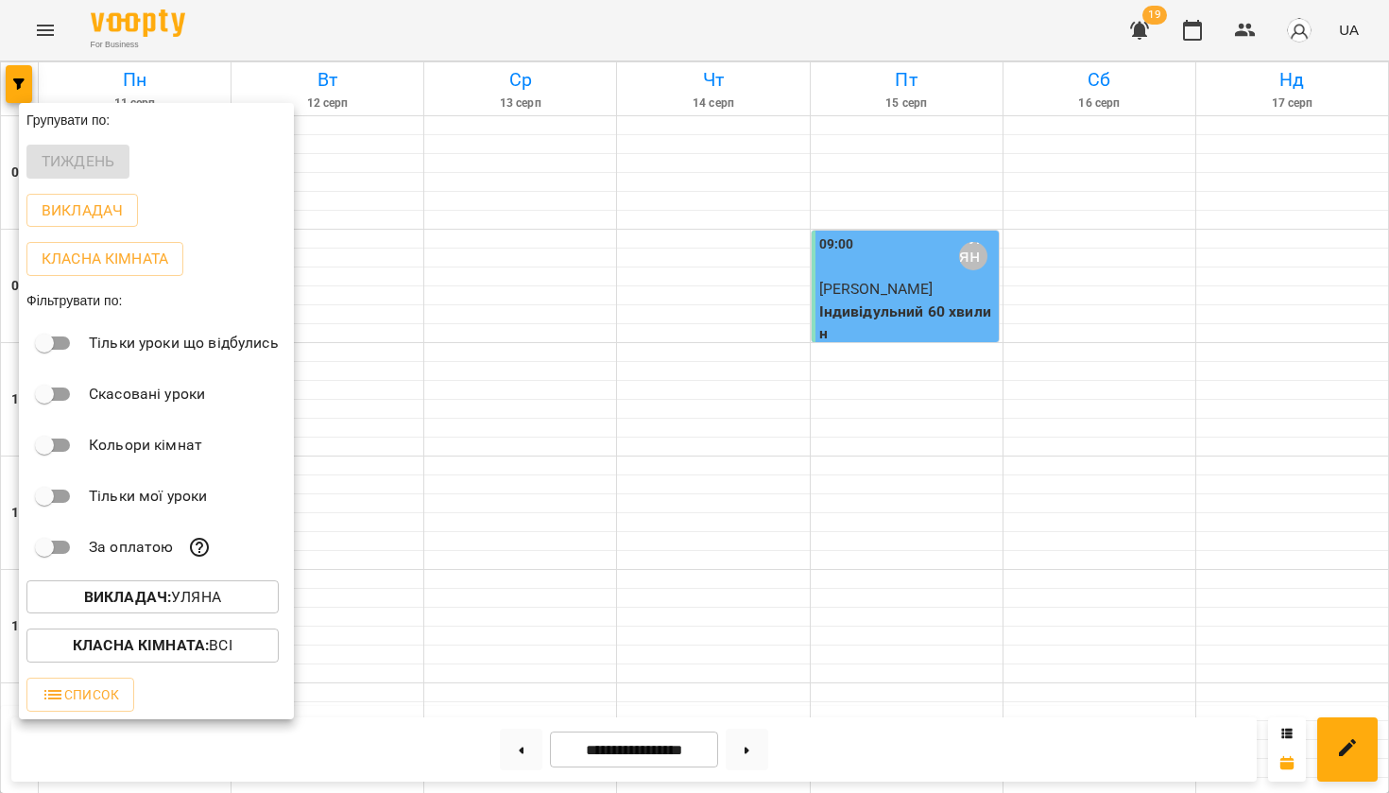
click at [84, 599] on b "Викладач :" at bounding box center [127, 597] width 87 height 18
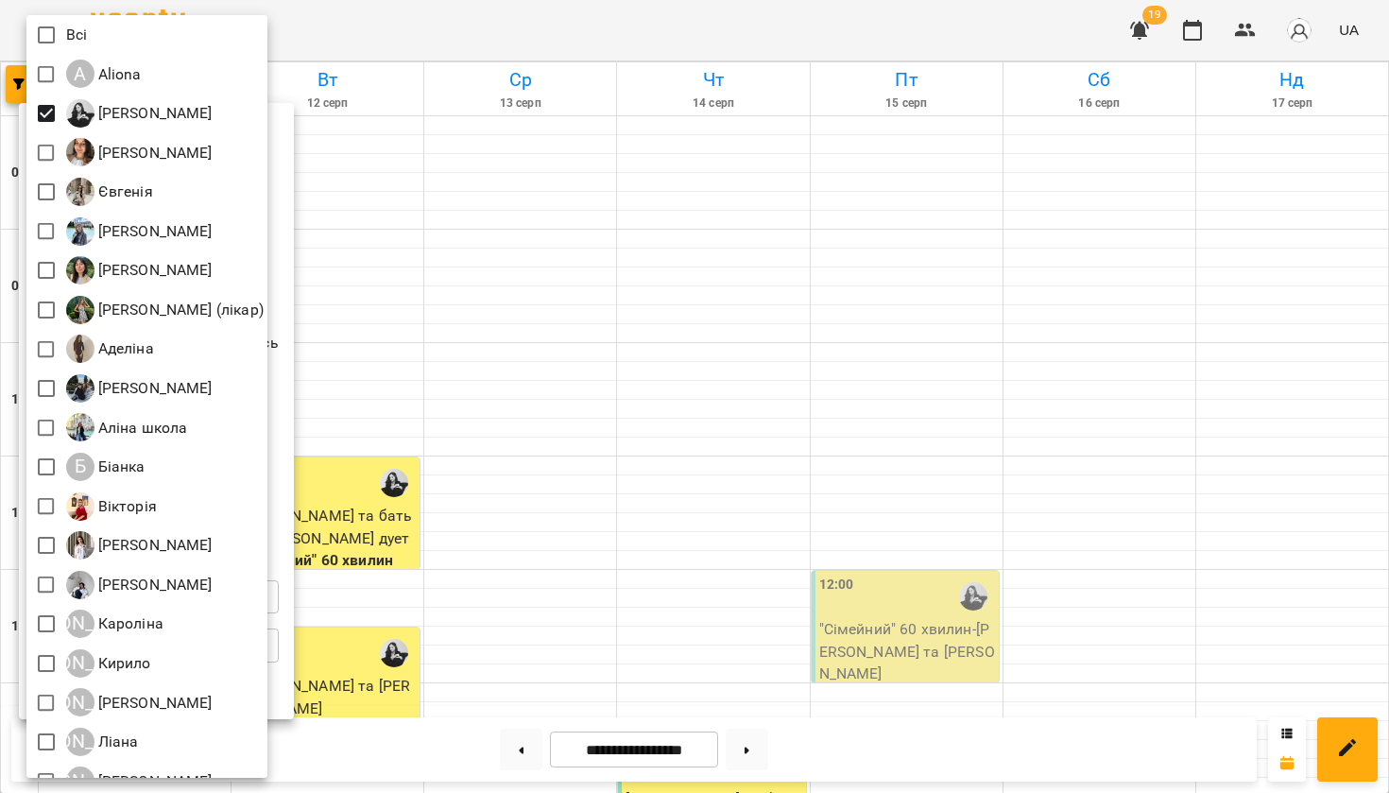
click at [511, 371] on div at bounding box center [694, 396] width 1389 height 793
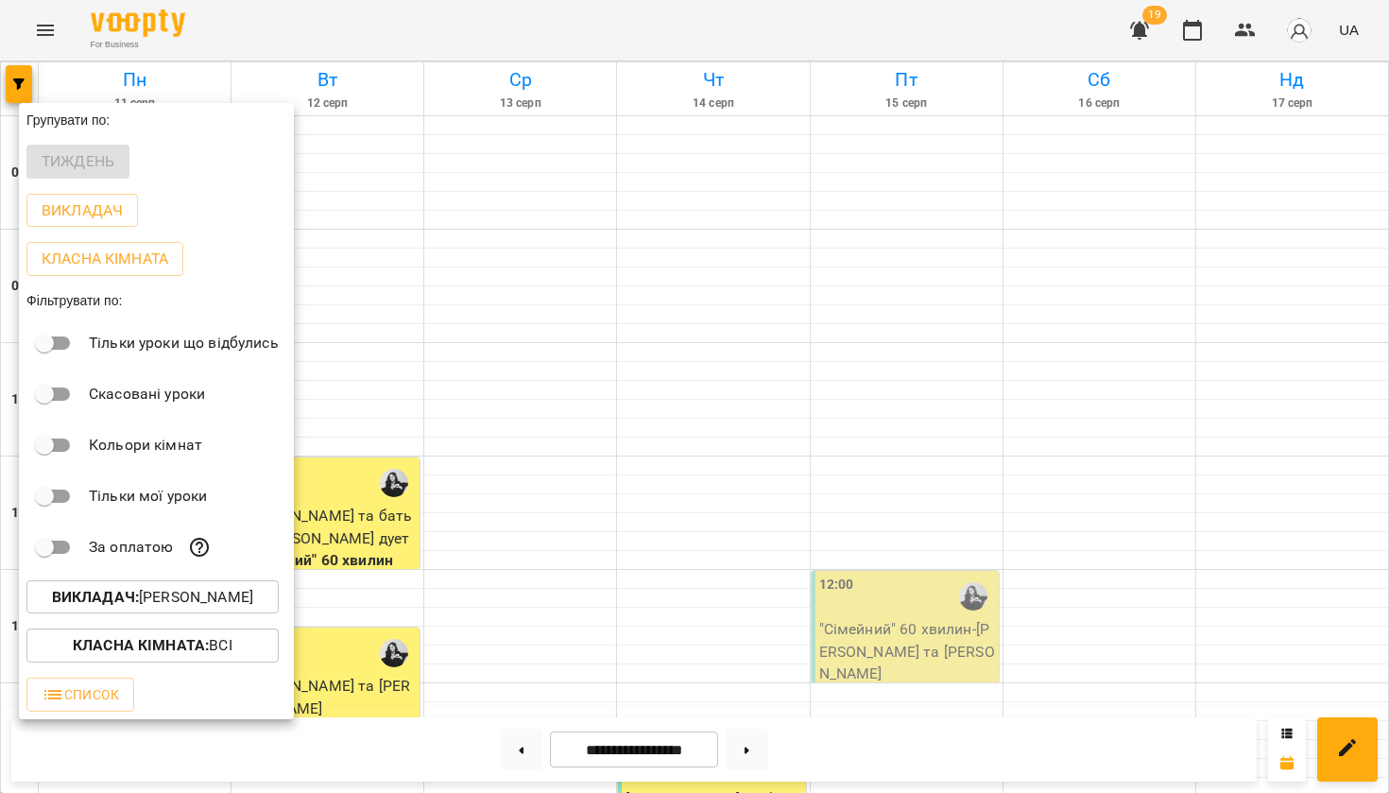
click at [511, 371] on div "Всі A [PERSON_NAME] Mitrik [PERSON_NAME] [PERSON_NAME] [PERSON_NAME] (лікар) [P…" at bounding box center [694, 396] width 1389 height 793
click at [511, 371] on div at bounding box center [694, 396] width 1389 height 793
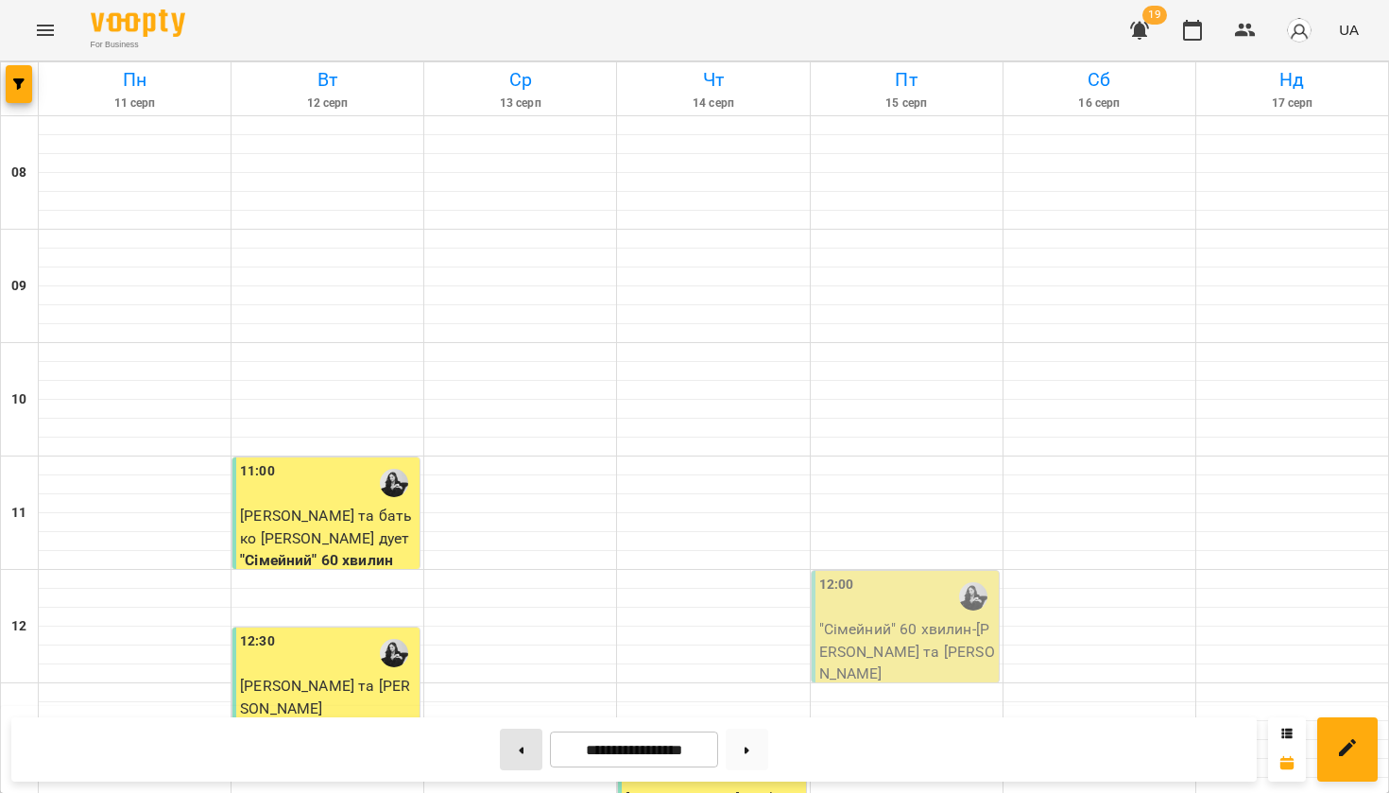
click at [509, 747] on button at bounding box center [521, 749] width 43 height 42
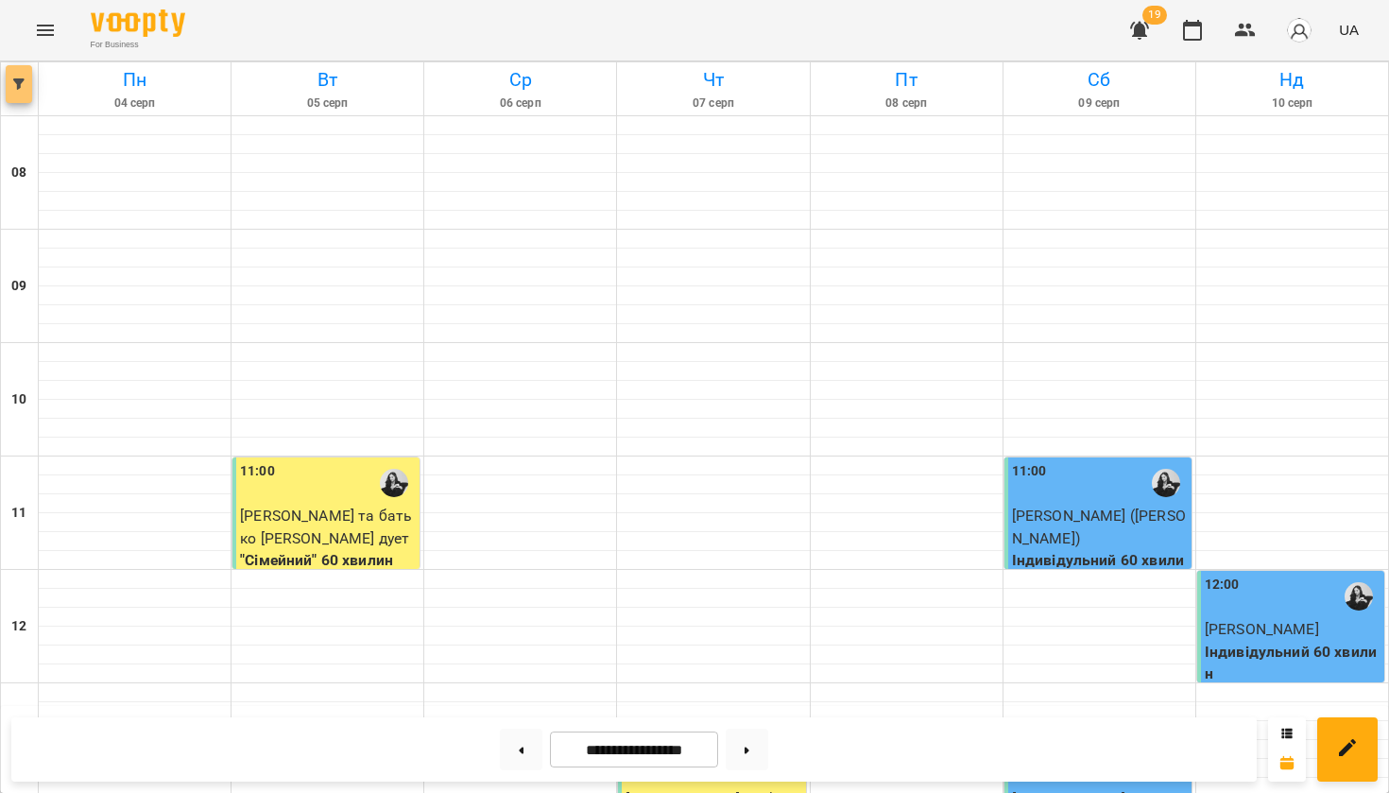
click at [17, 77] on button "button" at bounding box center [19, 84] width 26 height 38
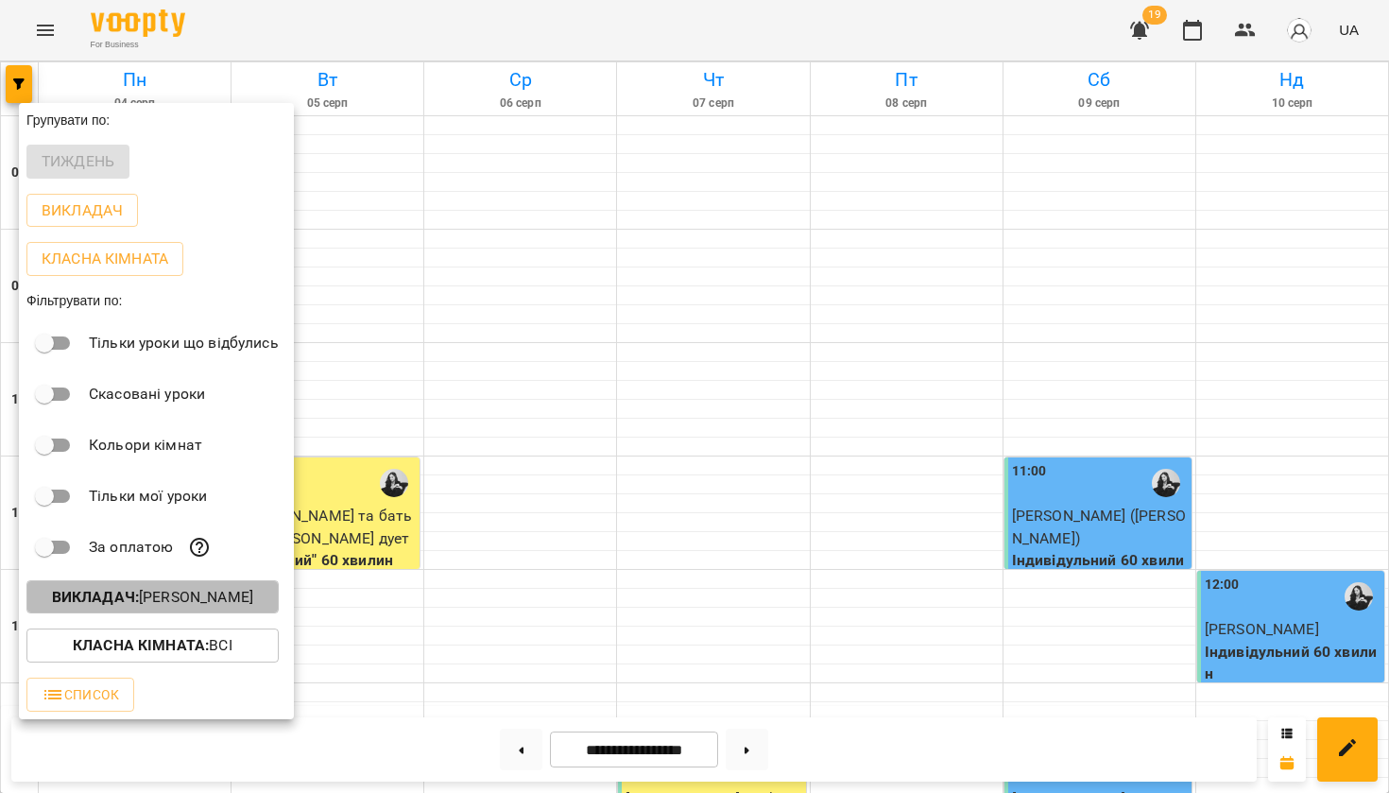
click at [101, 604] on b "Викладач :" at bounding box center [95, 597] width 87 height 18
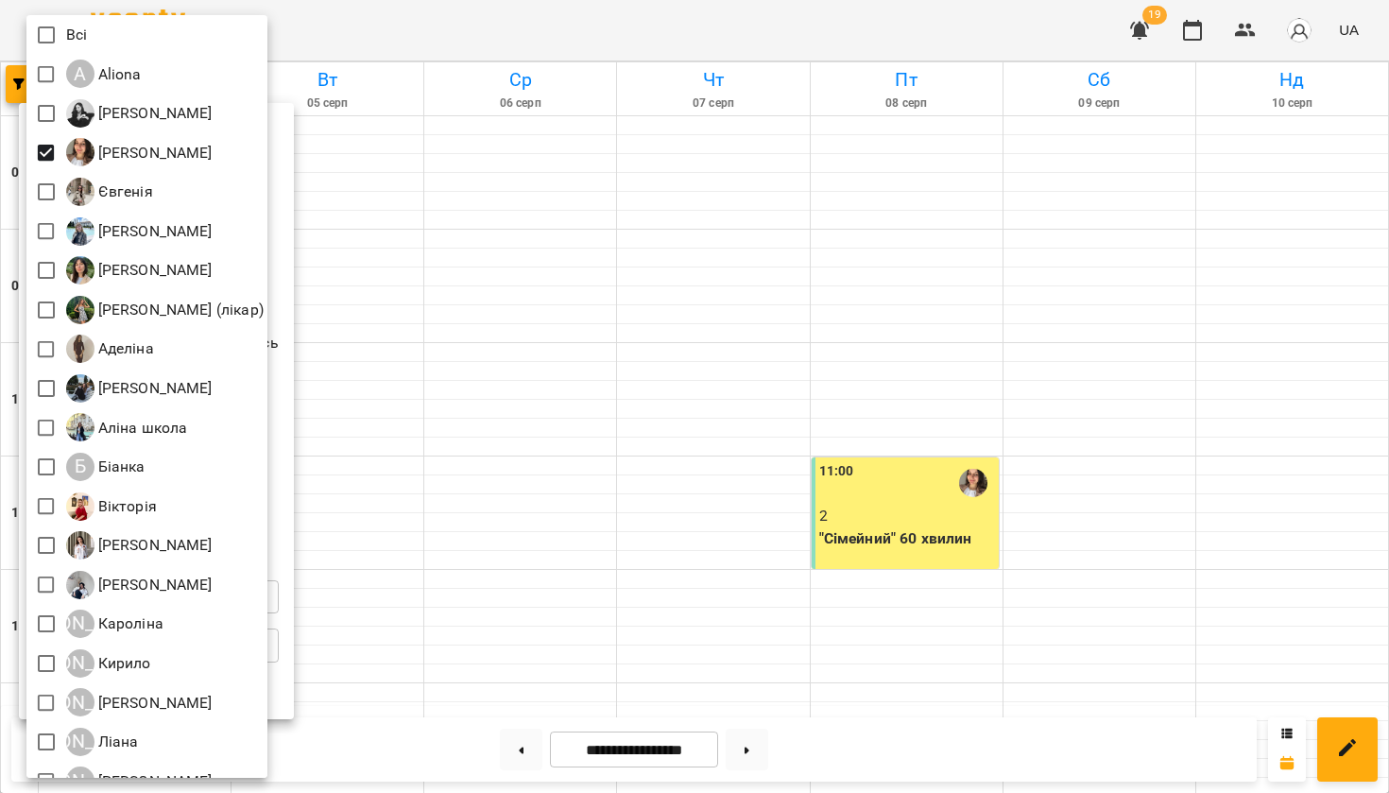
click at [488, 372] on div at bounding box center [694, 396] width 1389 height 793
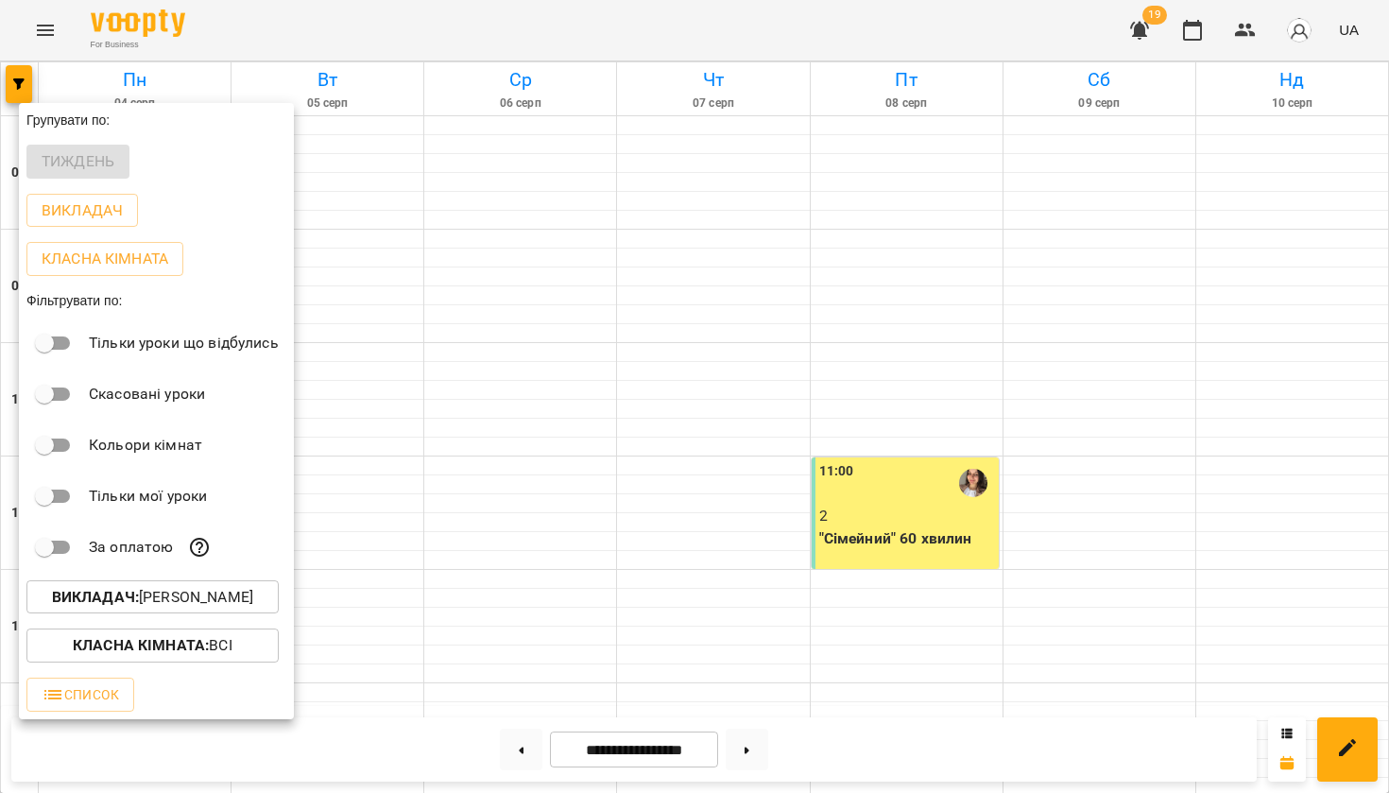
click at [488, 373] on div at bounding box center [694, 396] width 1389 height 793
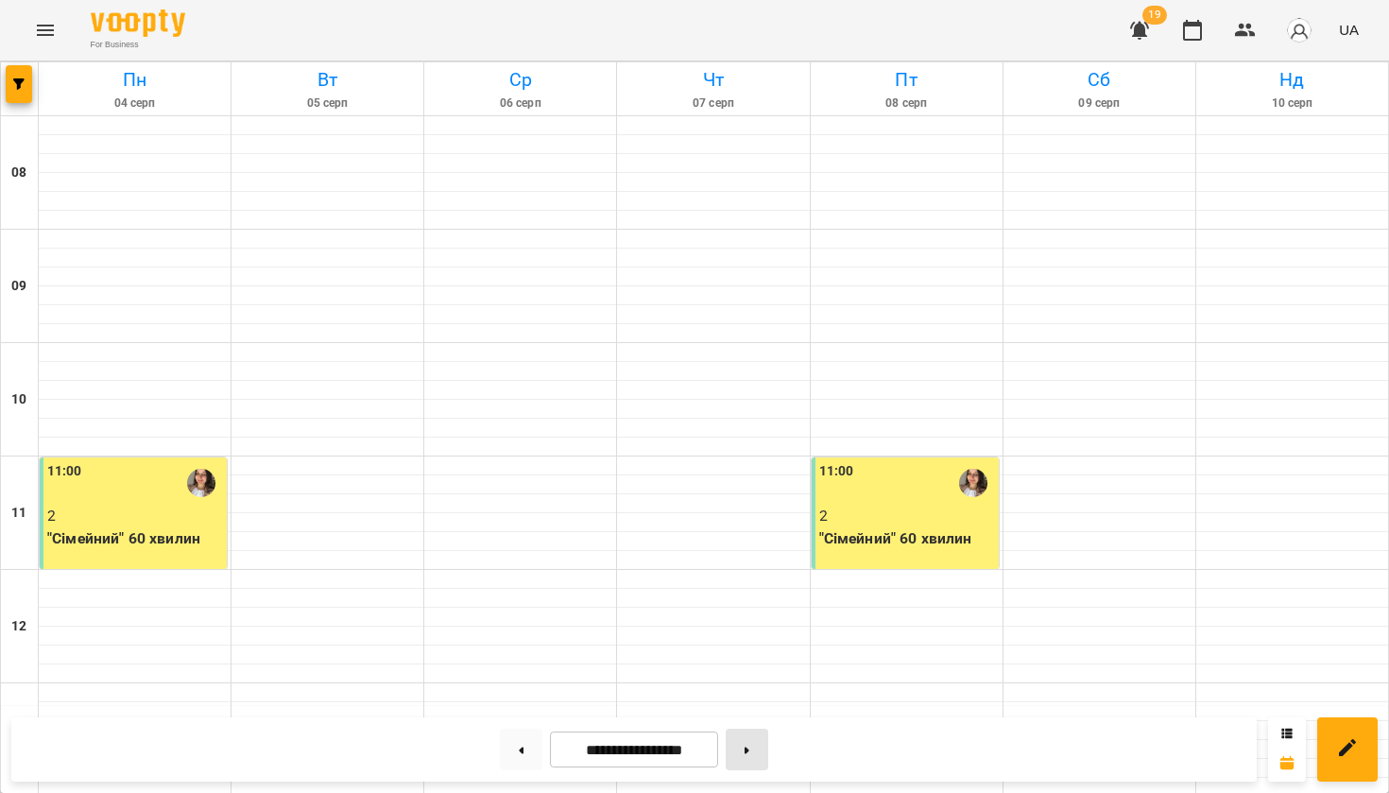
click at [743, 756] on button at bounding box center [747, 749] width 43 height 42
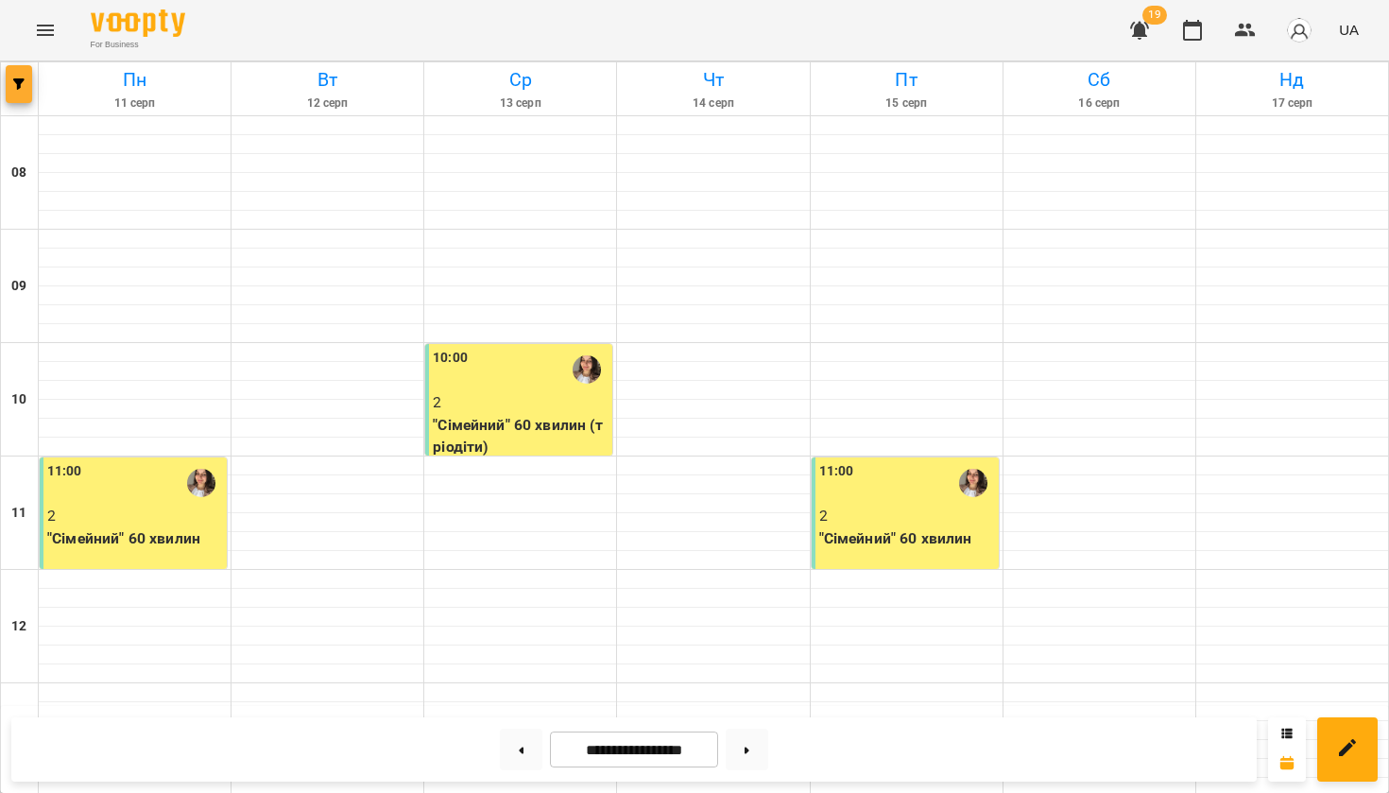
click at [18, 85] on icon "button" at bounding box center [18, 83] width 11 height 11
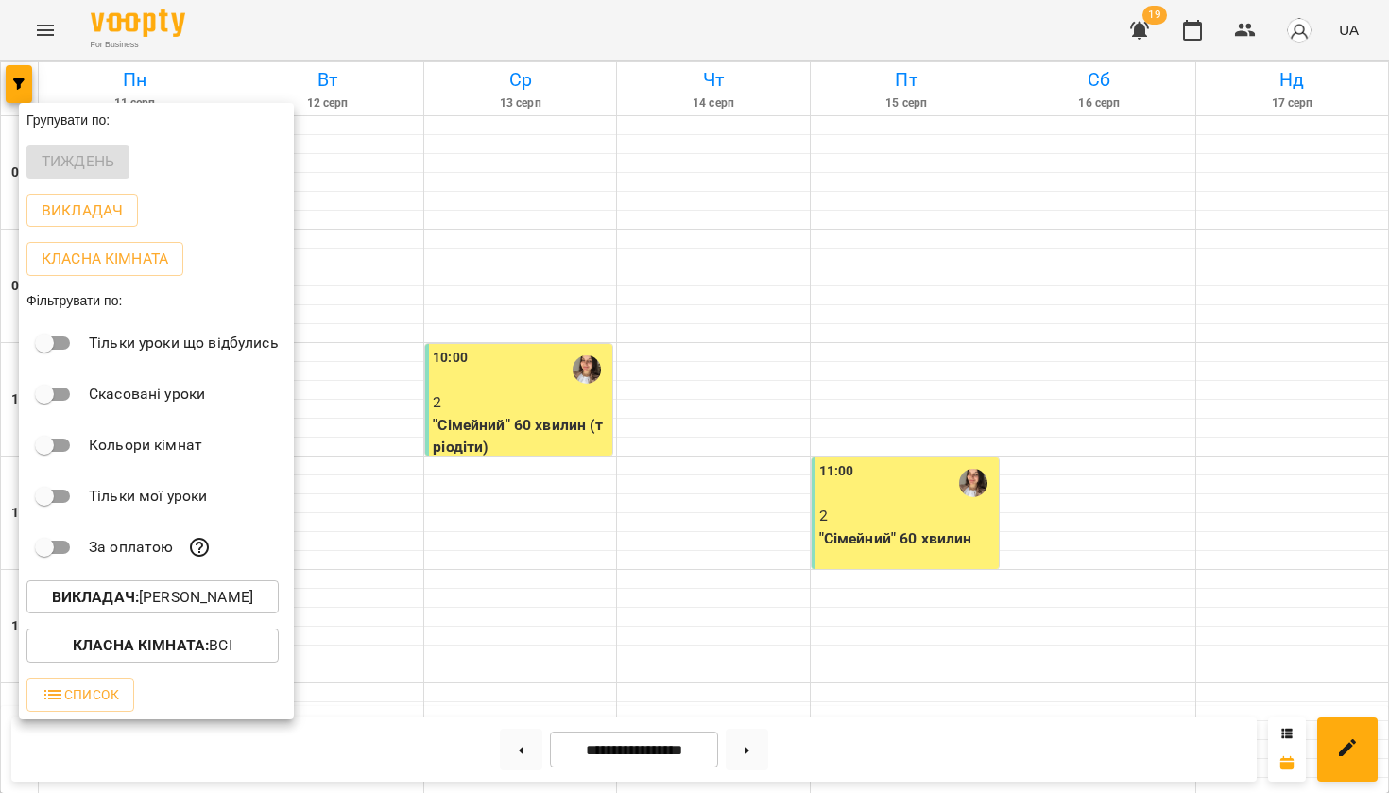
click at [124, 593] on b "Викладач :" at bounding box center [95, 597] width 87 height 18
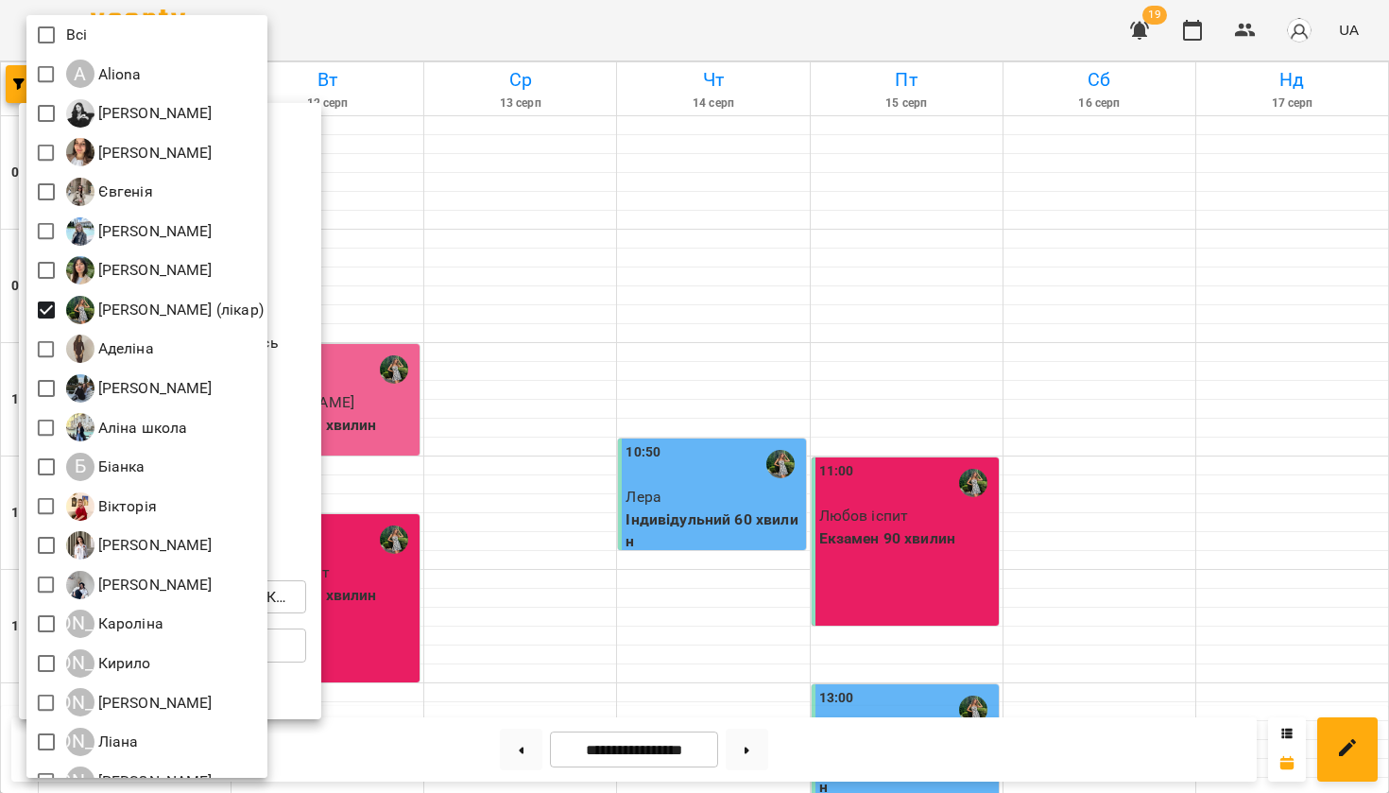
click at [687, 299] on div at bounding box center [694, 396] width 1389 height 793
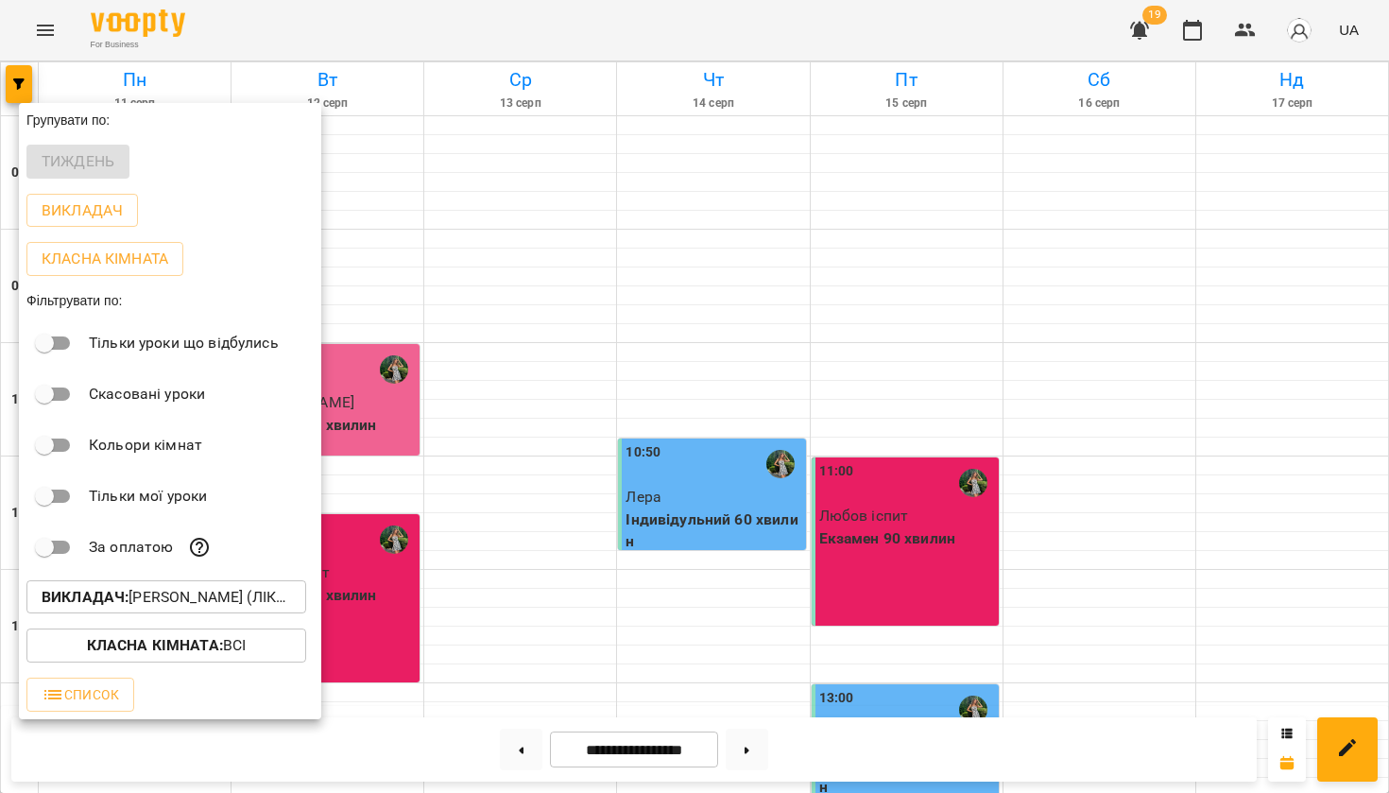
click at [687, 298] on div at bounding box center [694, 396] width 1389 height 793
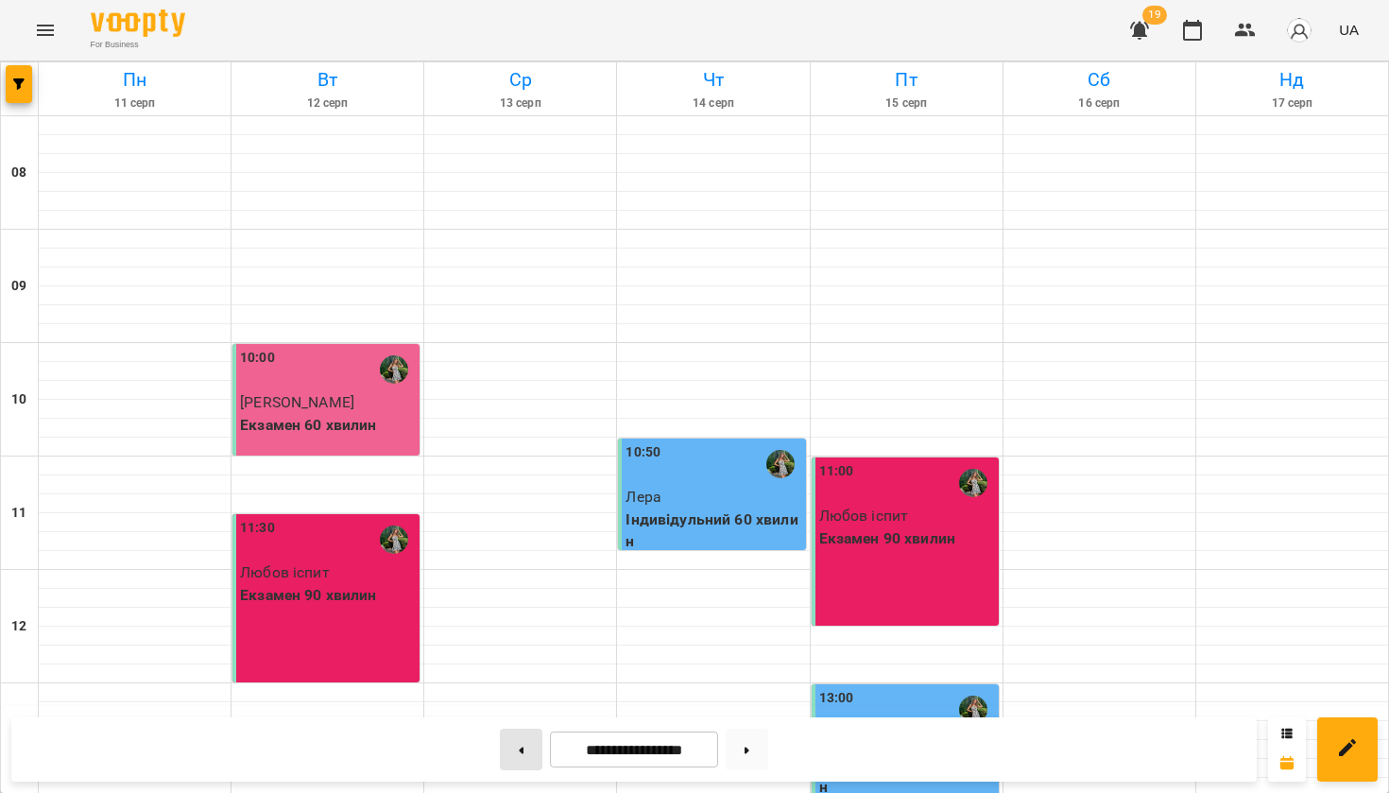
click at [511, 745] on button at bounding box center [521, 749] width 43 height 42
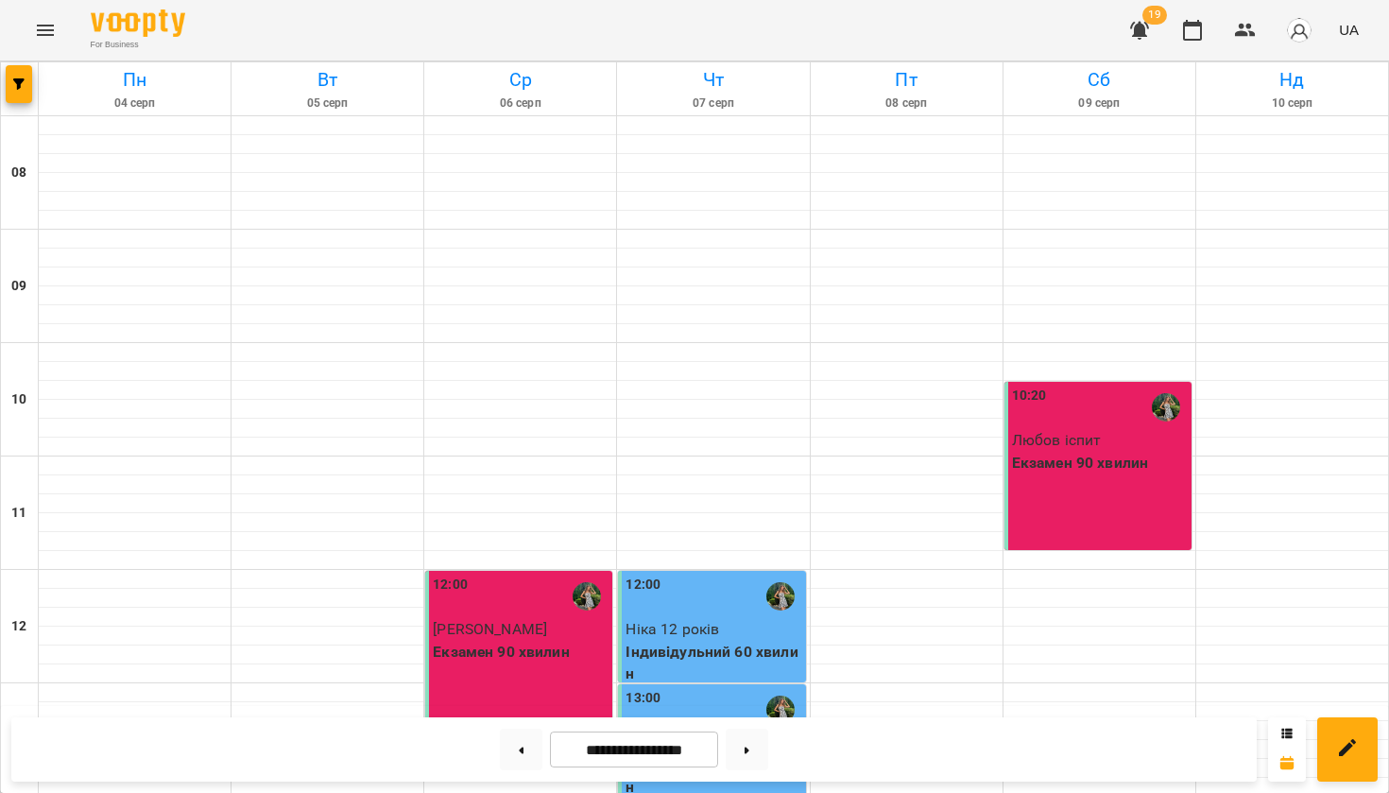
scroll to position [1108, 0]
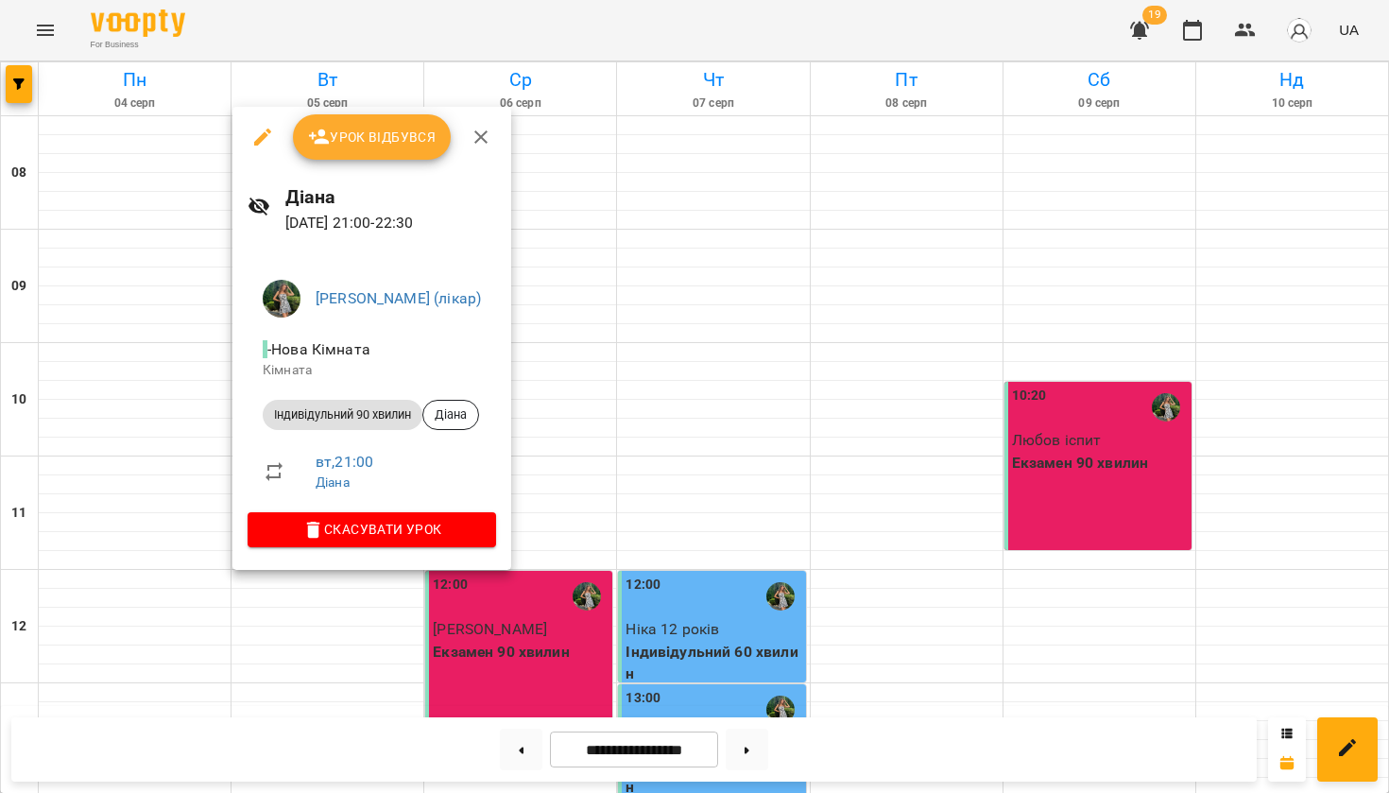
click at [641, 360] on div at bounding box center [694, 396] width 1389 height 793
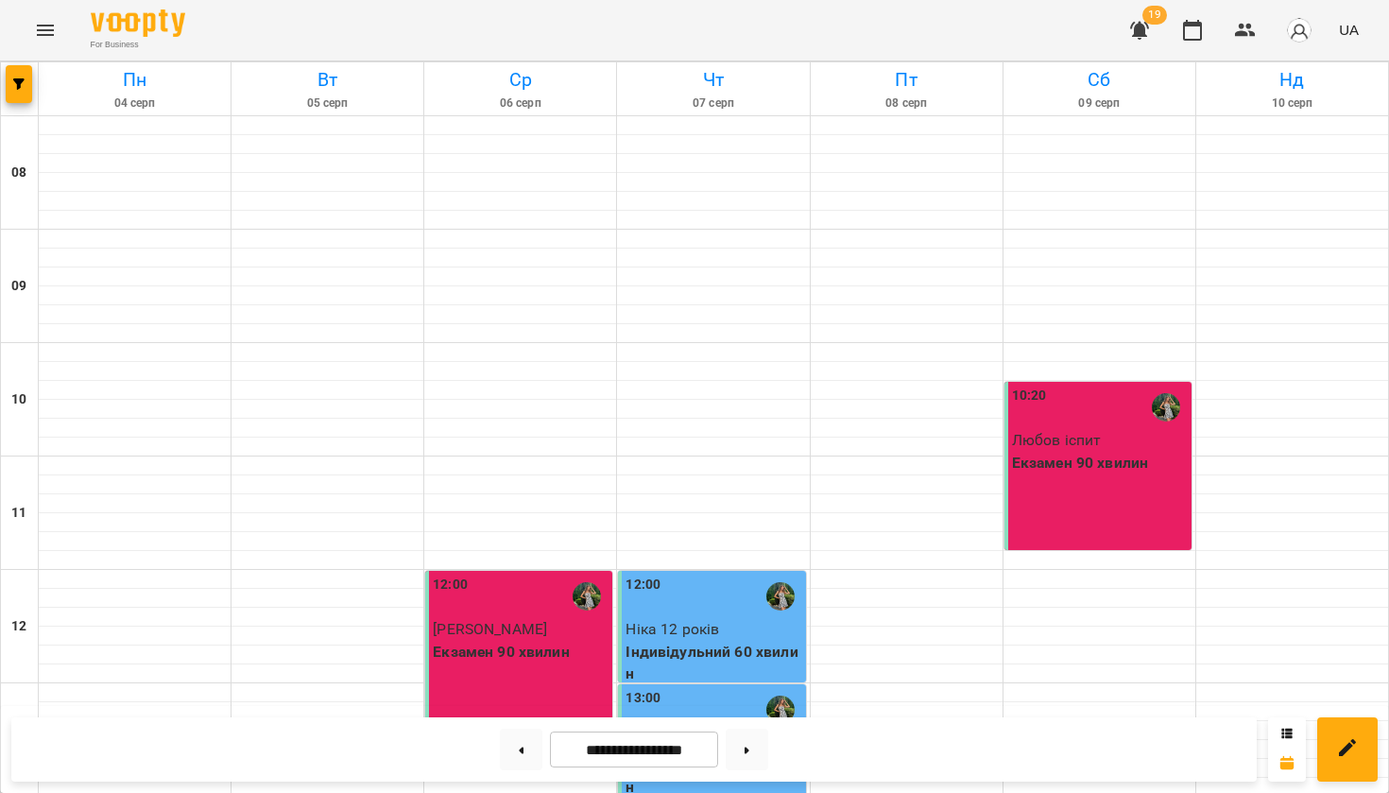
scroll to position [0, 0]
click at [760, 751] on button at bounding box center [747, 749] width 43 height 42
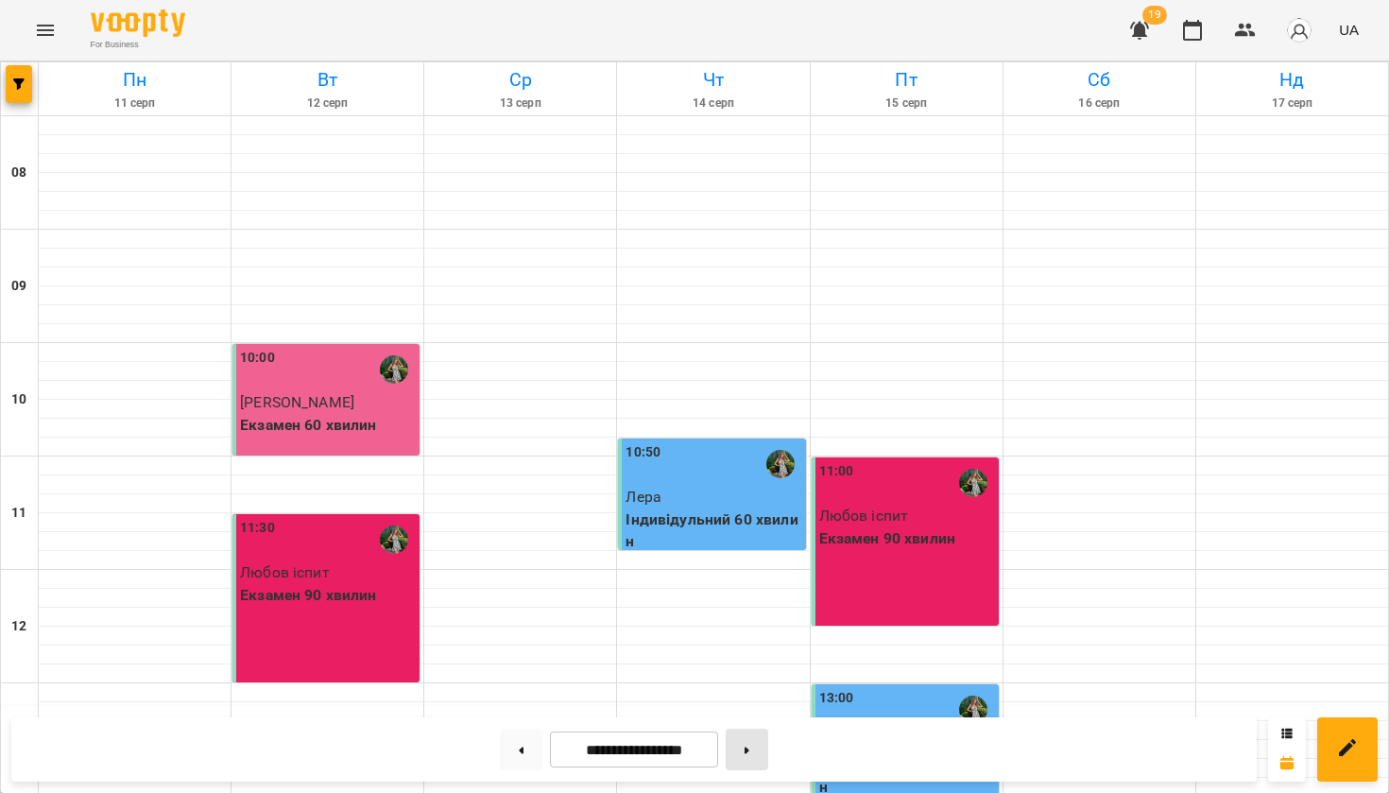
click at [766, 754] on button at bounding box center [747, 749] width 43 height 42
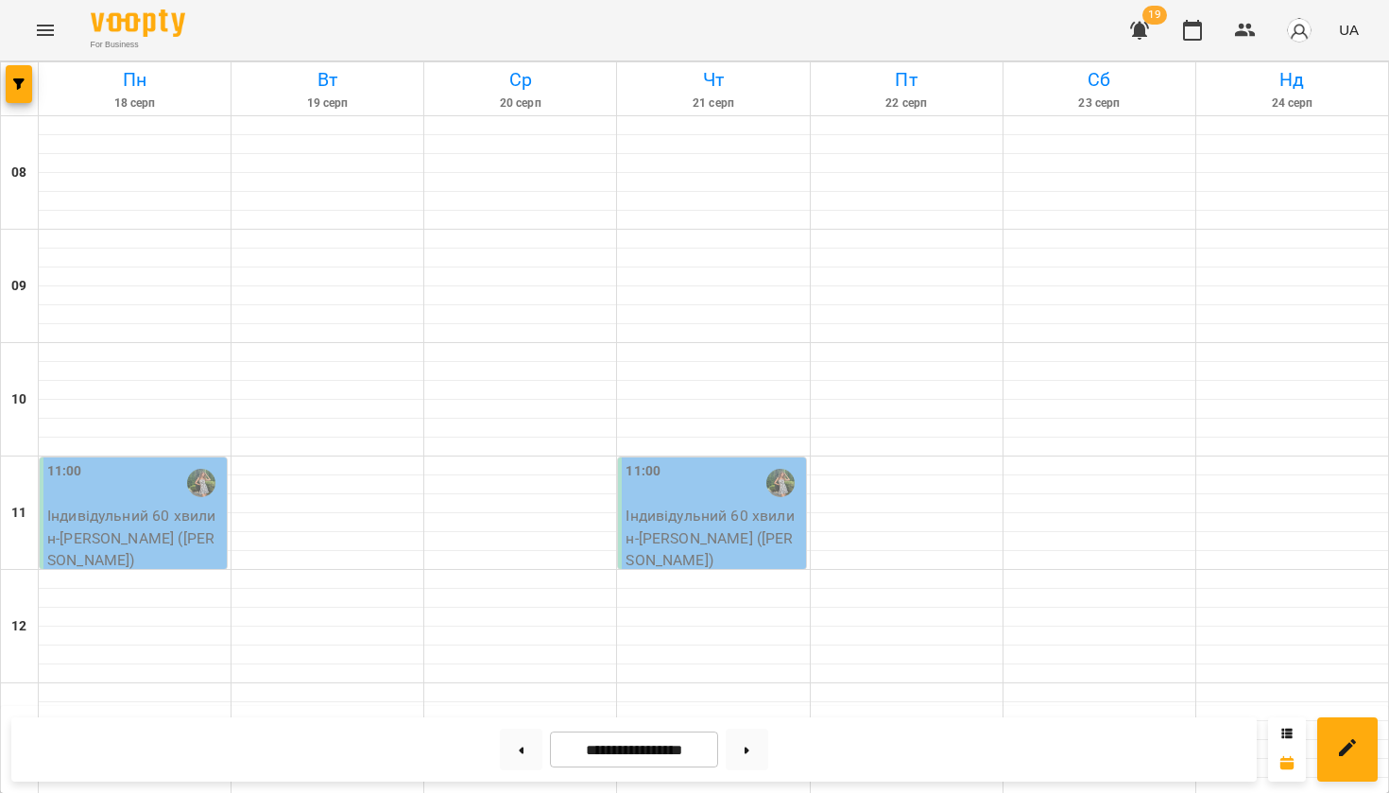
scroll to position [289, 0]
click at [506, 741] on button at bounding box center [521, 749] width 43 height 42
type input "**********"
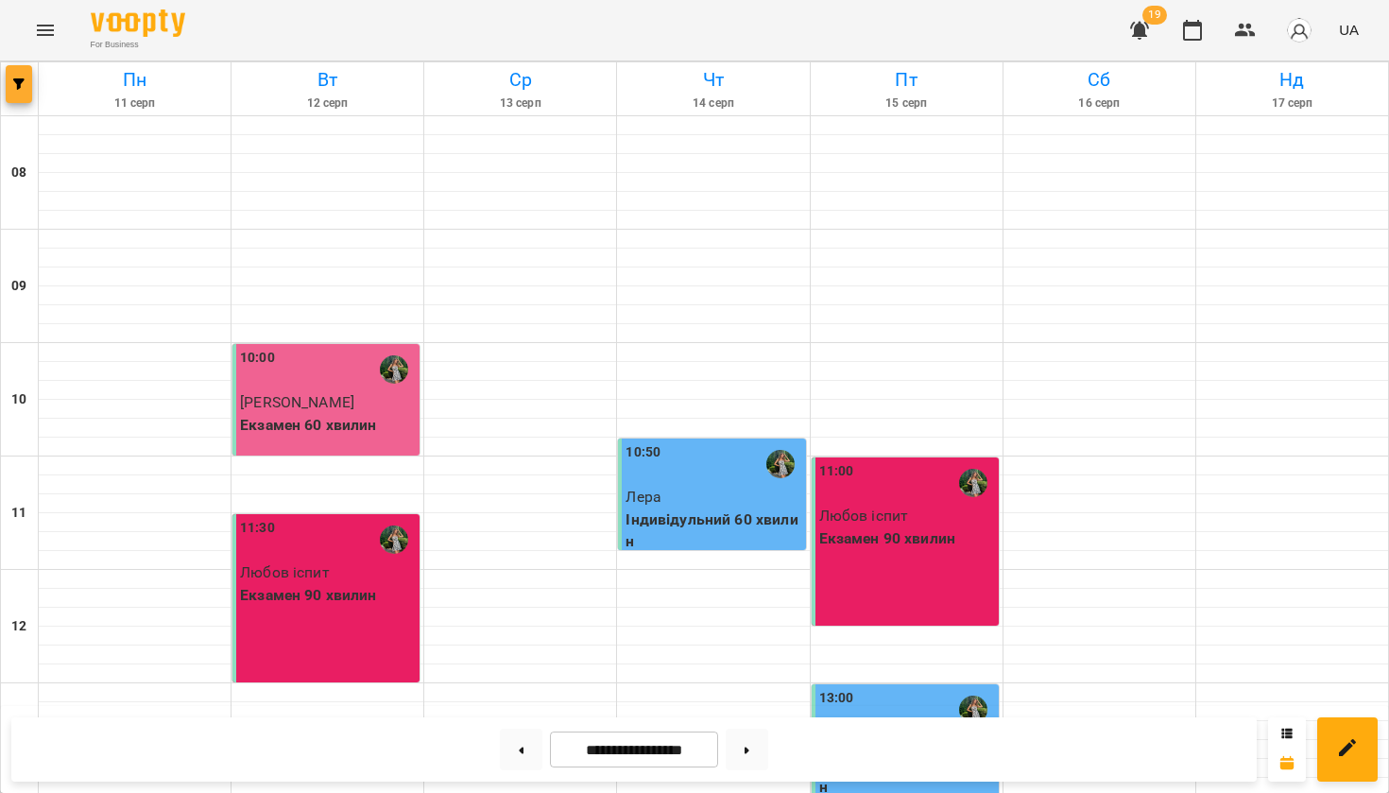
click at [18, 79] on icon "button" at bounding box center [18, 83] width 11 height 11
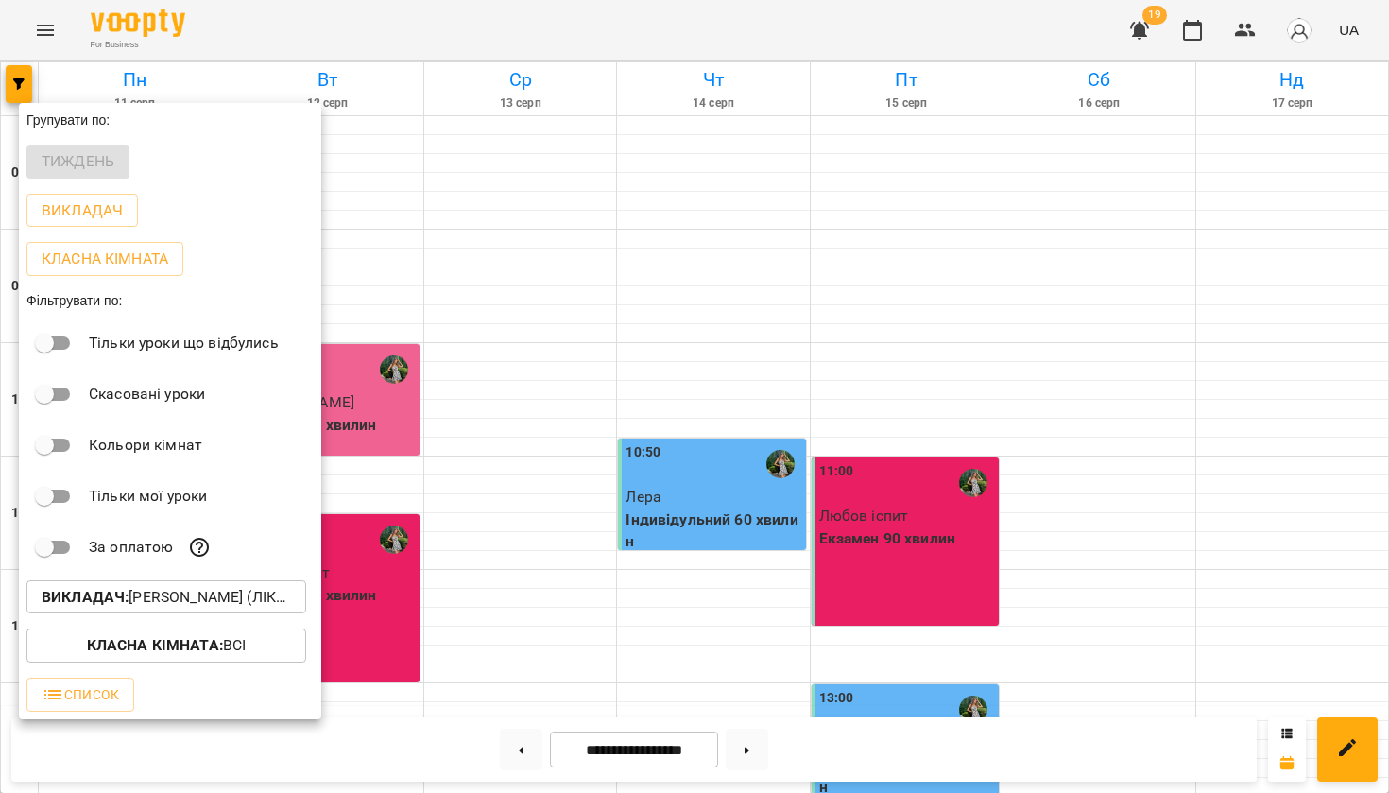
click at [121, 601] on b "Викладач :" at bounding box center [85, 597] width 87 height 18
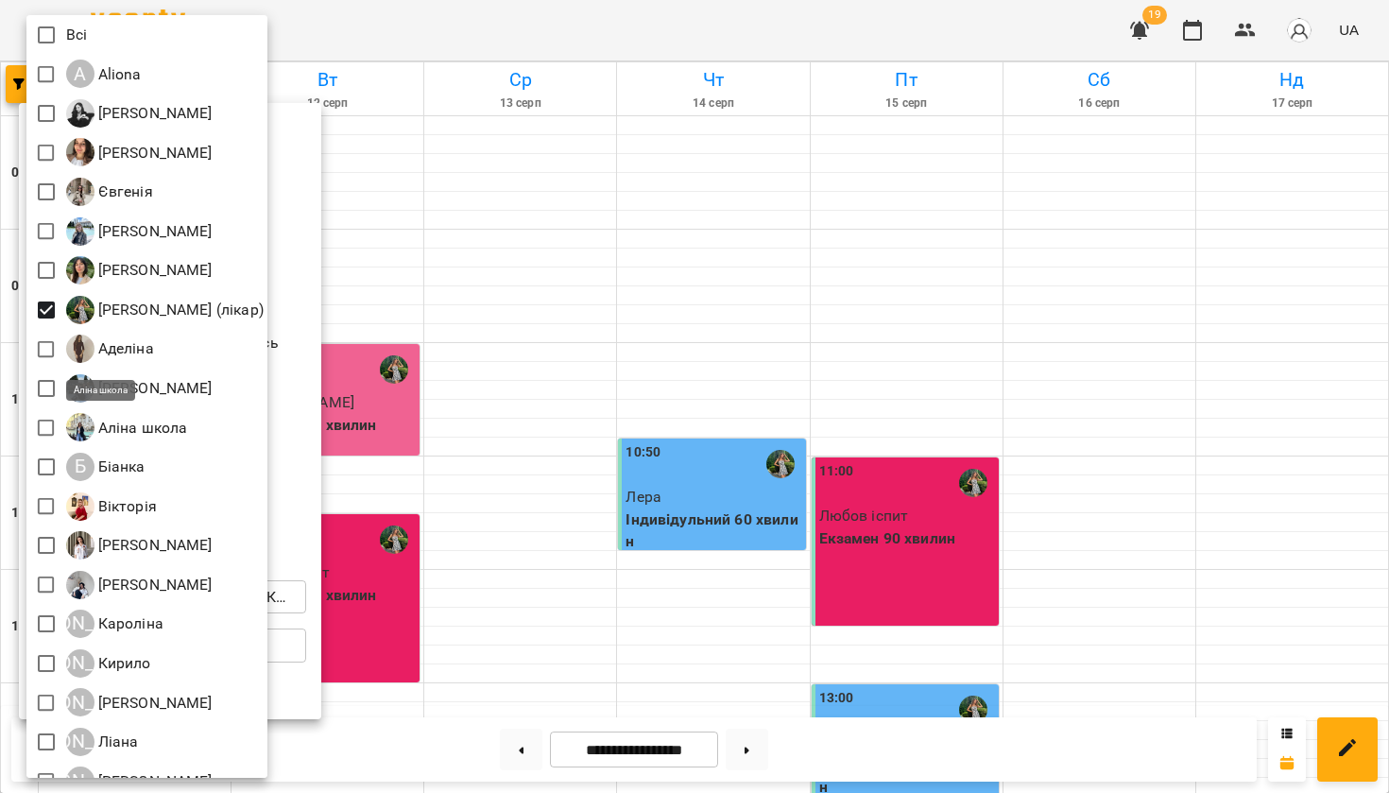
scroll to position [71, 0]
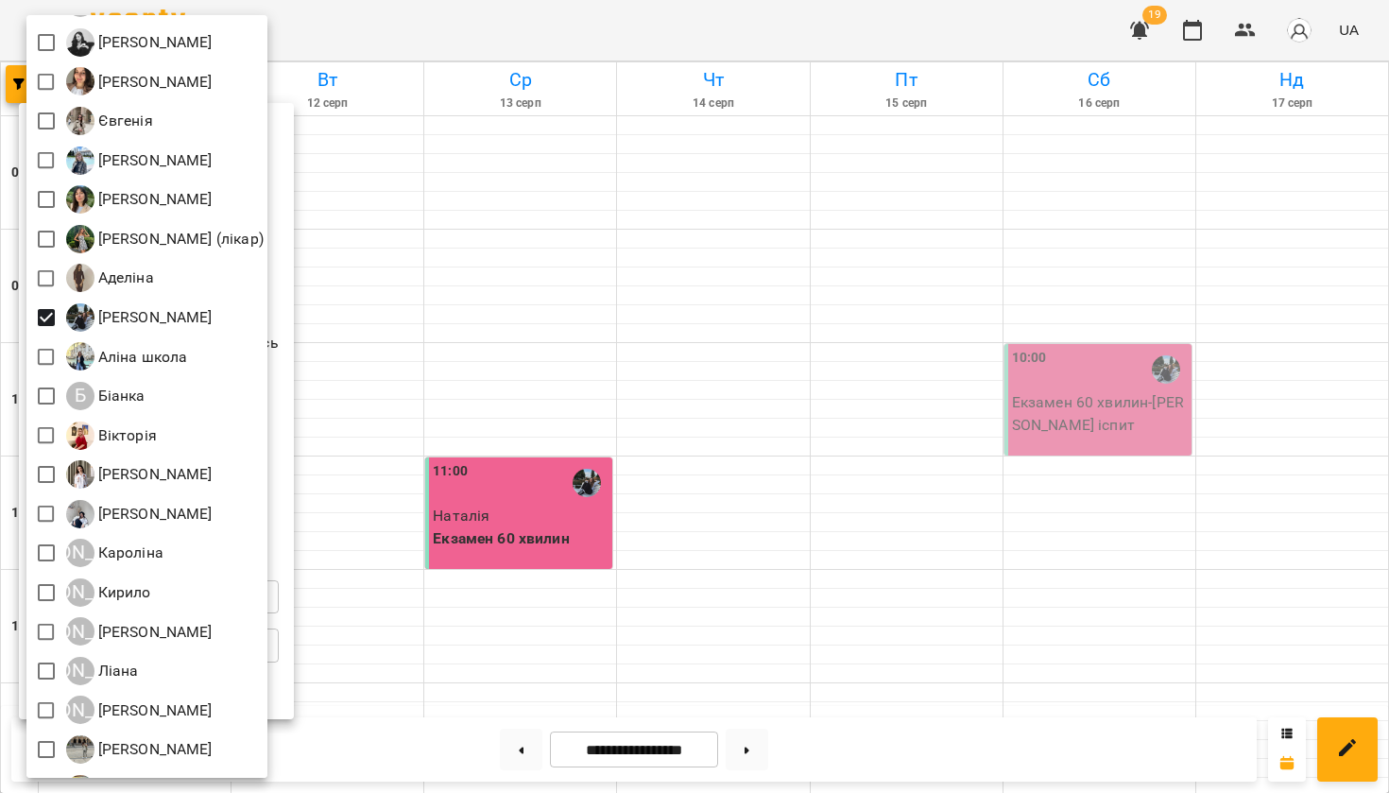
click at [520, 437] on div at bounding box center [694, 396] width 1389 height 793
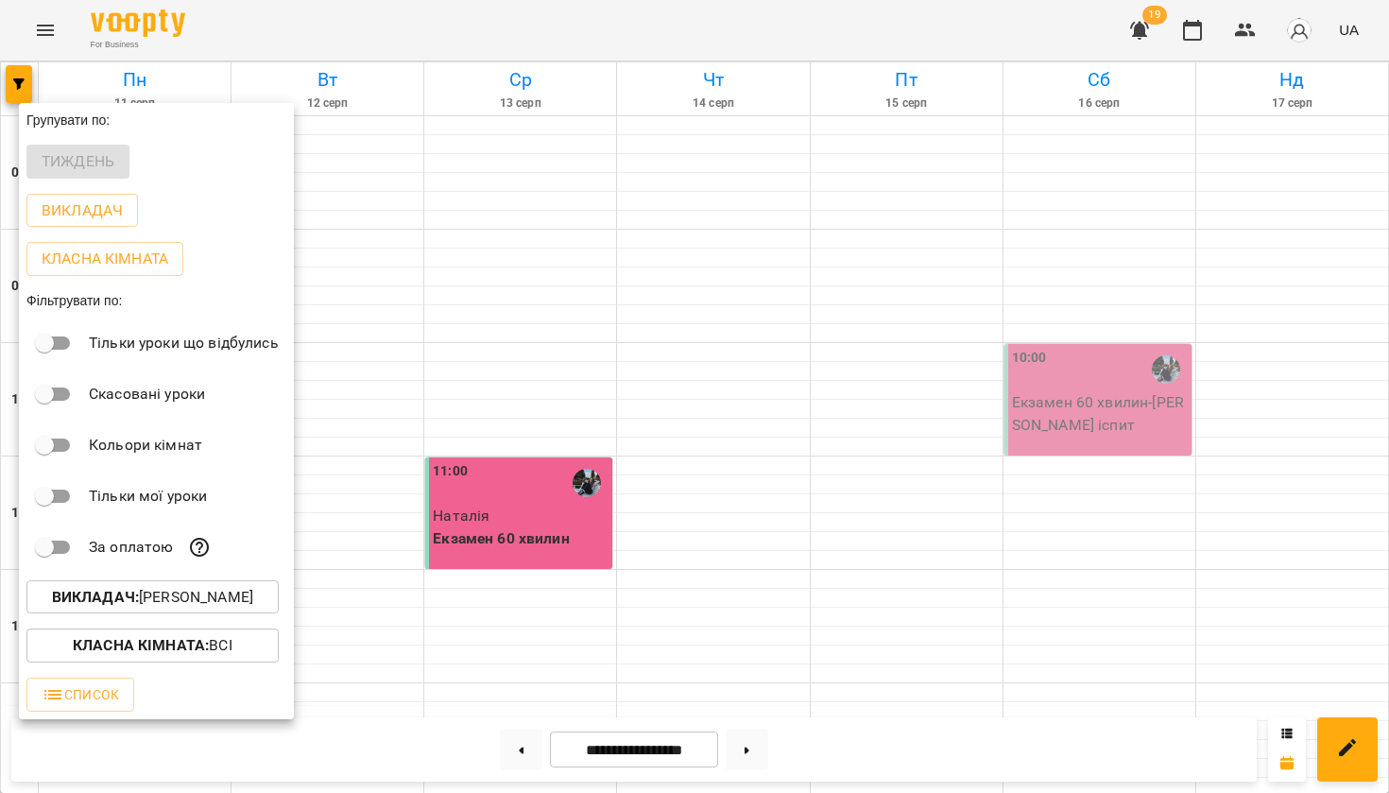
click at [520, 437] on div at bounding box center [694, 396] width 1389 height 793
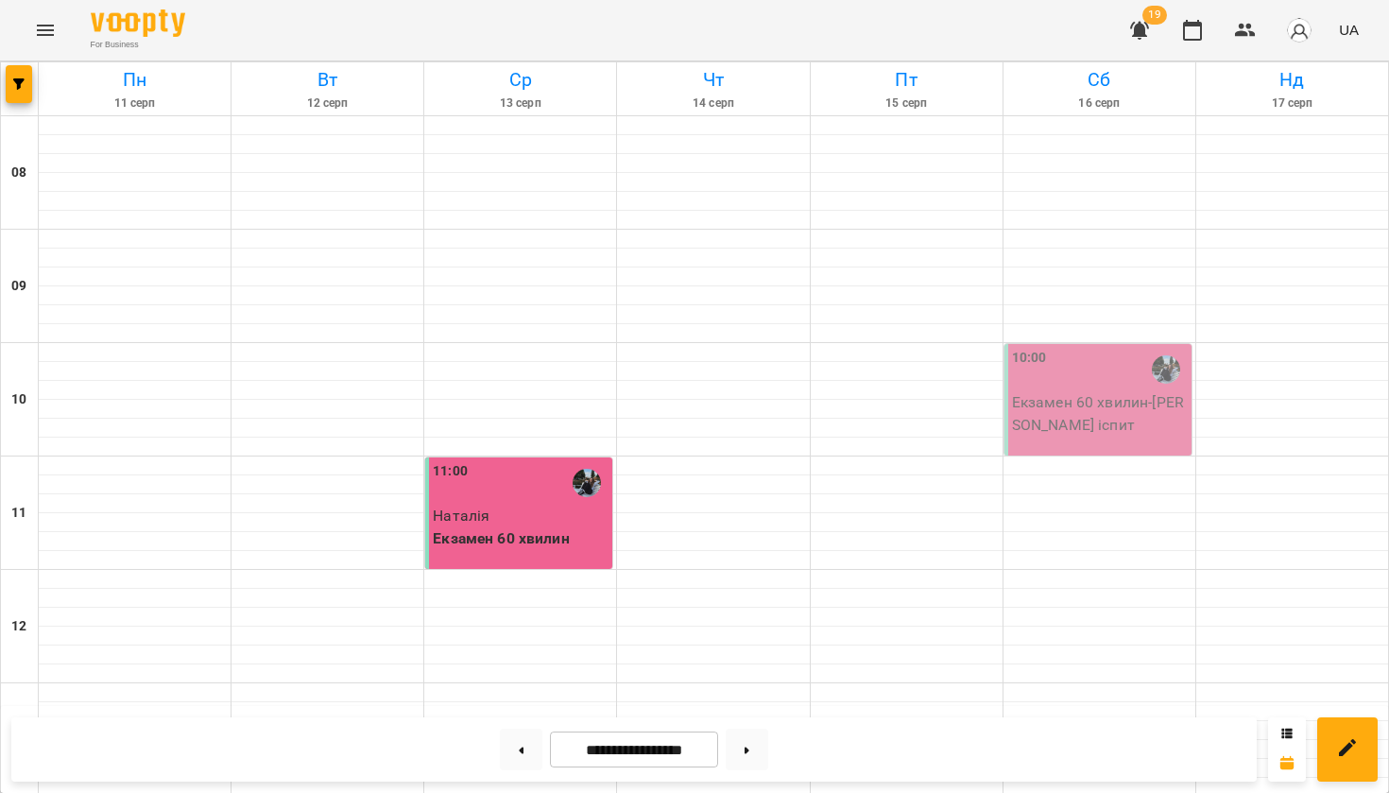
scroll to position [0, 0]
click at [42, 29] on icon "Menu" at bounding box center [45, 30] width 23 height 23
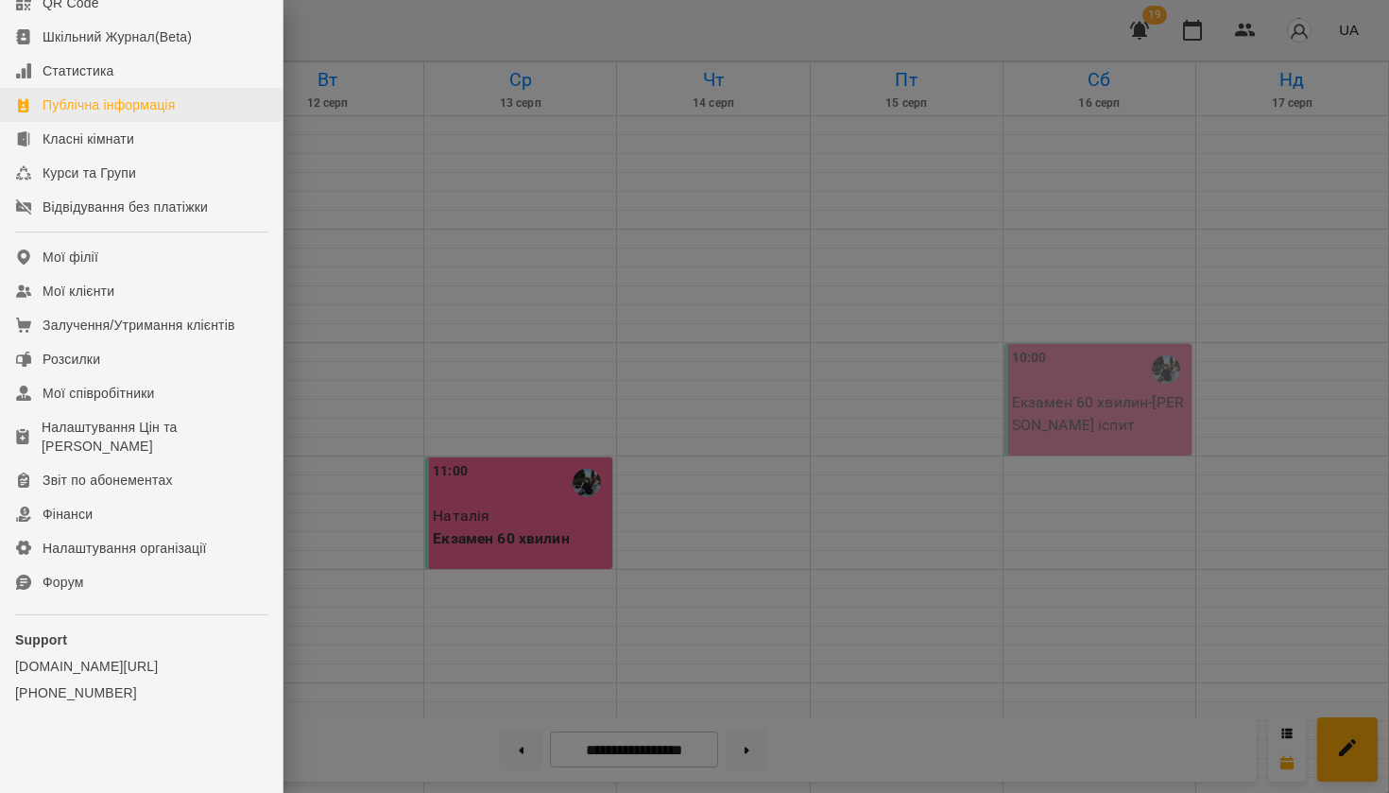
scroll to position [276, 0]
click at [109, 392] on div "Мої співробітники" at bounding box center [99, 393] width 112 height 19
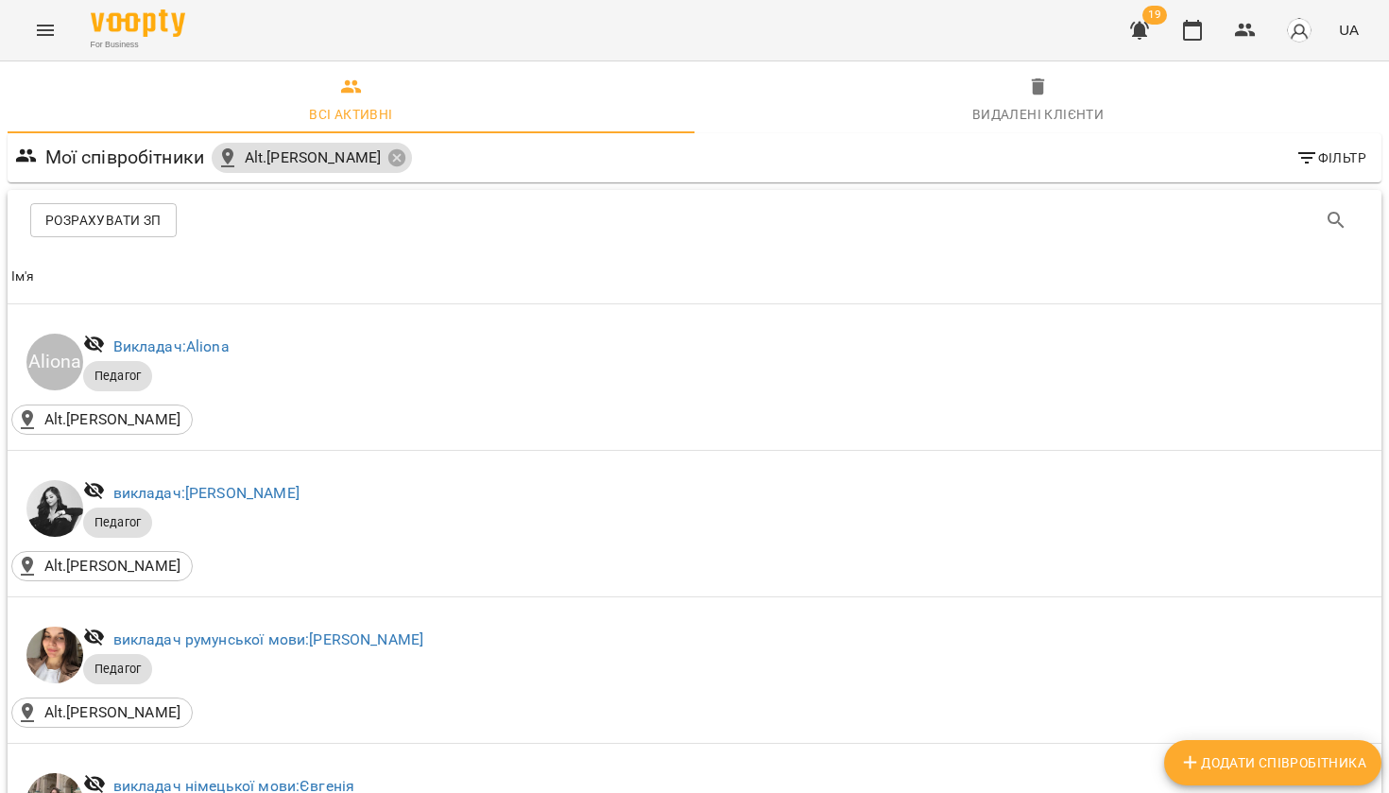
scroll to position [4030, 0]
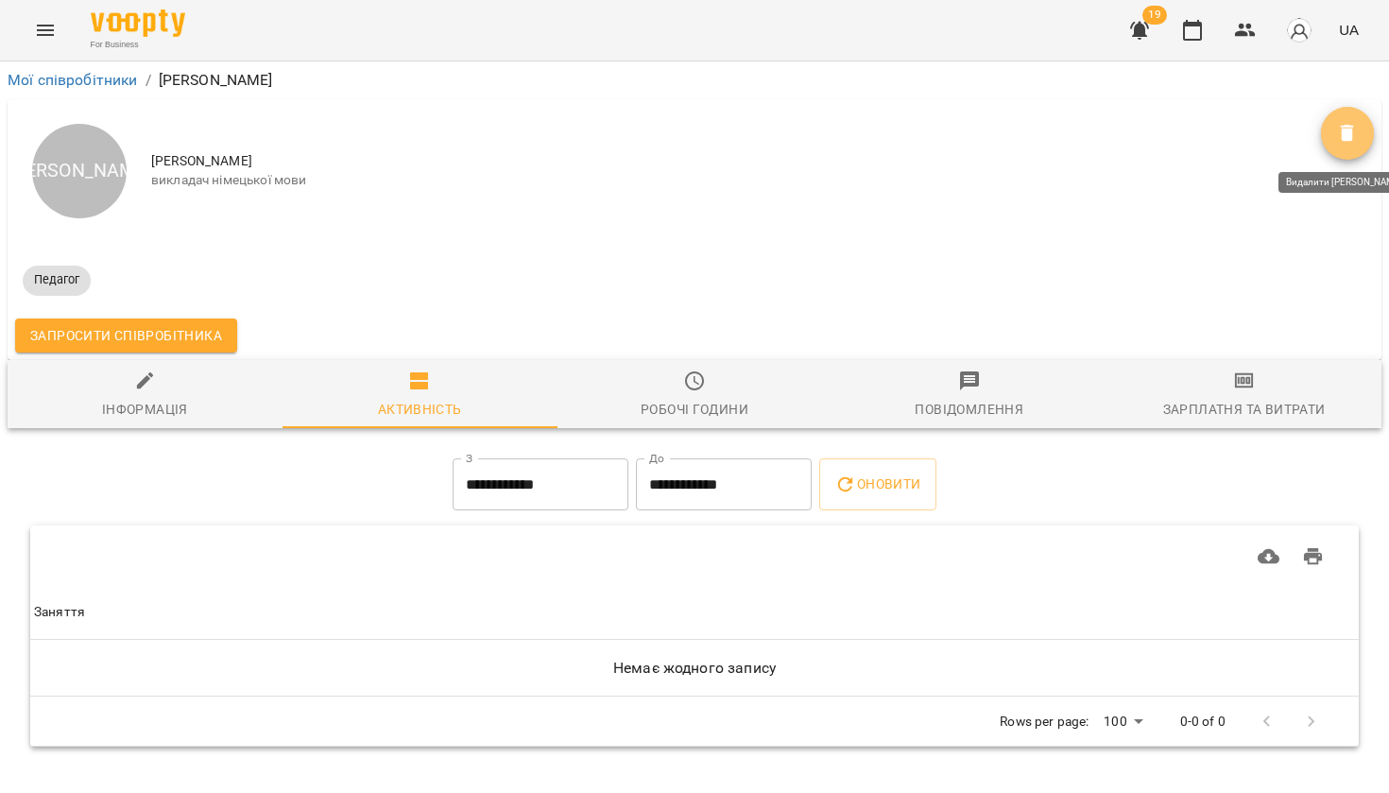
click at [1329, 144] on button "Видалити" at bounding box center [1347, 133] width 53 height 53
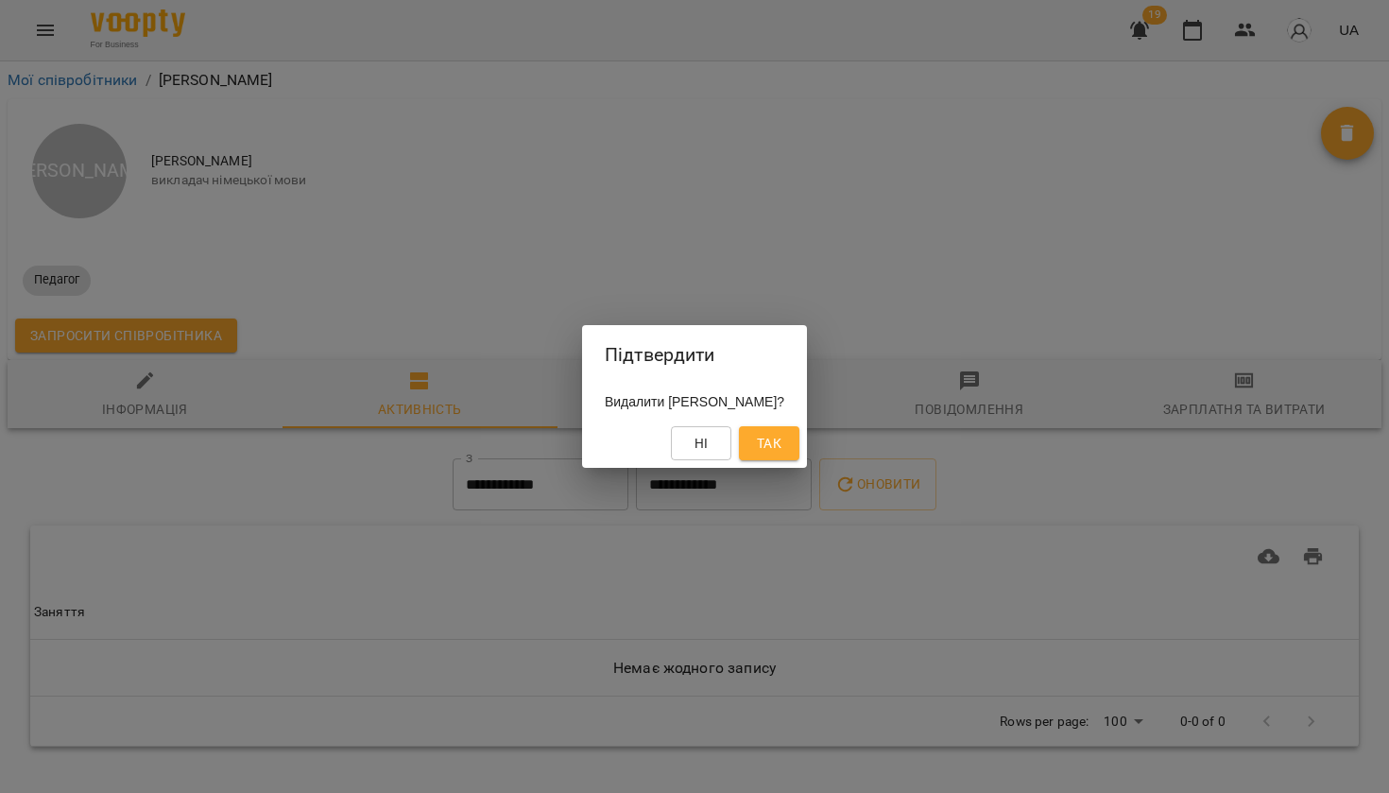
click at [766, 445] on span "Так" at bounding box center [769, 443] width 25 height 23
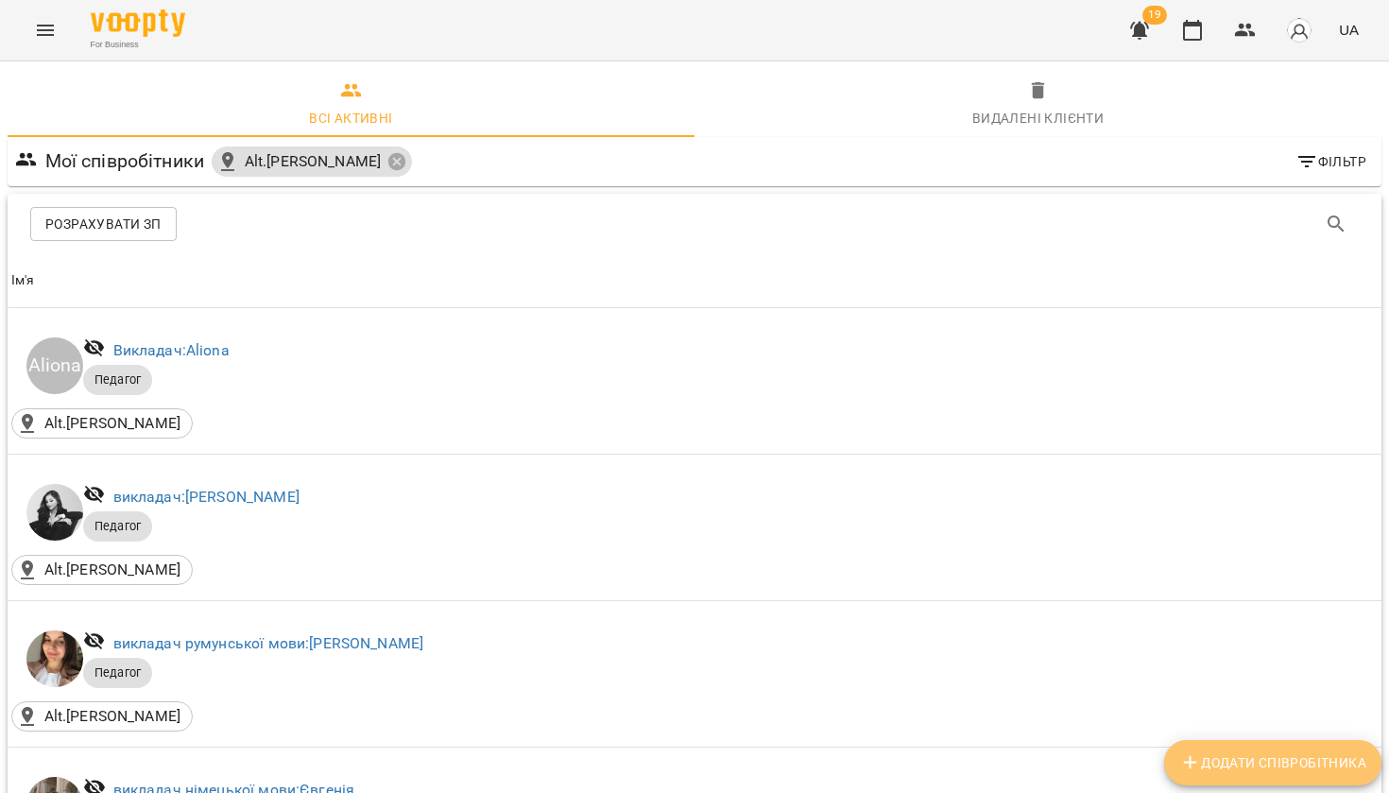
click at [1209, 751] on span "Додати співробітника" at bounding box center [1272, 762] width 187 height 23
select select "**"
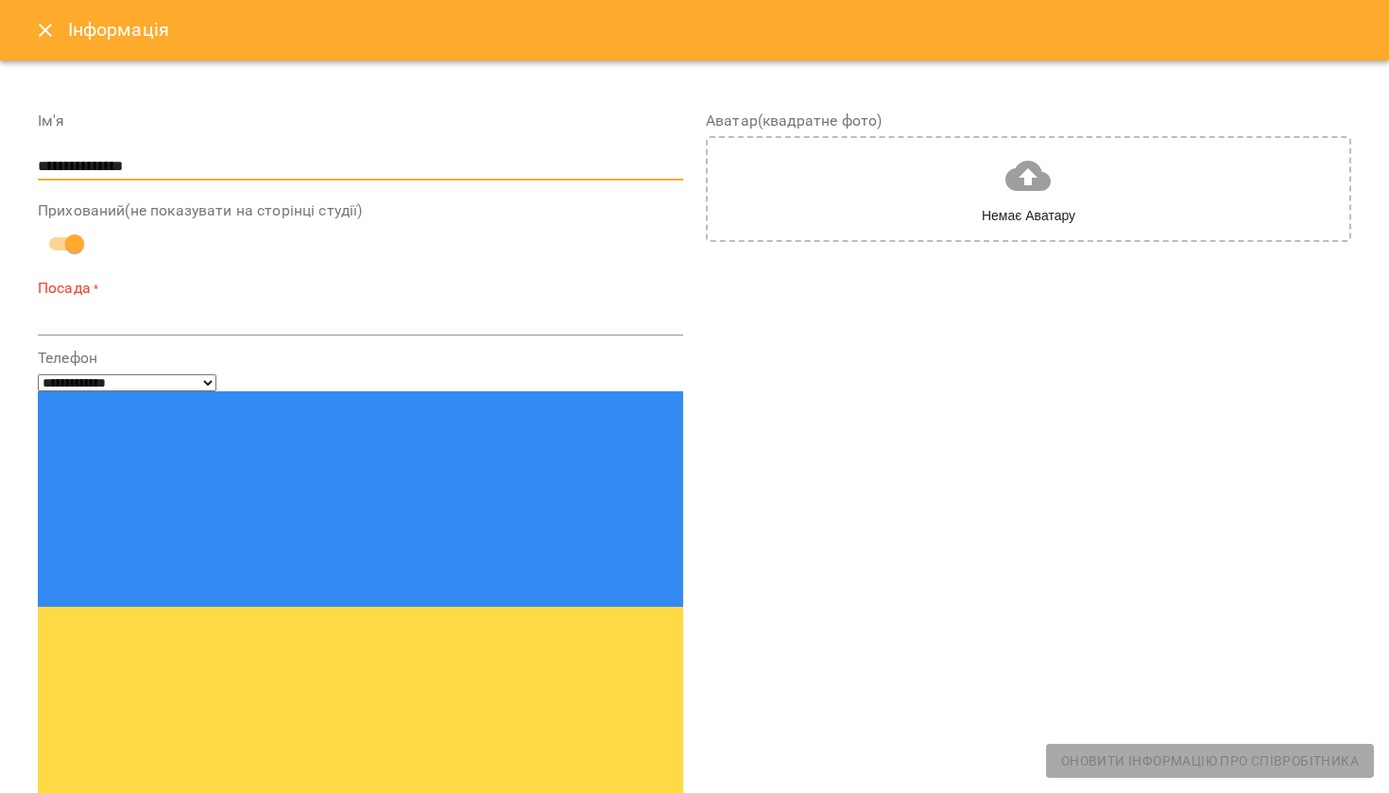
type input "**********"
click at [82, 306] on div "*" at bounding box center [360, 320] width 645 height 29
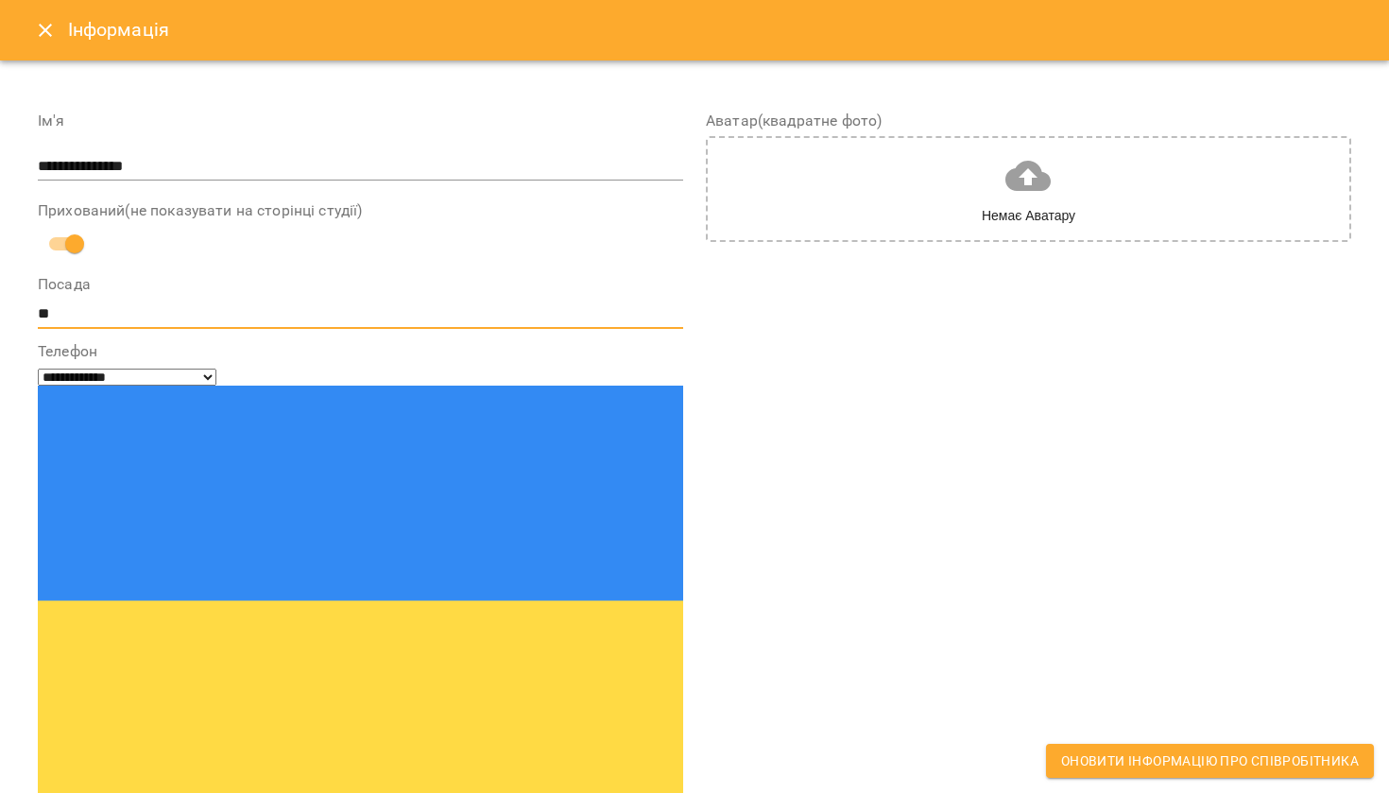
type textarea "*"
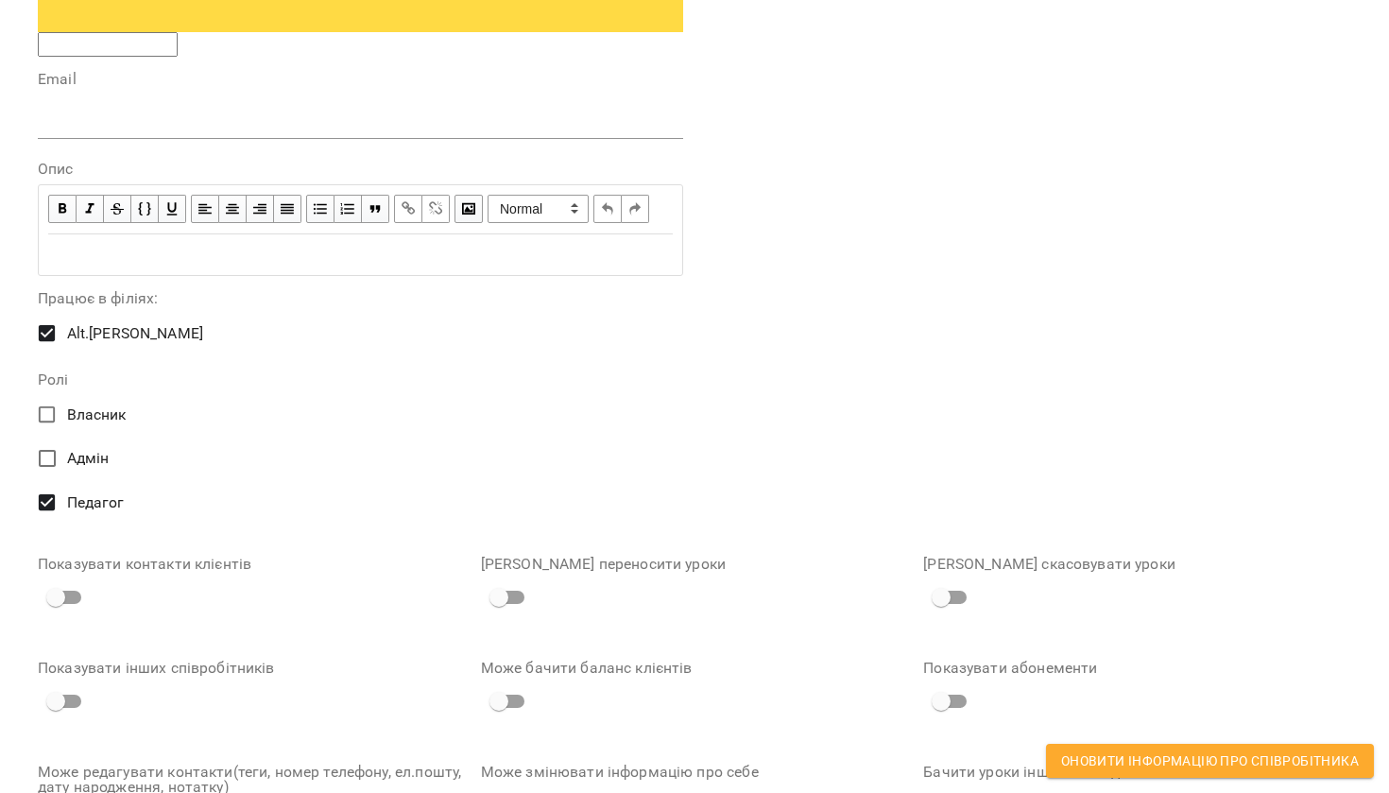
scroll to position [793, 0]
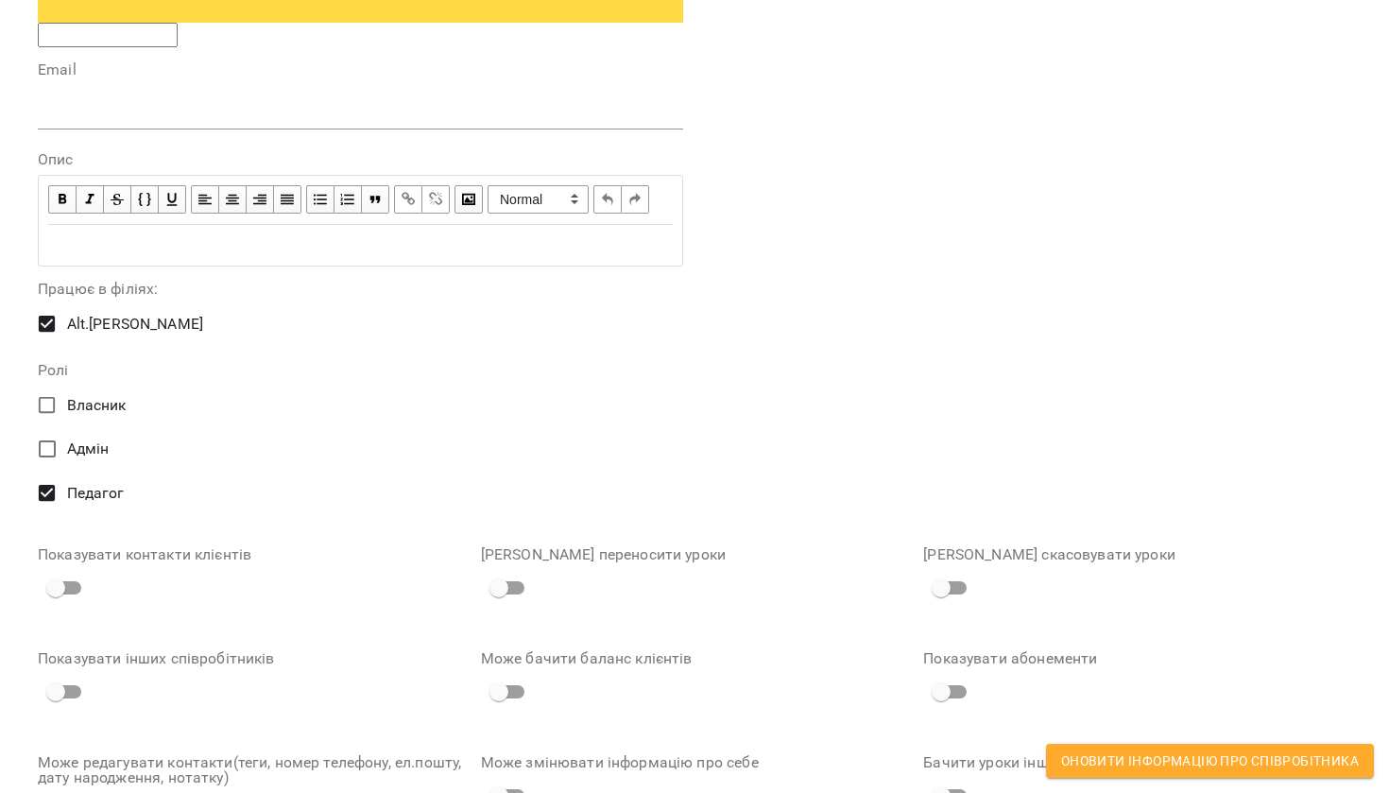
type textarea "**********"
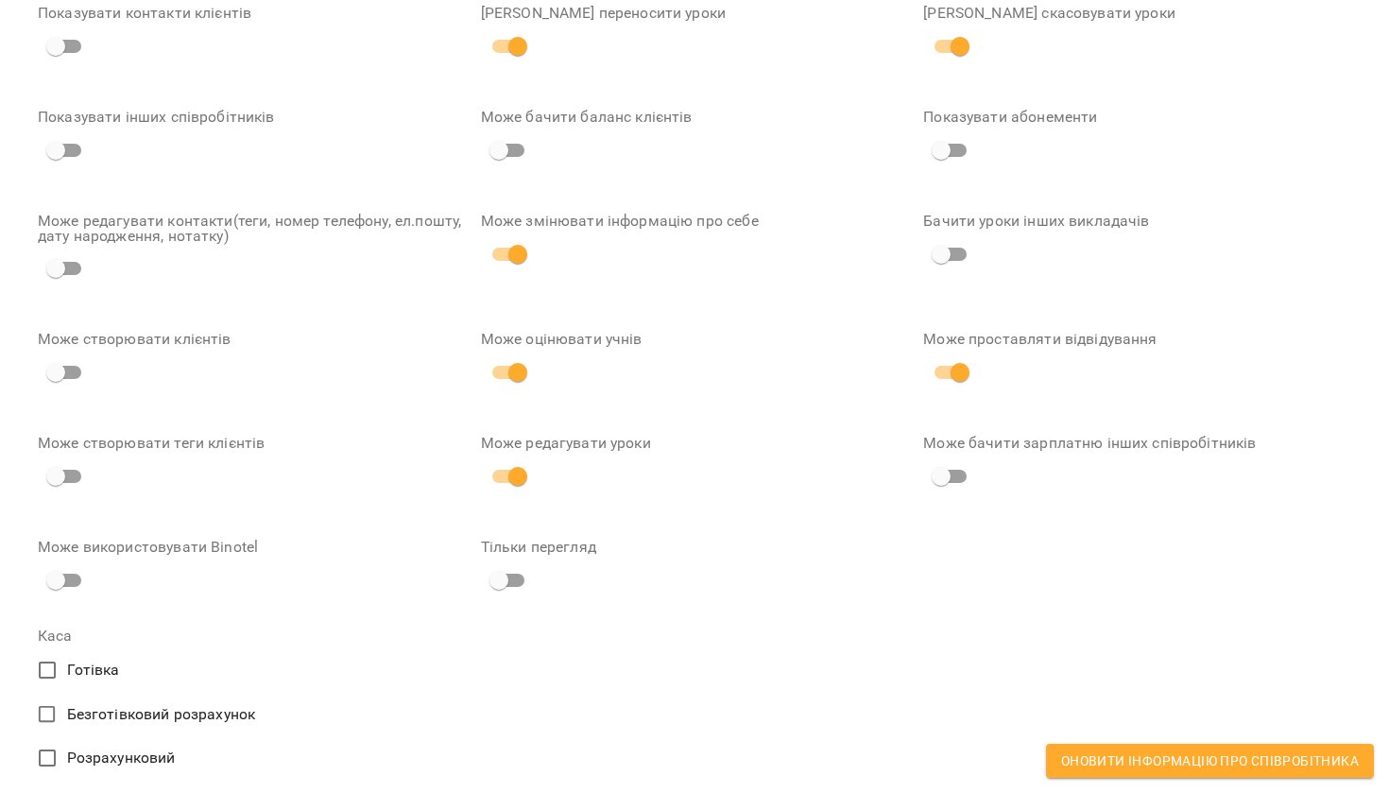
scroll to position [1333, 0]
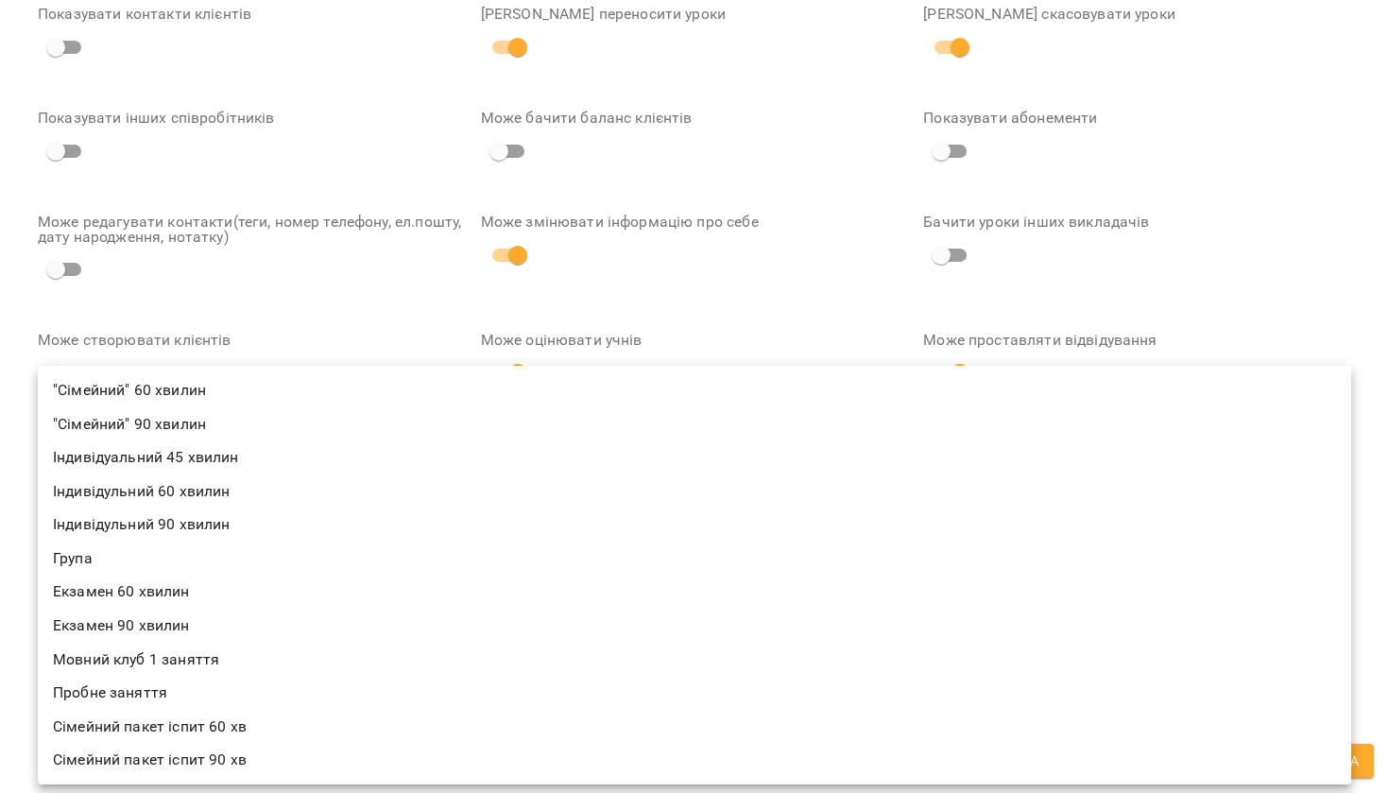
click at [227, 487] on li "Індивідульний 60 хвилин" at bounding box center [694, 491] width 1313 height 34
type input "**********"
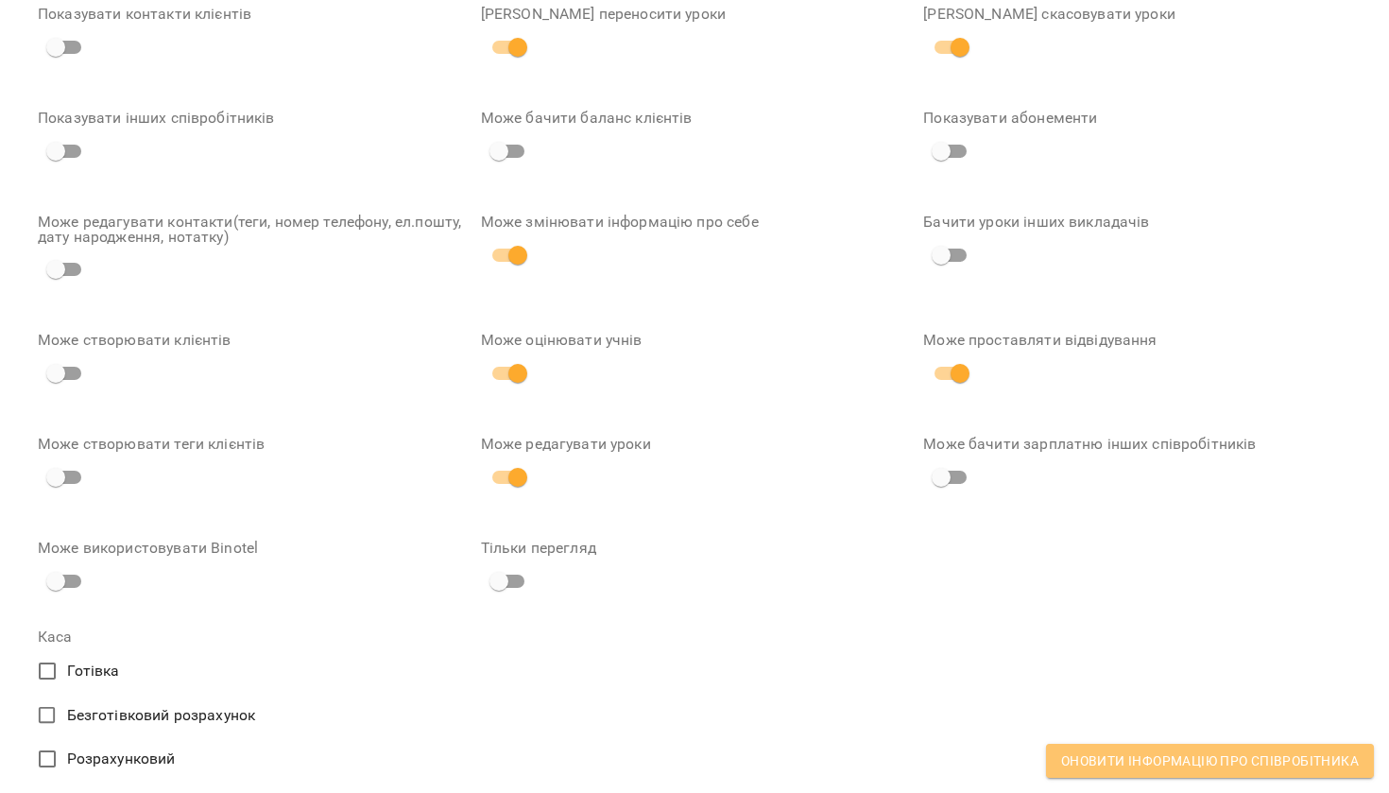
click at [1167, 768] on span "Оновити інформацію про співробітника" at bounding box center [1210, 760] width 298 height 23
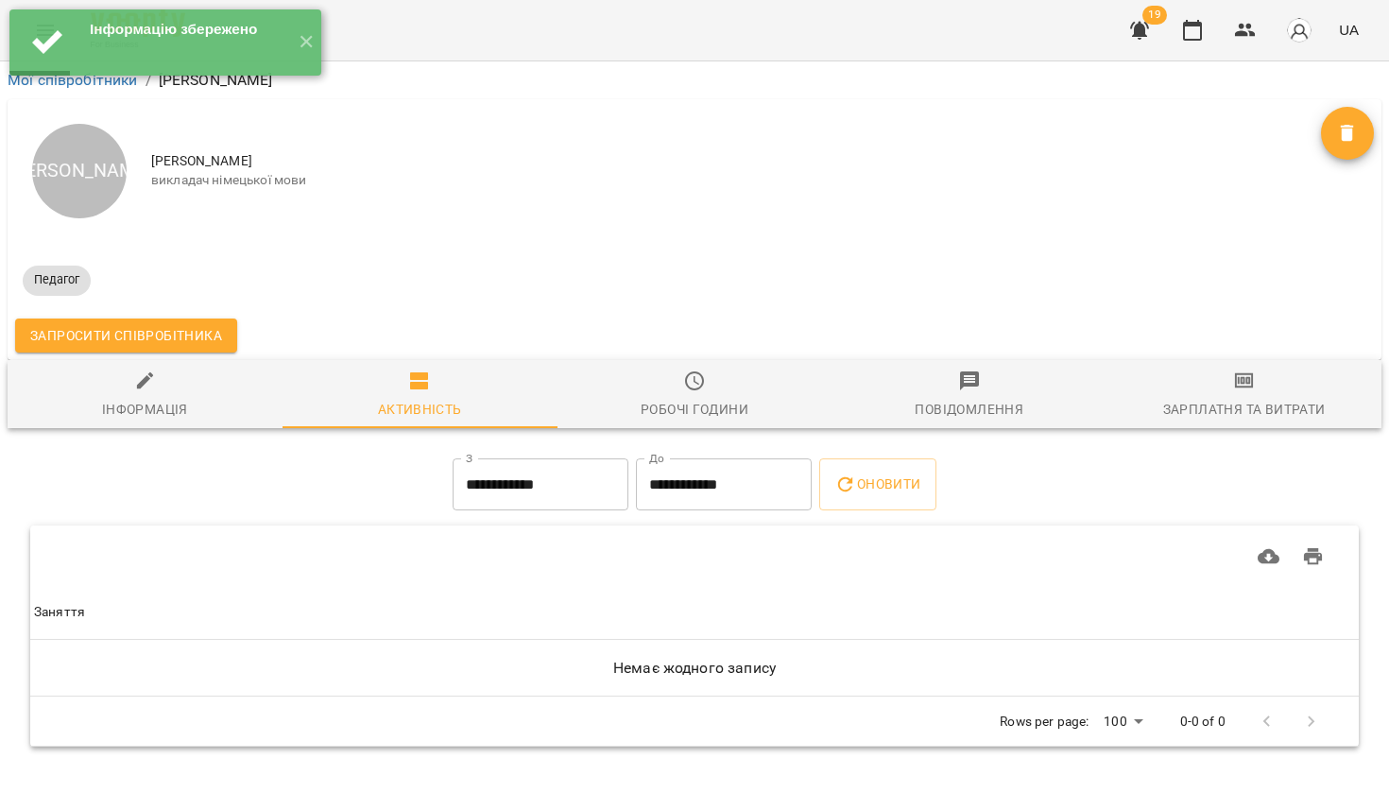
drag, startPoint x: 151, startPoint y: 161, endPoint x: 261, endPoint y: 161, distance: 109.6
click at [262, 161] on span "[PERSON_NAME]" at bounding box center [736, 161] width 1170 height 19
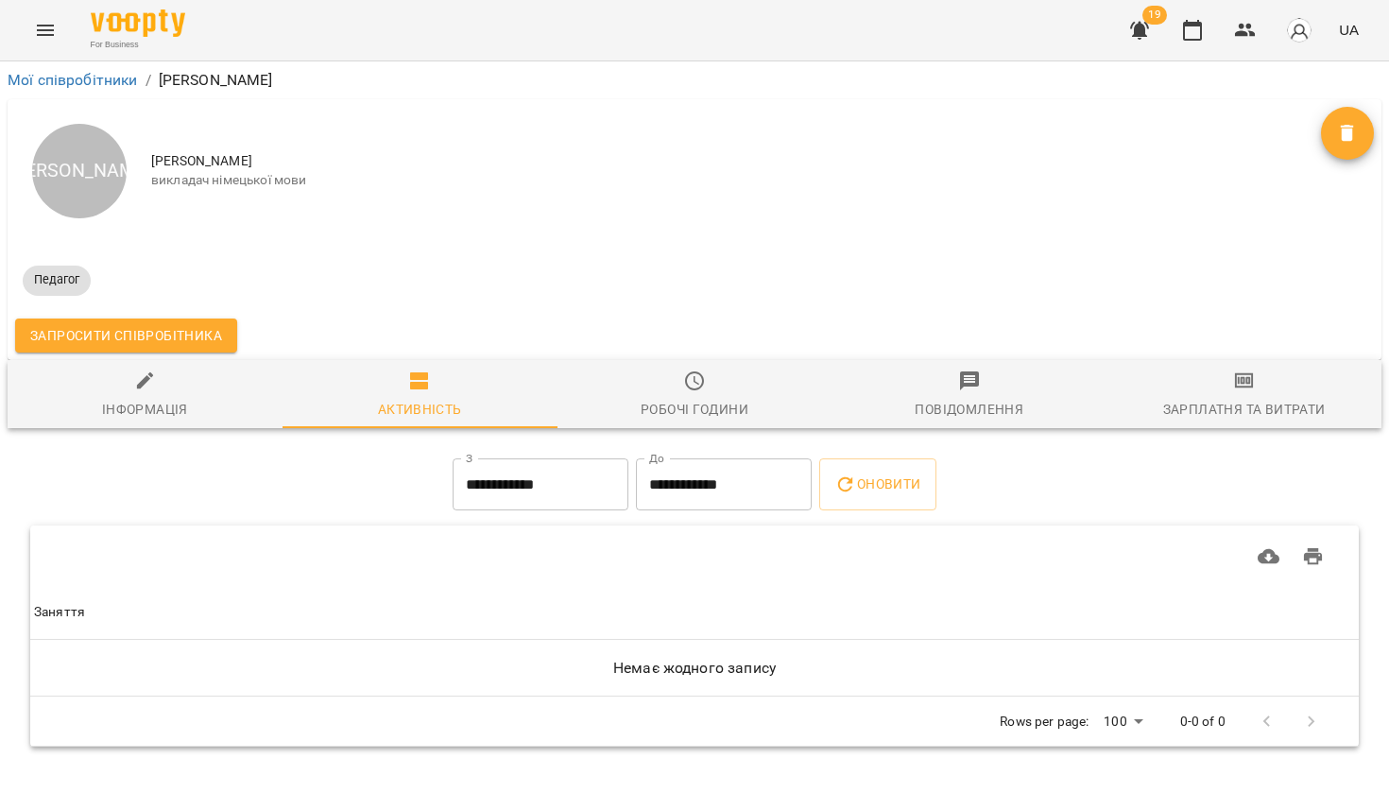
copy span "[PERSON_NAME]"
click at [49, 32] on icon "Menu" at bounding box center [45, 30] width 23 height 23
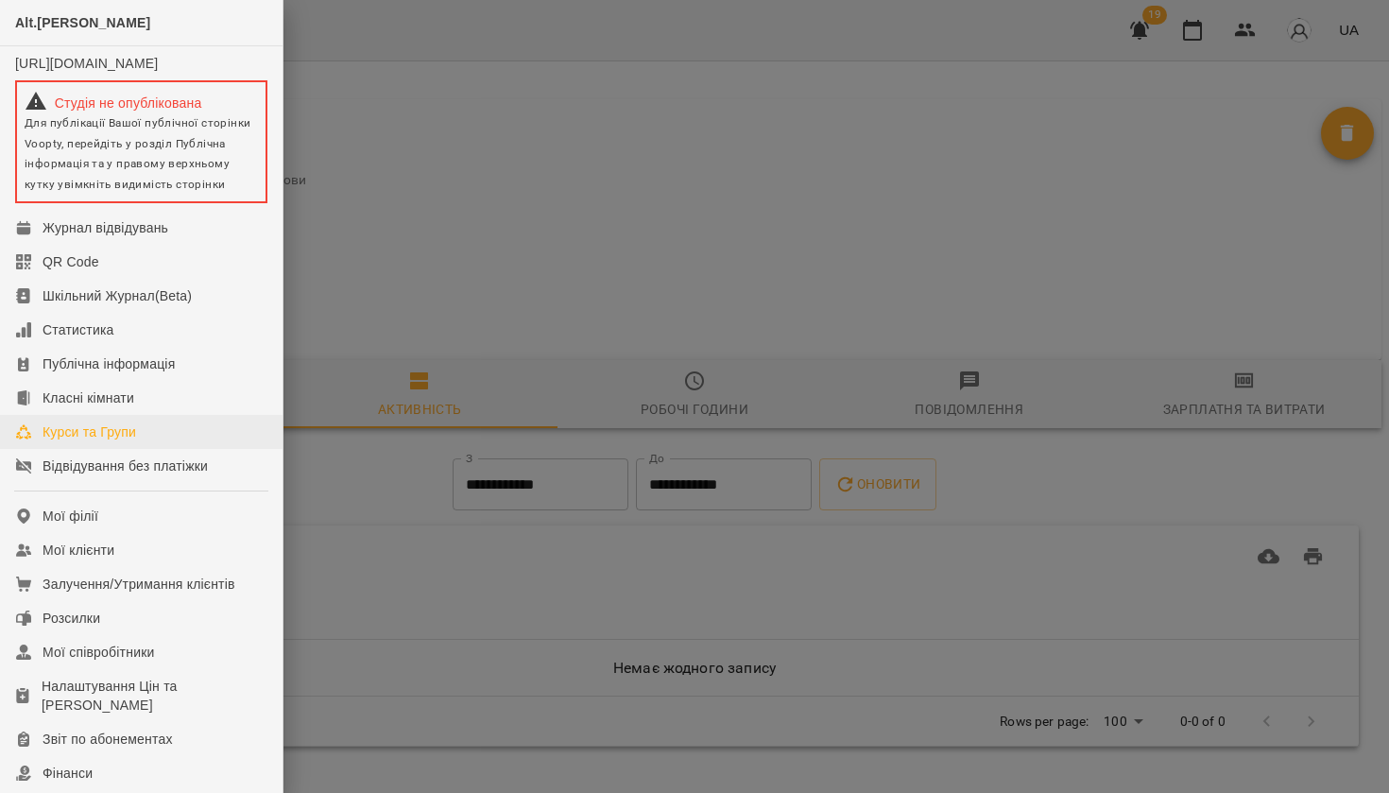
click at [81, 441] on div "Курси та Групи" at bounding box center [90, 431] width 94 height 19
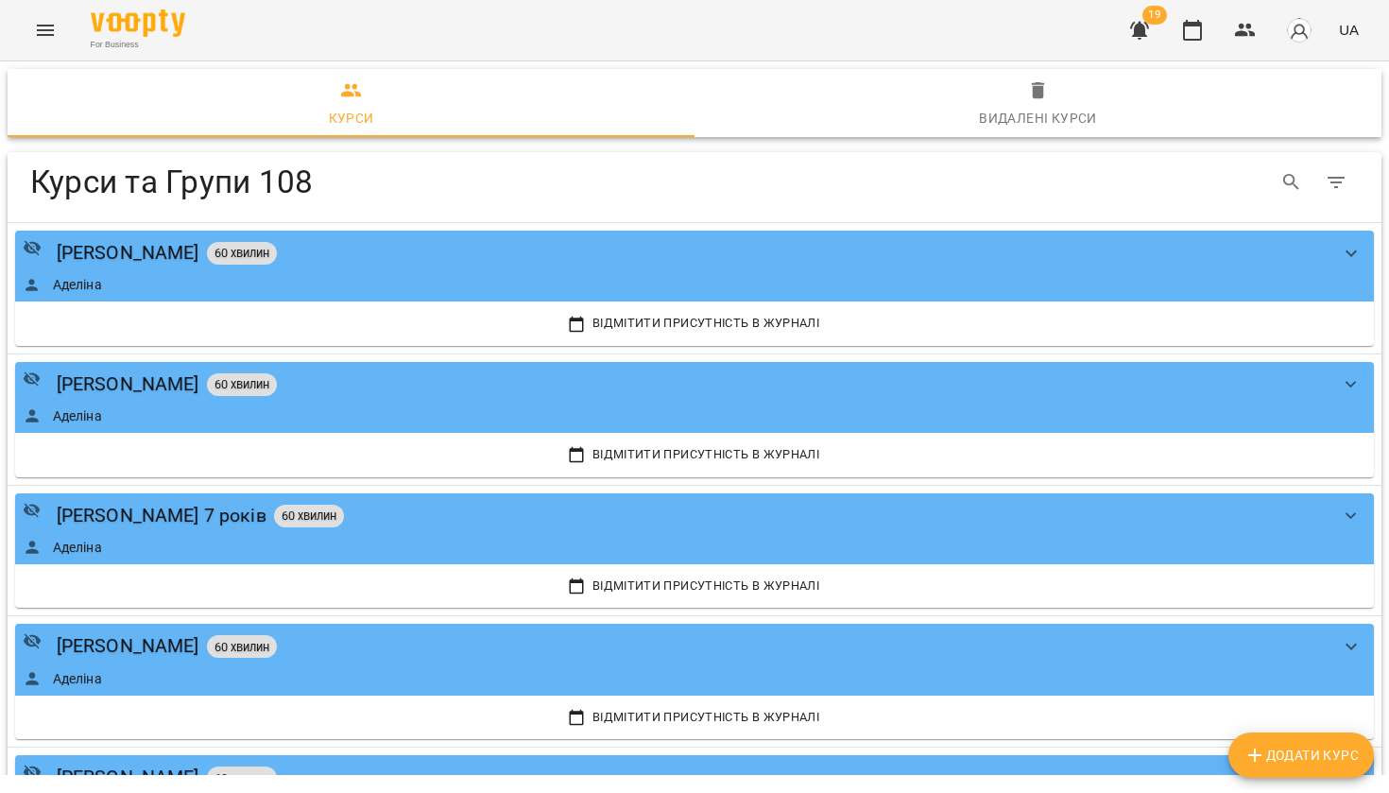
click at [1286, 775] on button "Додати Курс" at bounding box center [1300, 754] width 145 height 45
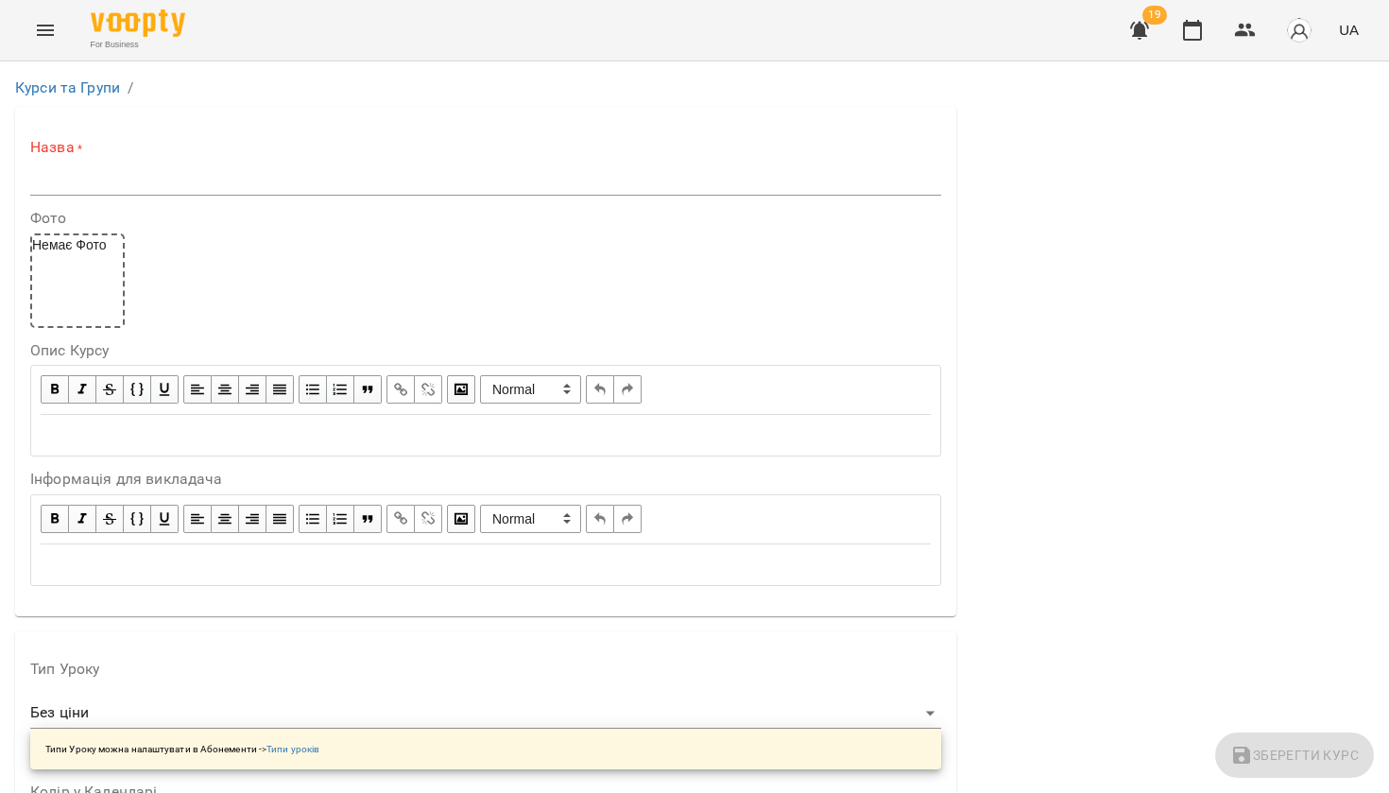
click at [284, 166] on input "text" at bounding box center [485, 180] width 911 height 30
paste input "**********"
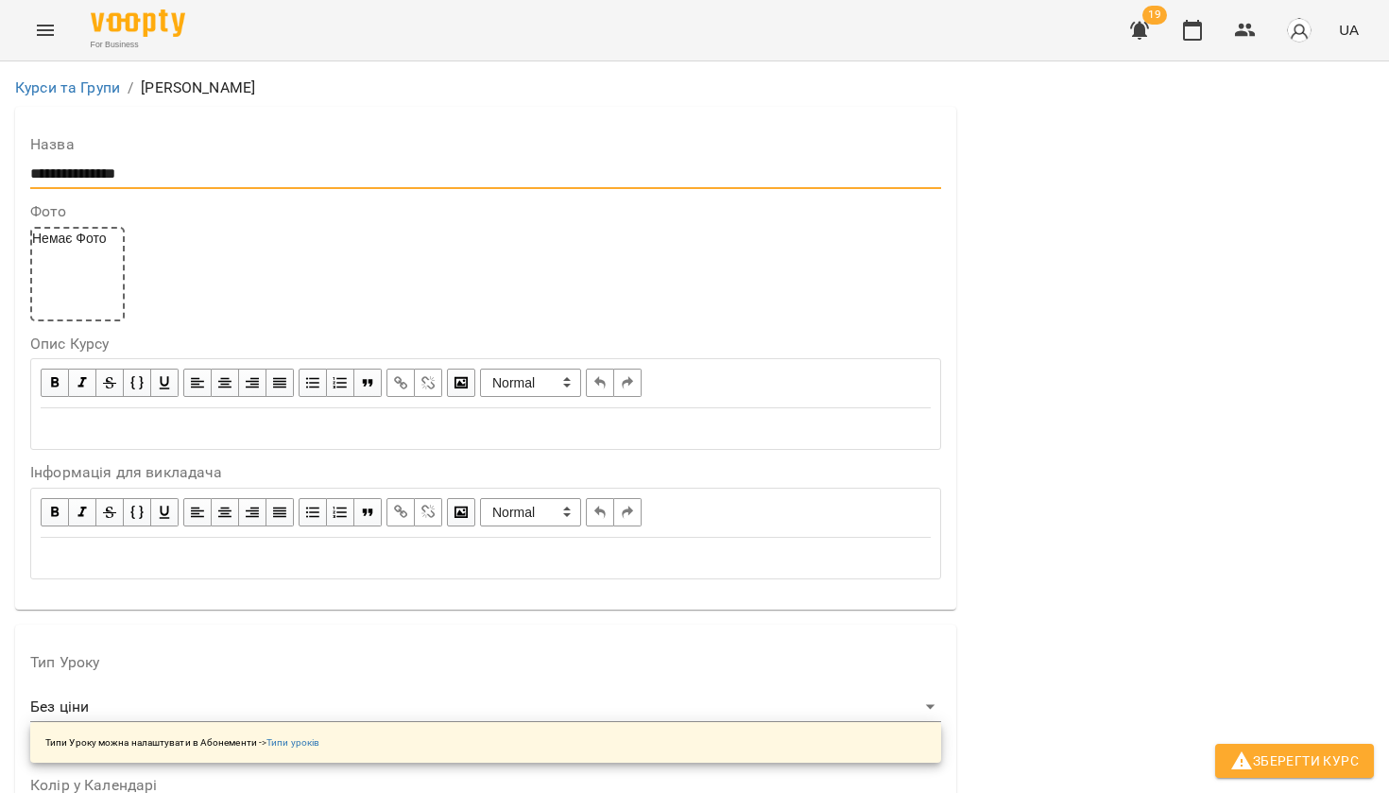
scroll to position [336, 0]
type input "**********"
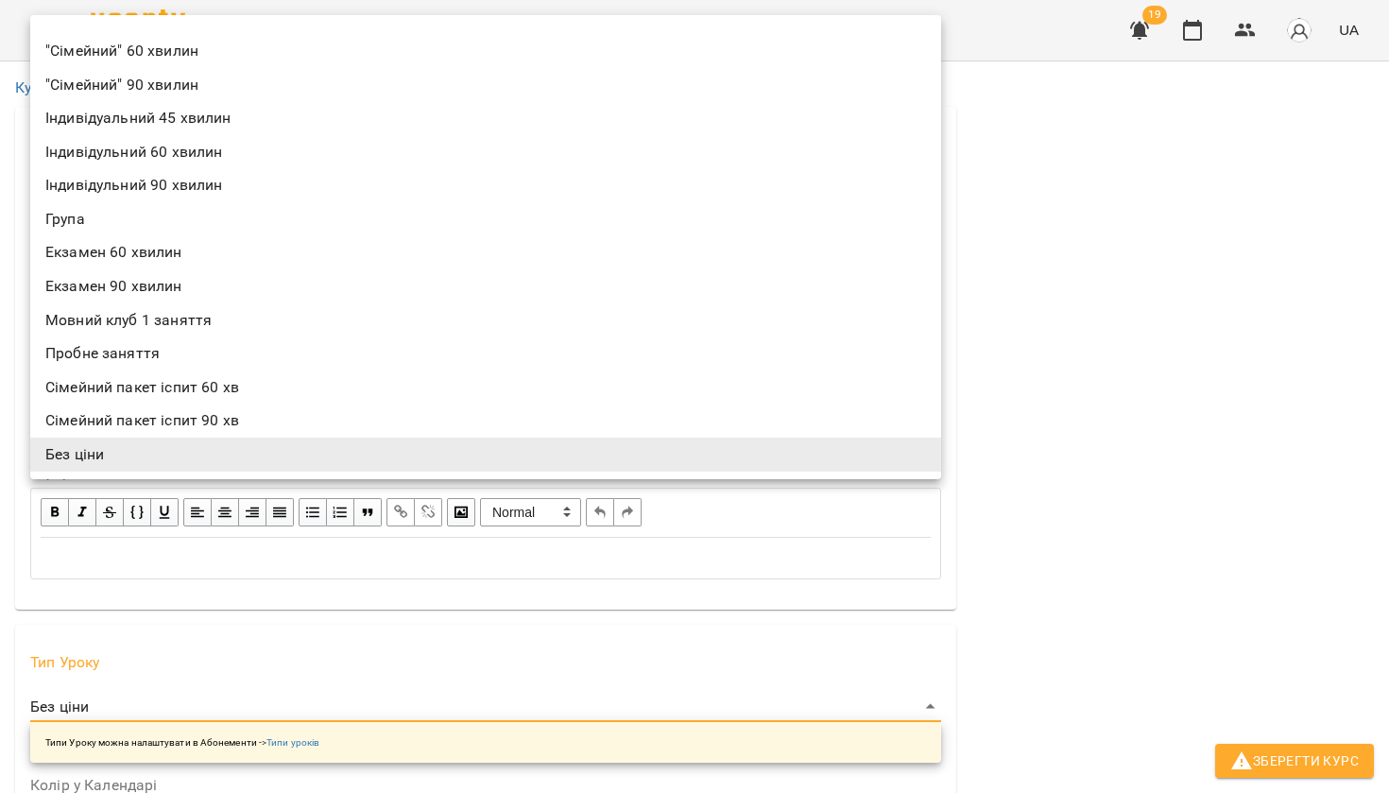
click at [158, 370] on li "Сімейний пакет іспит 60 хв" at bounding box center [485, 387] width 911 height 34
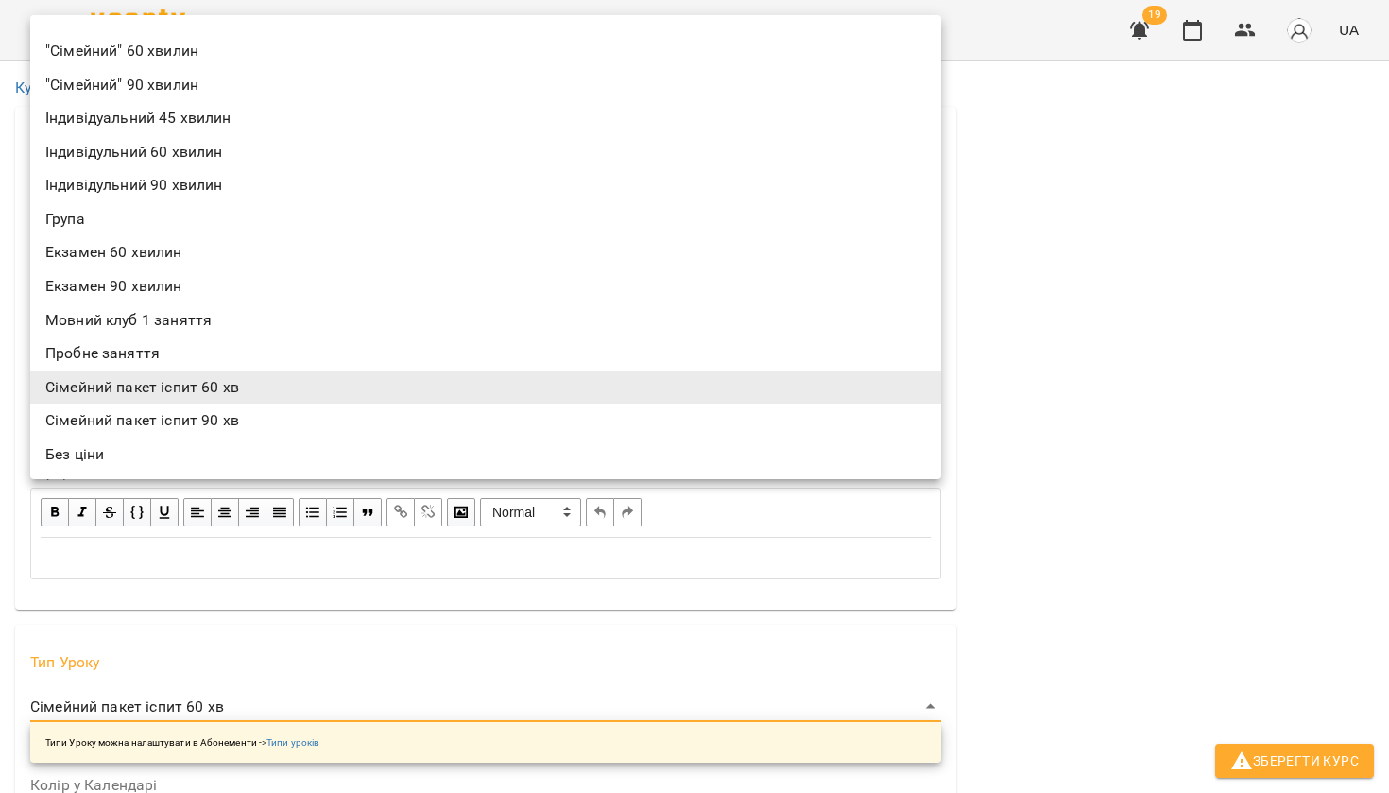
click at [205, 147] on li "Індивідульний 60 хвилин" at bounding box center [485, 152] width 911 height 34
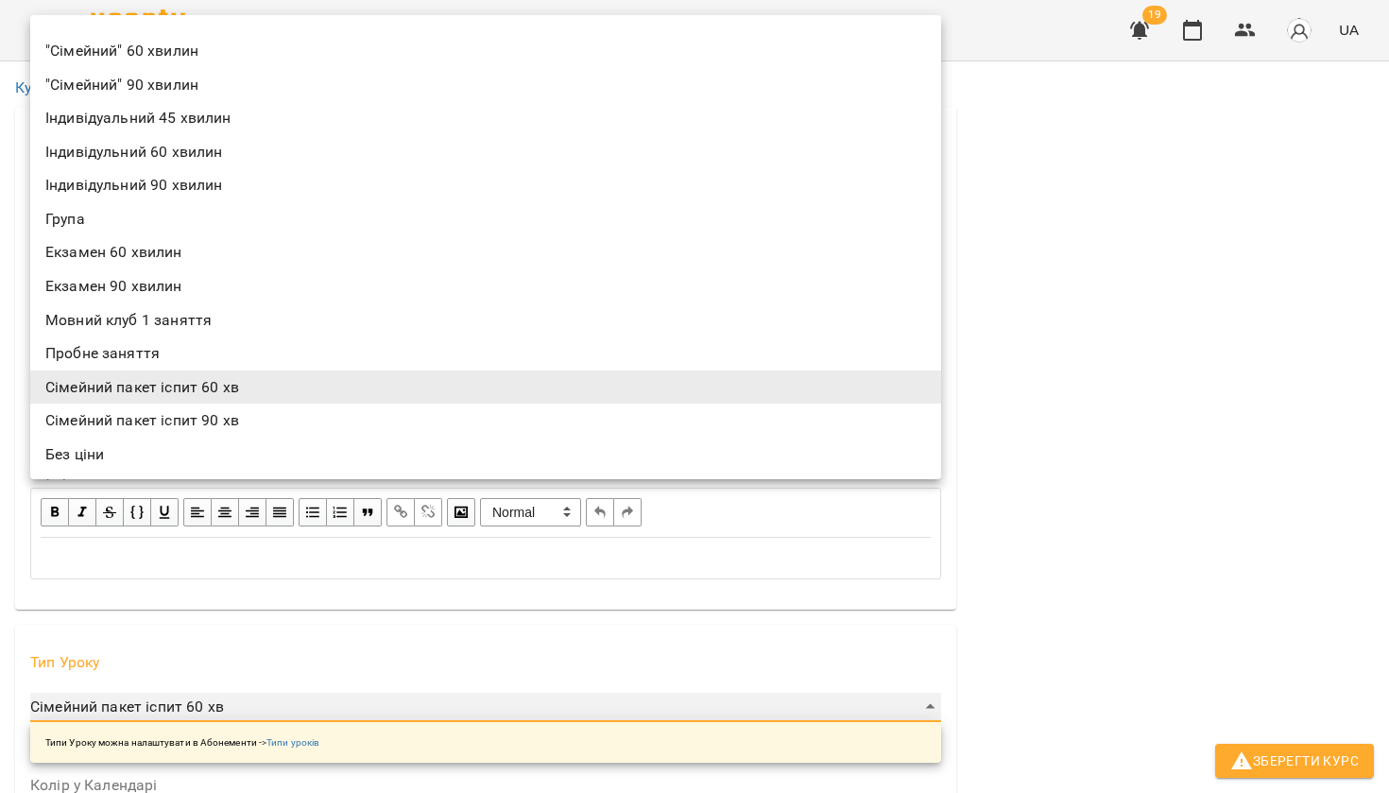
type input "**********"
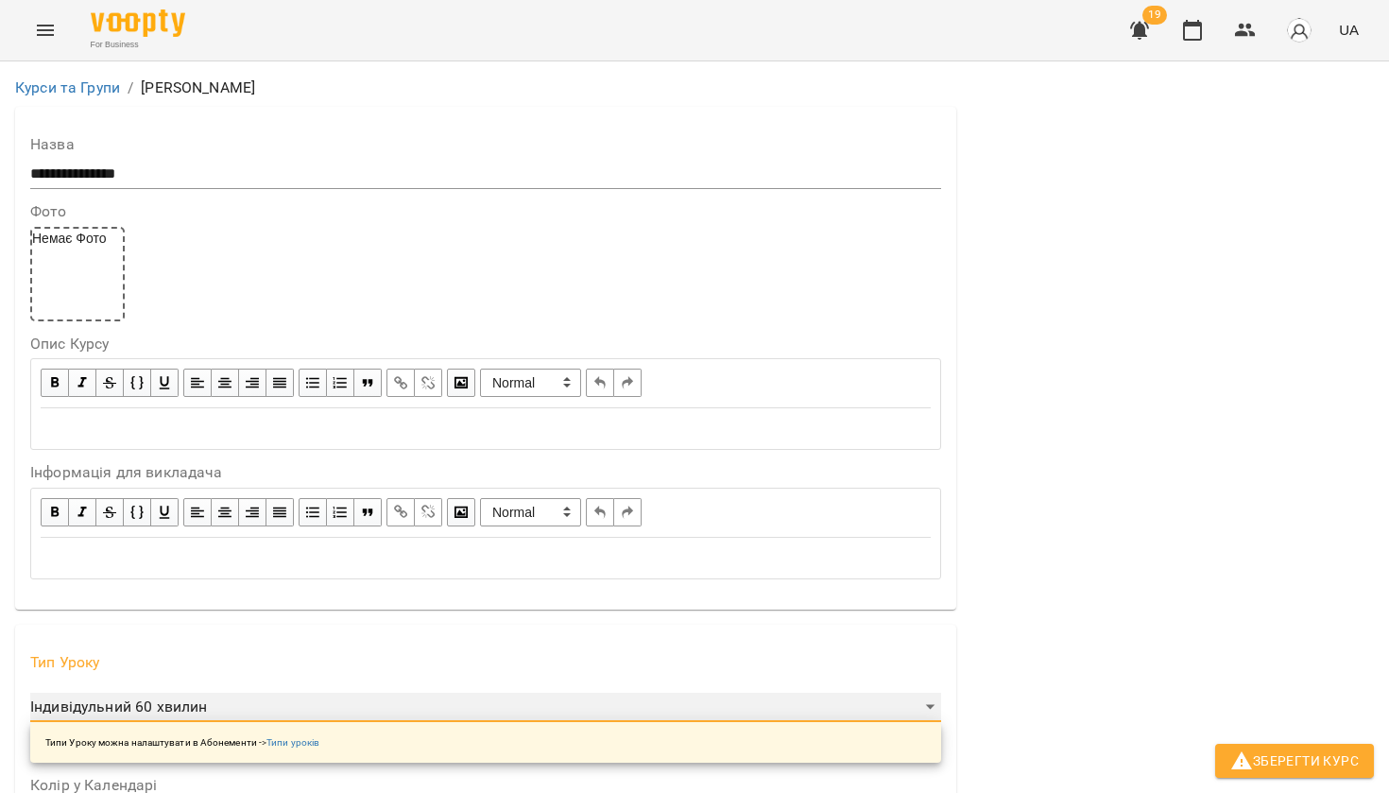
scroll to position [517, 0]
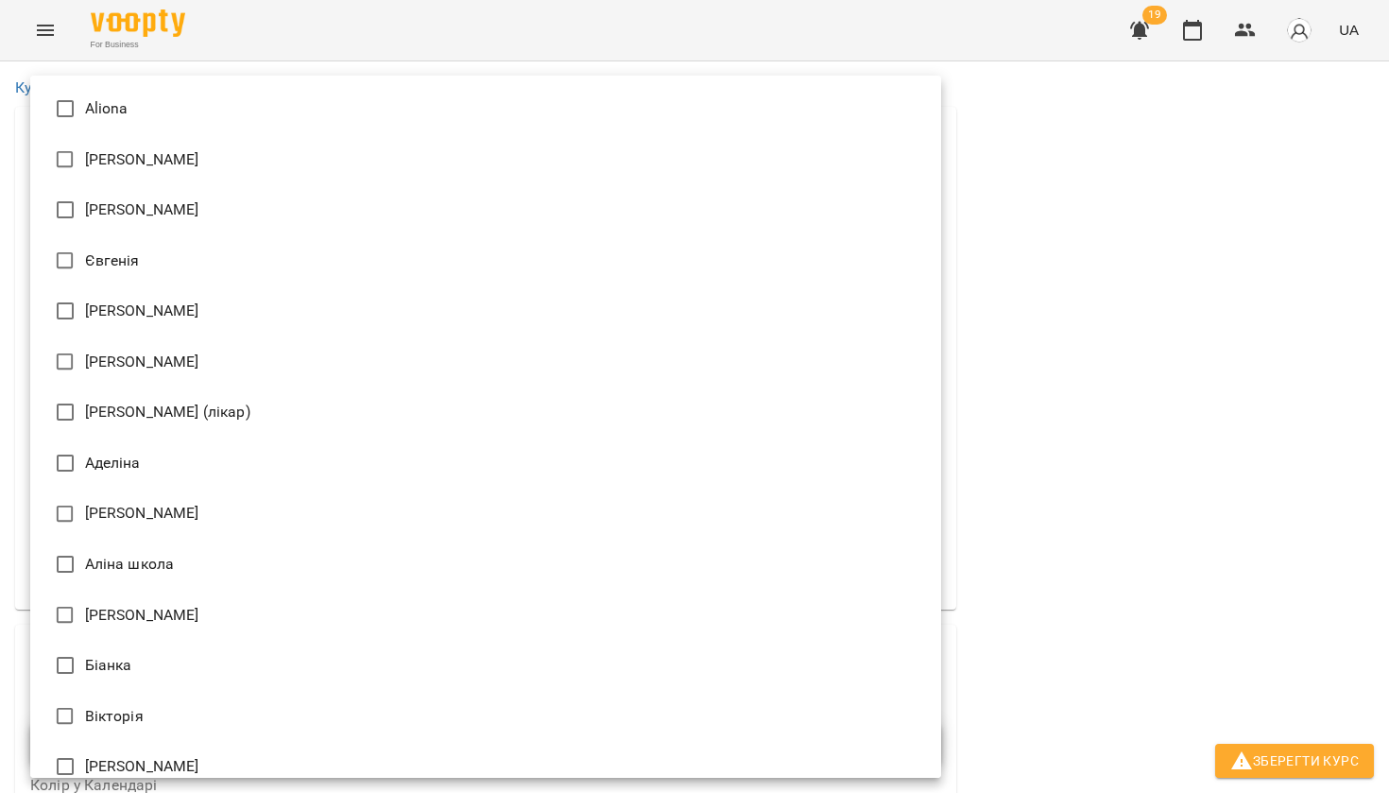
scroll to position [39, 0]
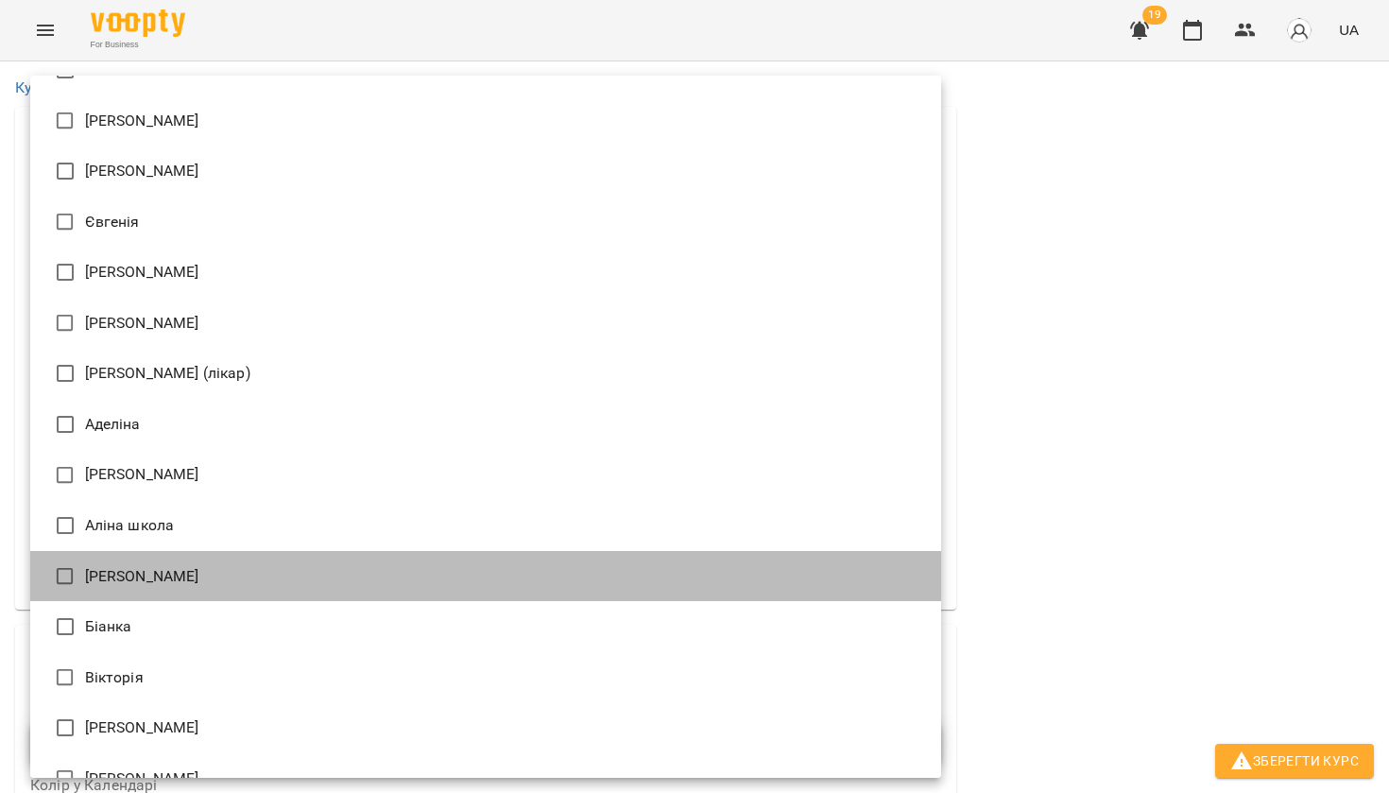
click at [138, 573] on li "[PERSON_NAME]" at bounding box center [485, 576] width 911 height 51
type input "**********"
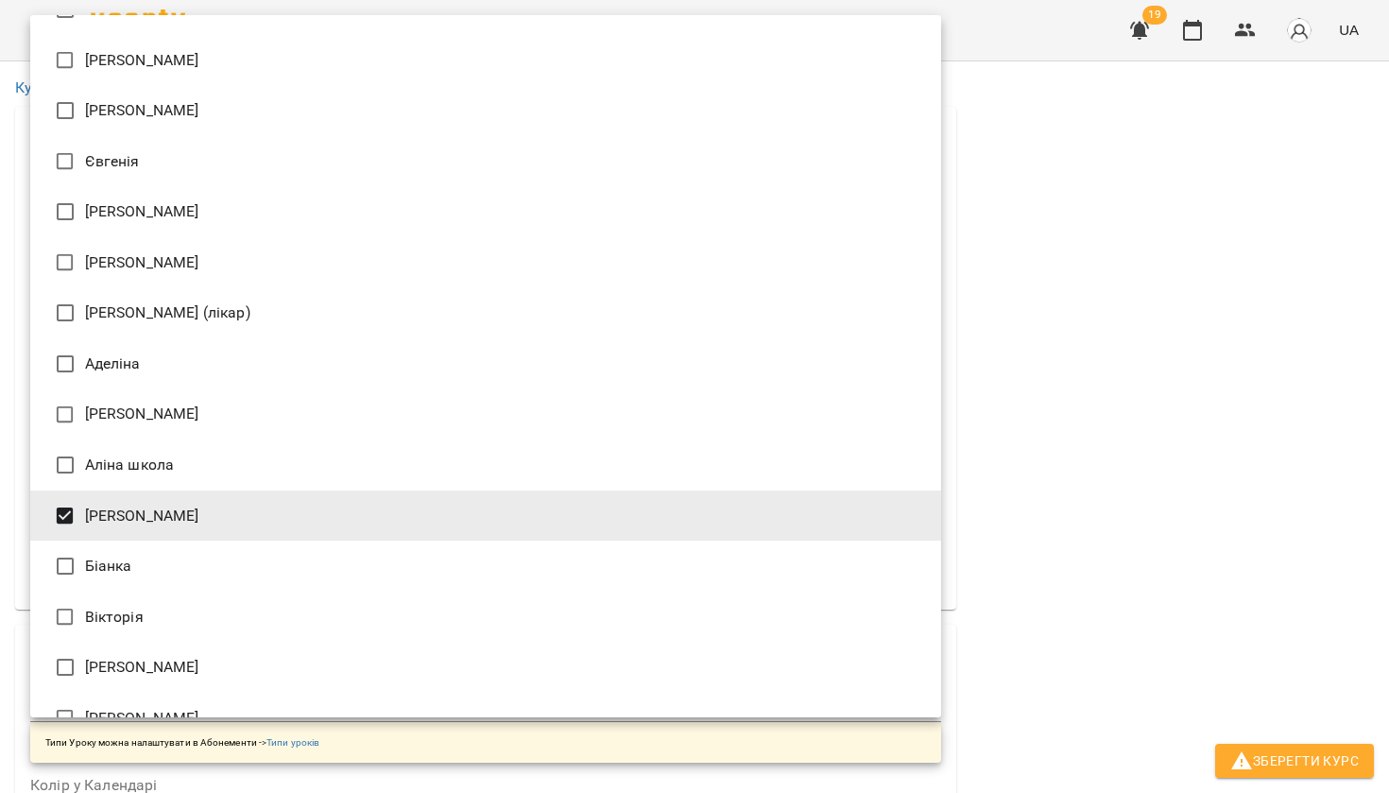
click at [1054, 680] on div at bounding box center [694, 396] width 1389 height 793
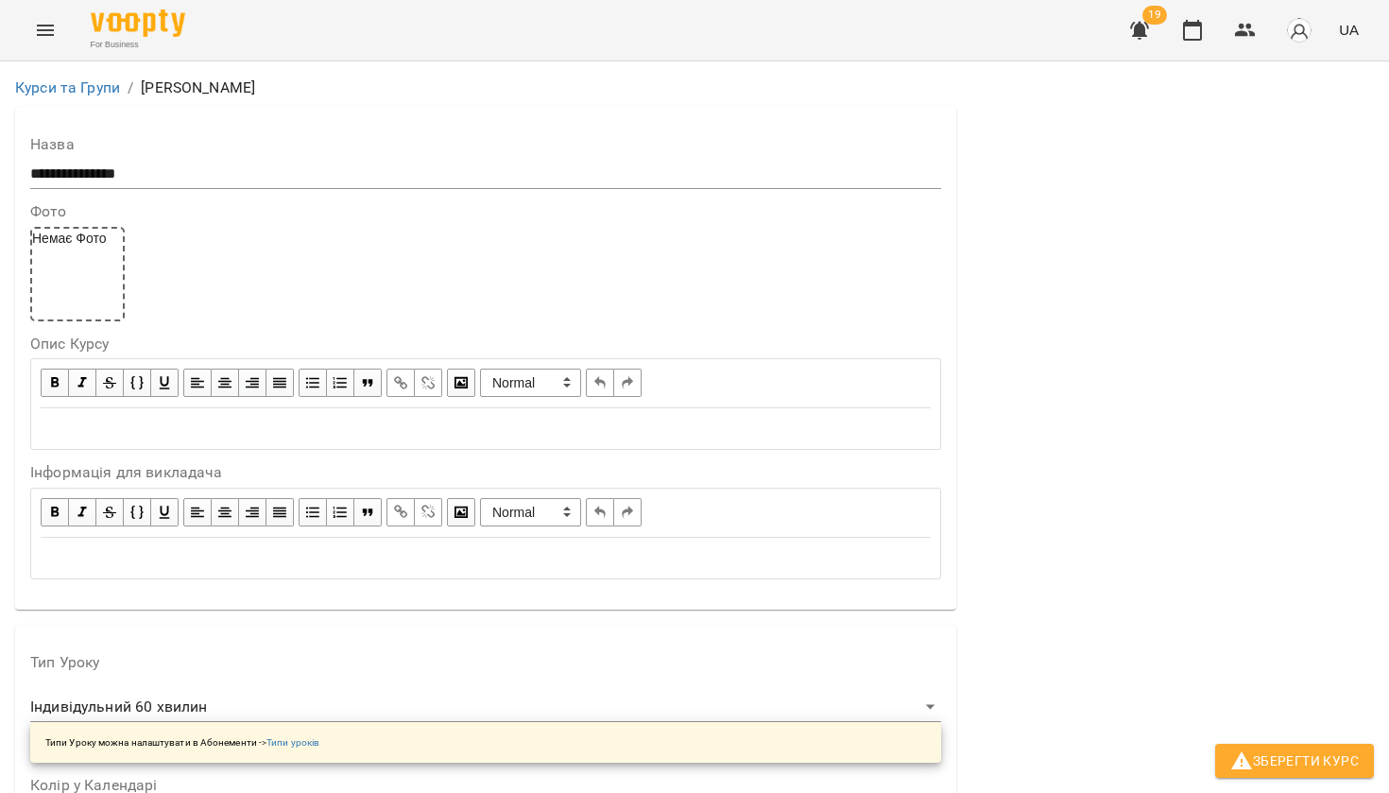
scroll to position [1393, 0]
click at [1298, 763] on span "Зберегти Курс" at bounding box center [1294, 760] width 128 height 23
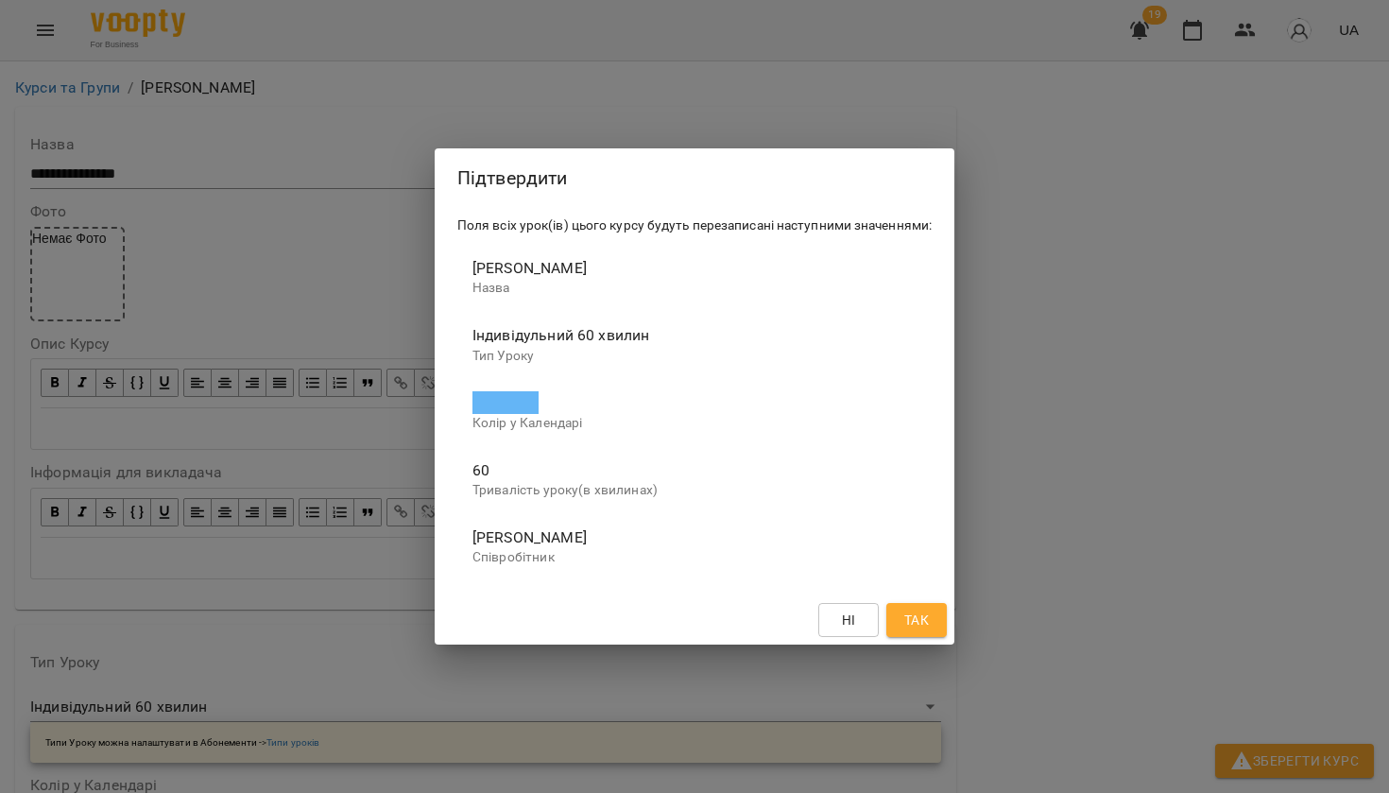
click at [927, 611] on span "Так" at bounding box center [916, 619] width 25 height 23
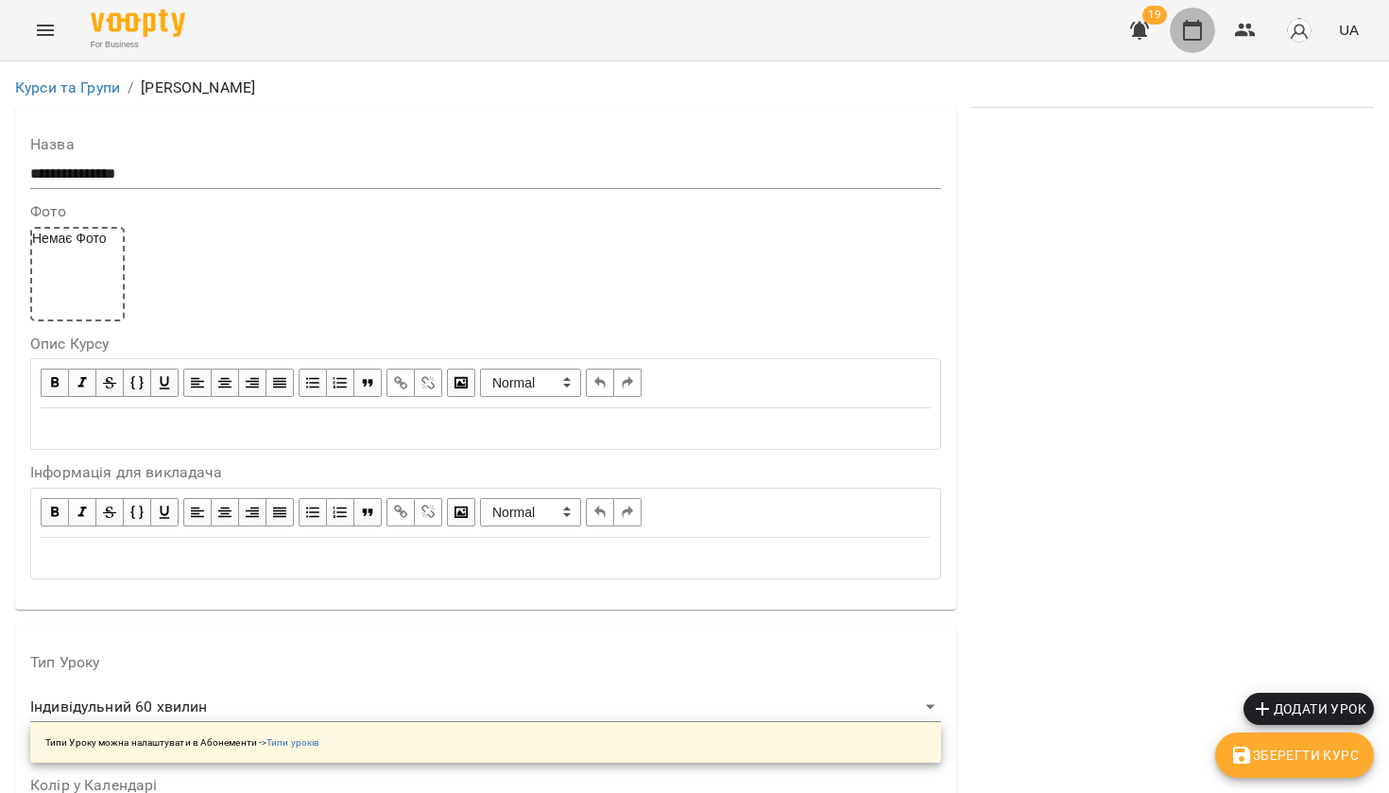
click at [1201, 26] on icon "button" at bounding box center [1192, 30] width 19 height 21
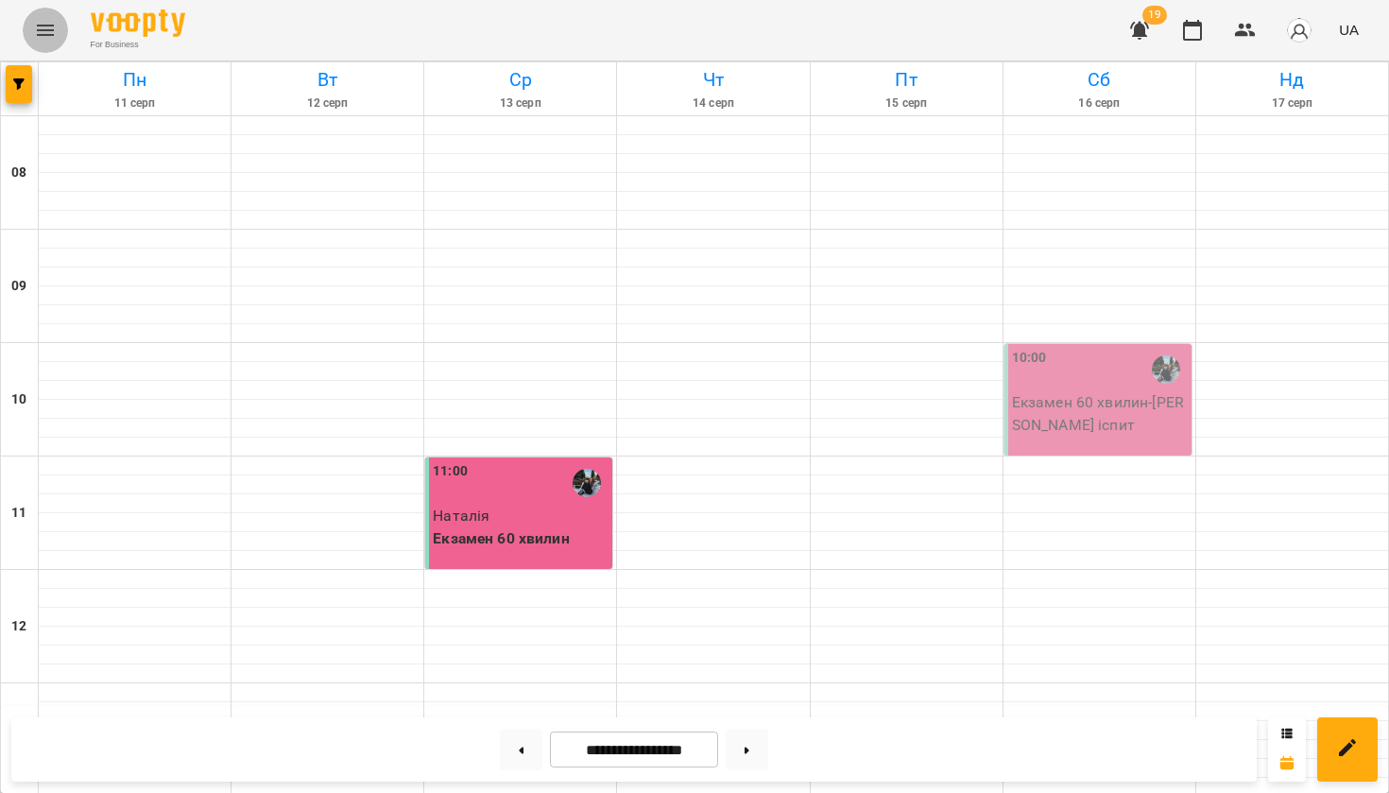
click at [35, 26] on icon "Menu" at bounding box center [45, 30] width 23 height 23
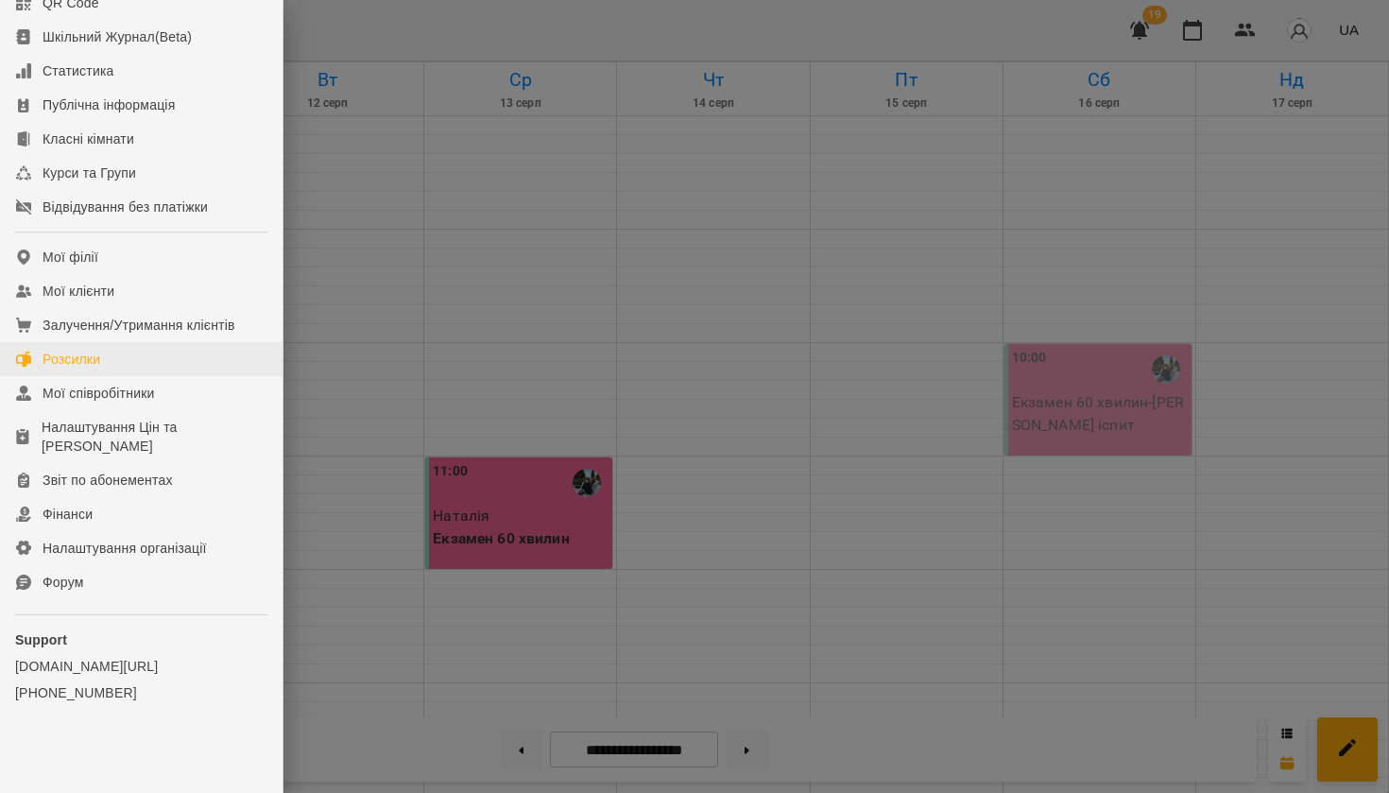
scroll to position [276, 0]
click at [85, 390] on div "Мої співробітники" at bounding box center [99, 393] width 112 height 19
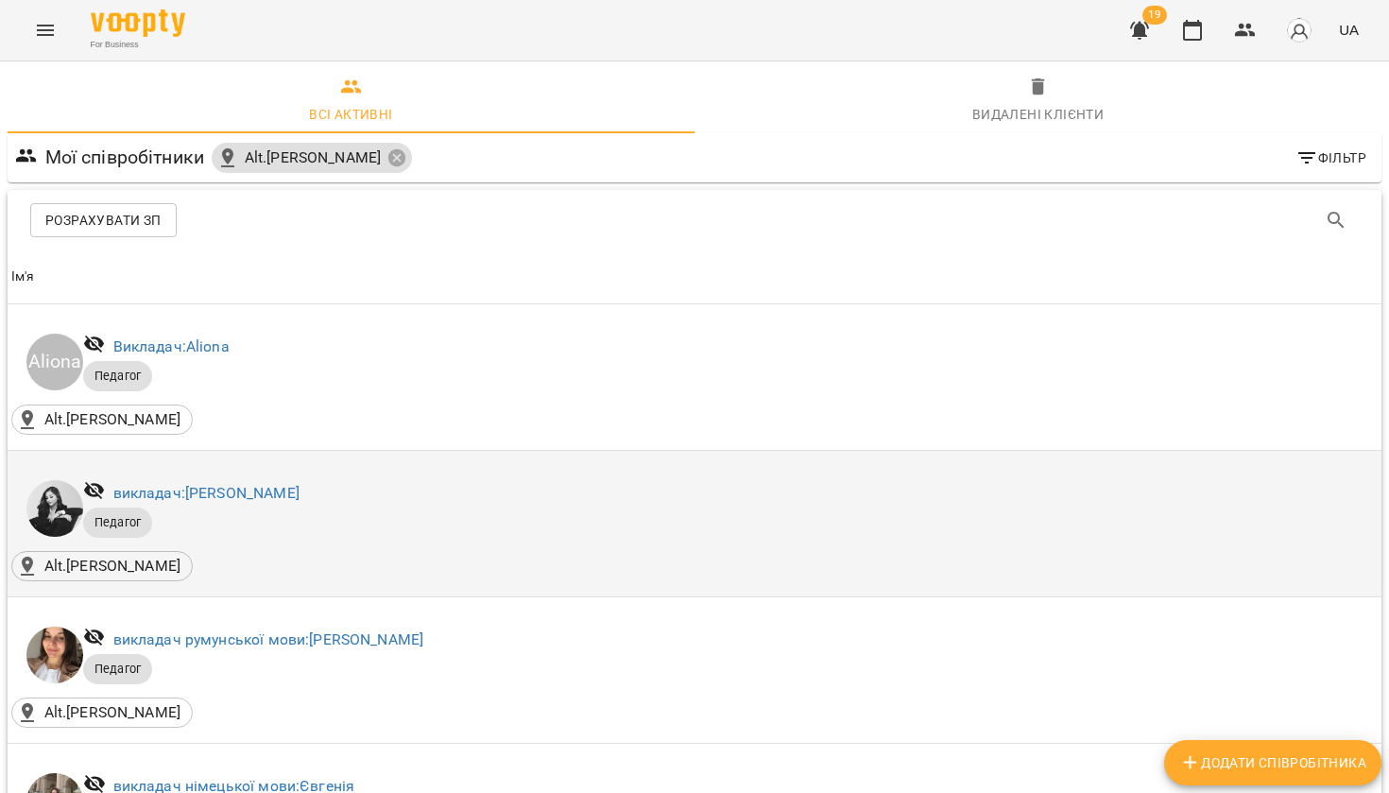
scroll to position [1328, 0]
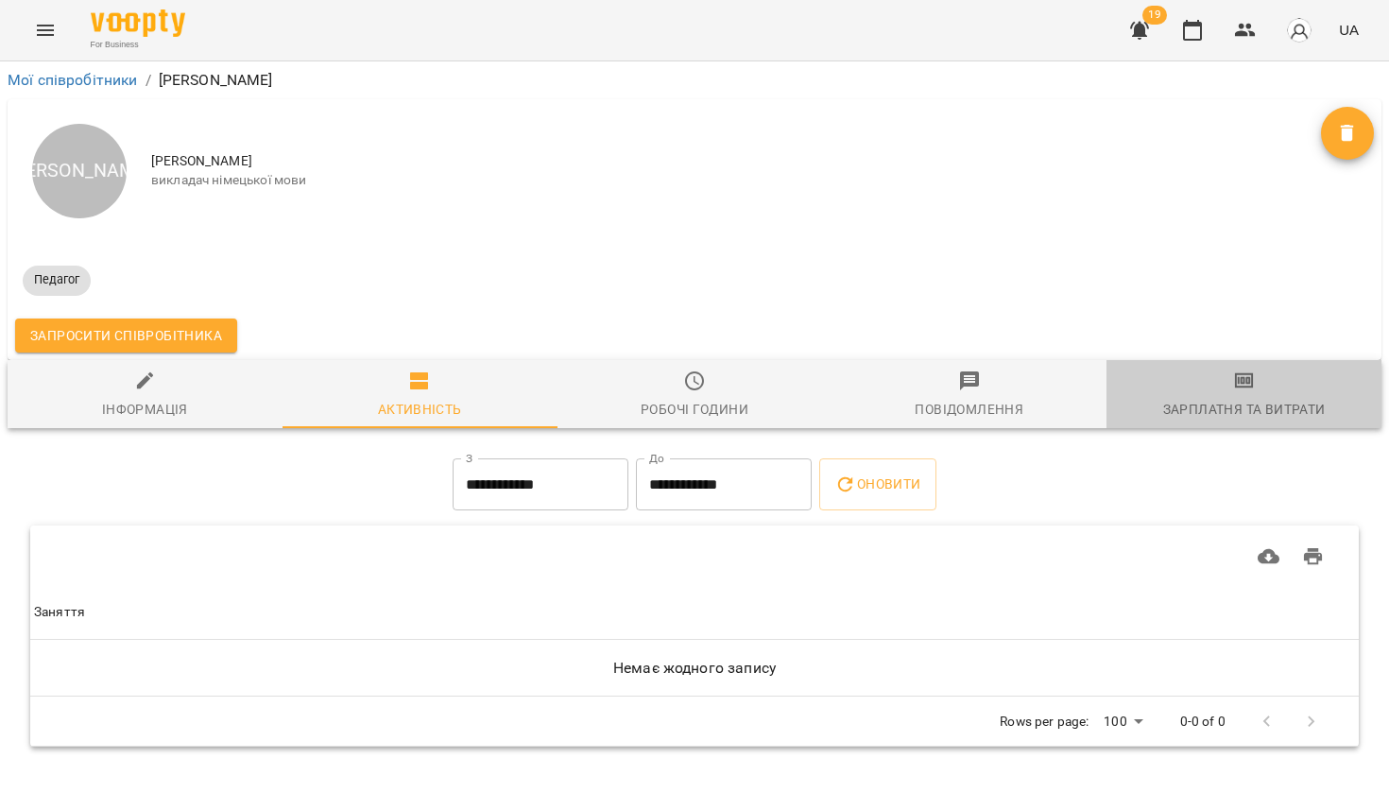
click at [1219, 386] on span "Зарплатня та Витрати" at bounding box center [1244, 394] width 252 height 51
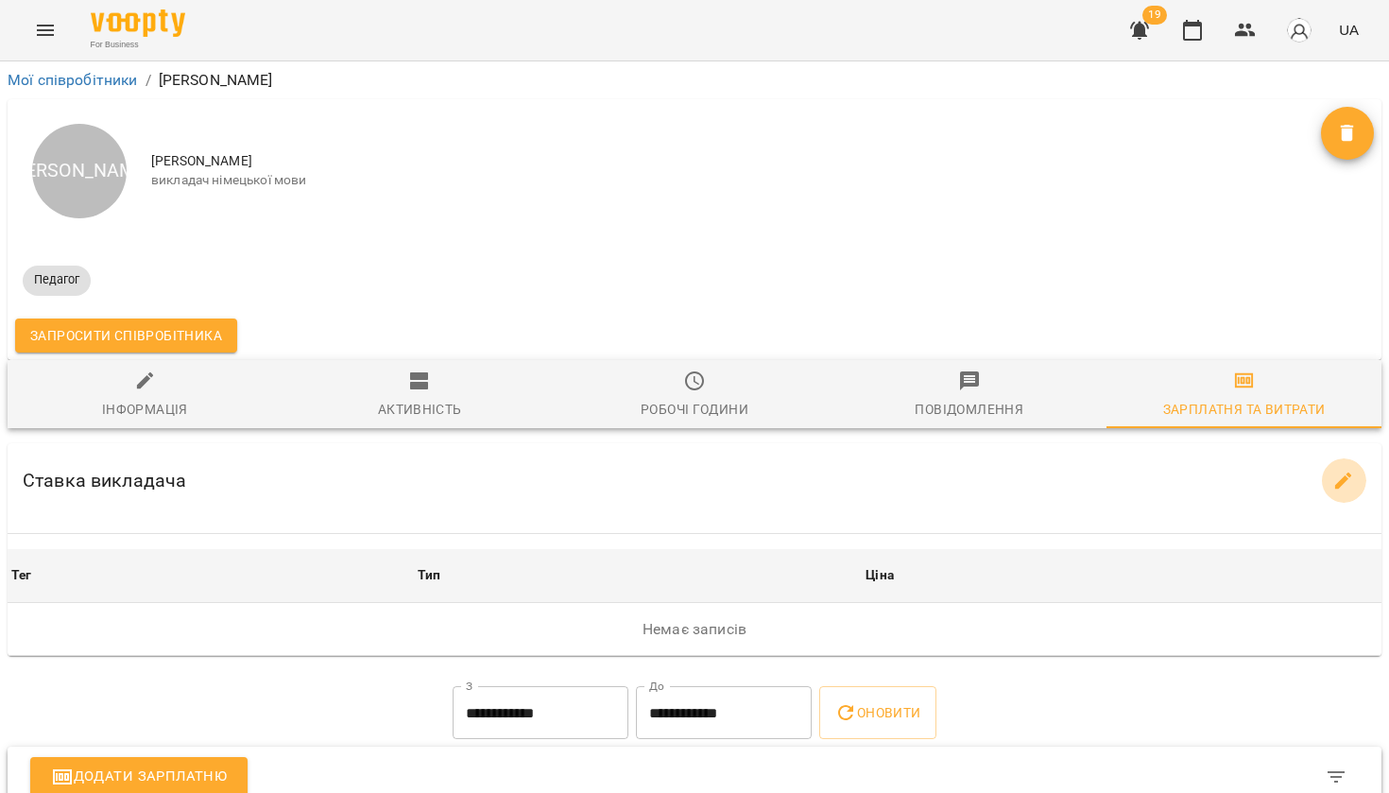
click at [1351, 481] on icon "button" at bounding box center [1343, 481] width 23 height 23
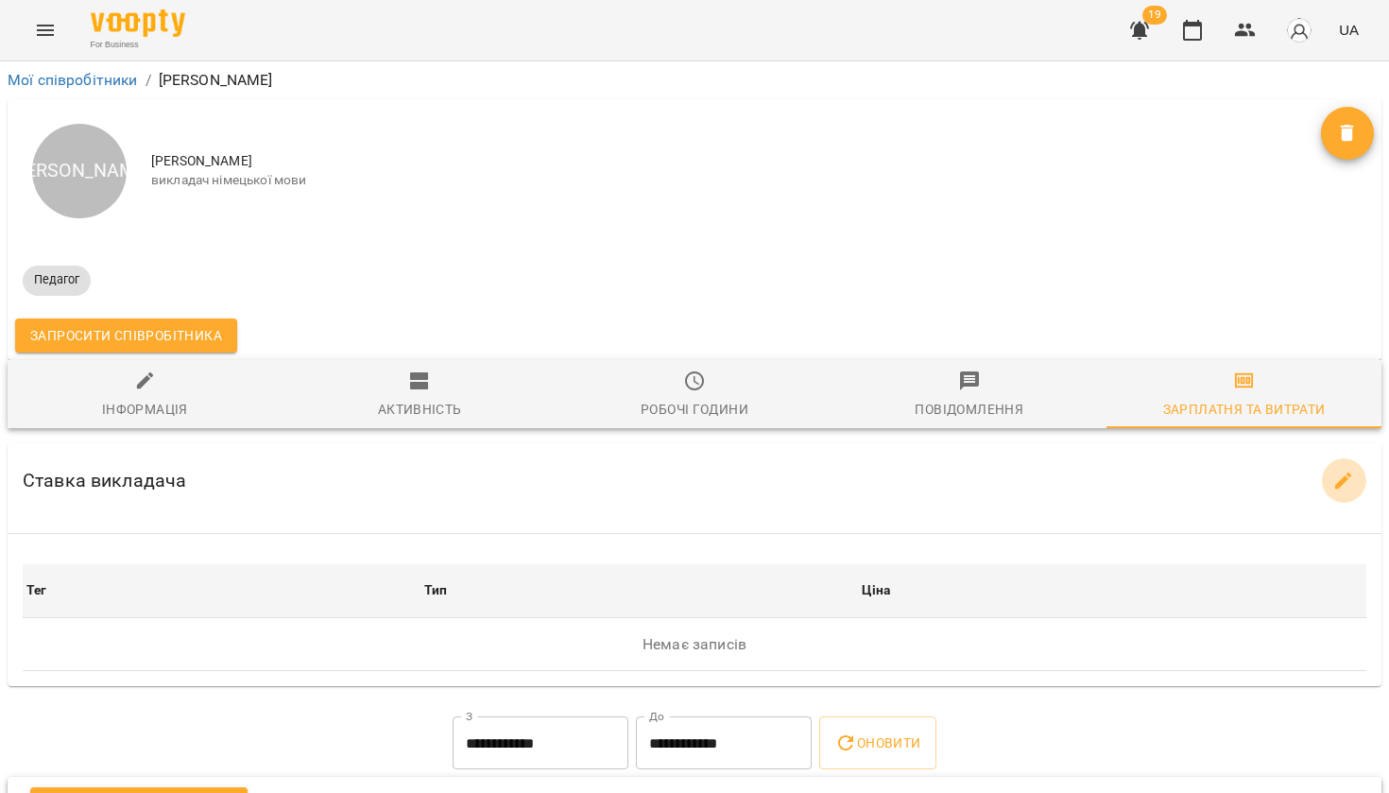
select select "*******"
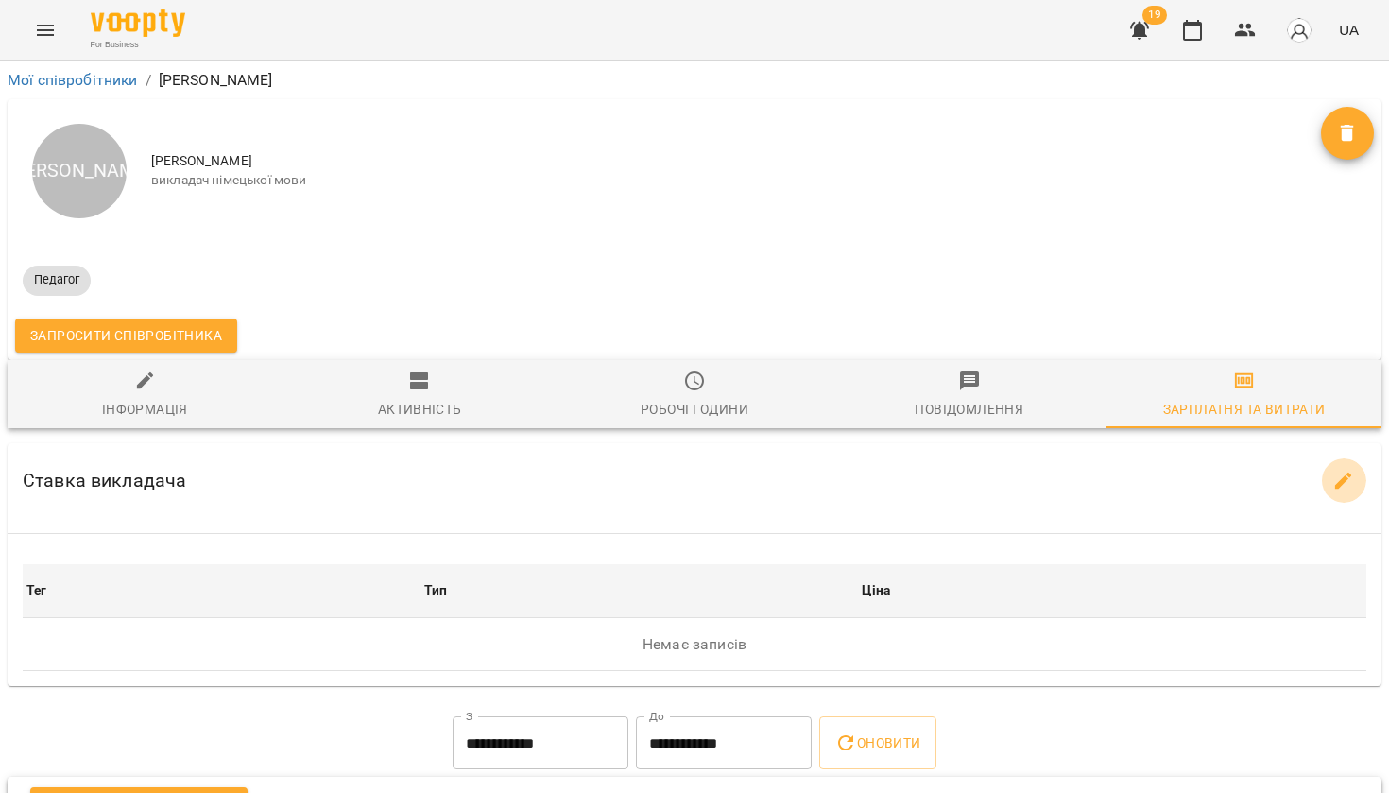
select select "*******"
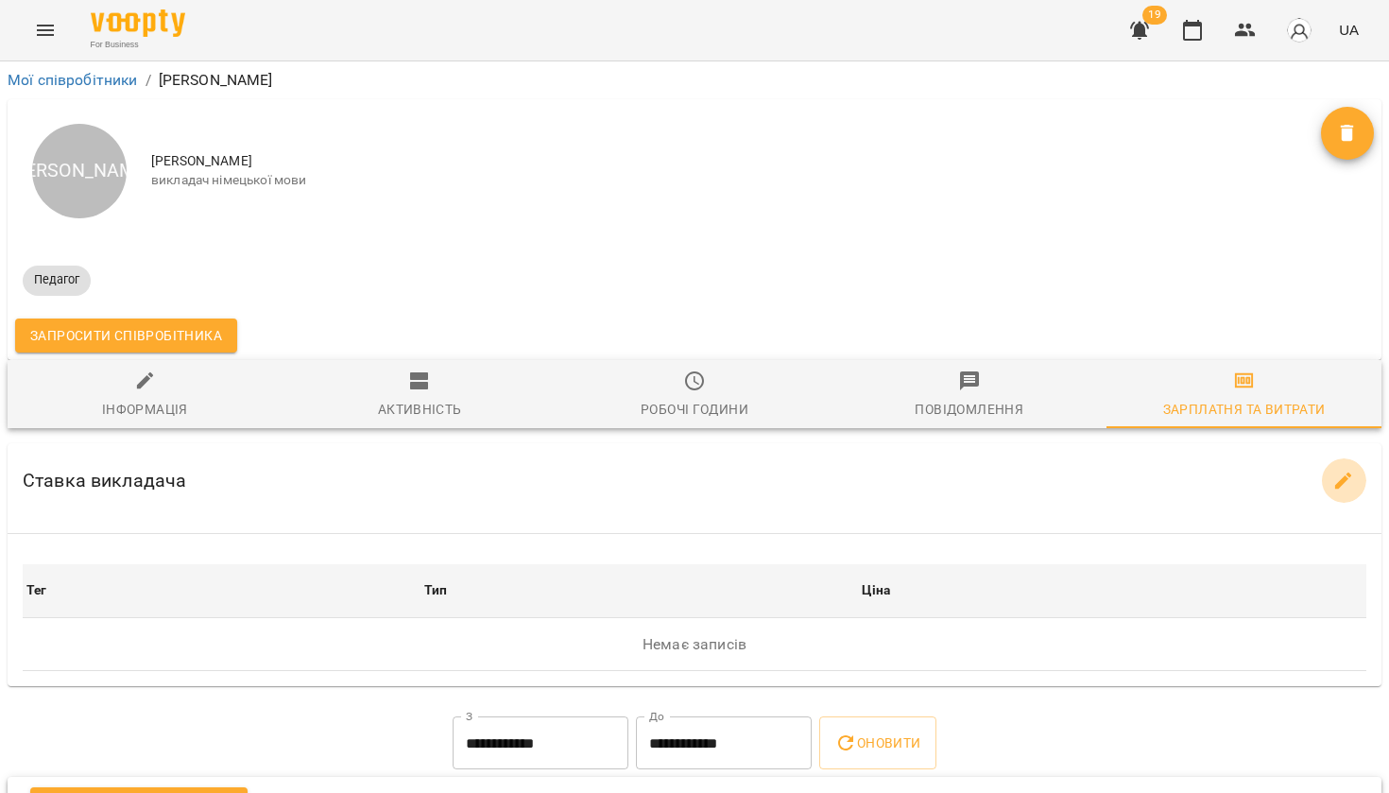
select select "*******"
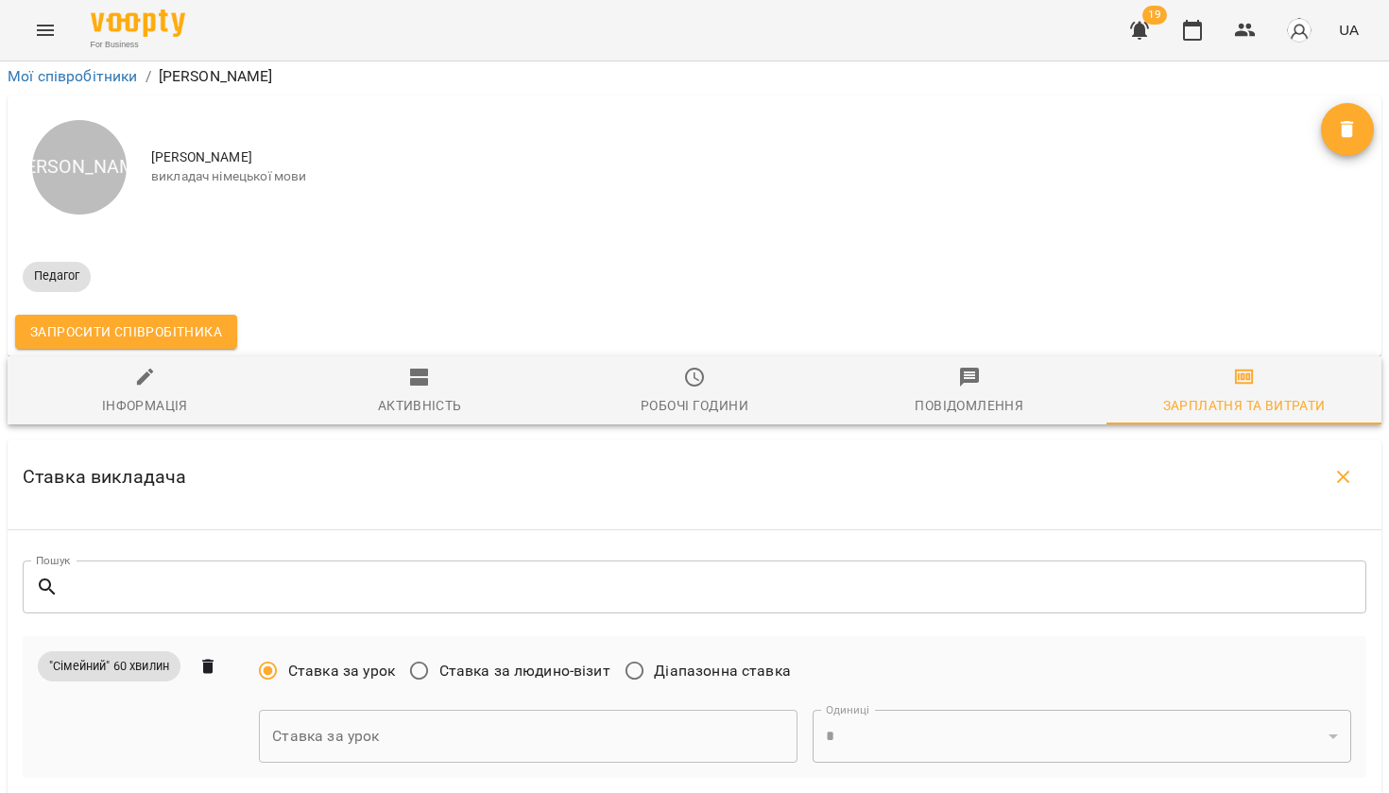
scroll to position [241, 0]
click at [442, 710] on input "text" at bounding box center [528, 736] width 539 height 53
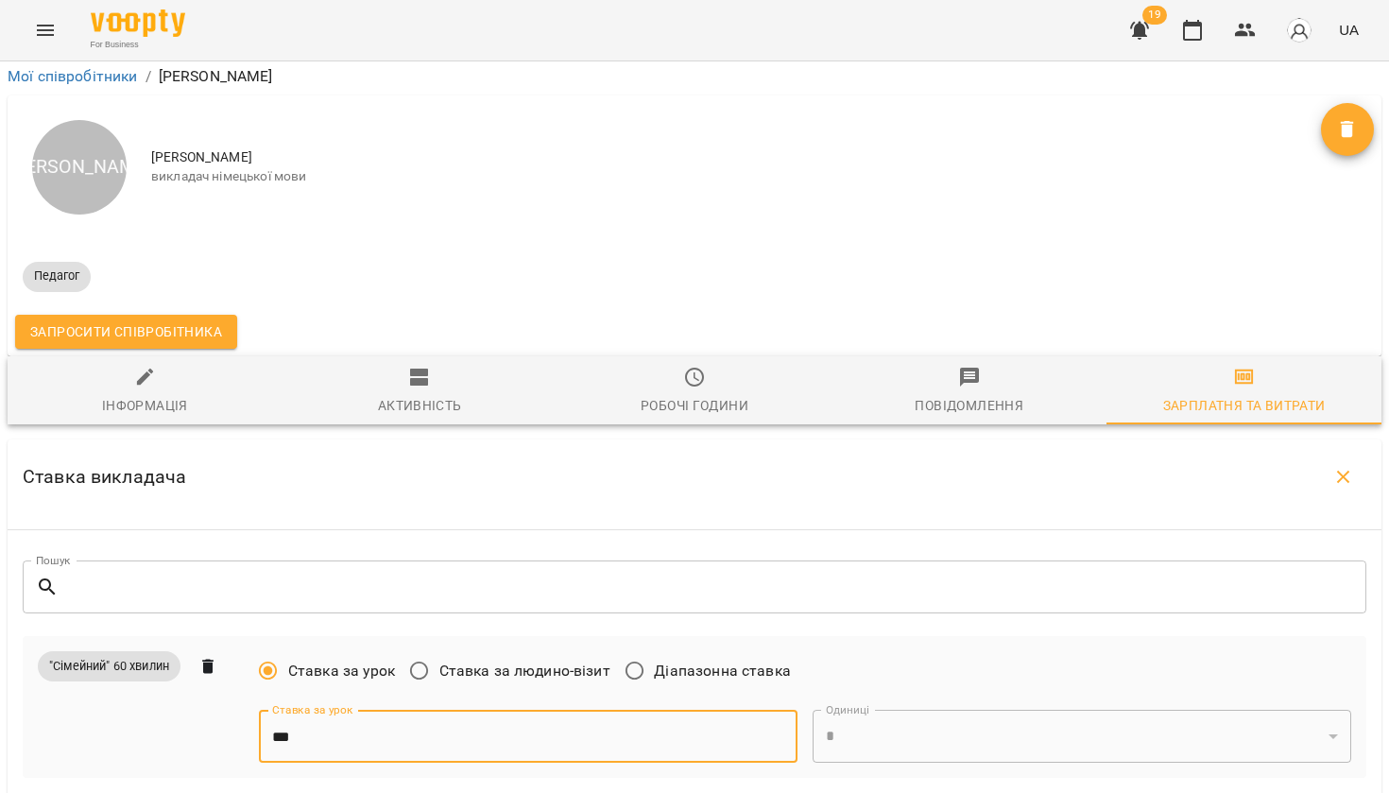
type input "***"
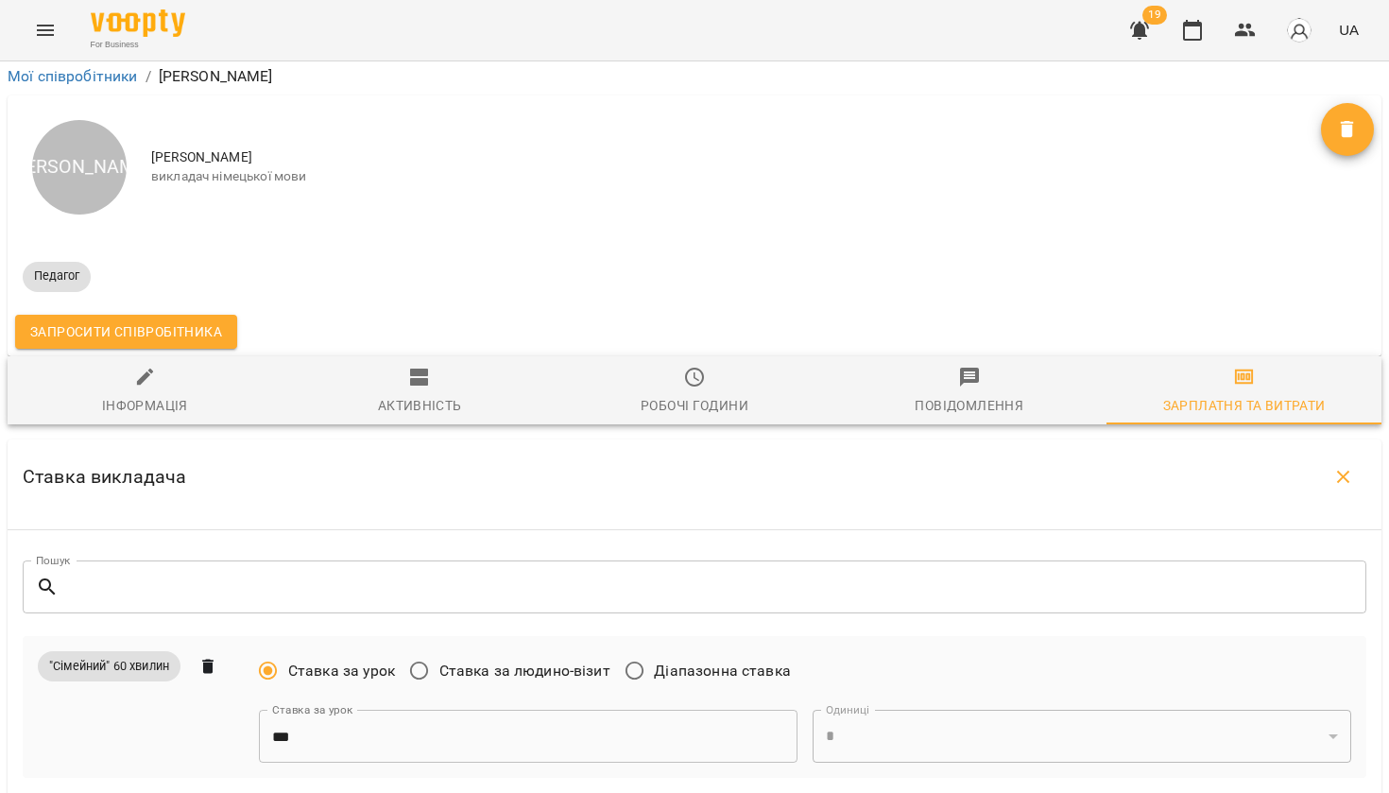
scroll to position [626, 0]
type input "***"
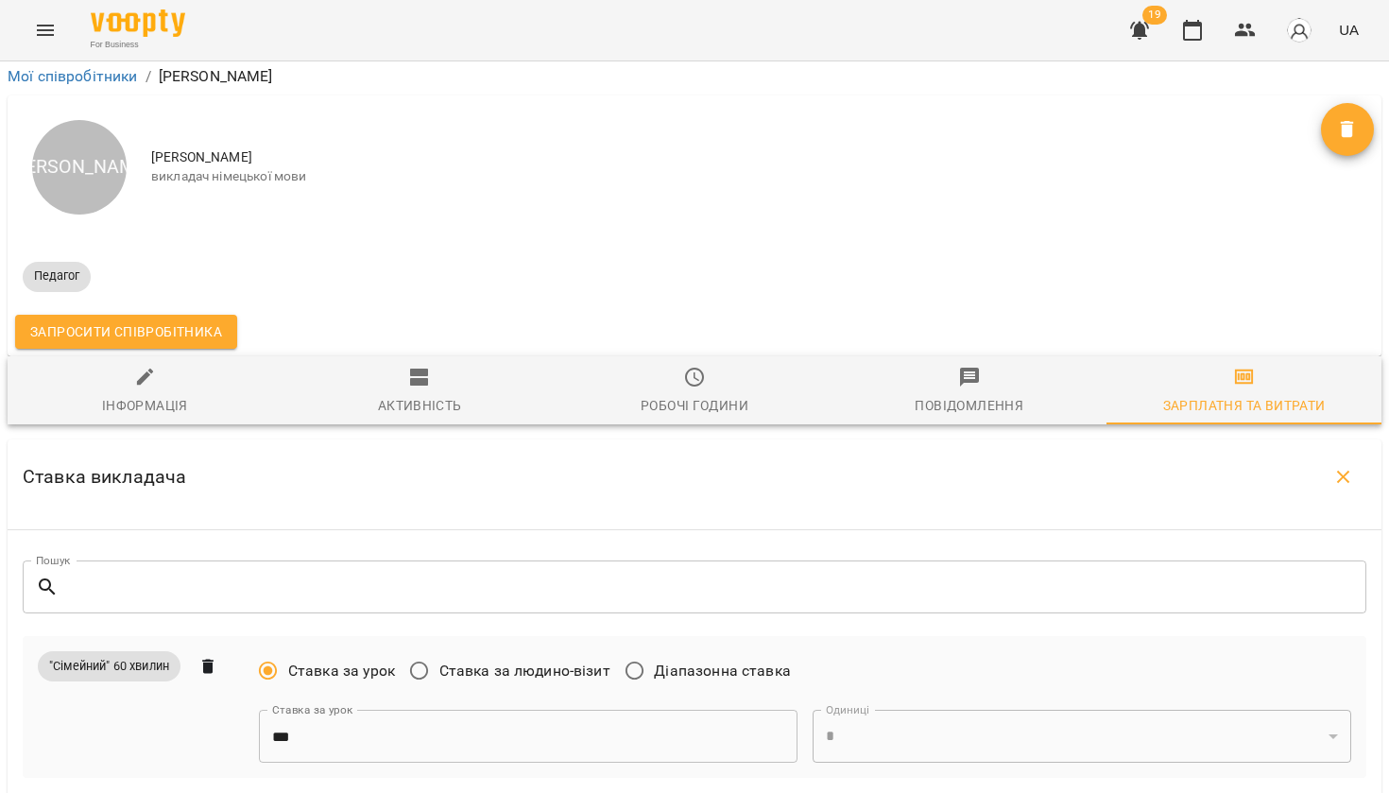
scroll to position [939, 0]
type input "***"
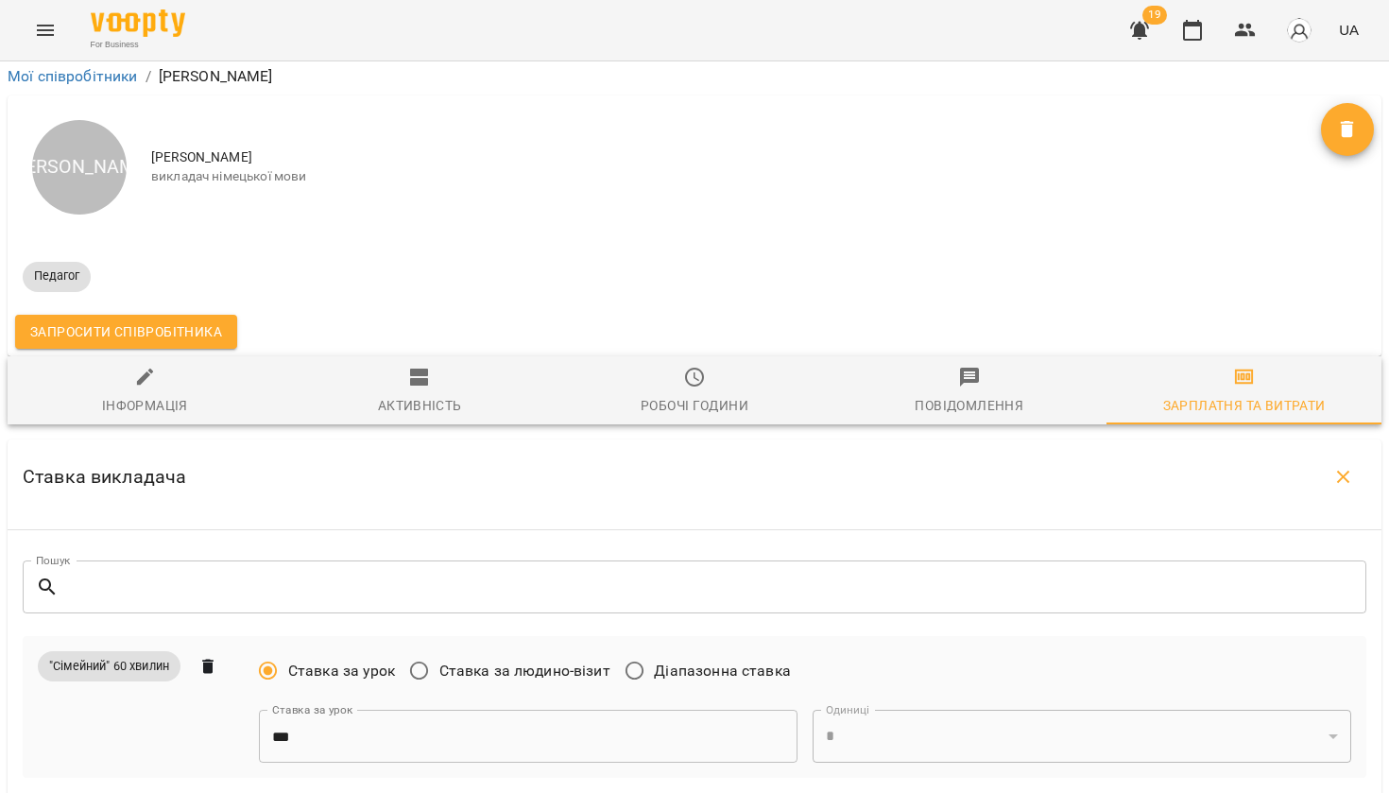
type input "***"
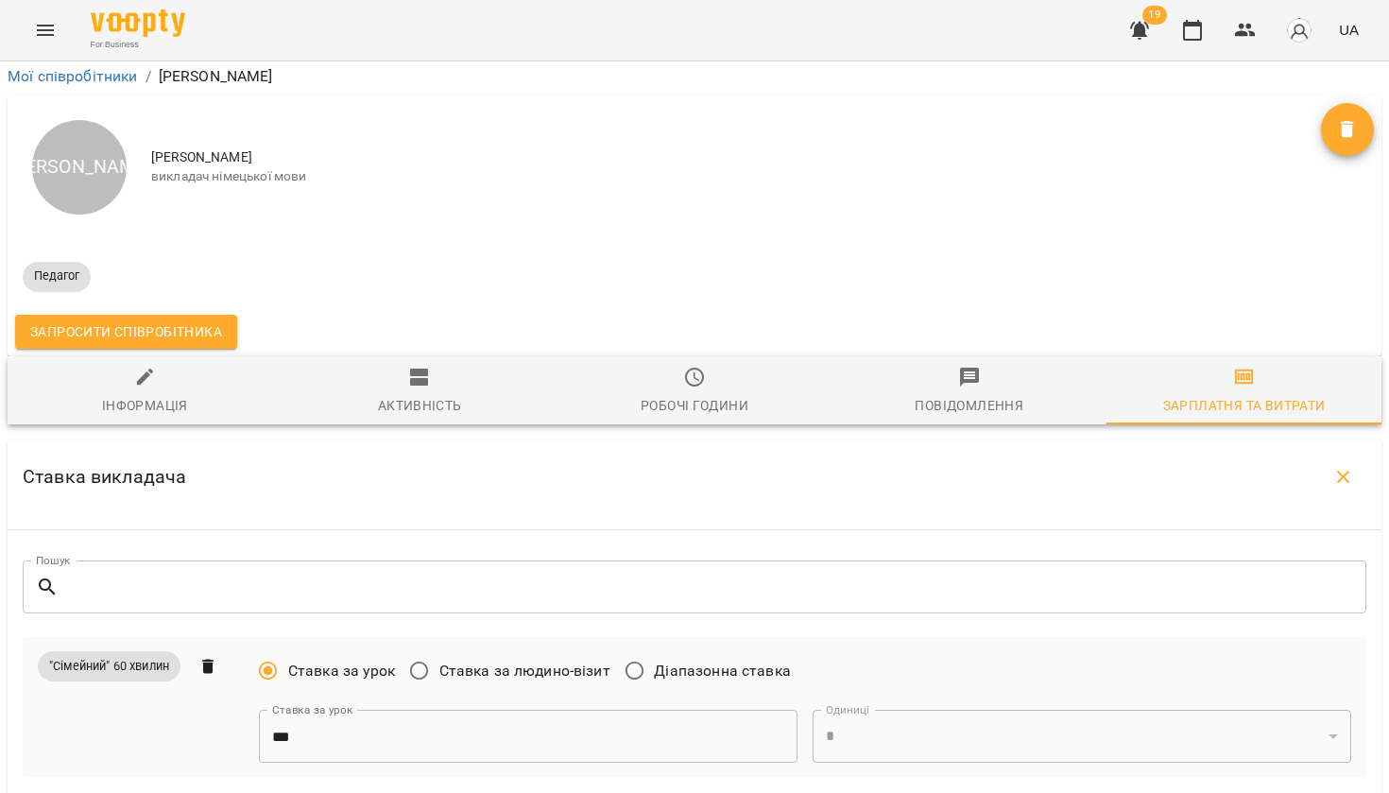
type input "***"
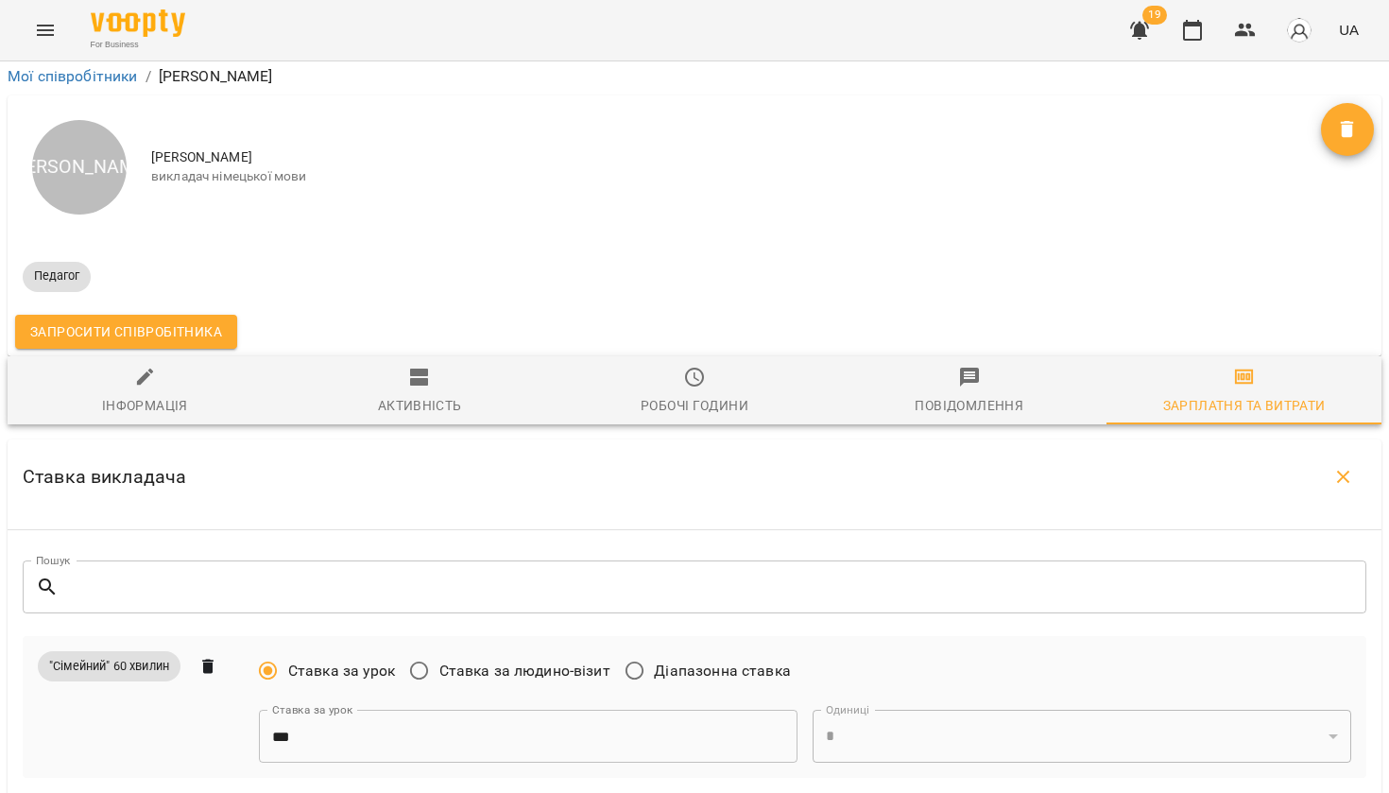
type input "***"
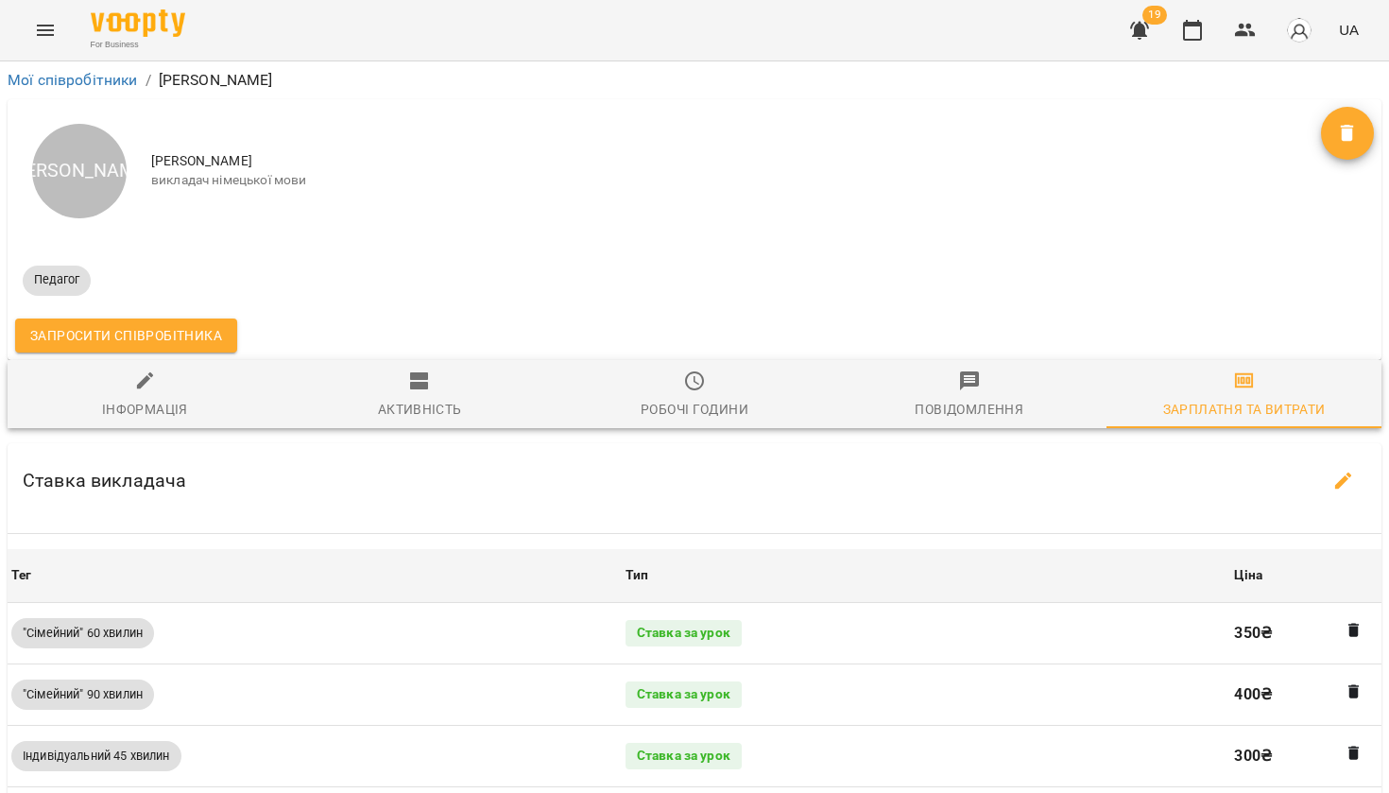
scroll to position [0, 0]
click at [1193, 28] on icon "button" at bounding box center [1192, 30] width 23 height 23
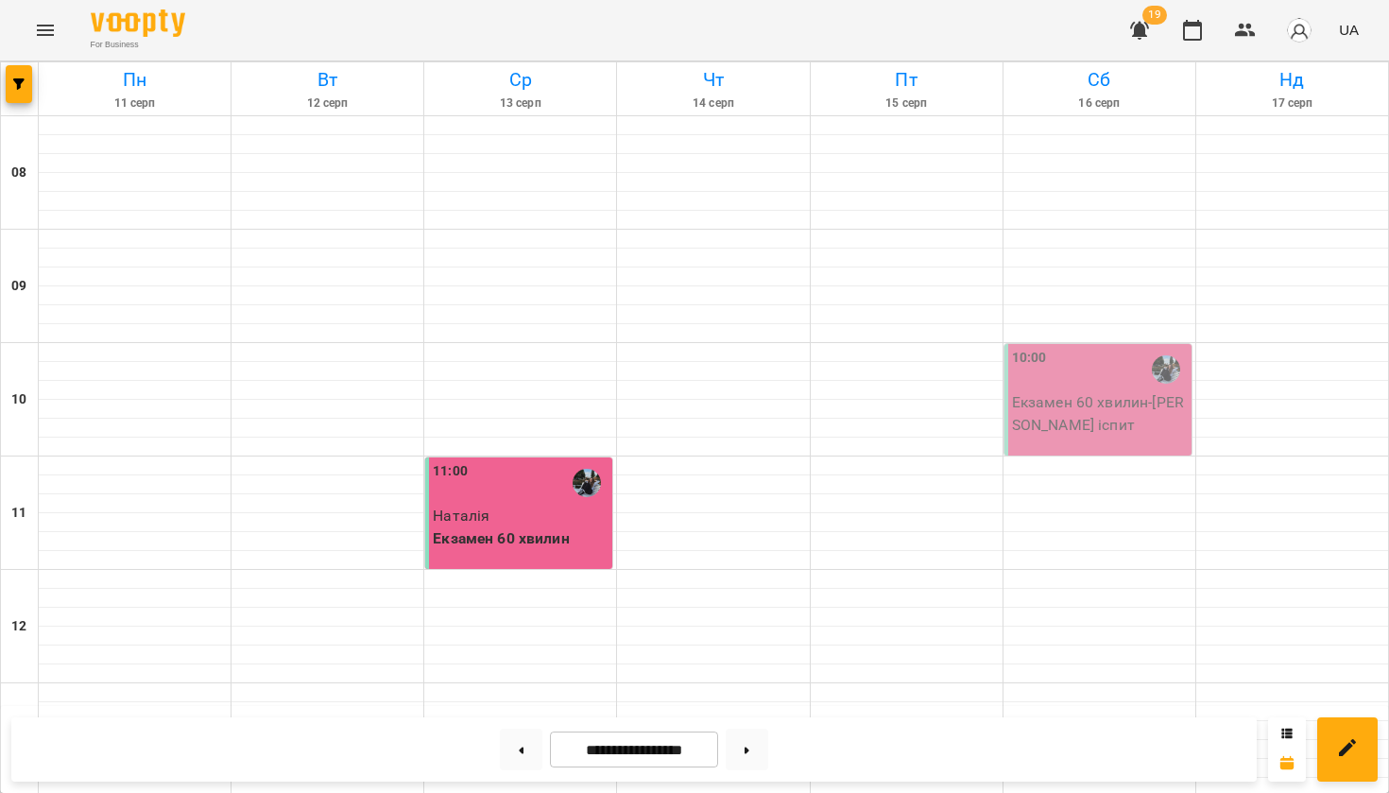
click at [3, 80] on div at bounding box center [20, 88] width 38 height 53
click at [16, 80] on icon "button" at bounding box center [18, 83] width 11 height 11
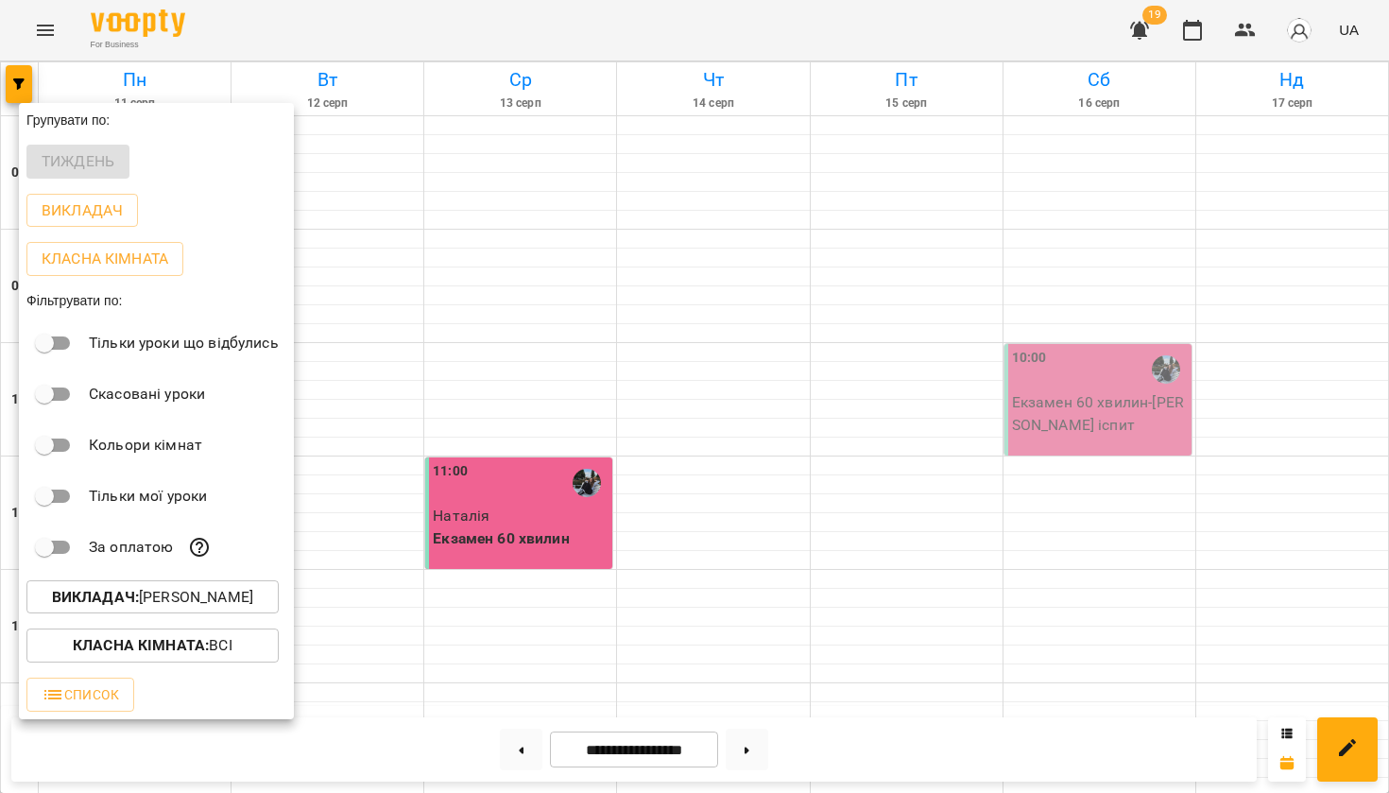
click at [83, 596] on span "Викладач : [PERSON_NAME]" at bounding box center [153, 597] width 222 height 23
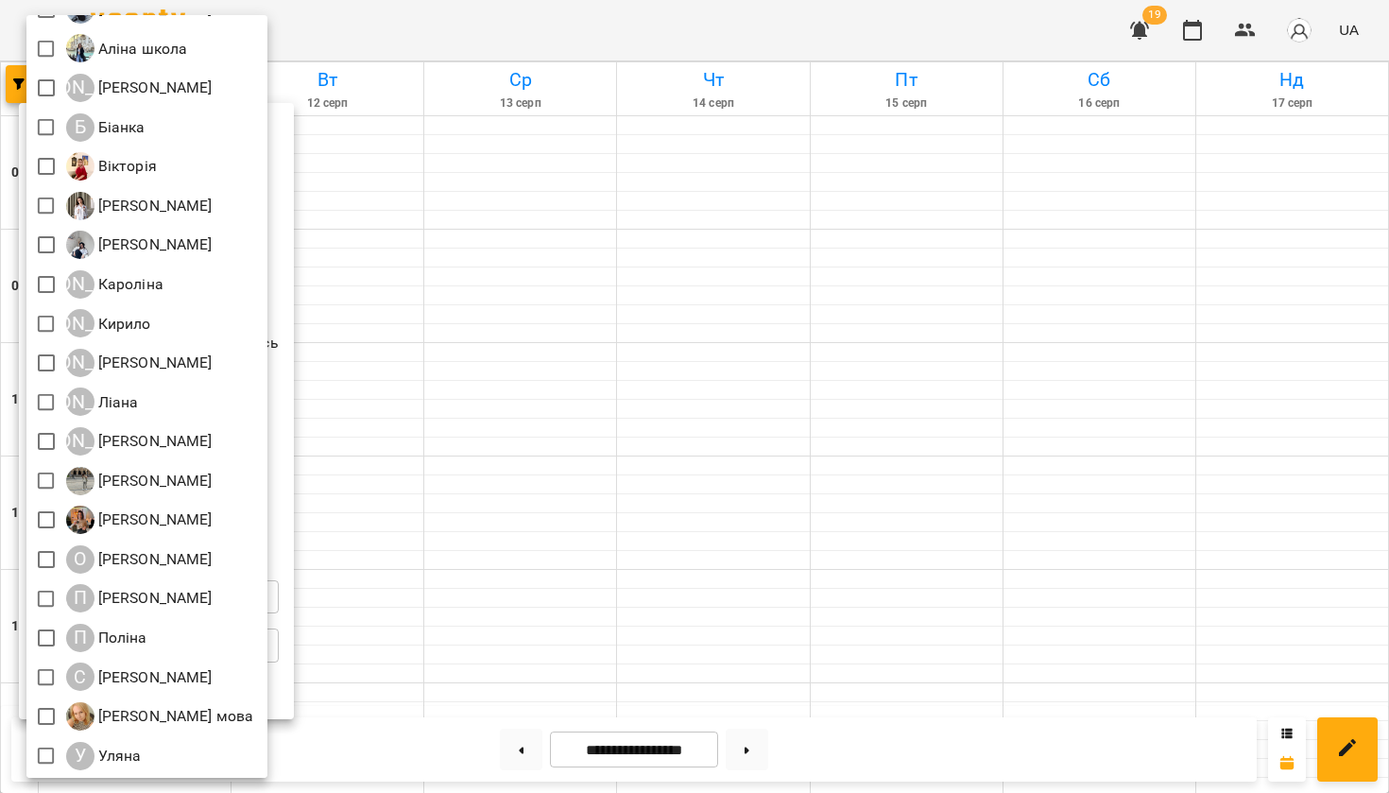
scroll to position [380, 0]
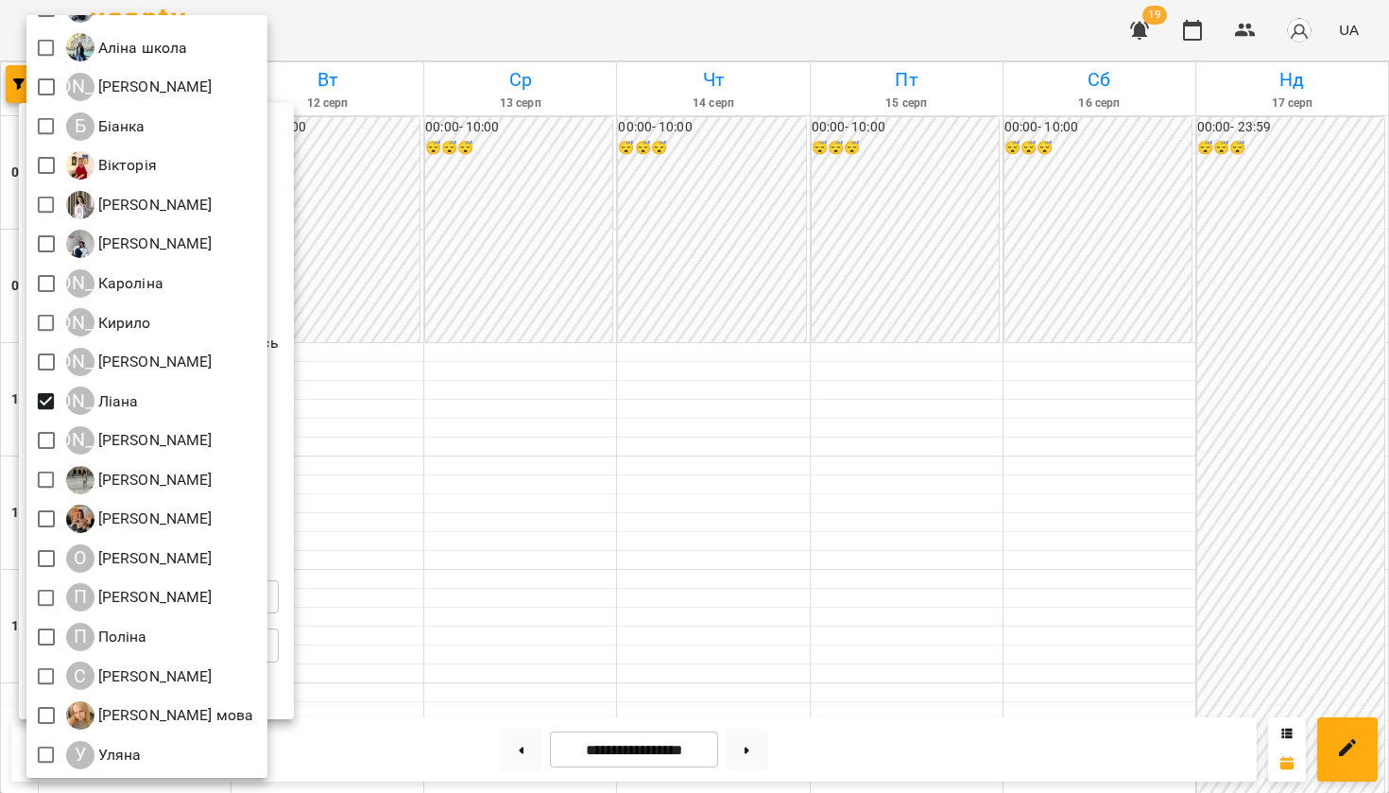
click at [442, 437] on div at bounding box center [694, 396] width 1389 height 793
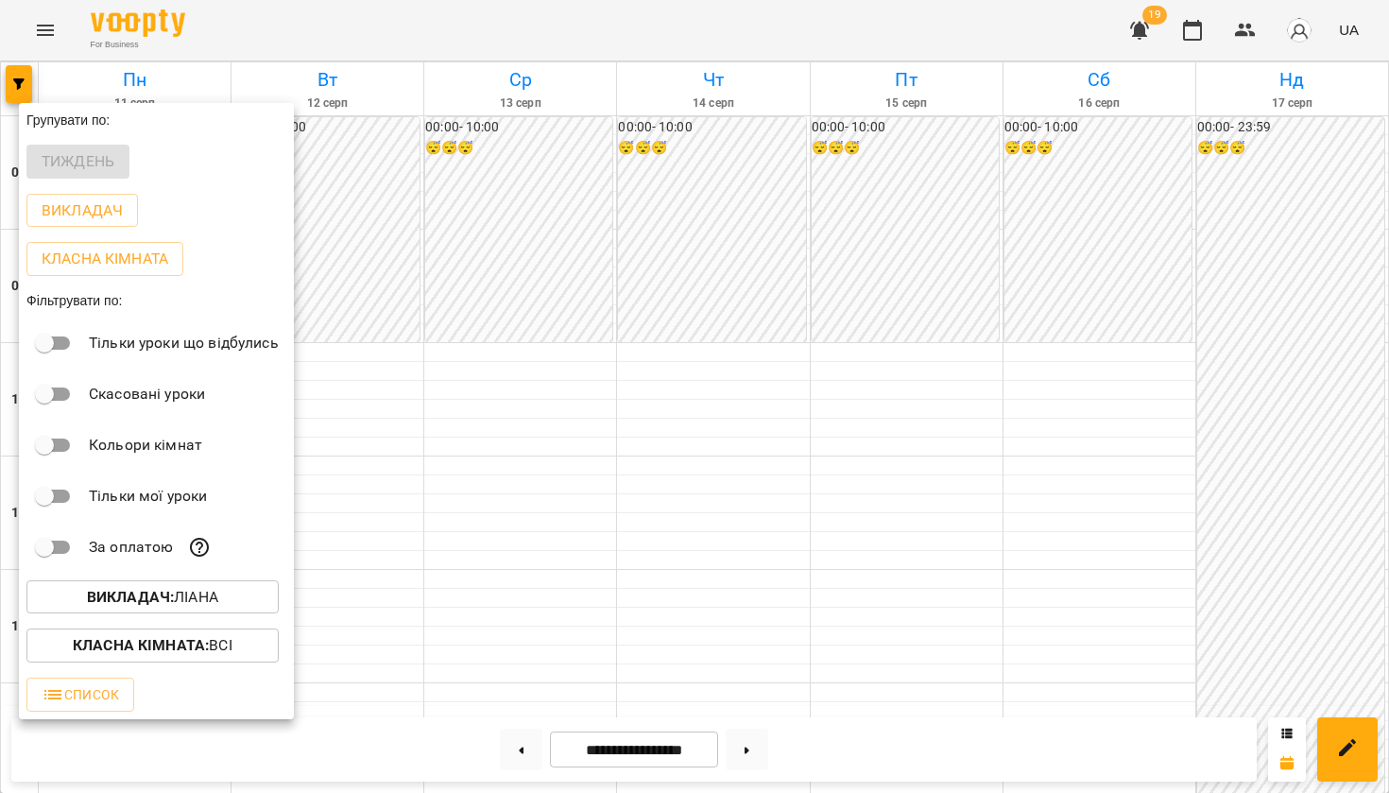
click at [442, 437] on div at bounding box center [694, 396] width 1389 height 793
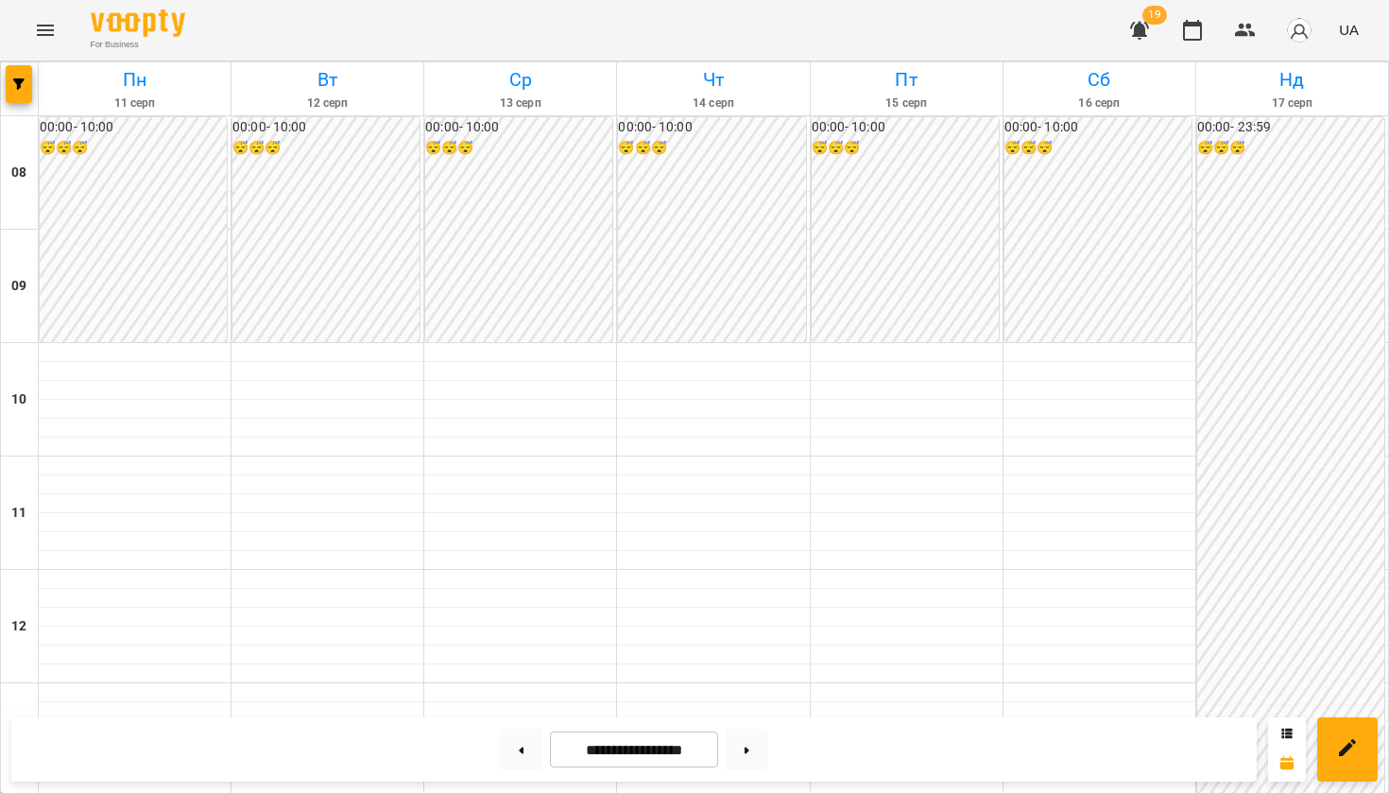
scroll to position [683, 0]
click at [534, 742] on button at bounding box center [521, 749] width 43 height 42
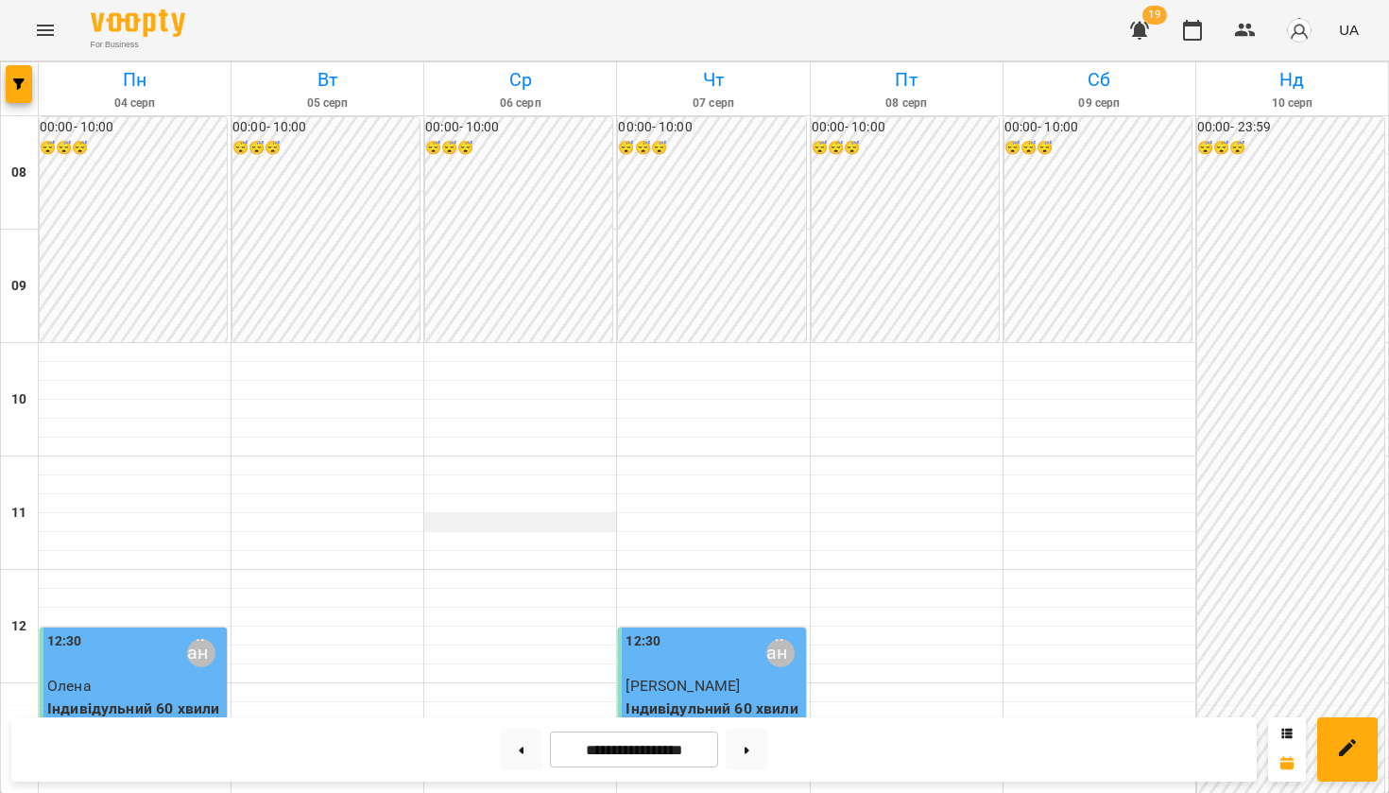
scroll to position [0, 0]
click at [747, 748] on button at bounding box center [747, 749] width 43 height 42
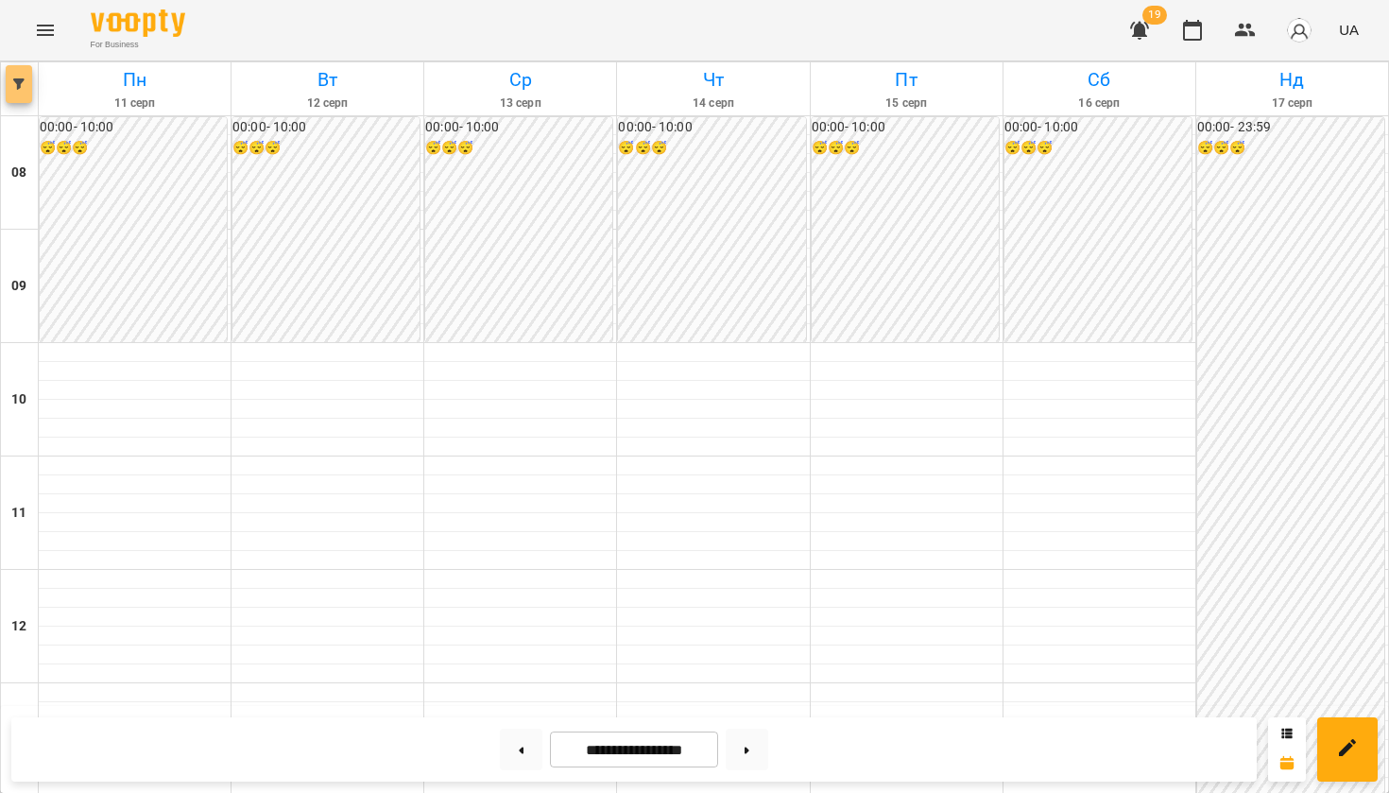
click at [23, 76] on button "button" at bounding box center [19, 84] width 26 height 38
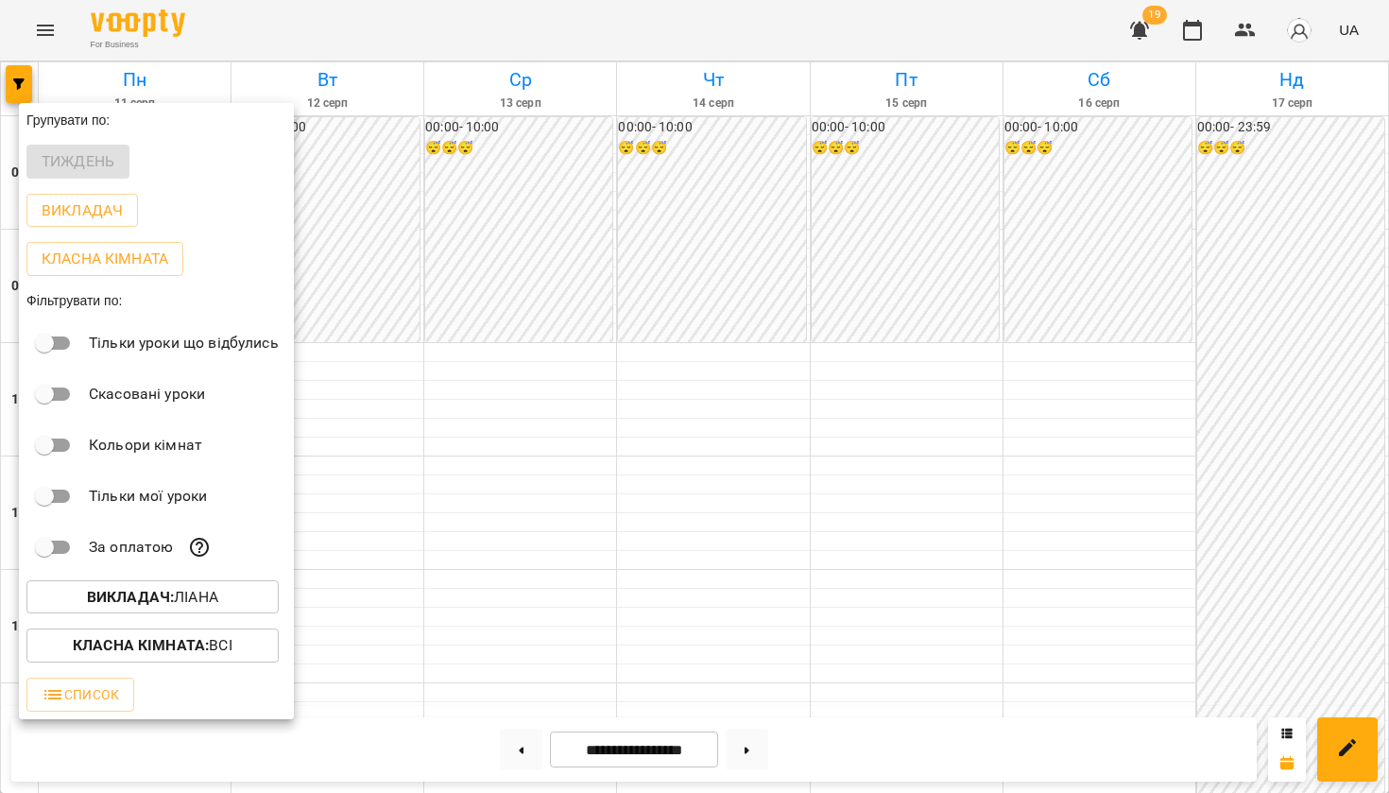
click at [101, 590] on b "Викладач :" at bounding box center [130, 597] width 87 height 18
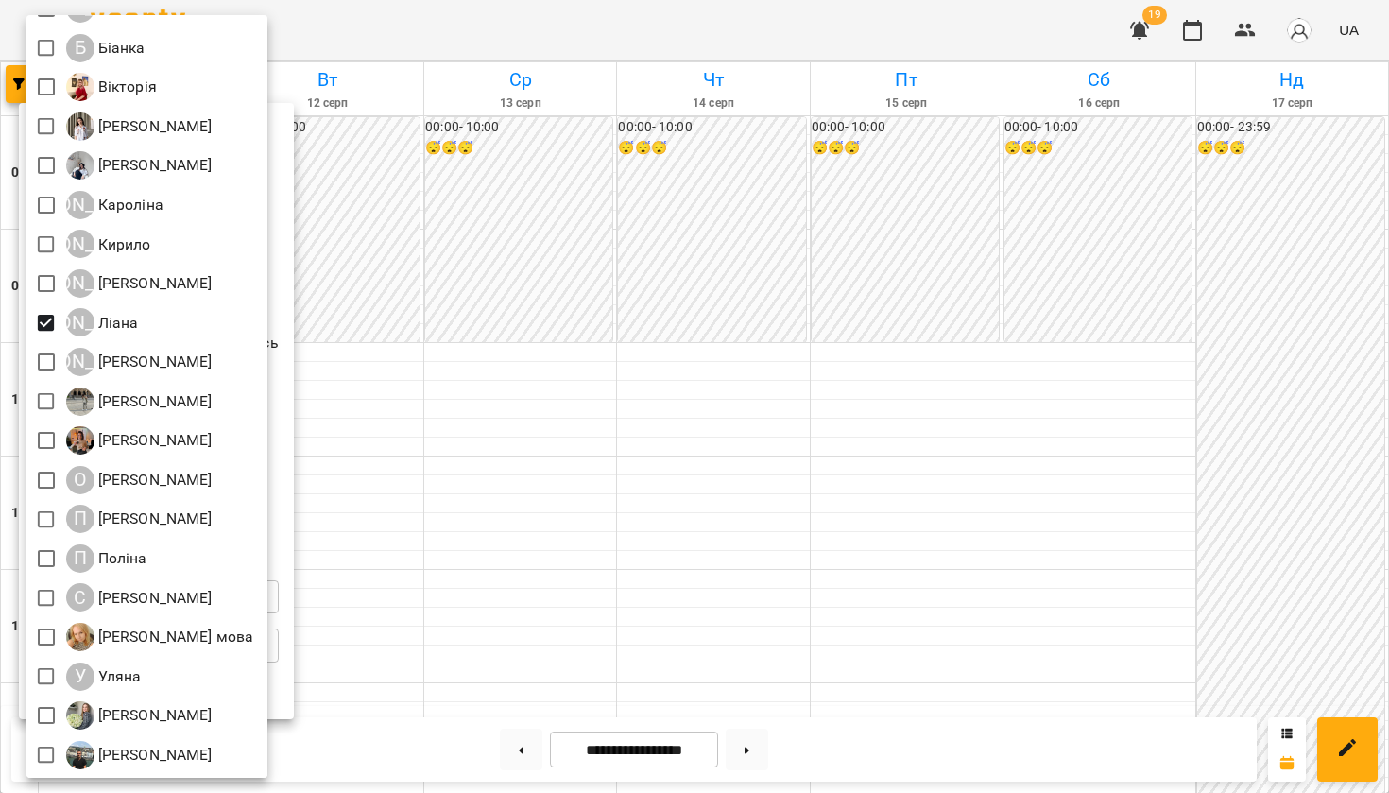
scroll to position [458, 0]
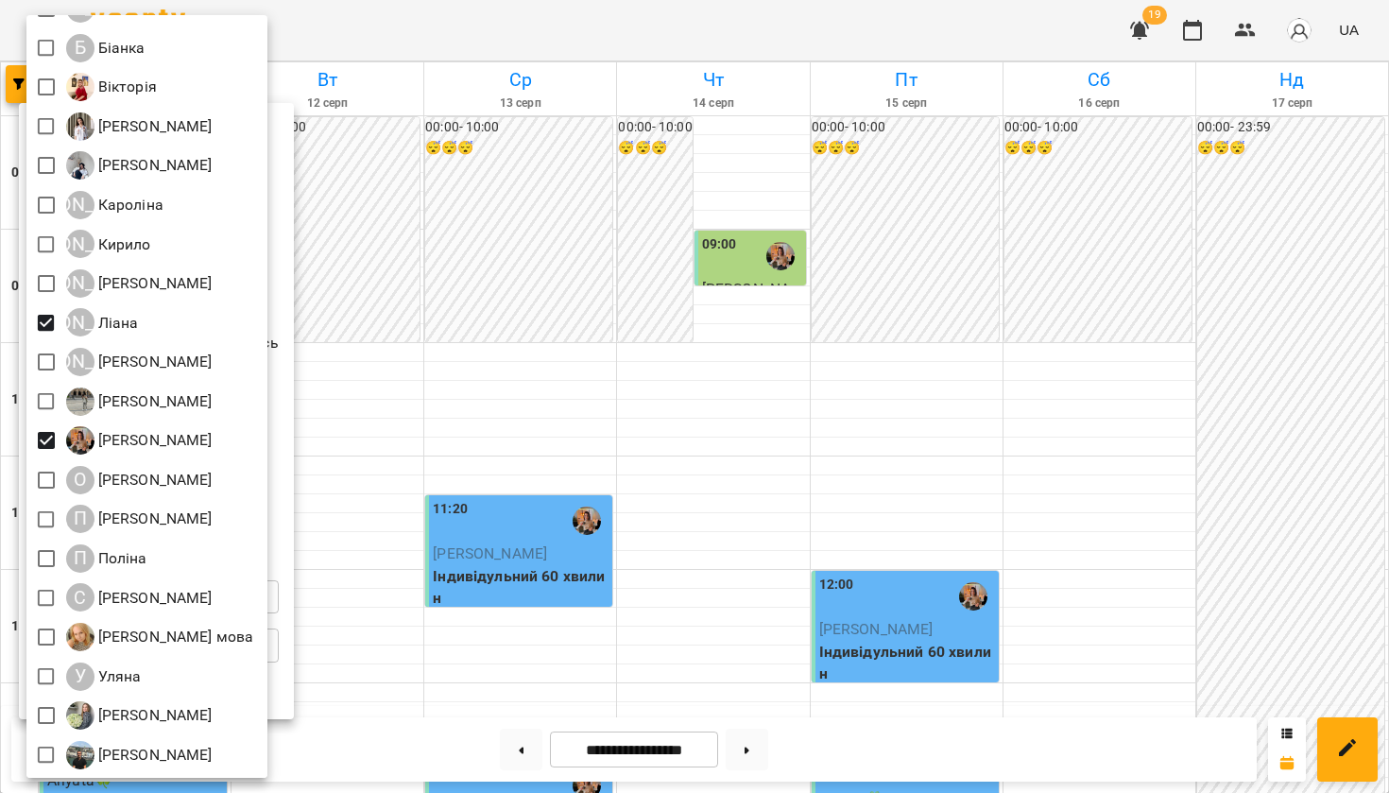
click at [362, 443] on div at bounding box center [694, 396] width 1389 height 793
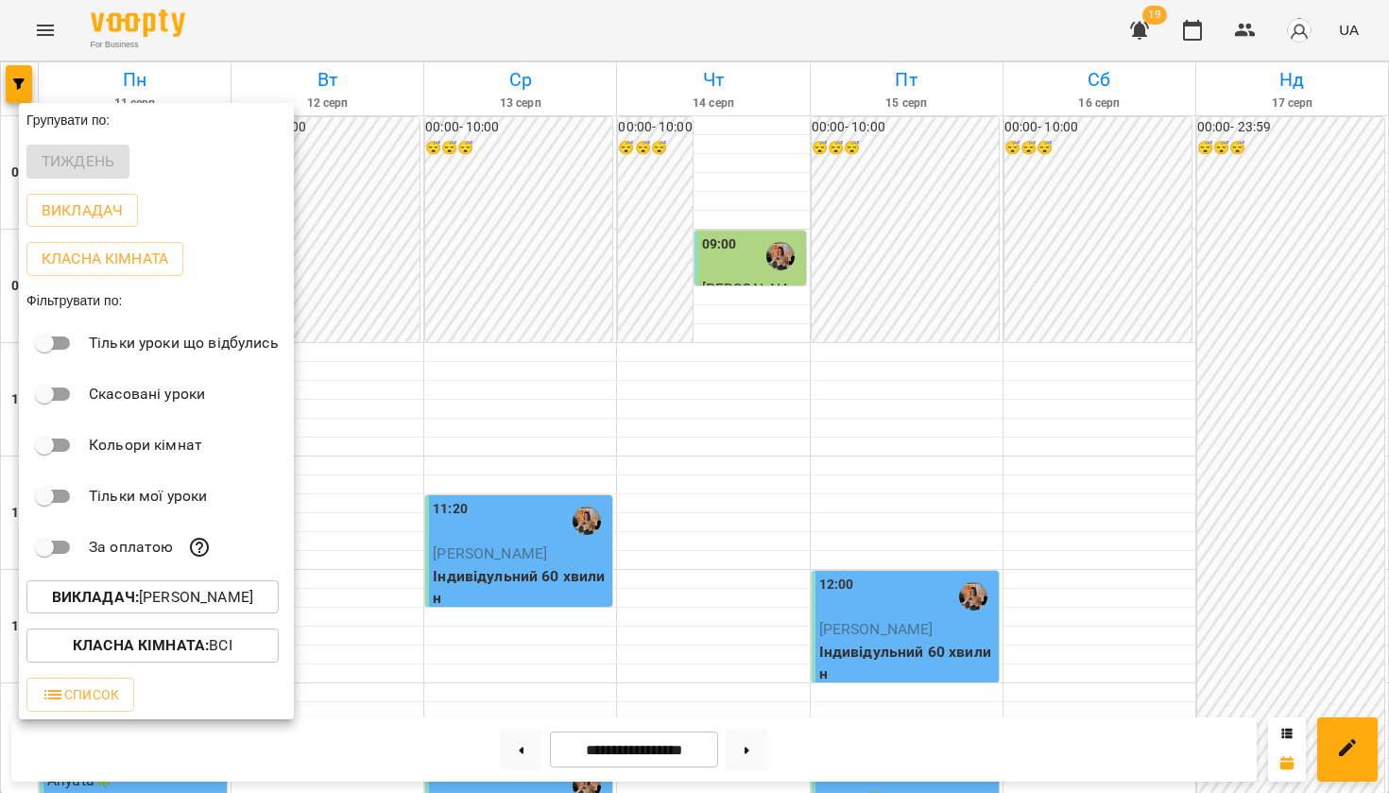
click at [362, 444] on div at bounding box center [694, 396] width 1389 height 793
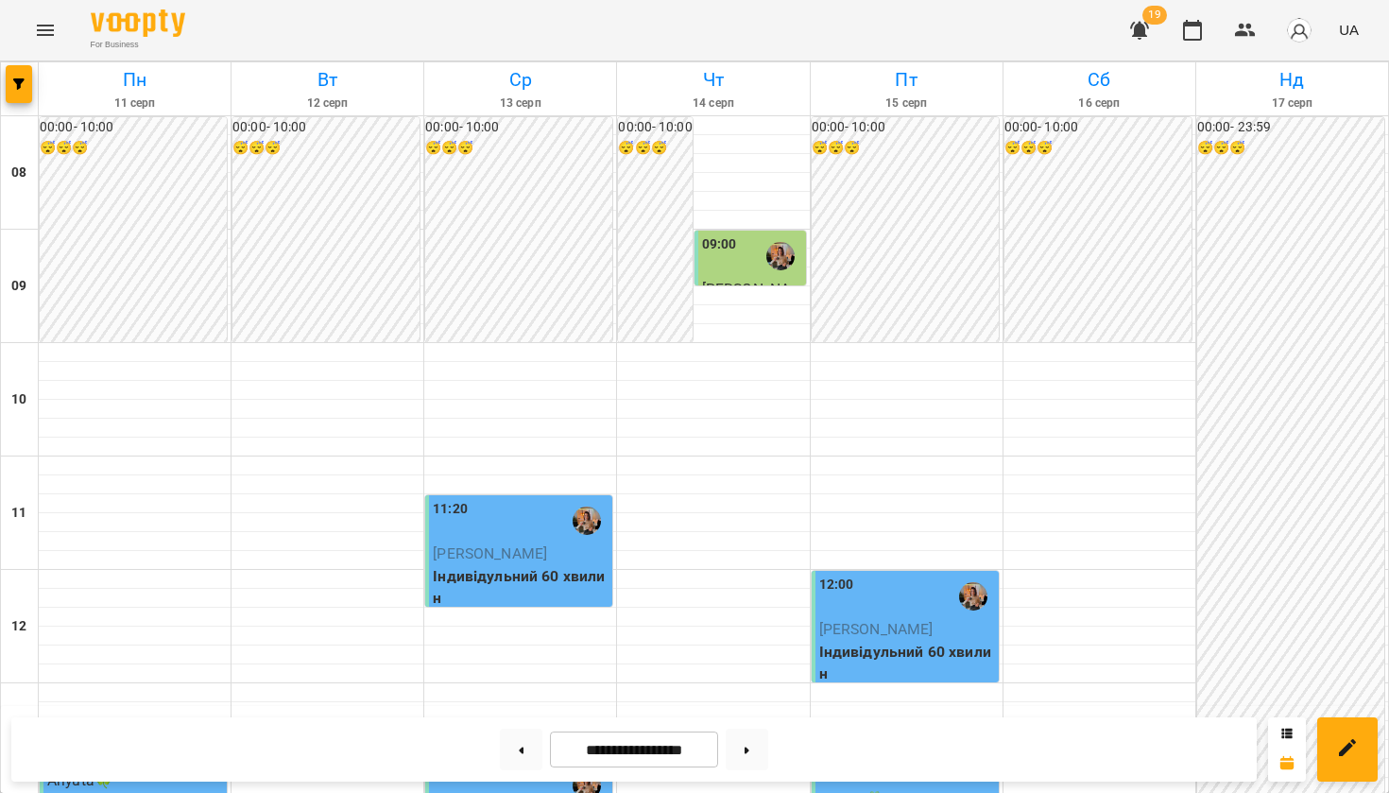
scroll to position [1016, 0]
click at [500, 732] on button at bounding box center [521, 749] width 43 height 42
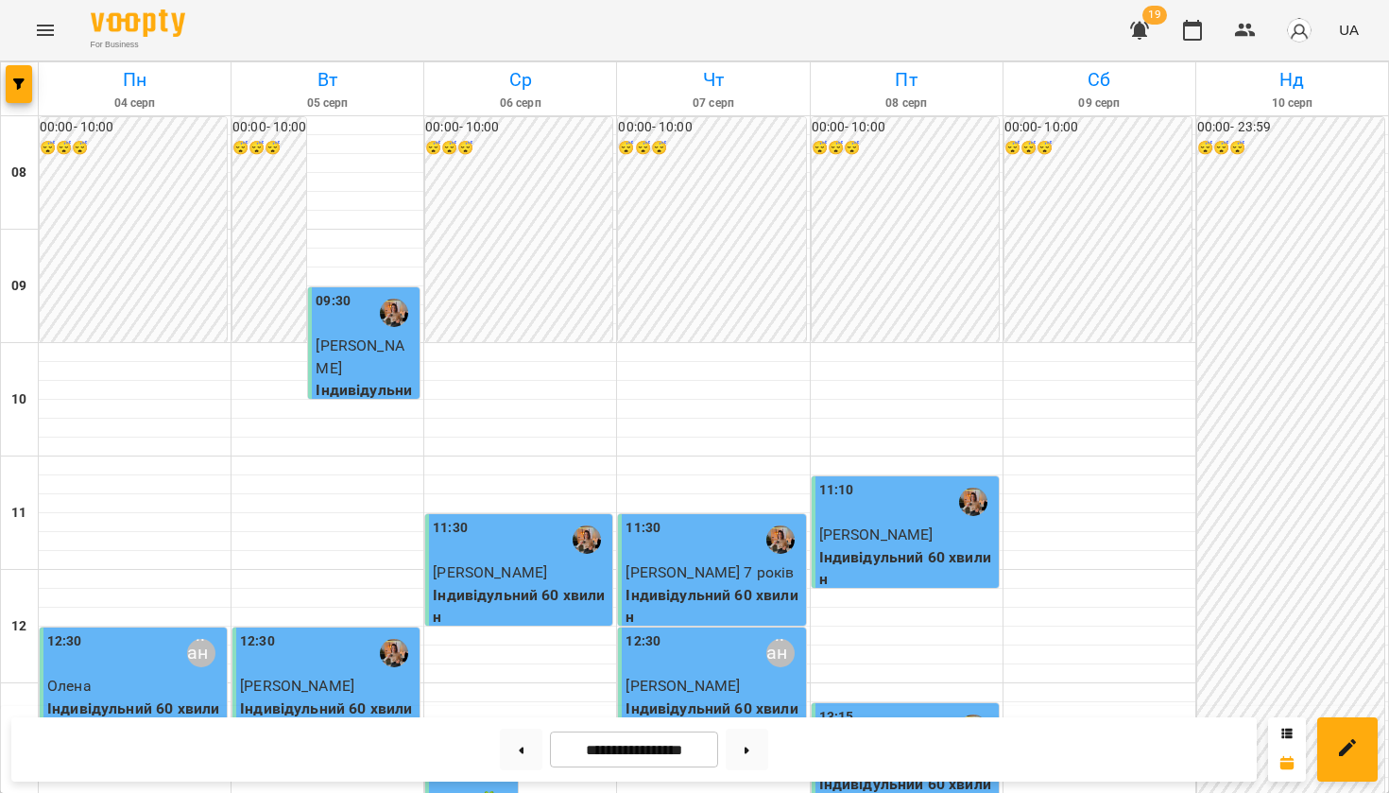
scroll to position [0, 0]
click at [743, 740] on button at bounding box center [747, 749] width 43 height 42
type input "**********"
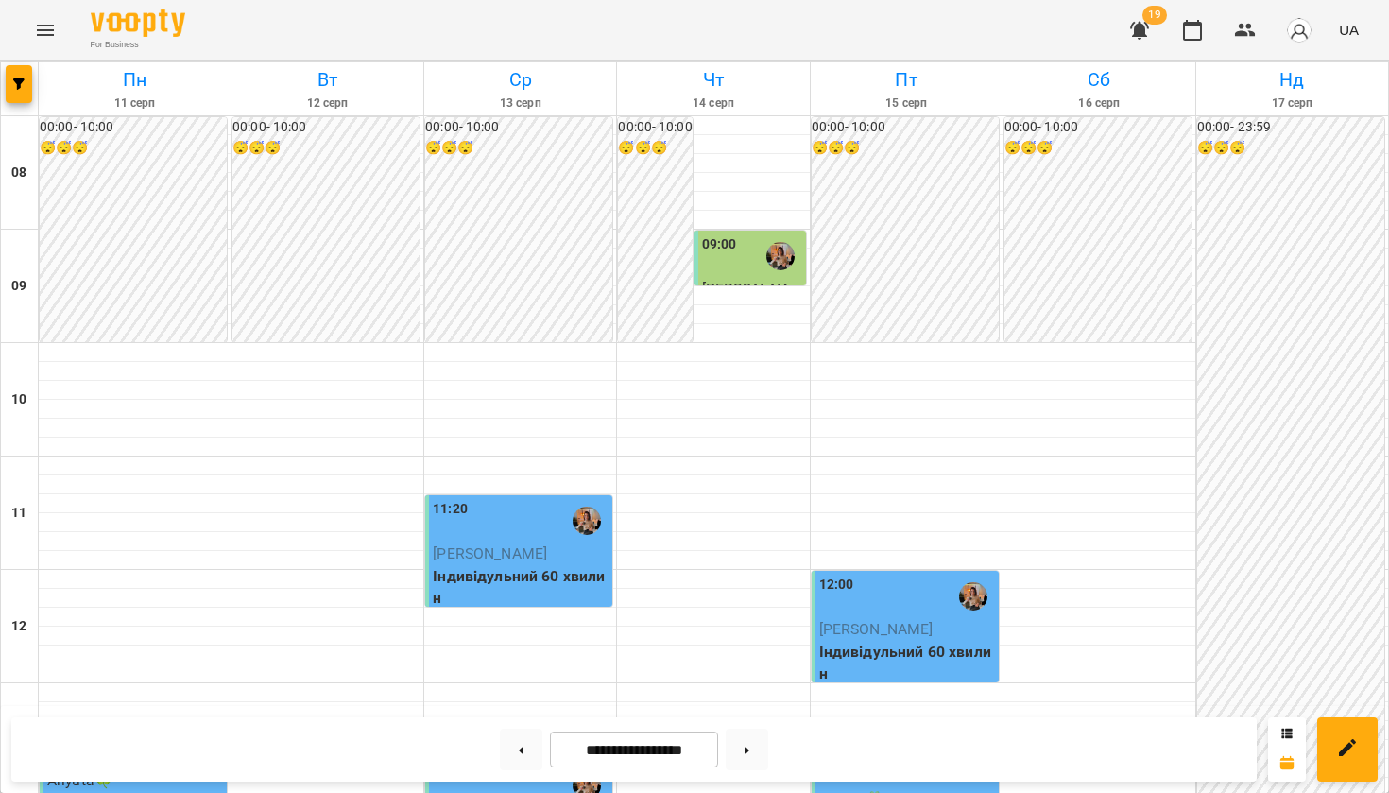
click at [41, 36] on icon "Menu" at bounding box center [45, 30] width 23 height 23
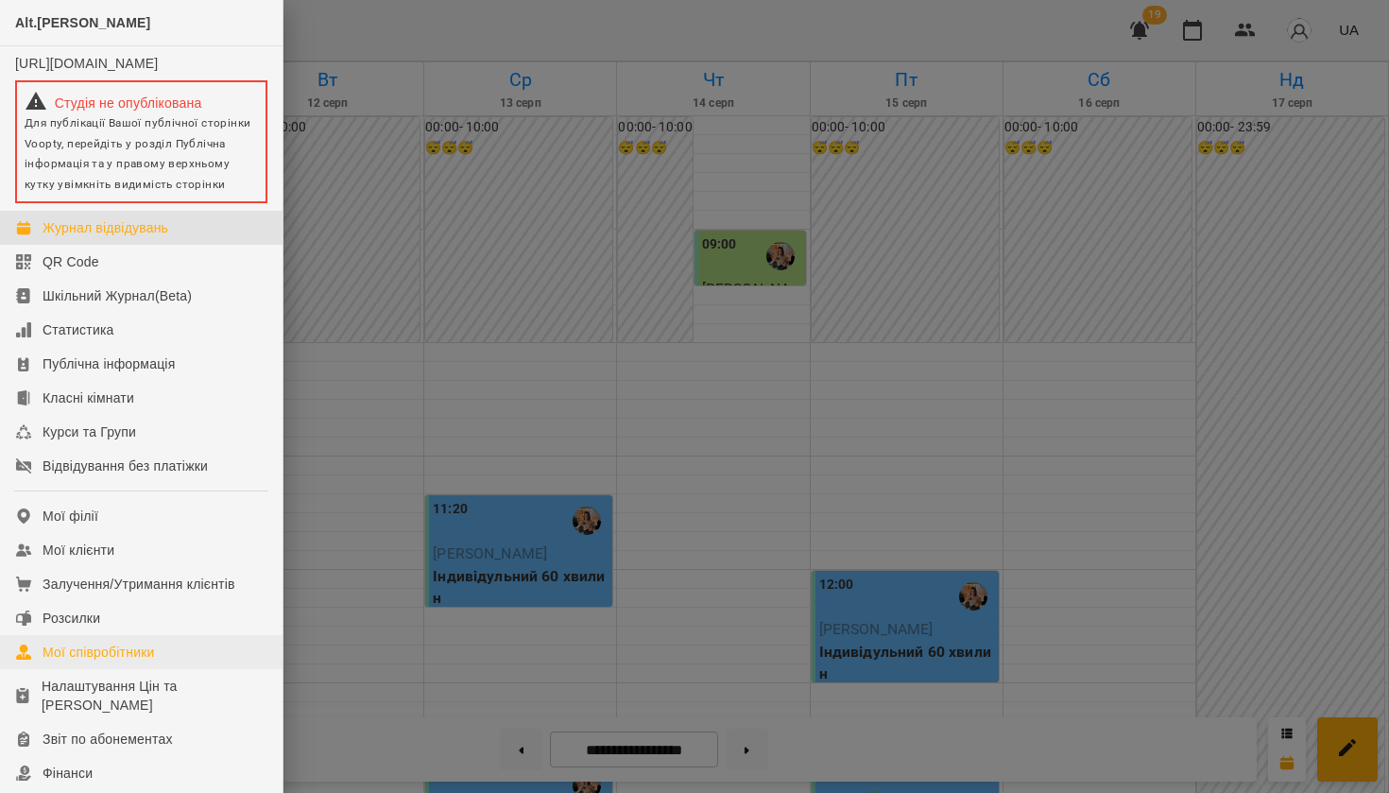
click at [85, 661] on div "Мої співробітники" at bounding box center [99, 651] width 112 height 19
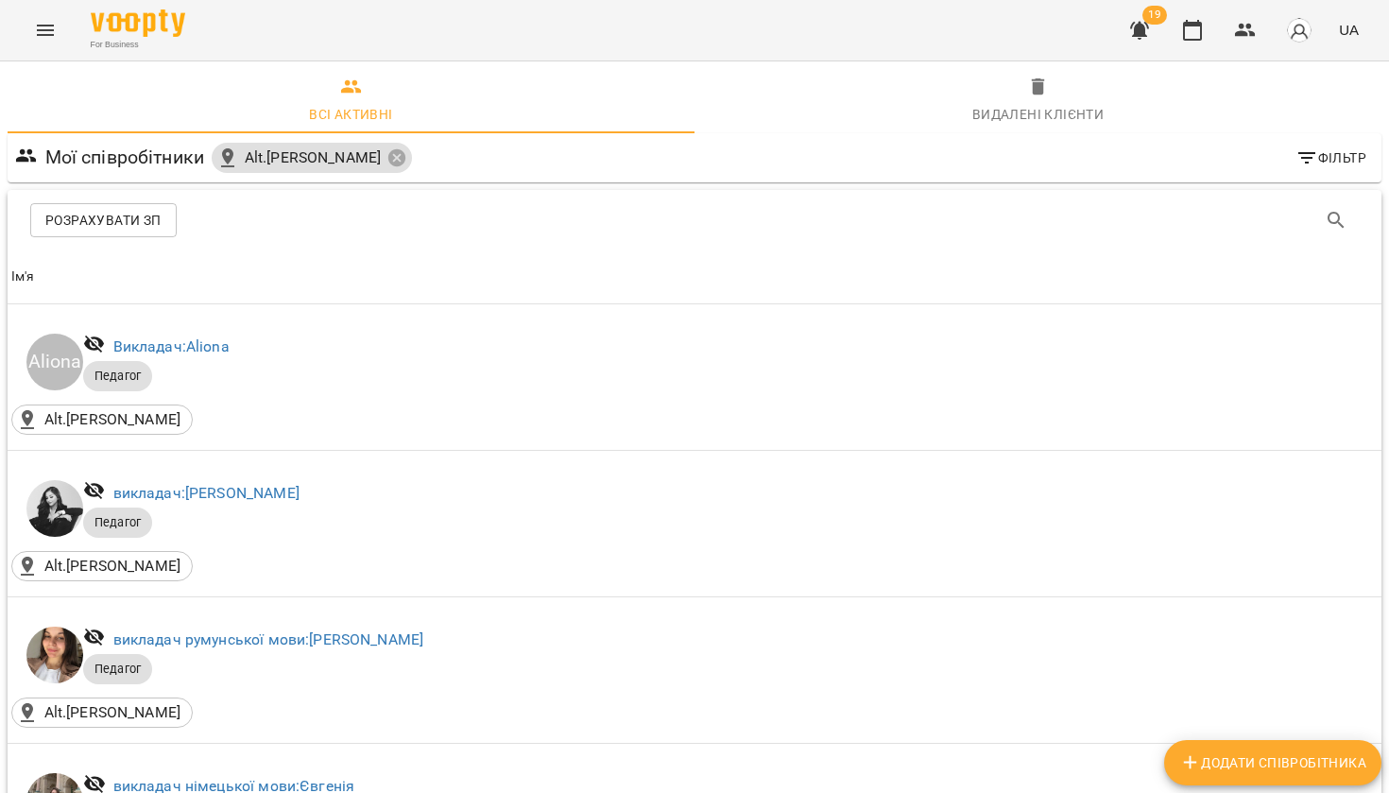
scroll to position [2839, 0]
click at [55, 30] on icon "Menu" at bounding box center [45, 30] width 23 height 23
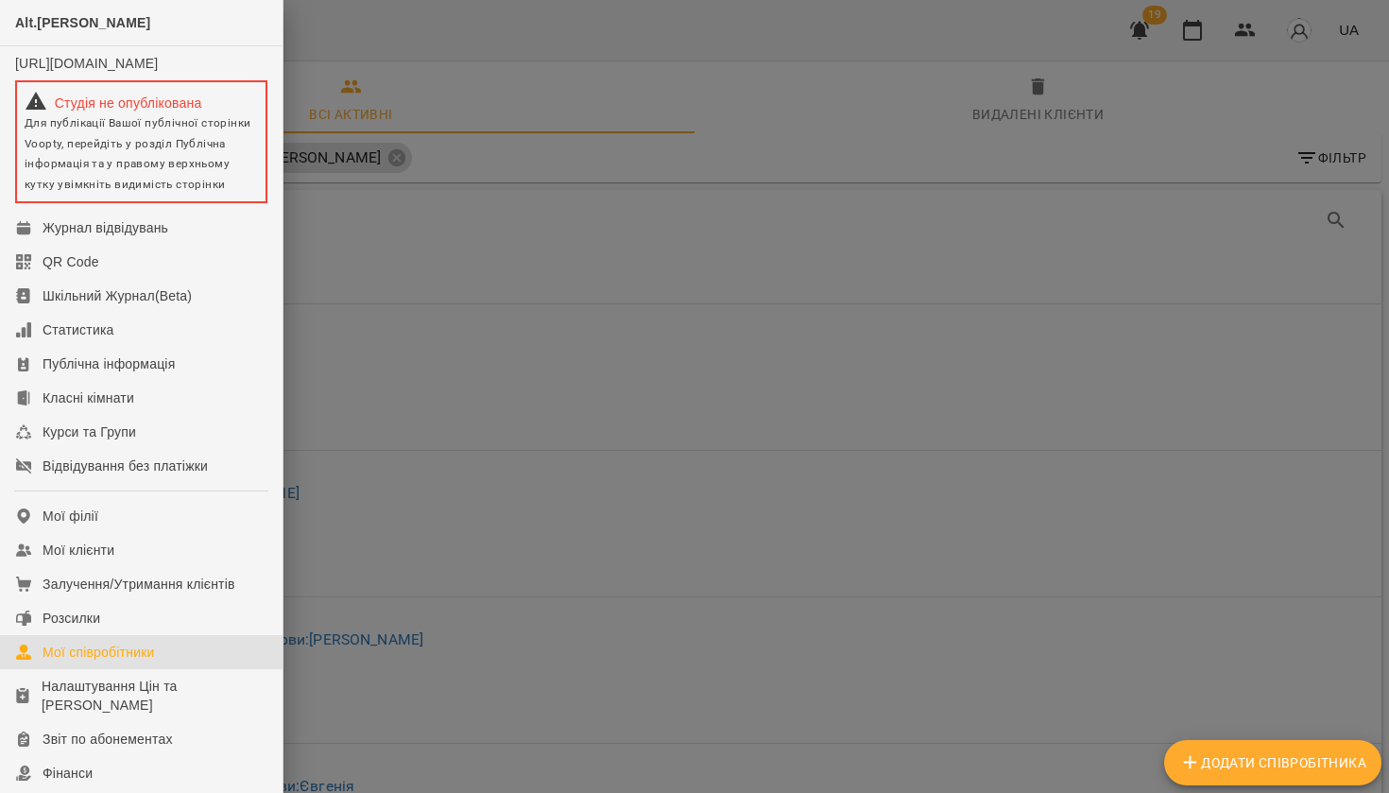
click at [1198, 46] on div at bounding box center [694, 396] width 1389 height 793
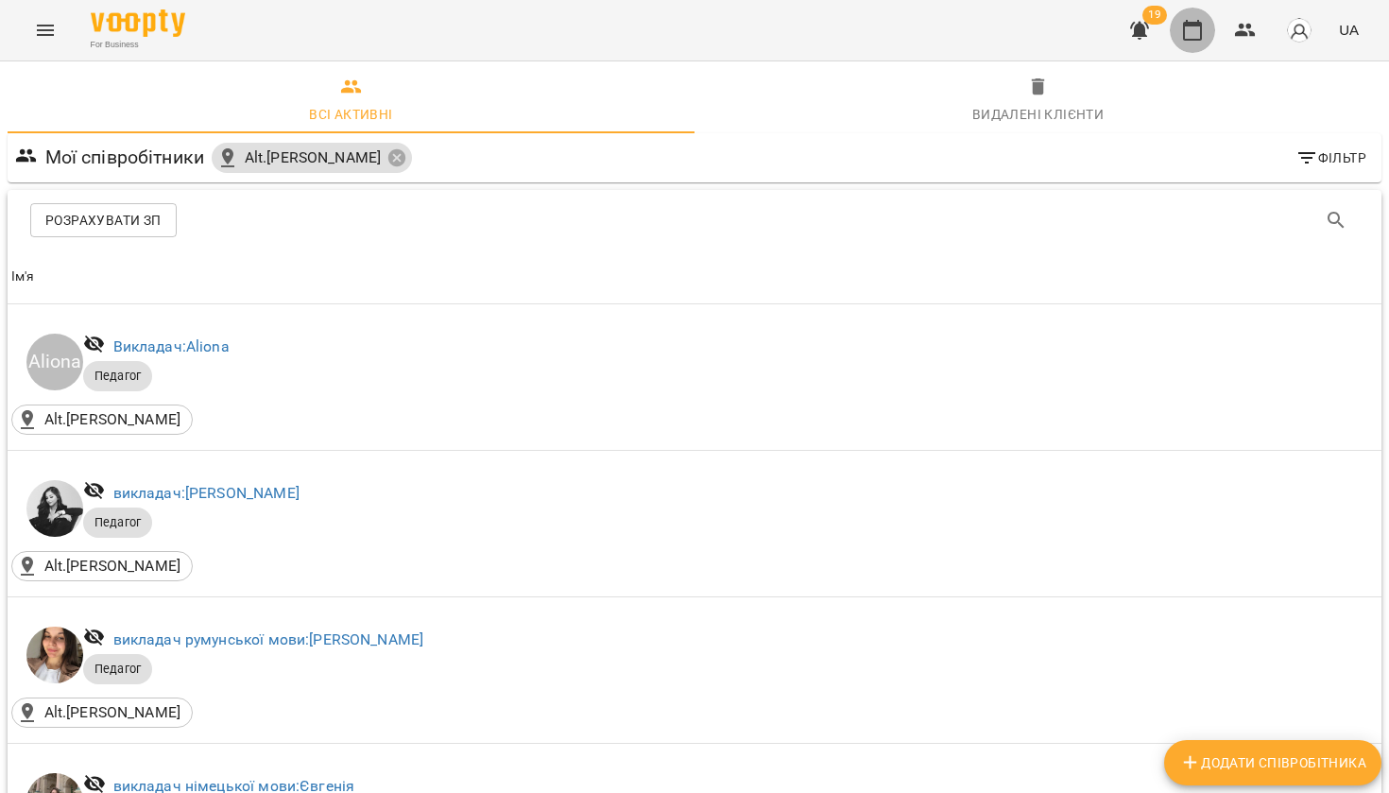
click at [1197, 39] on icon "button" at bounding box center [1192, 30] width 19 height 21
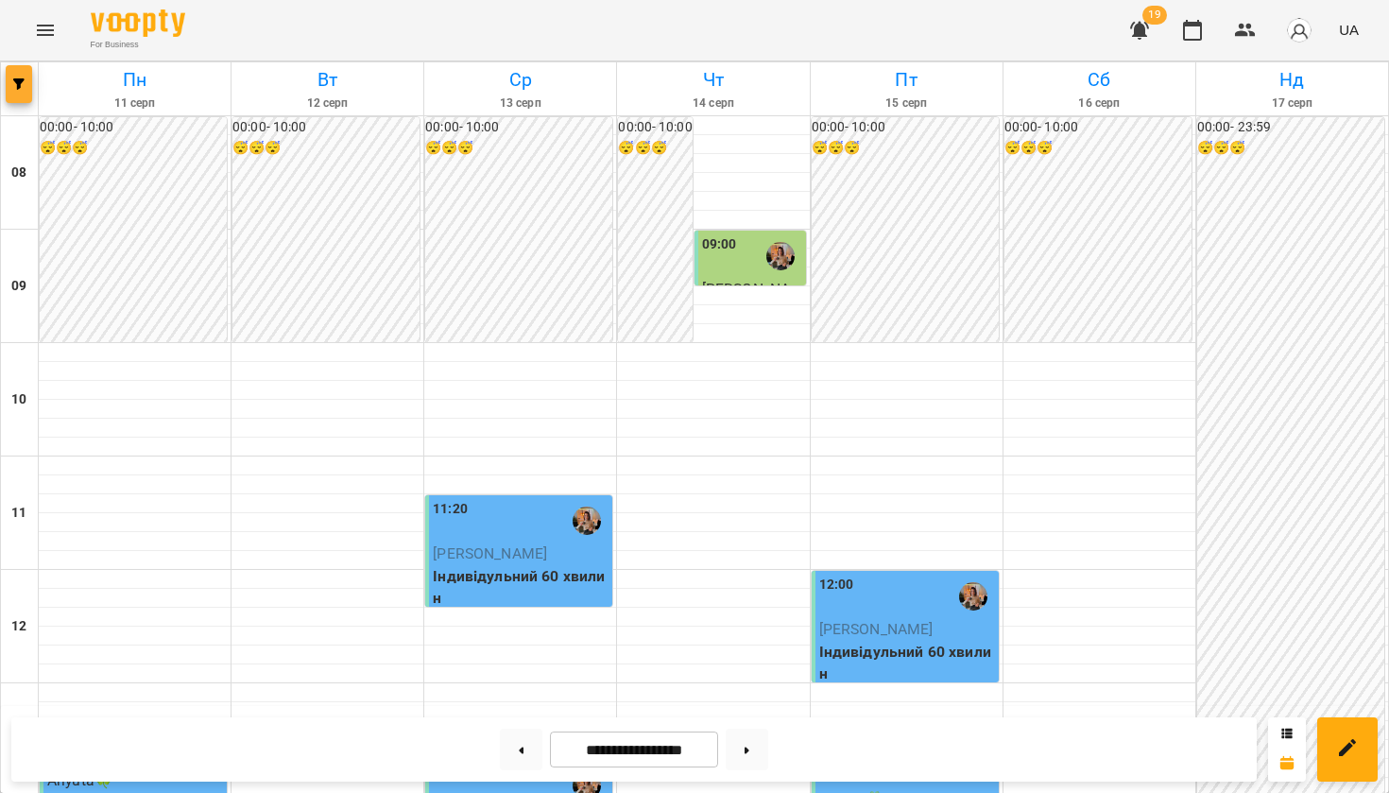
click at [20, 88] on icon "button" at bounding box center [18, 83] width 11 height 11
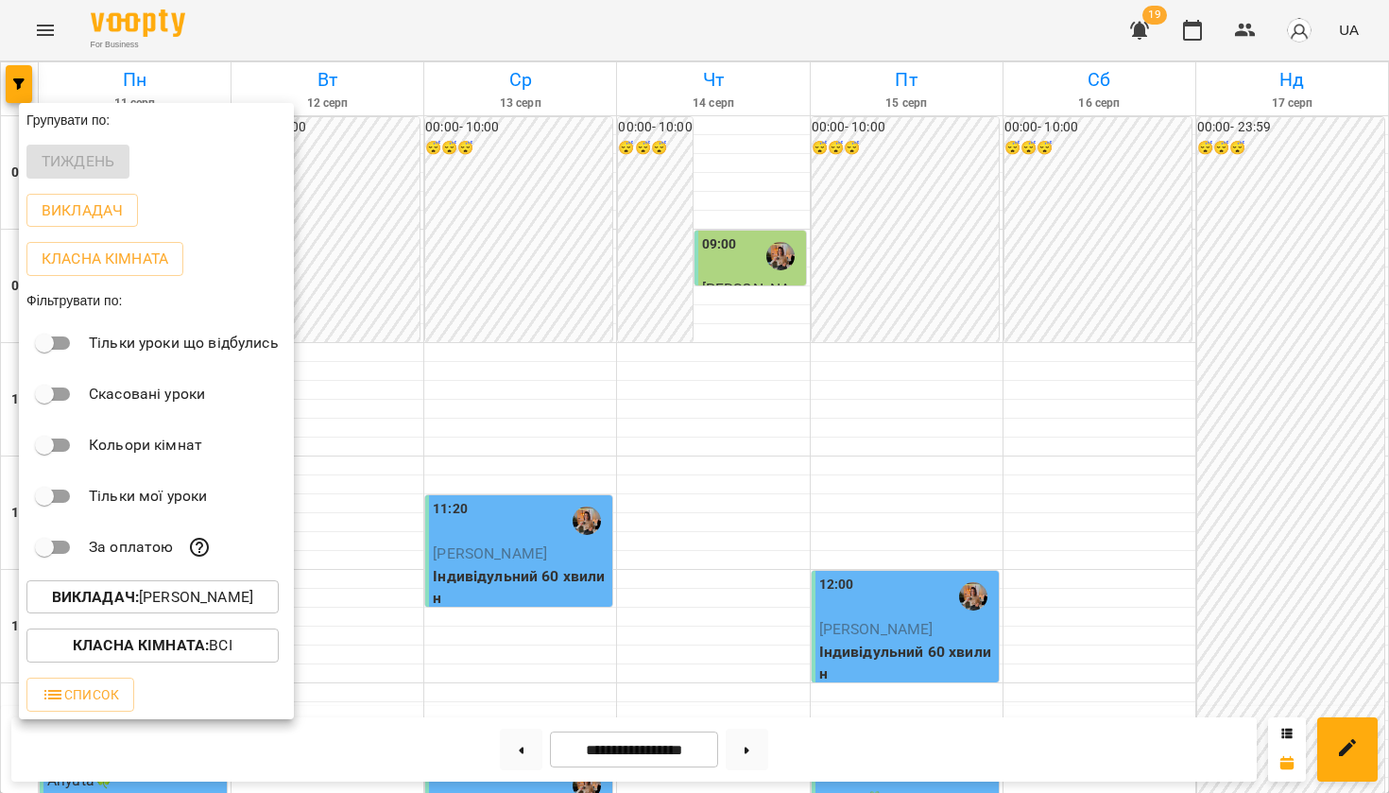
click at [69, 593] on b "Викладач :" at bounding box center [95, 597] width 87 height 18
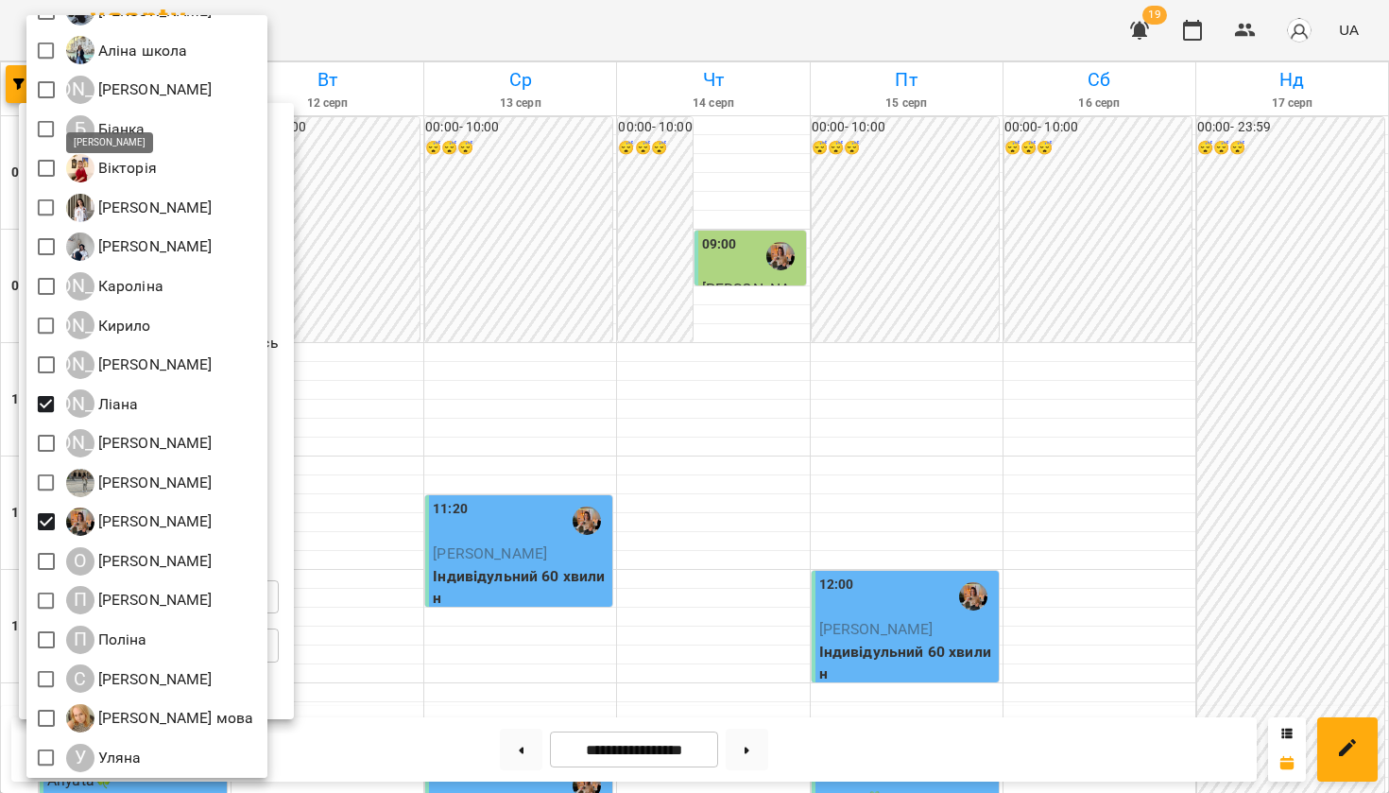
scroll to position [406, 0]
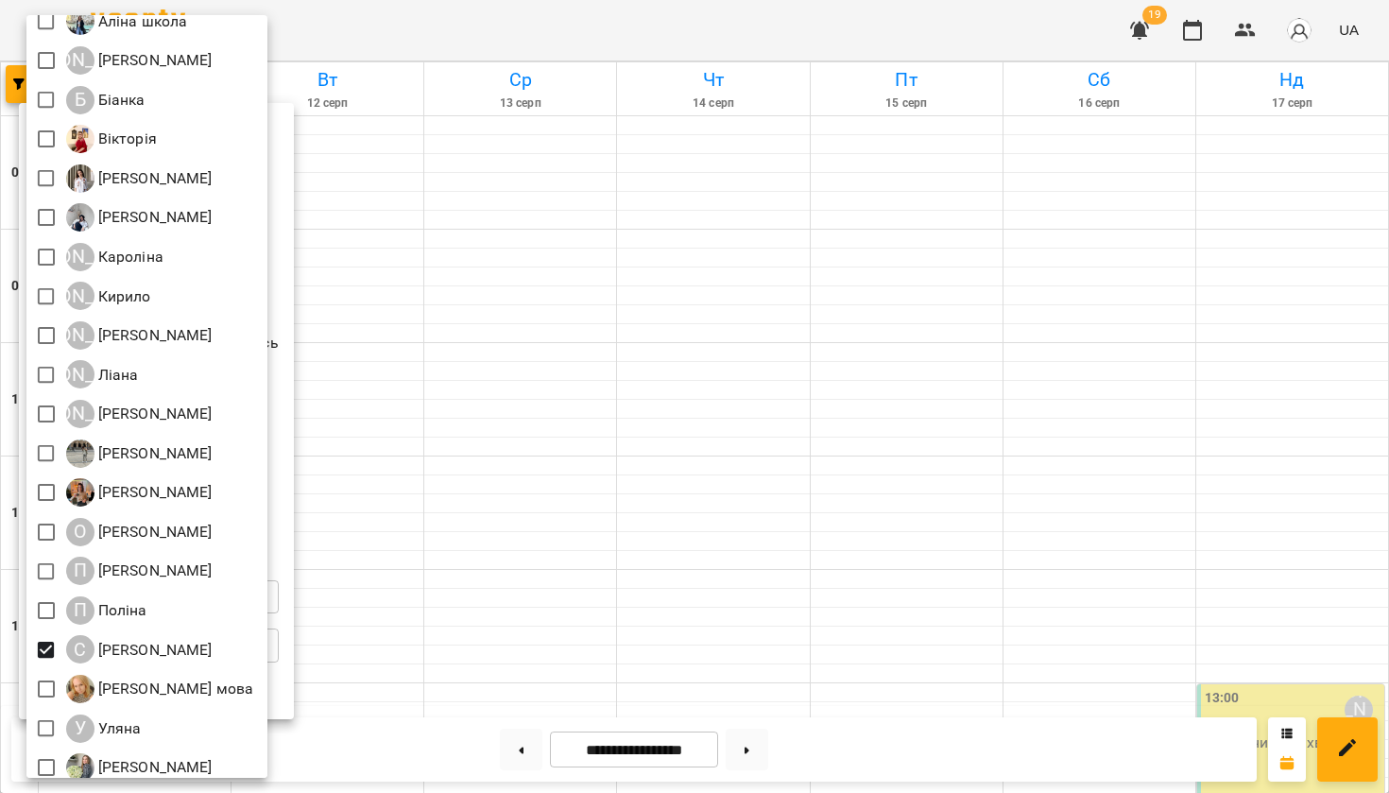
click at [414, 587] on div at bounding box center [694, 396] width 1389 height 793
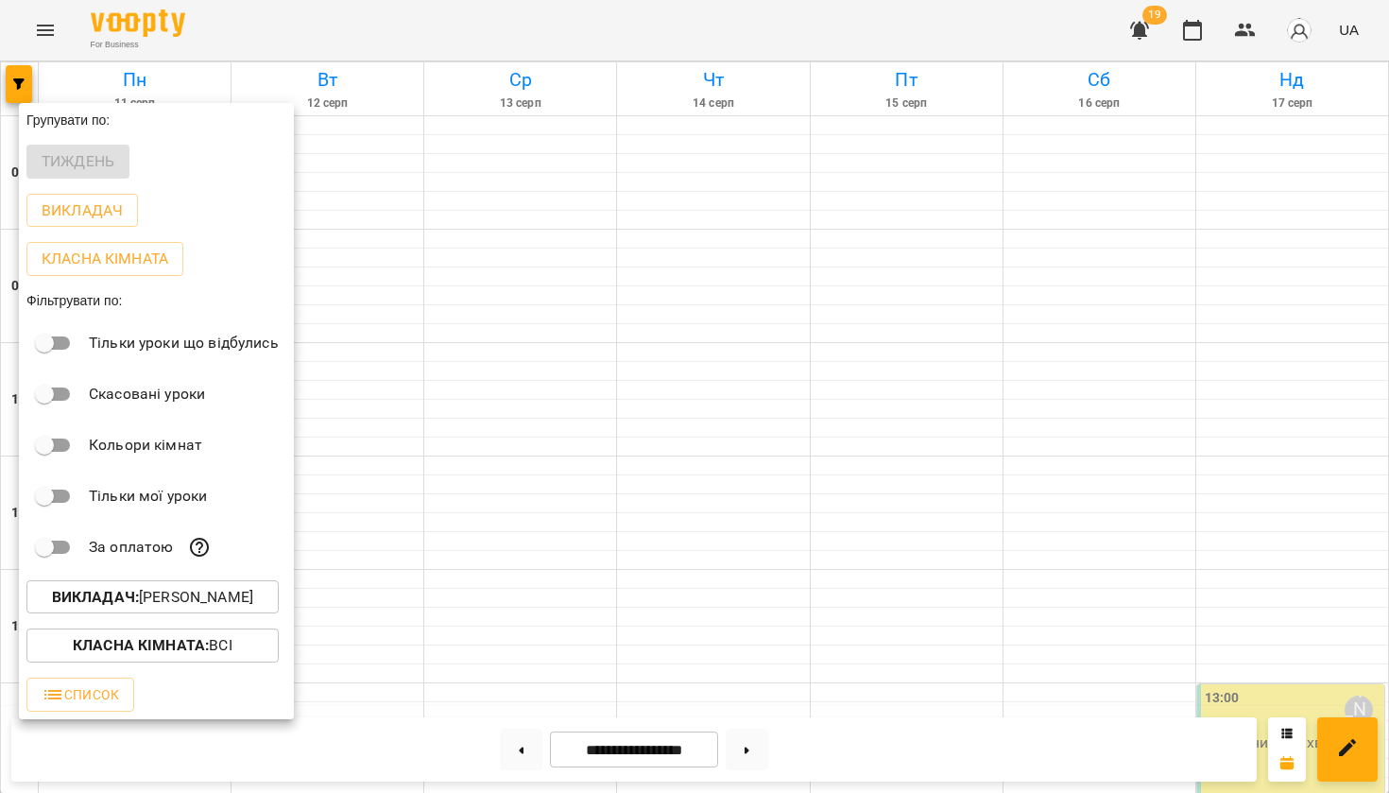
click at [414, 587] on div at bounding box center [694, 396] width 1389 height 793
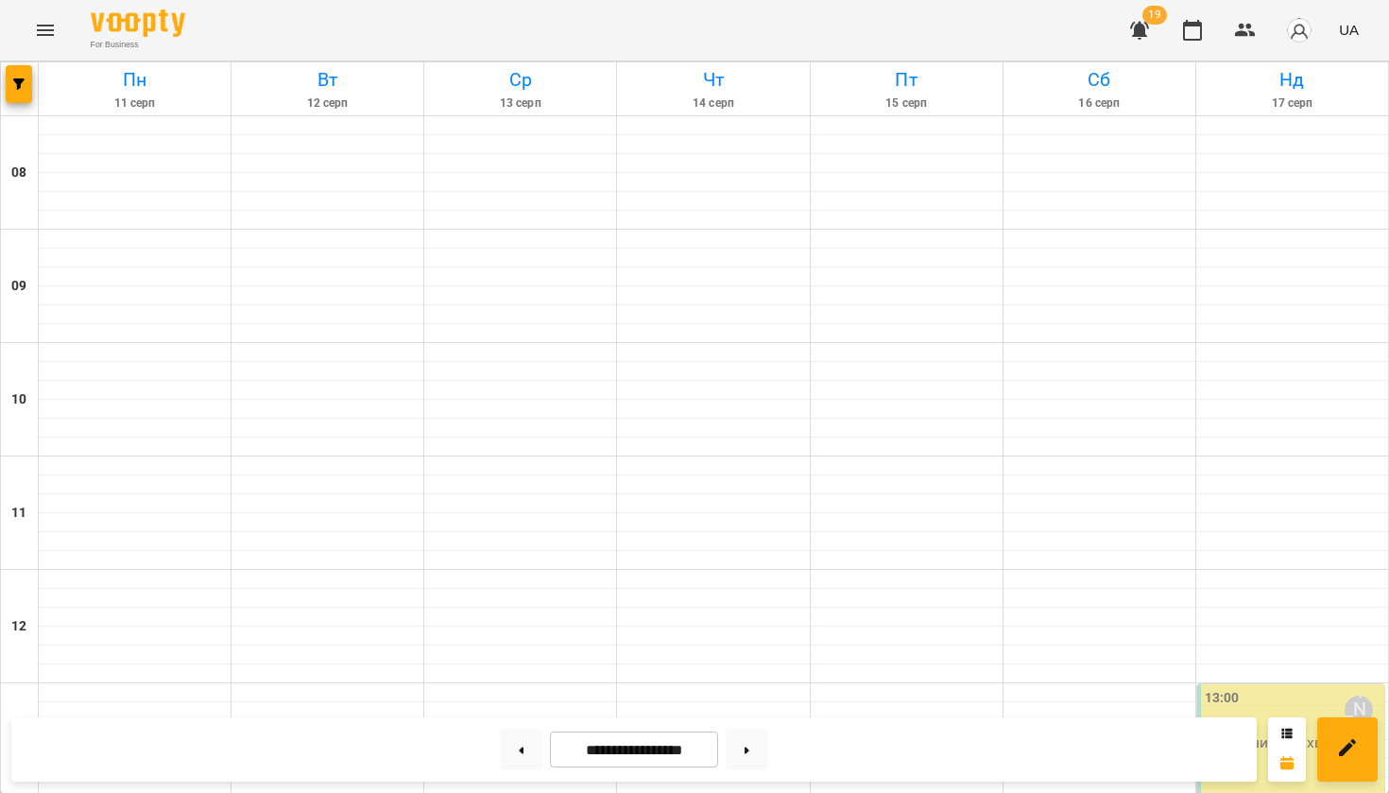
scroll to position [149, 0]
click at [517, 747] on button at bounding box center [521, 749] width 43 height 42
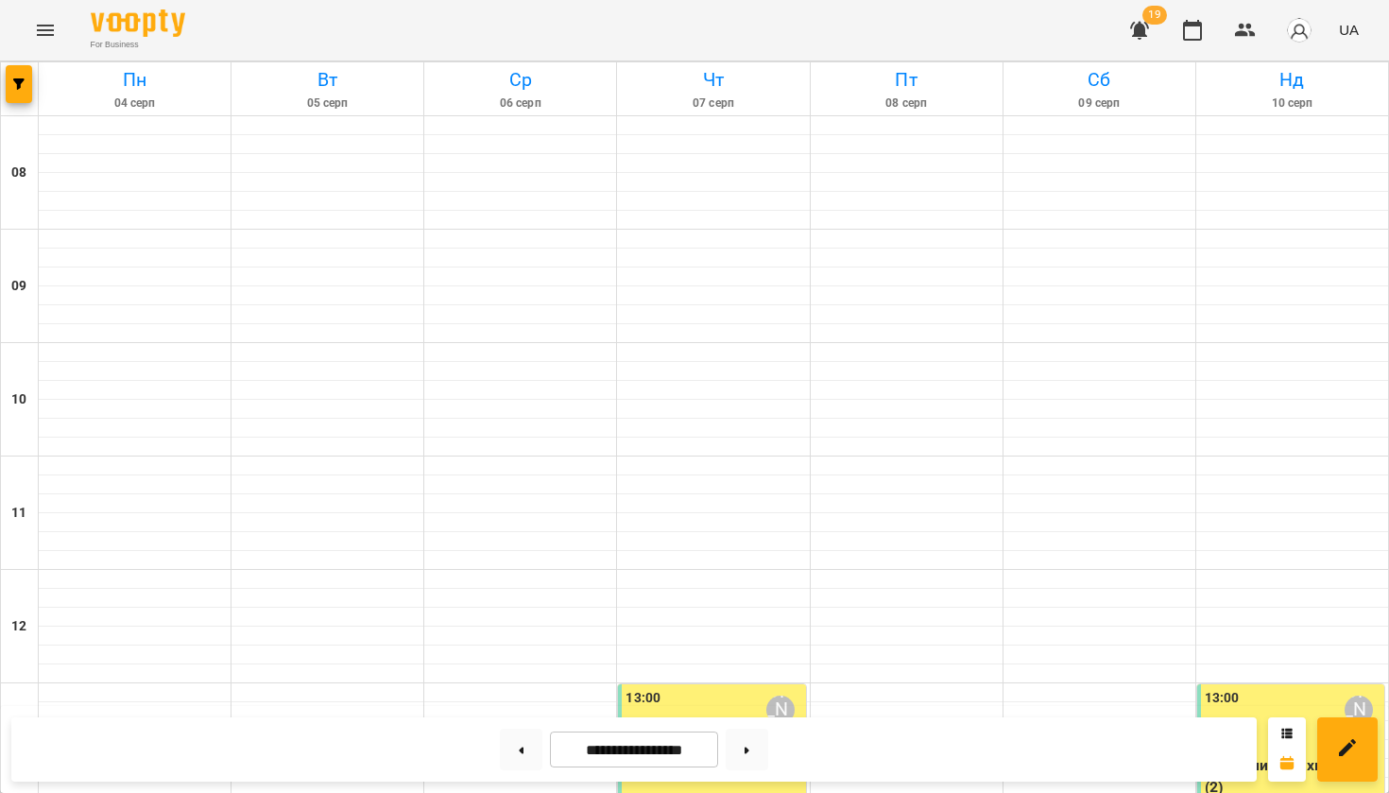
scroll to position [0, 0]
click at [768, 742] on button at bounding box center [747, 749] width 43 height 42
type input "**********"
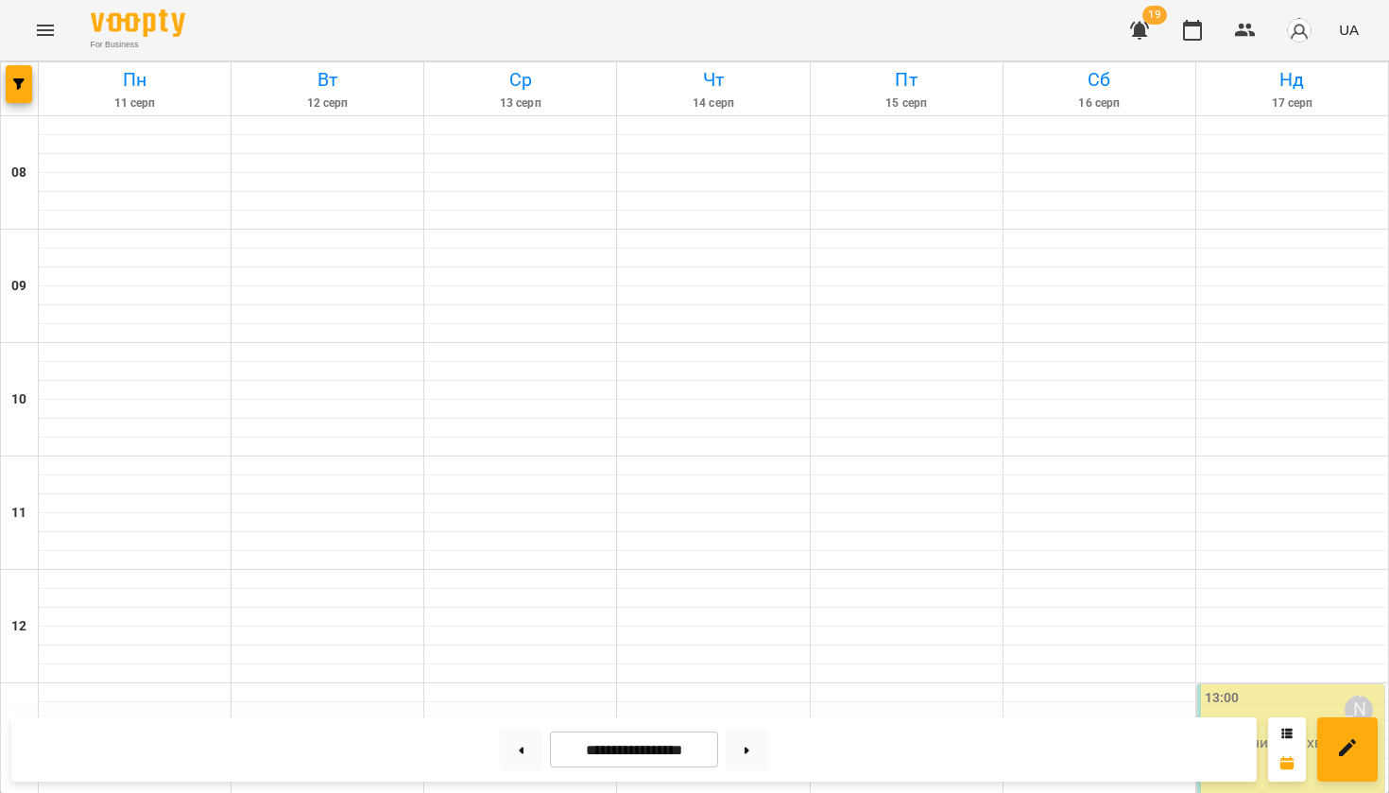
scroll to position [455, 0]
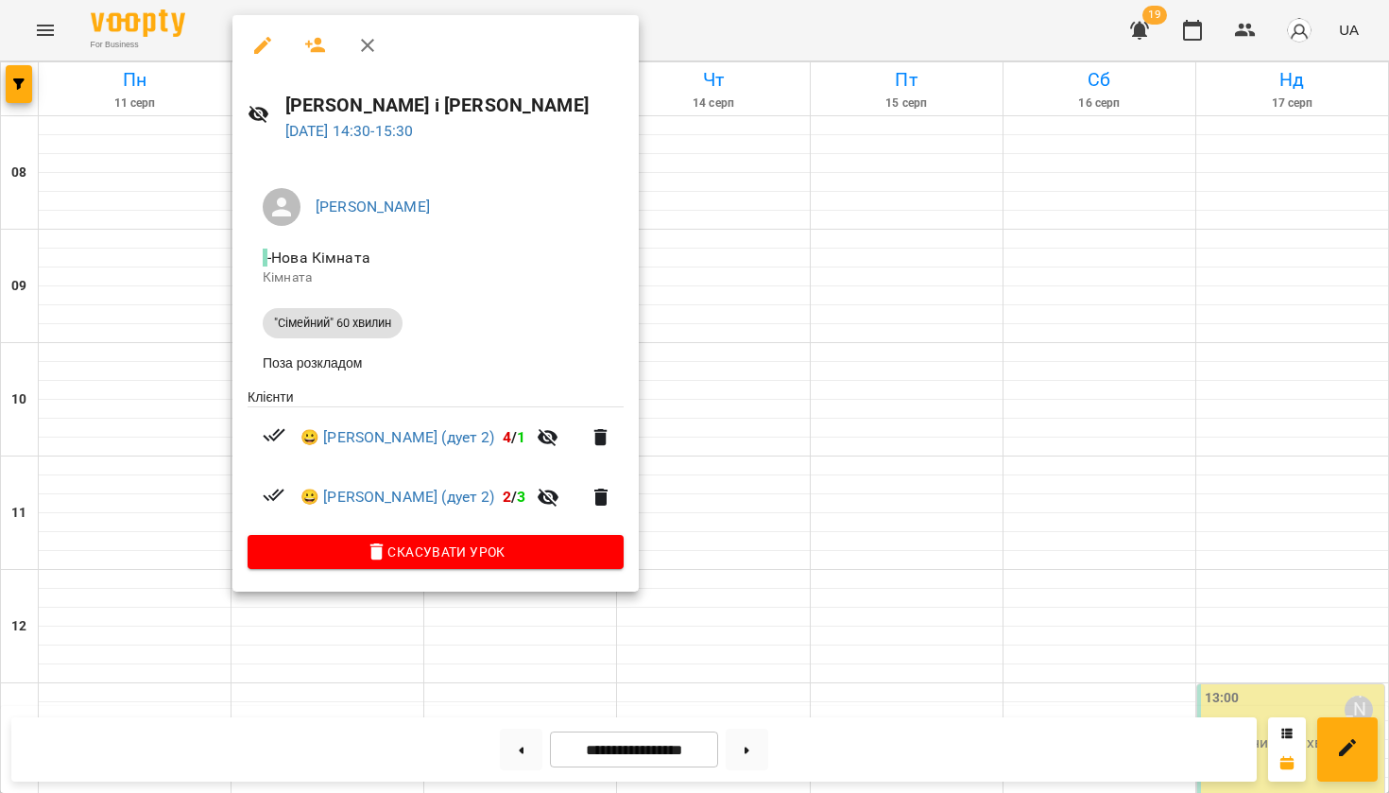
click at [741, 368] on div at bounding box center [694, 396] width 1389 height 793
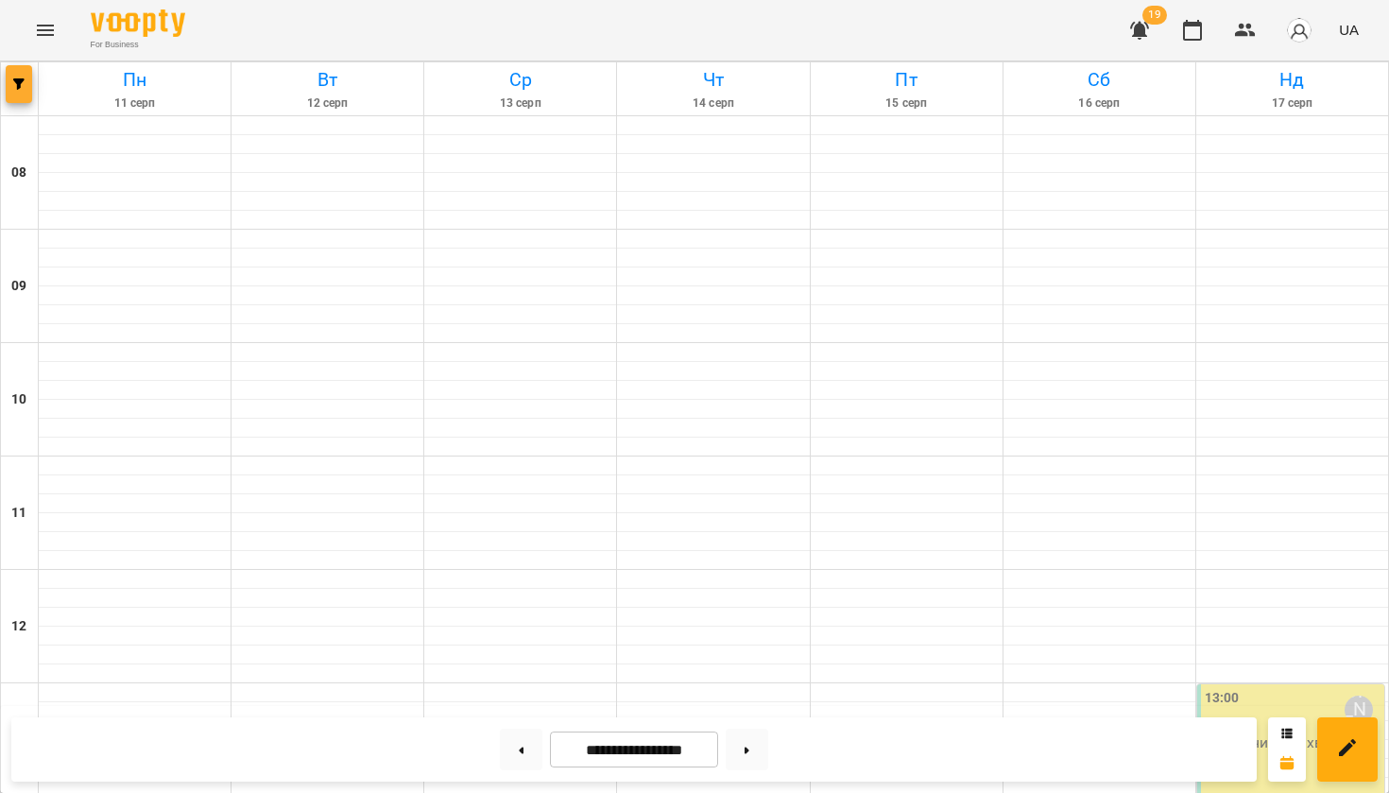
click at [15, 73] on button "button" at bounding box center [19, 84] width 26 height 38
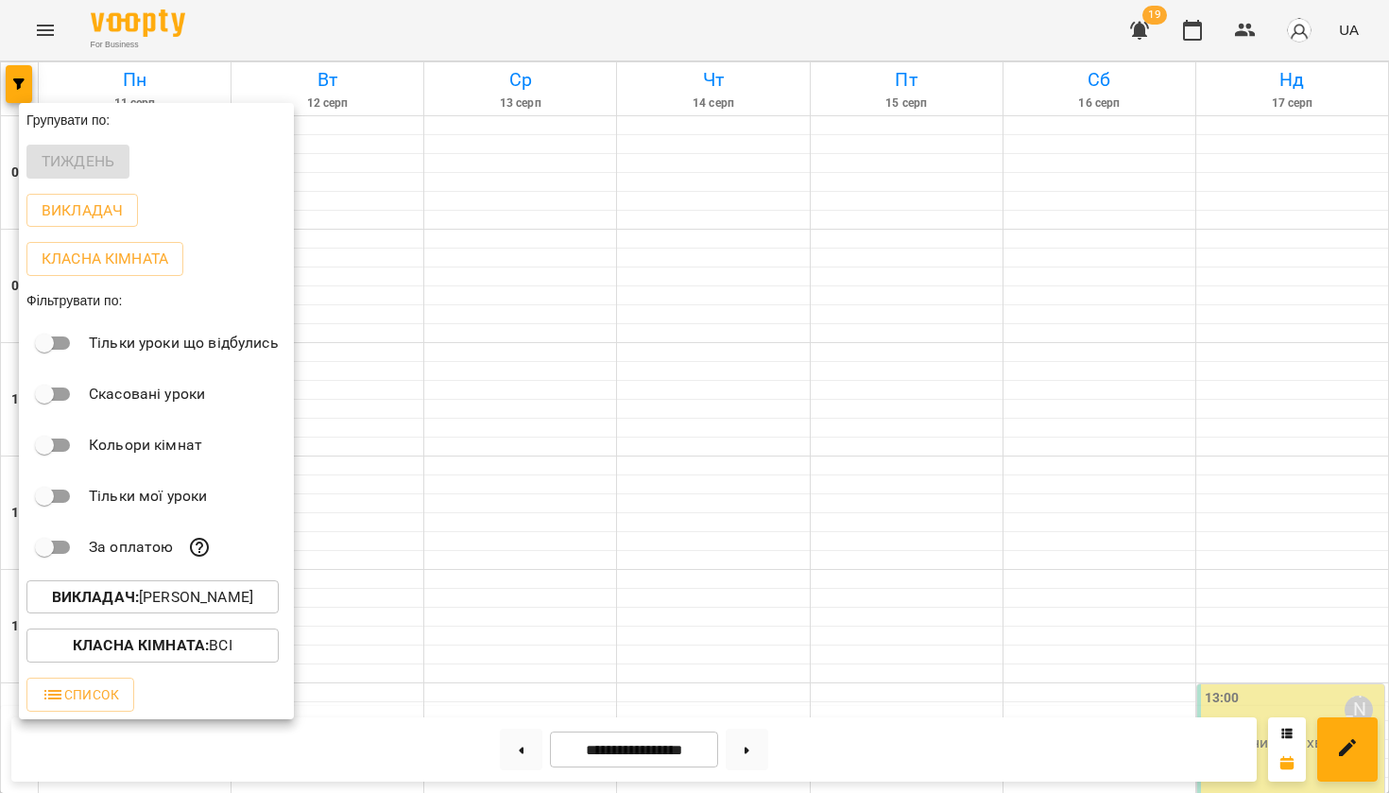
click at [70, 602] on span "Викладач : [PERSON_NAME]" at bounding box center [153, 597] width 222 height 23
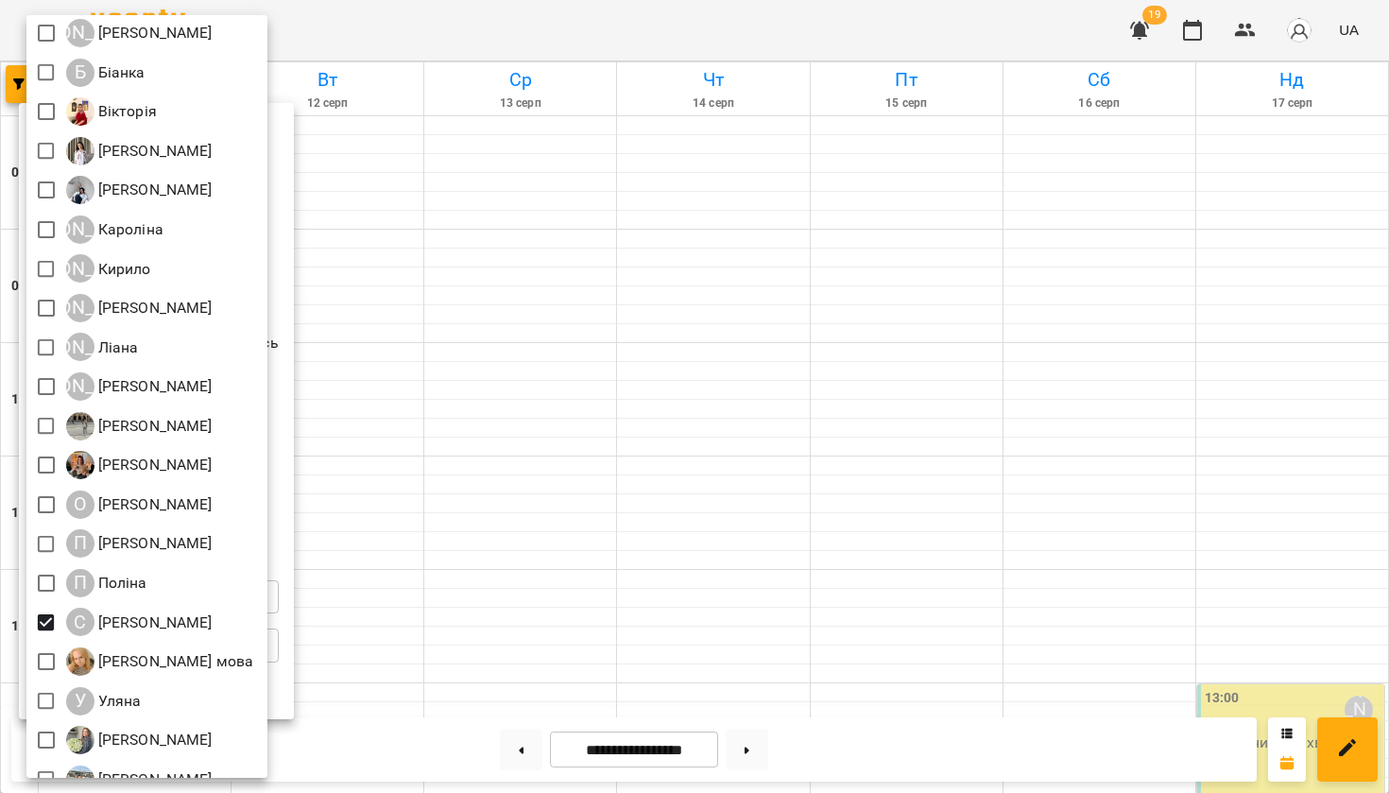
scroll to position [436, 0]
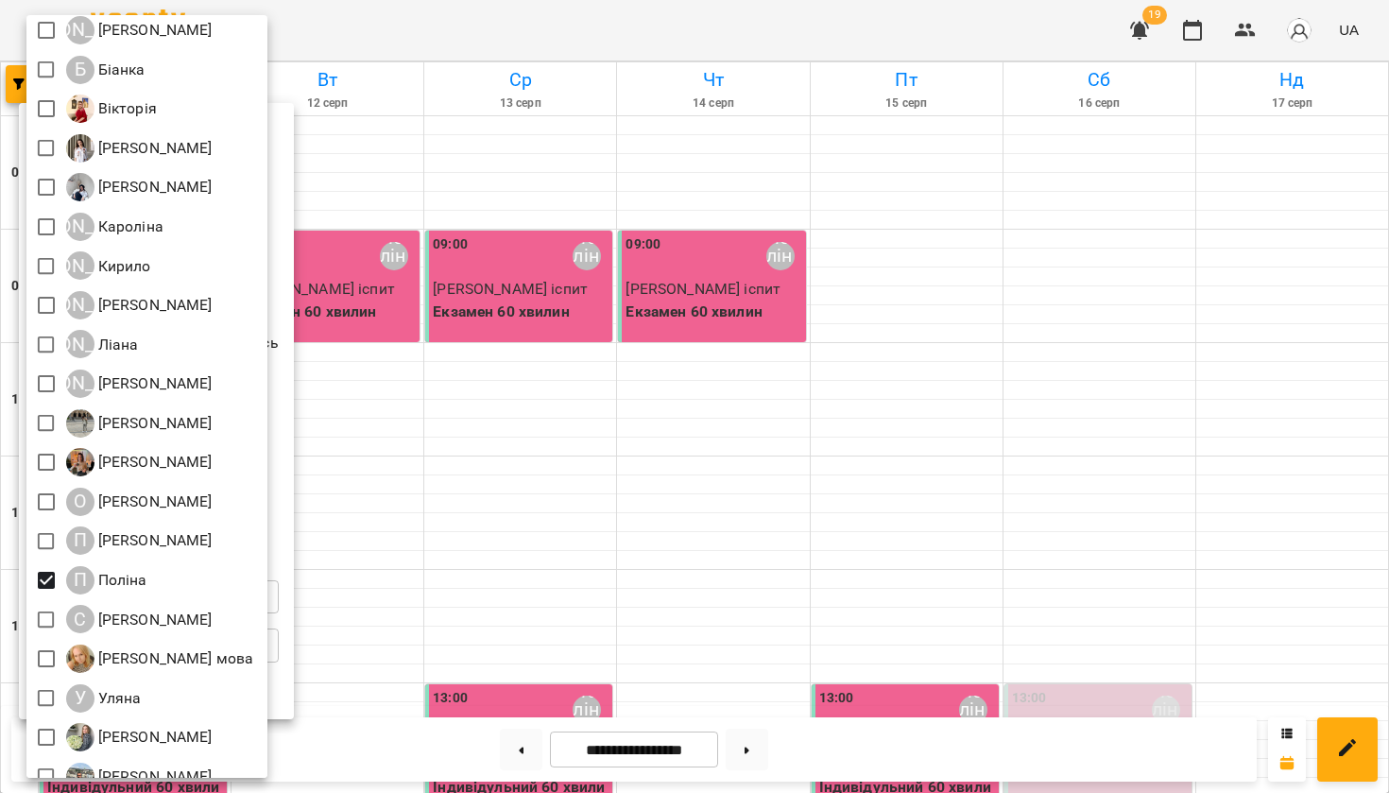
click at [395, 567] on div at bounding box center [694, 396] width 1389 height 793
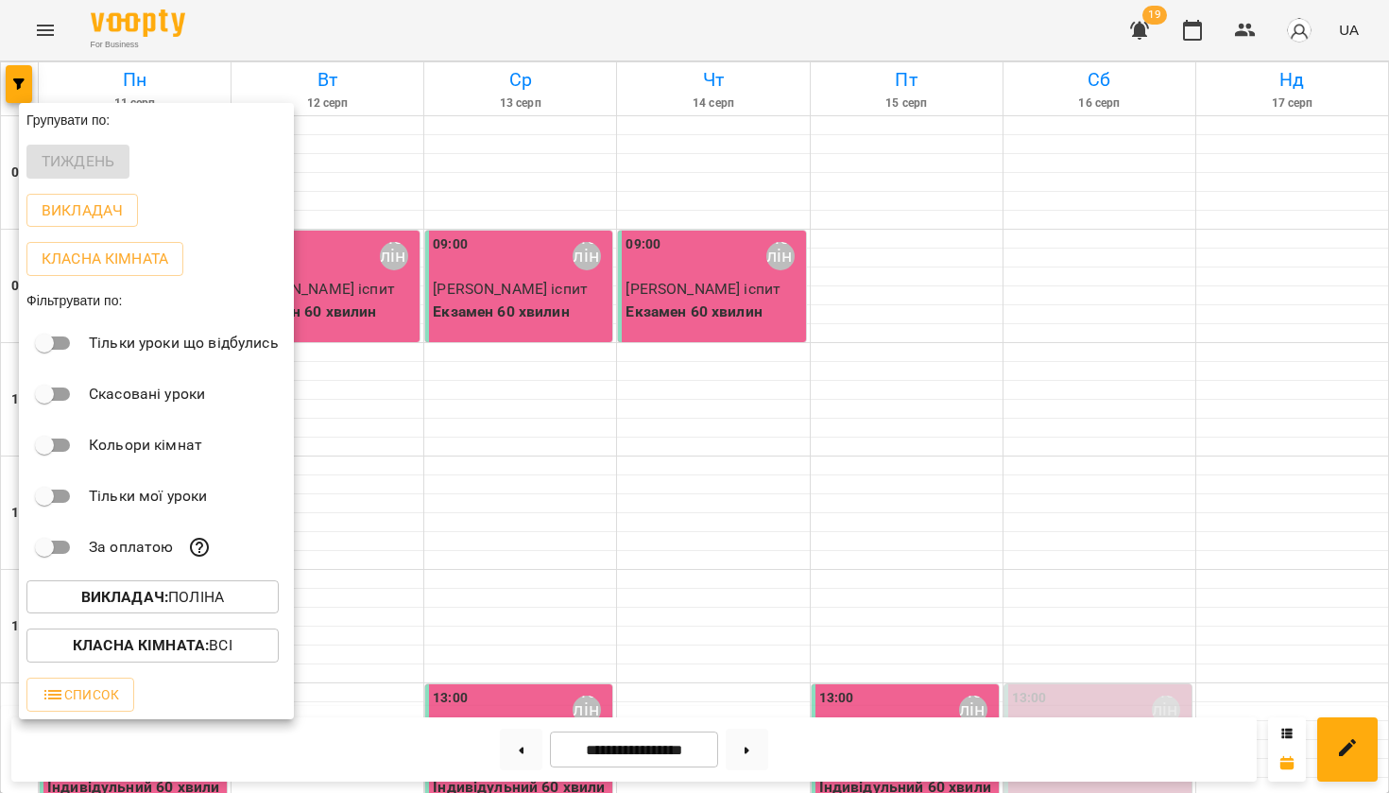
click at [395, 567] on div at bounding box center [694, 396] width 1389 height 793
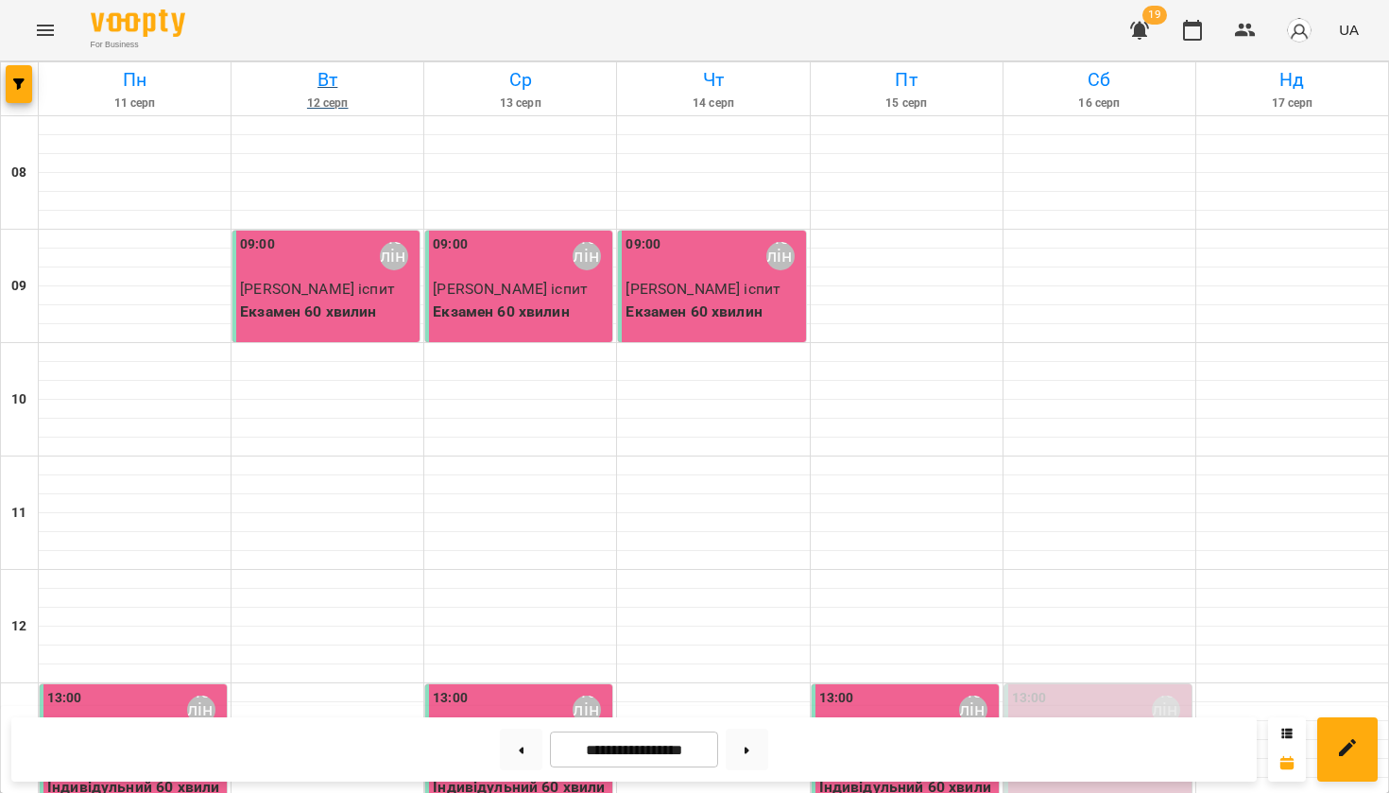
scroll to position [0, 0]
click at [15, 81] on icon "button" at bounding box center [18, 83] width 11 height 11
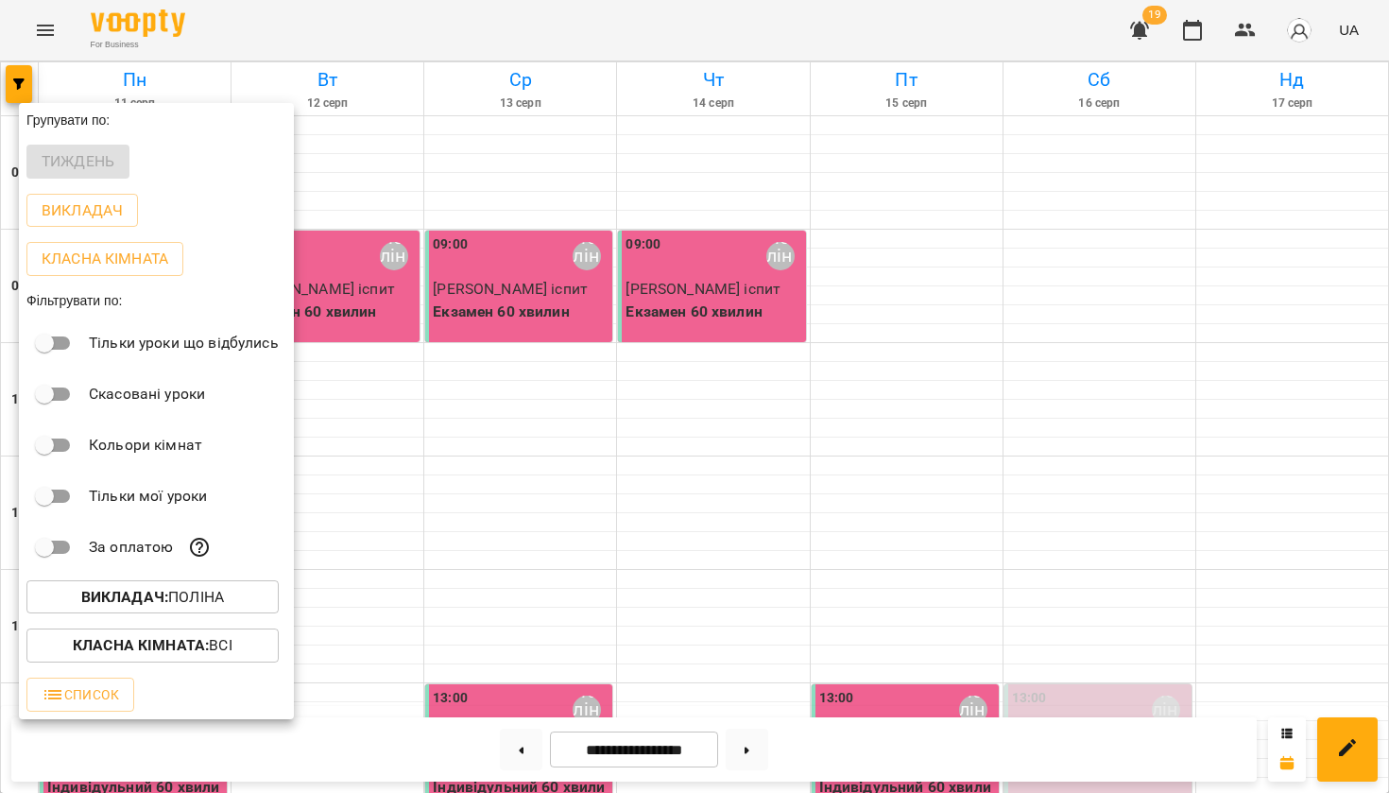
click at [73, 605] on span "Викладач : [PERSON_NAME]" at bounding box center [153, 597] width 222 height 23
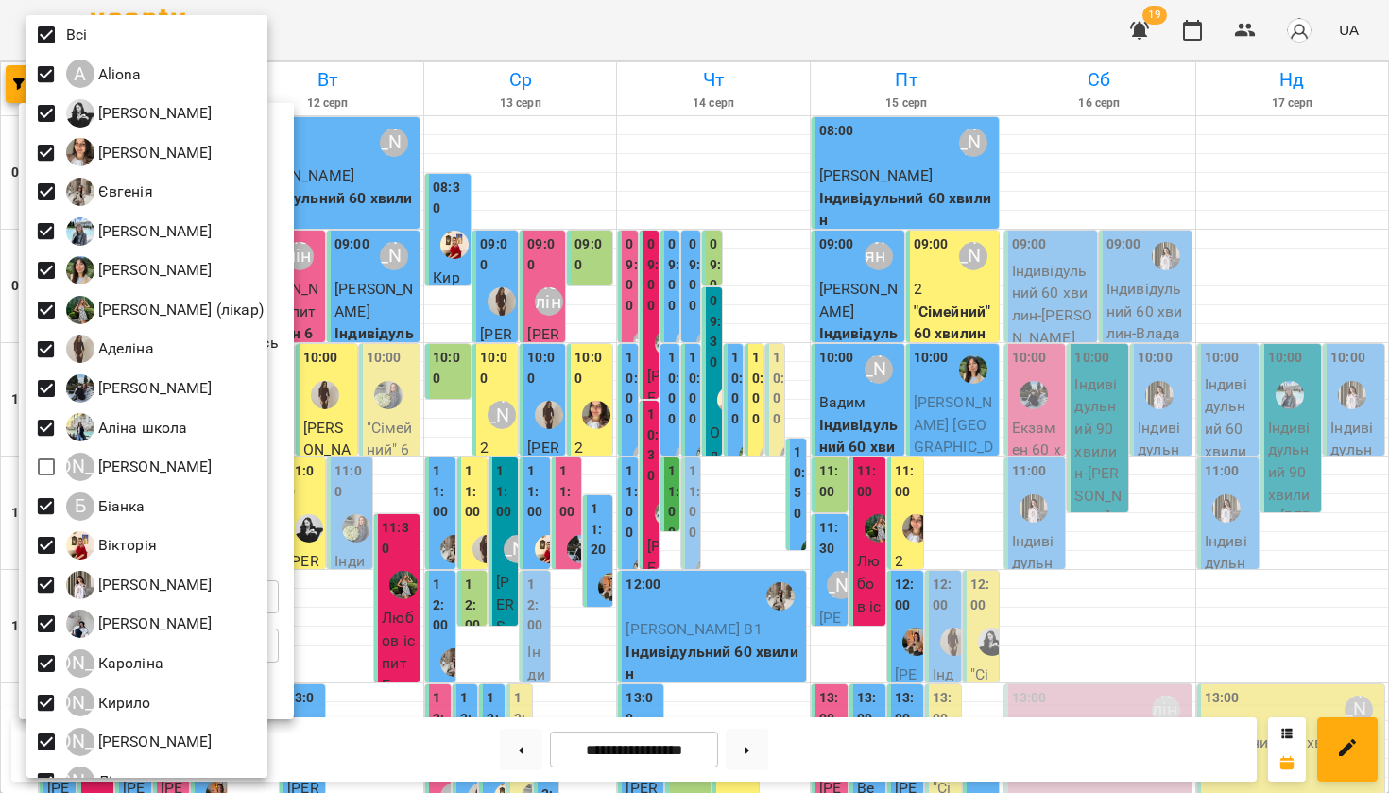
click at [1152, 183] on div at bounding box center [694, 396] width 1389 height 793
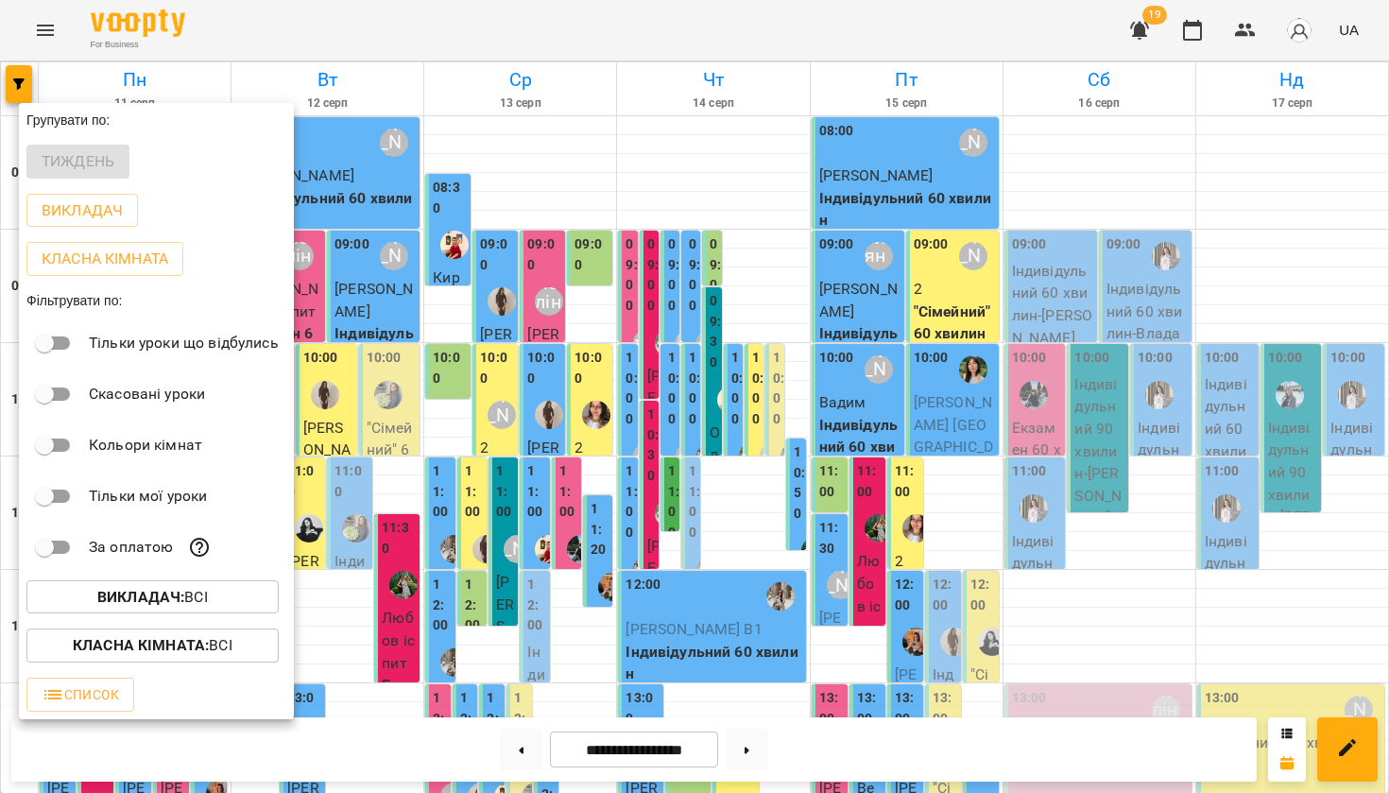
click at [1153, 185] on div at bounding box center [694, 396] width 1389 height 793
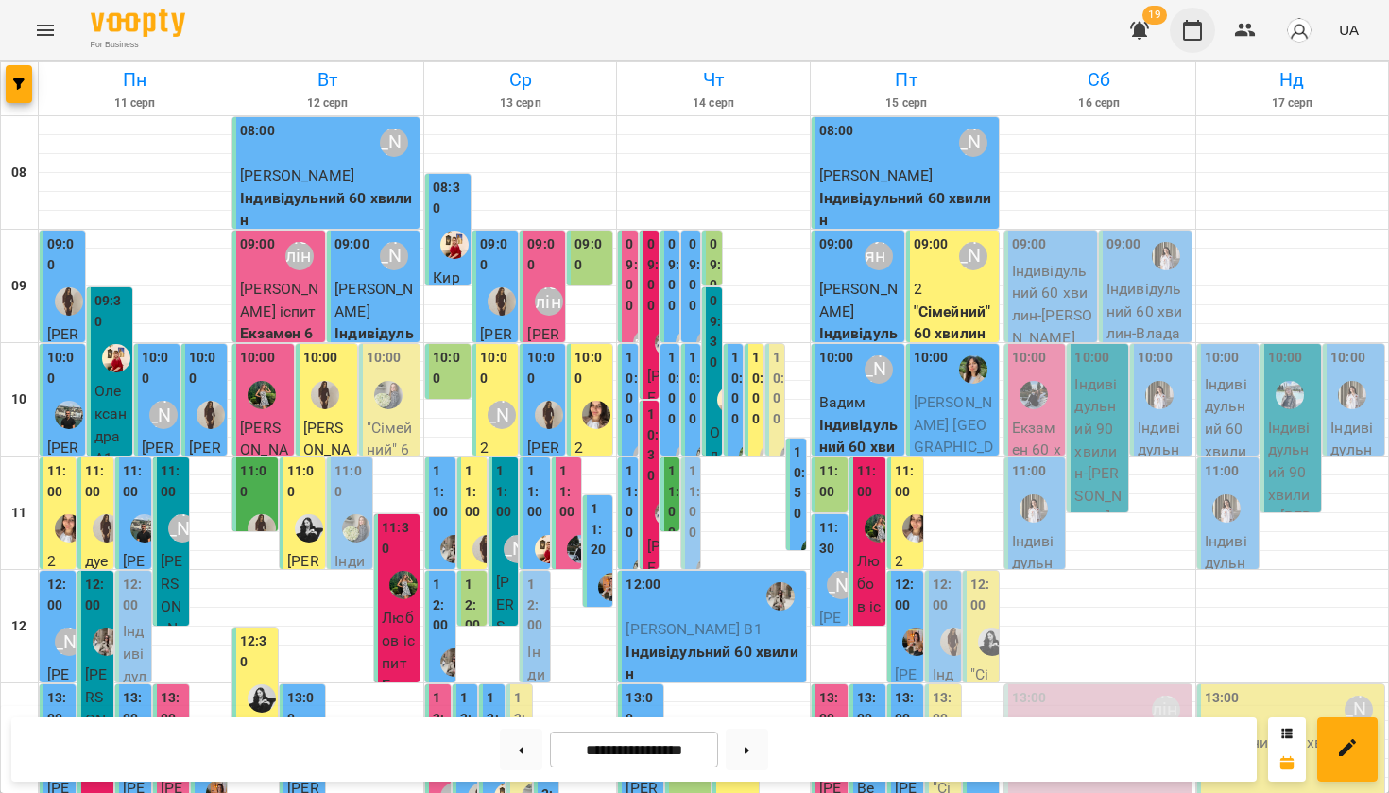
scroll to position [-1, 0]
click at [1188, 14] on button "button" at bounding box center [1192, 30] width 45 height 45
